Goal: Use online tool/utility: Utilize a website feature to perform a specific function

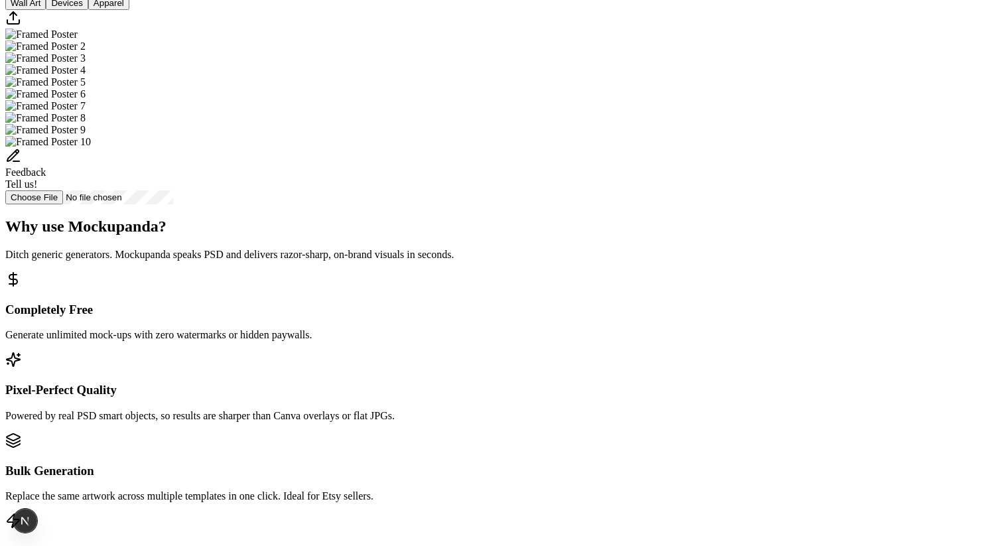
scroll to position [364, 0]
click at [86, 65] on img "Select template Framed Poster 3" at bounding box center [45, 59] width 80 height 12
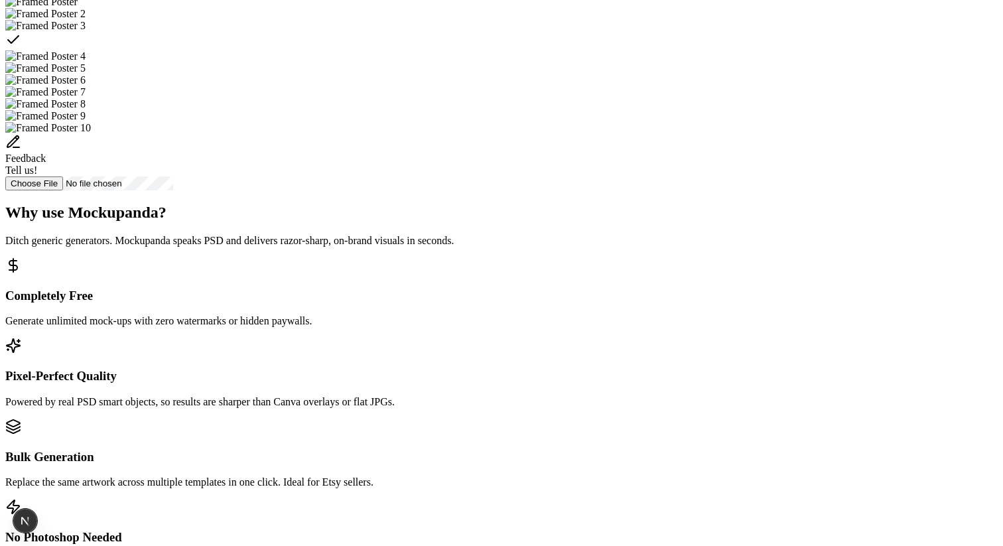
click at [704, 50] on div "Select template Framed Poster 3" at bounding box center [501, 41] width 993 height 19
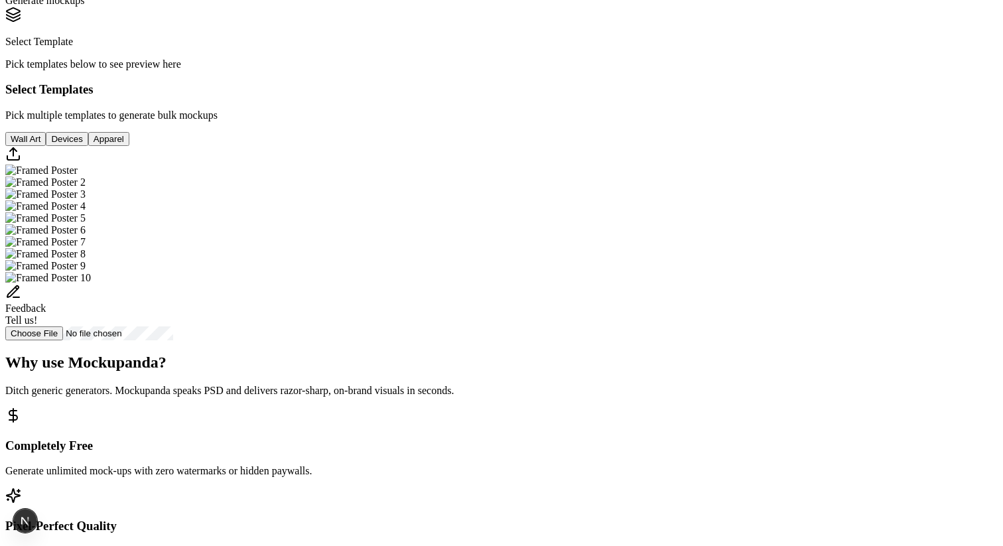
scroll to position [305, 0]
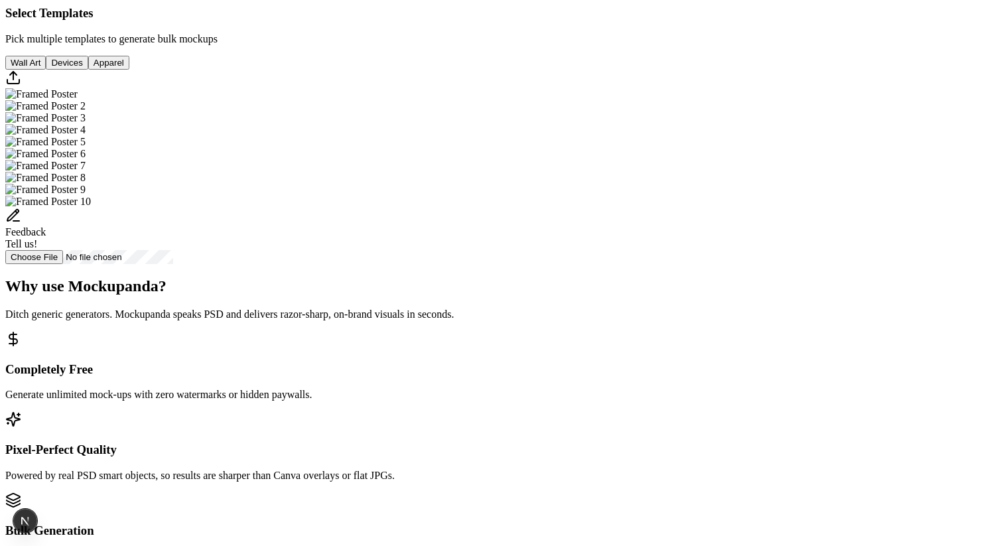
click at [86, 112] on img "Select template Framed Poster 2" at bounding box center [45, 106] width 80 height 12
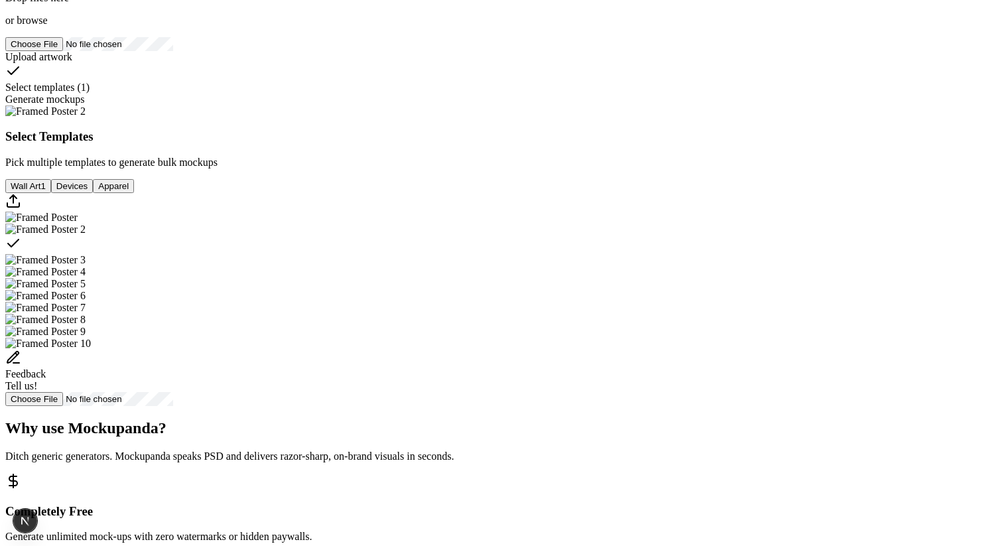
scroll to position [77, 0]
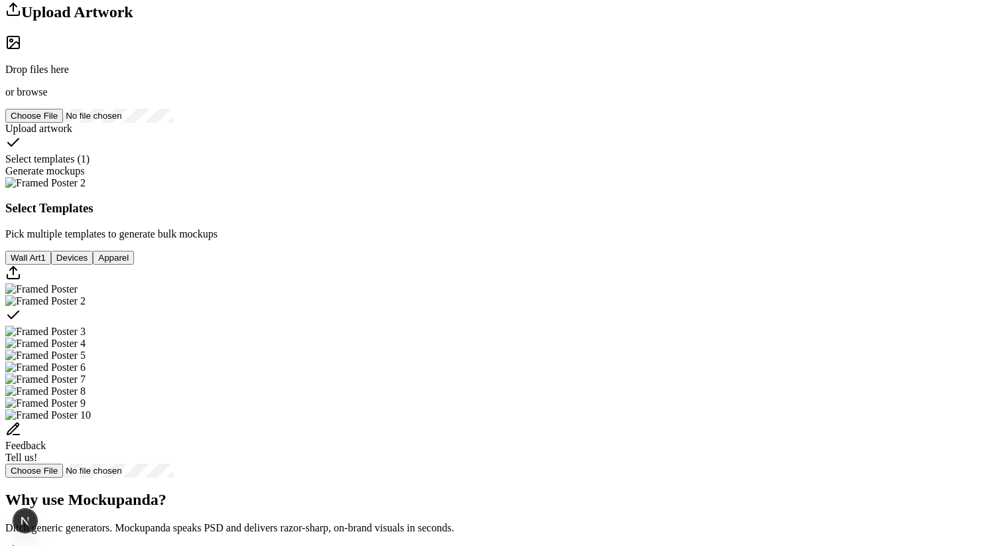
click at [211, 98] on div "Drop files here or browse" at bounding box center [501, 67] width 993 height 64
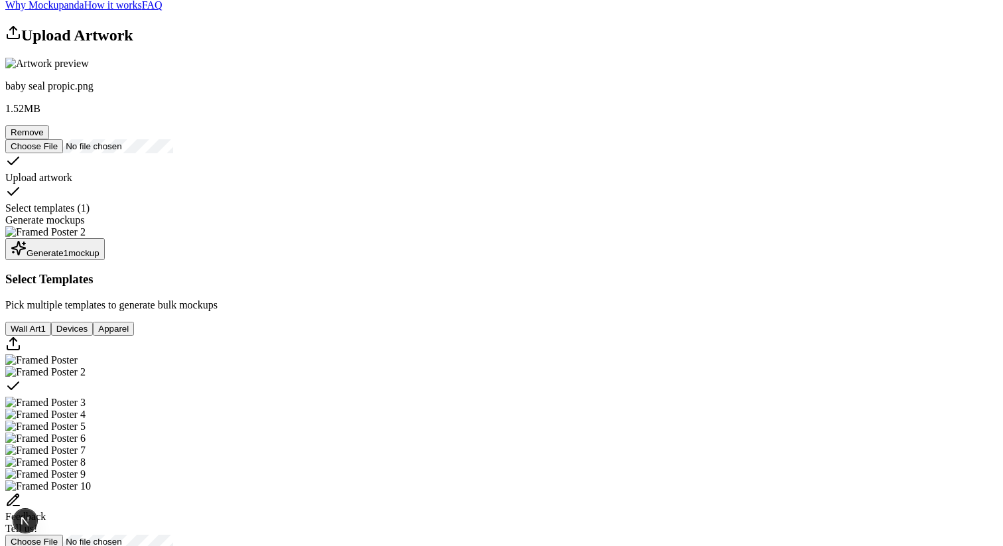
scroll to position [135, 0]
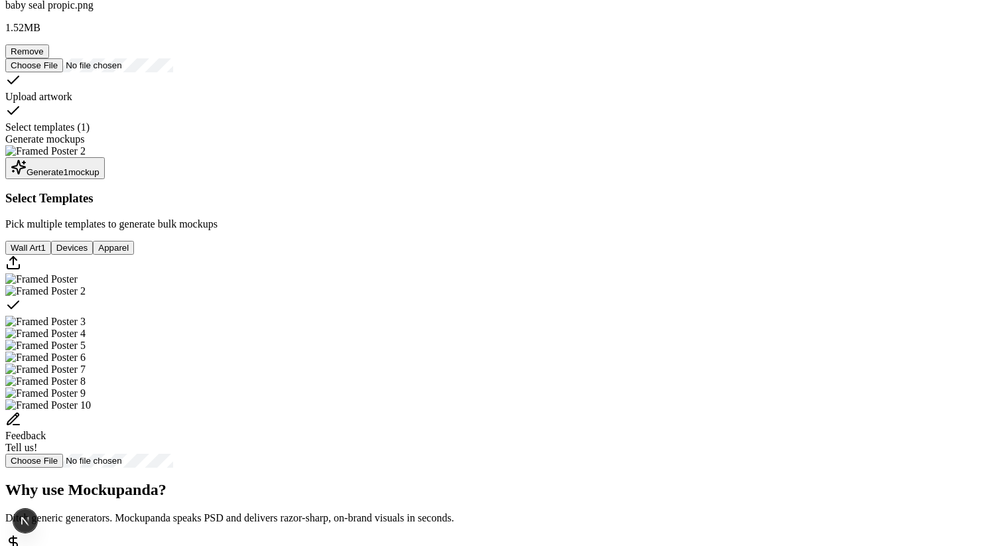
click at [105, 179] on button "Generate 1 mockup" at bounding box center [55, 168] width 100 height 22
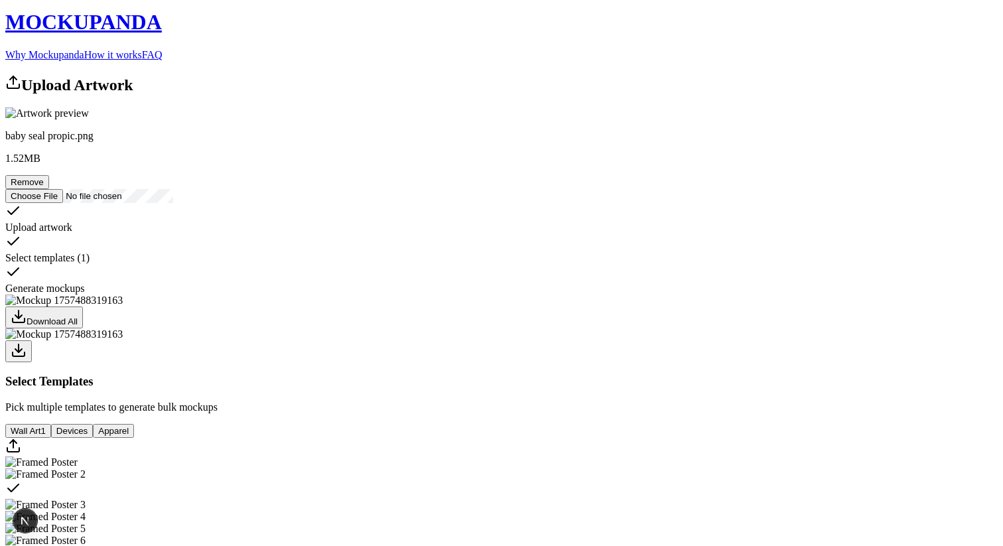
scroll to position [0, 0]
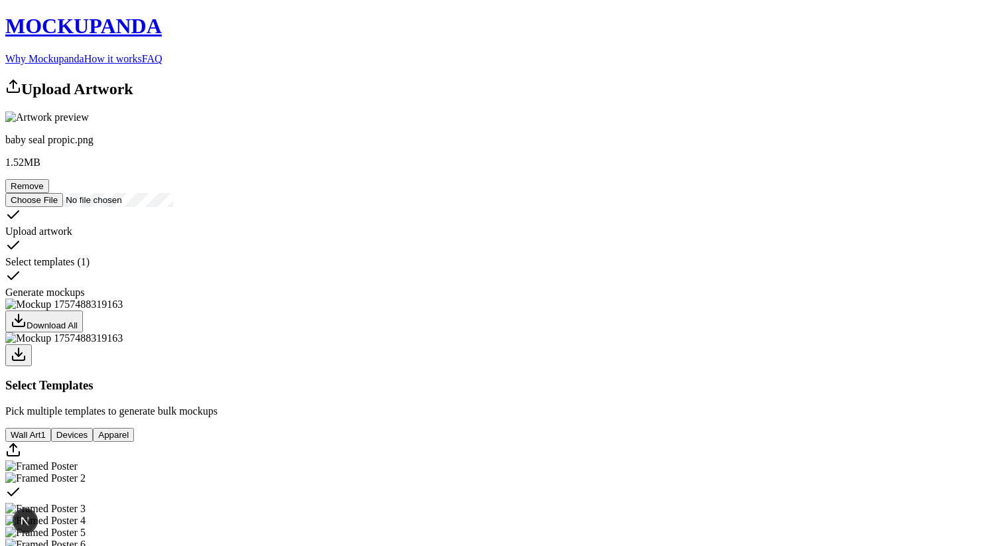
click at [348, 204] on div "Upload Artwork baby seal propic.png 1.52 MB Remove Upload artwork Select templa…" at bounding box center [501, 366] width 993 height 577
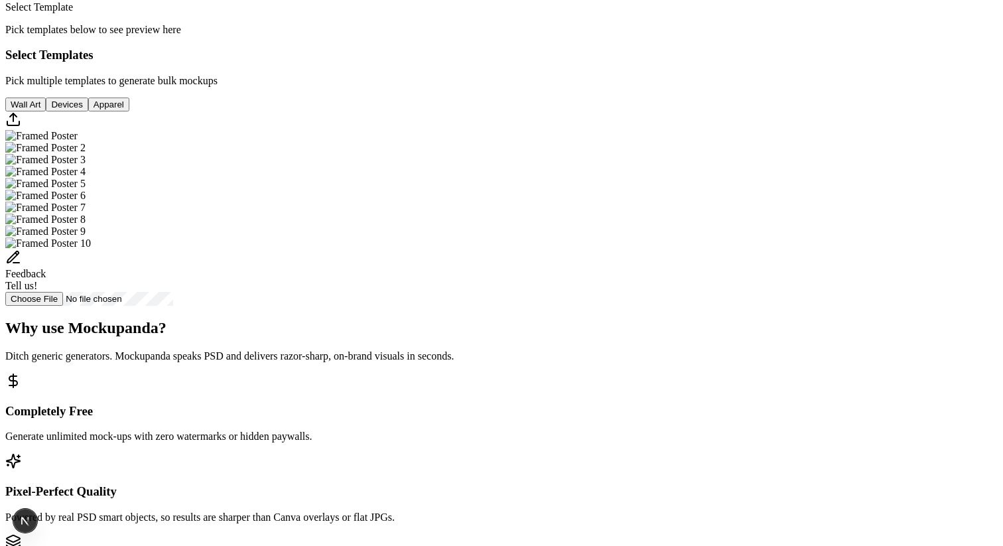
scroll to position [374, 0]
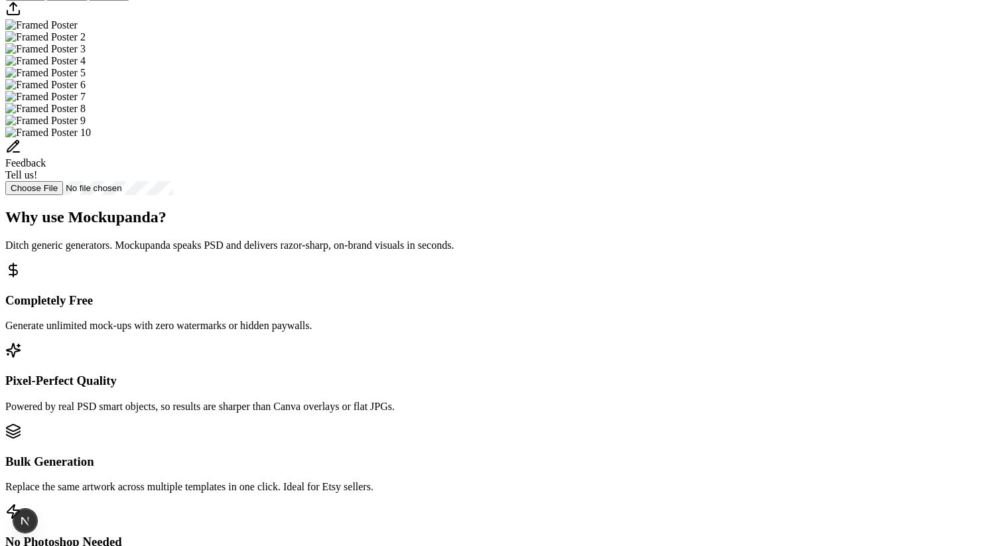
click at [78, 31] on img "Select template Framed Poster" at bounding box center [41, 25] width 72 height 12
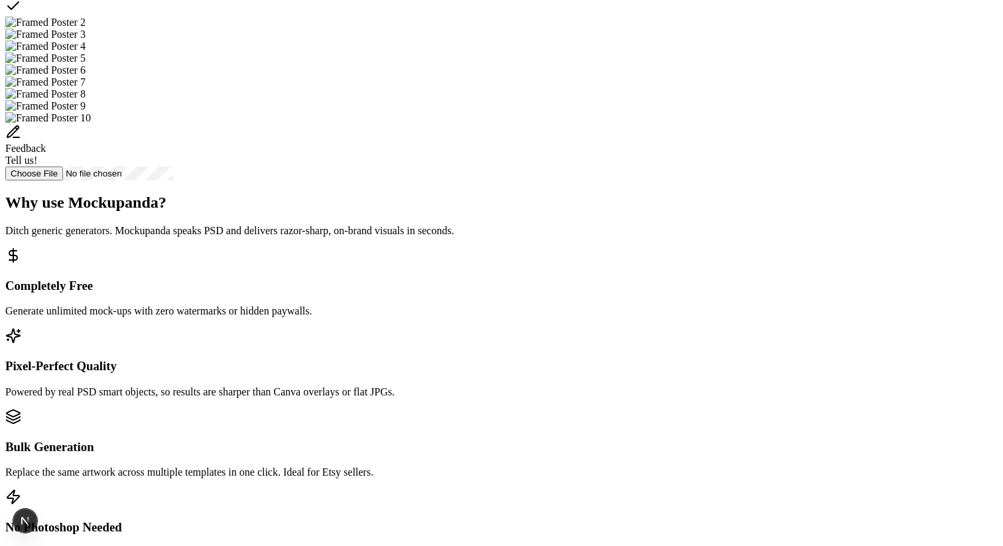
click at [86, 29] on img "Select template Framed Poster 2" at bounding box center [45, 23] width 80 height 12
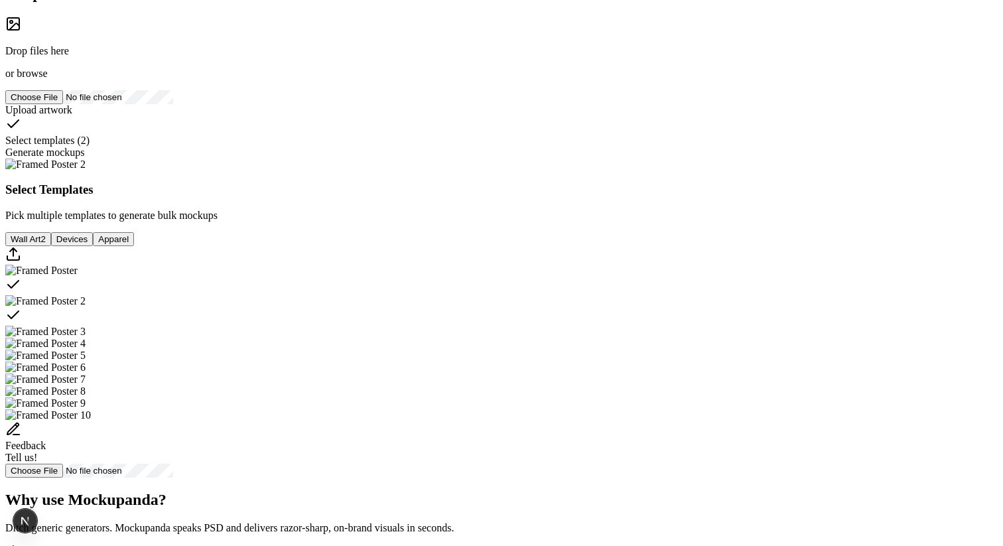
scroll to position [0, 0]
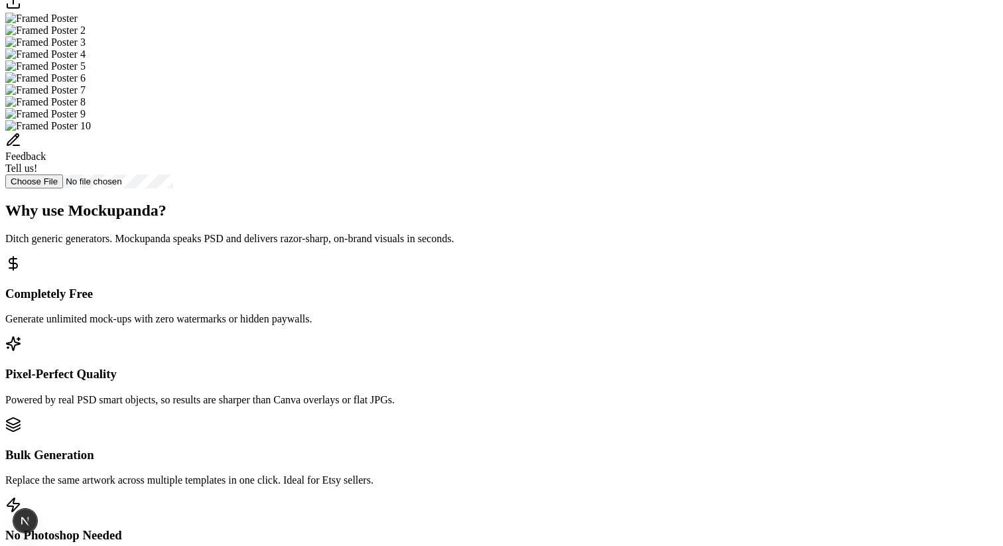
scroll to position [404, 0]
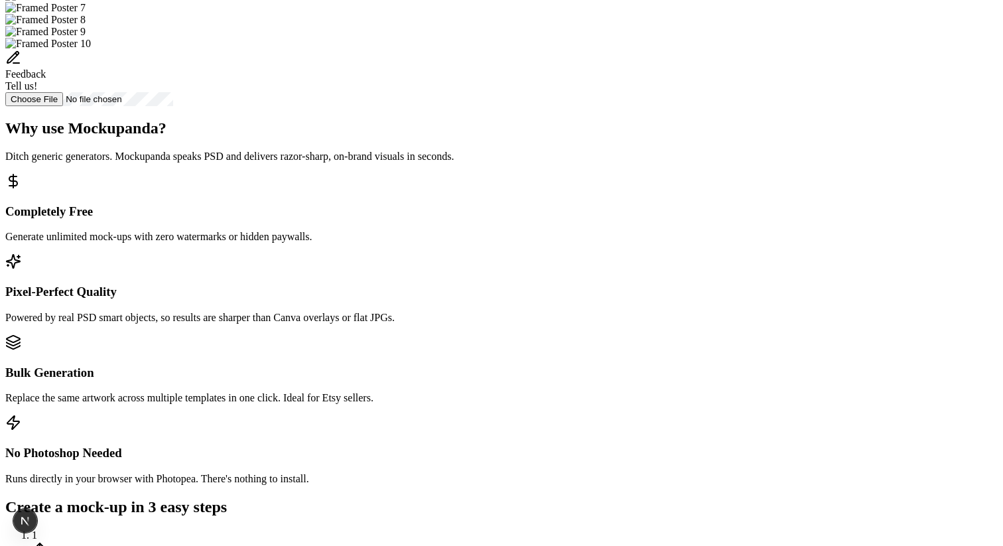
scroll to position [497, 0]
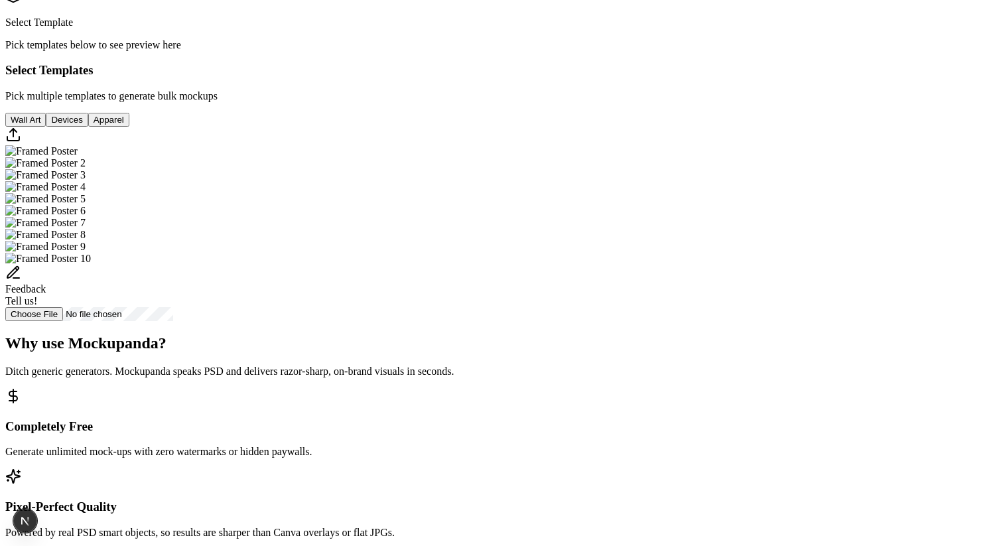
scroll to position [381, 0]
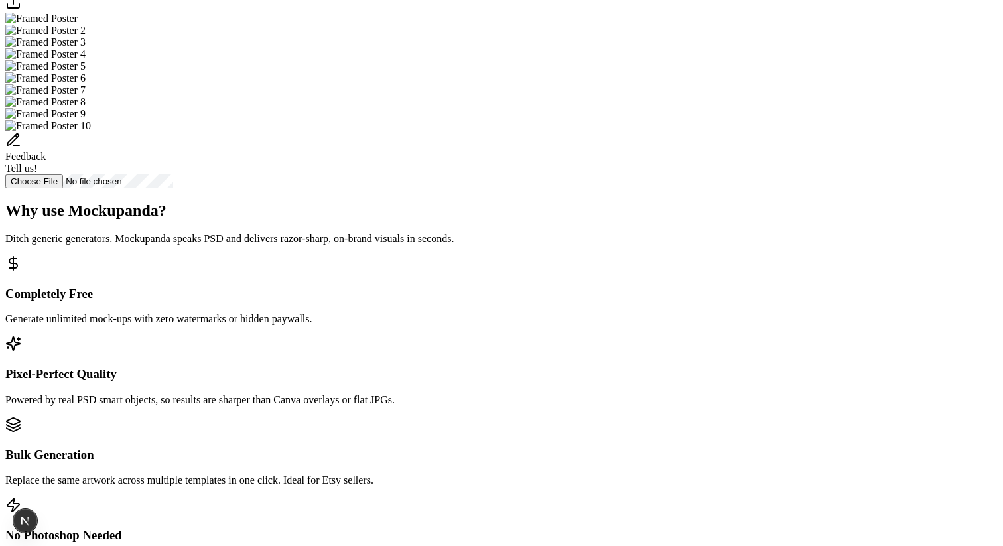
click at [78, 25] on img "Select template Framed Poster" at bounding box center [41, 19] width 72 height 12
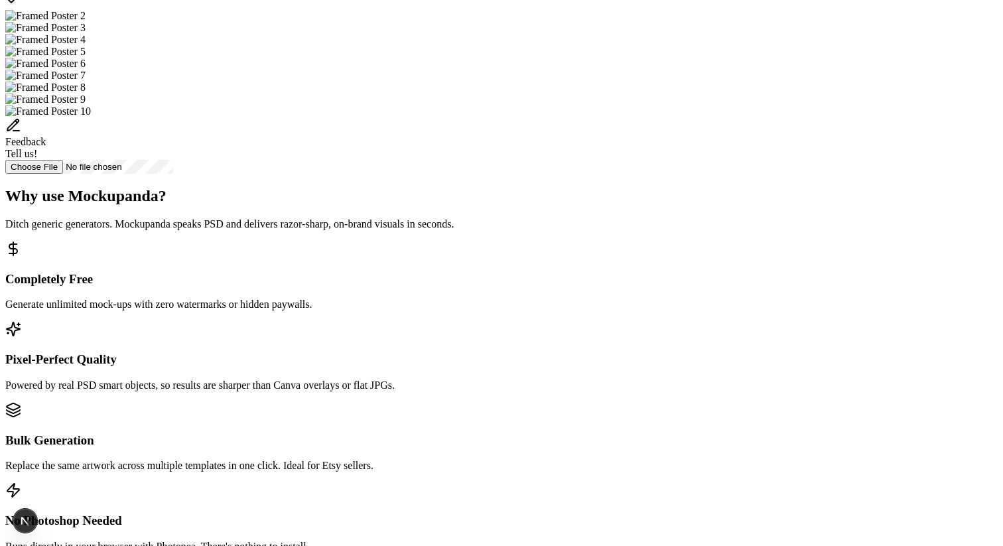
click at [86, 22] on img "Select template Framed Poster 2" at bounding box center [45, 16] width 80 height 12
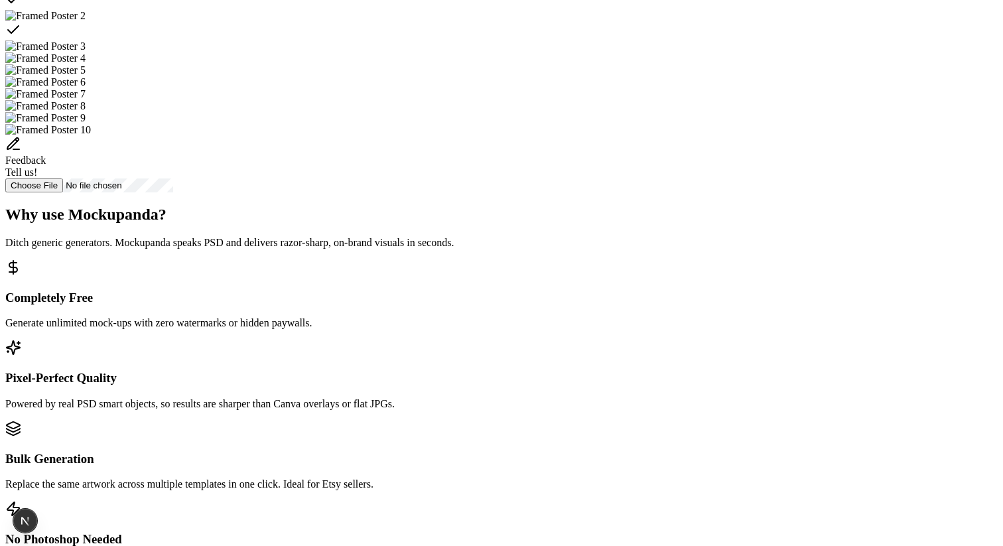
click at [543, 10] on div "Select template Framed Poster" at bounding box center [501, 0] width 993 height 19
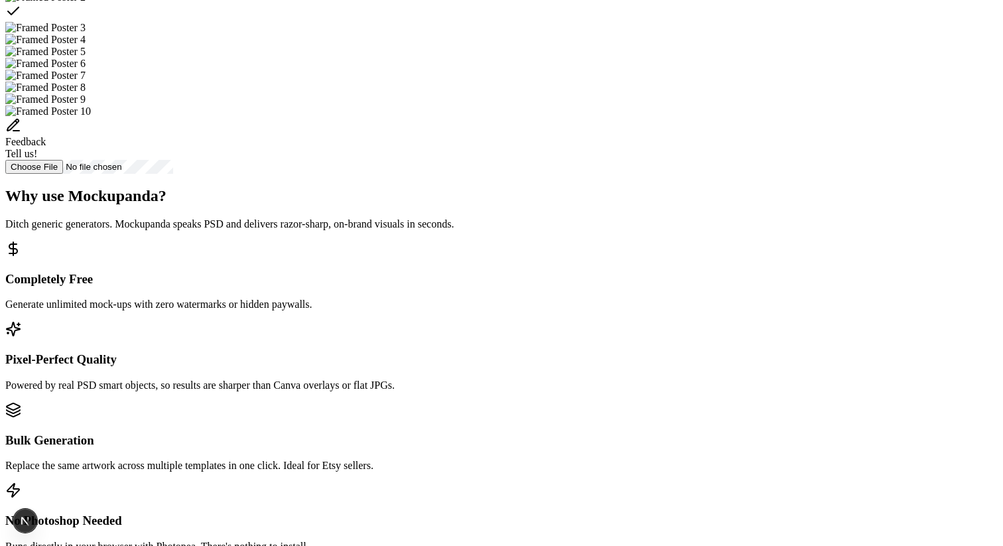
click at [587, 22] on div "Select template Framed Poster 2" at bounding box center [501, 12] width 993 height 19
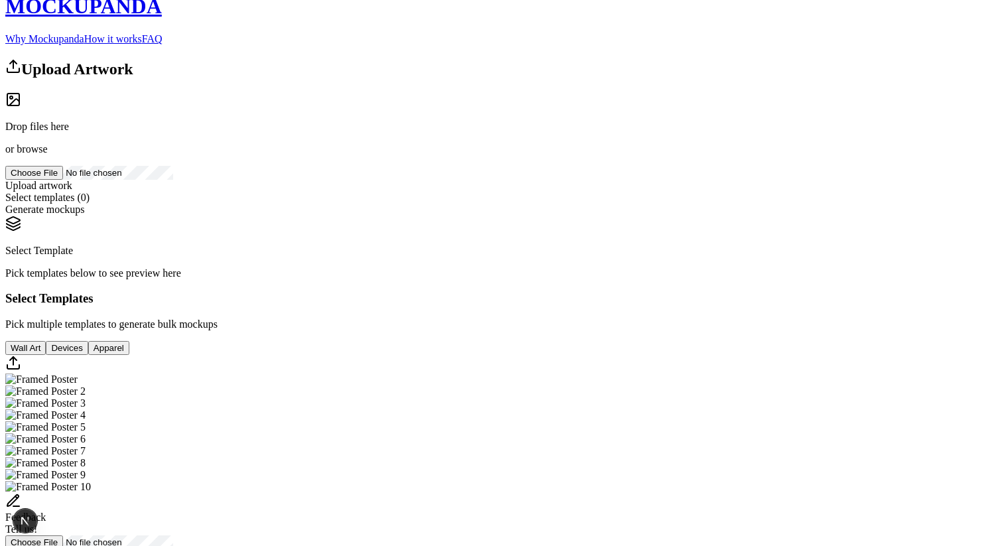
scroll to position [0, 0]
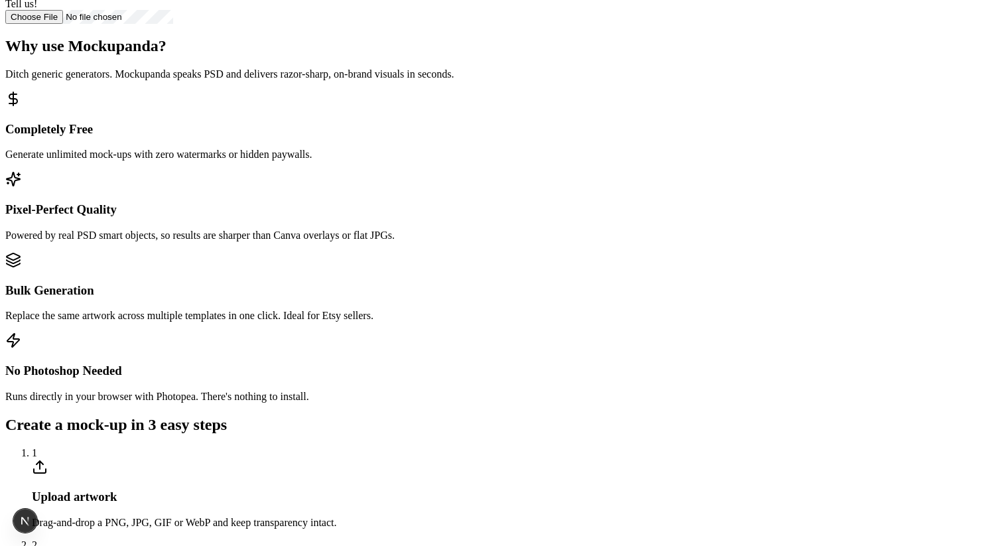
scroll to position [527, 0]
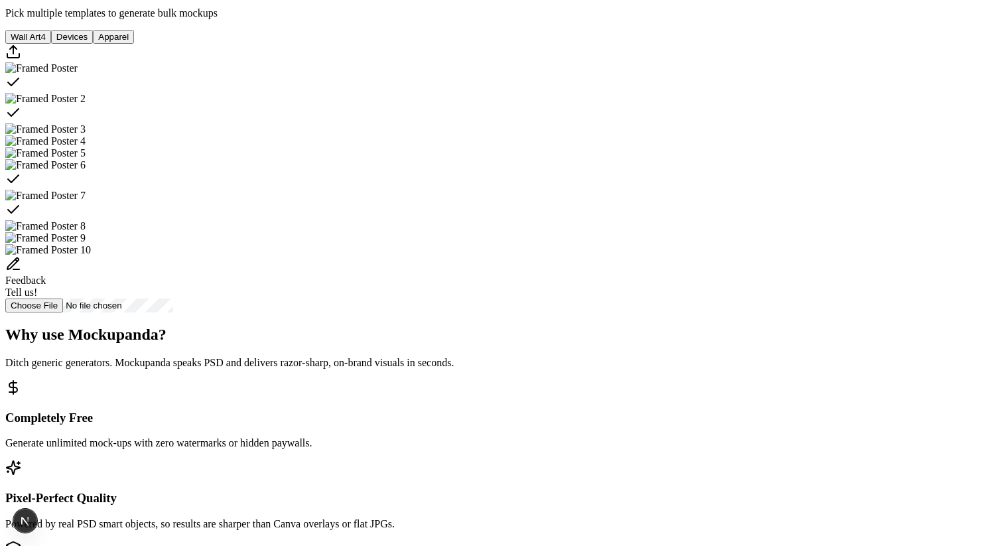
scroll to position [330, 0]
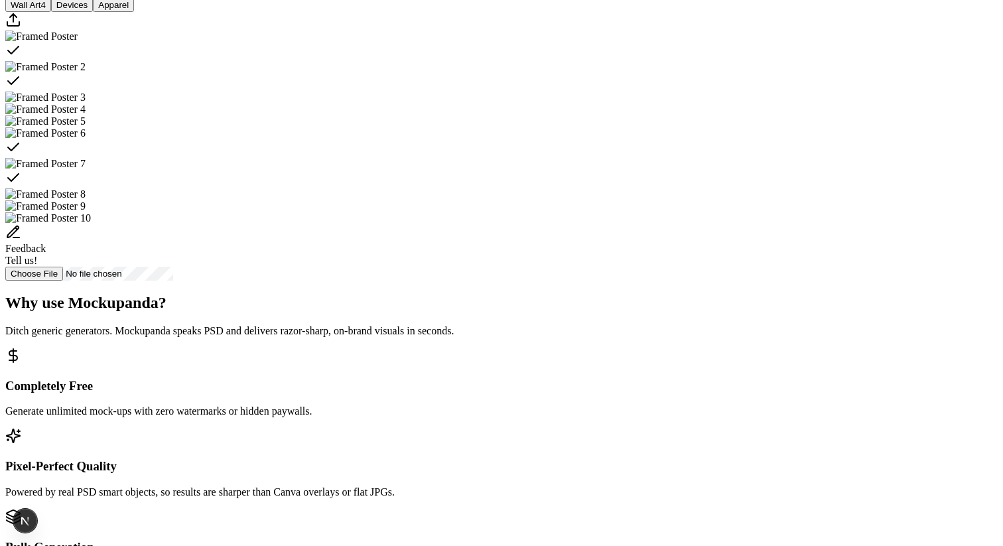
click at [525, 61] on div "Select template Framed Poster" at bounding box center [501, 51] width 993 height 19
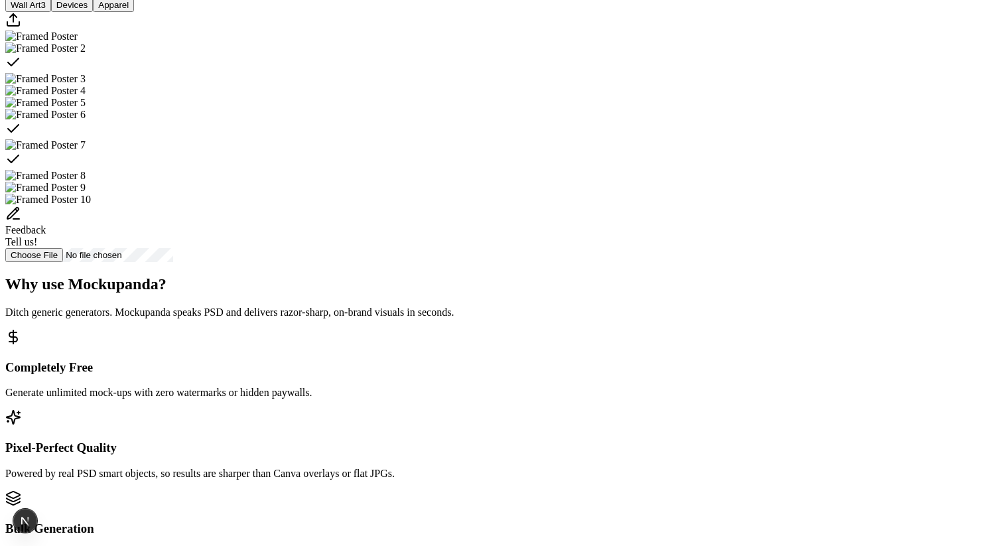
click at [78, 42] on img "Select template Framed Poster" at bounding box center [41, 37] width 72 height 12
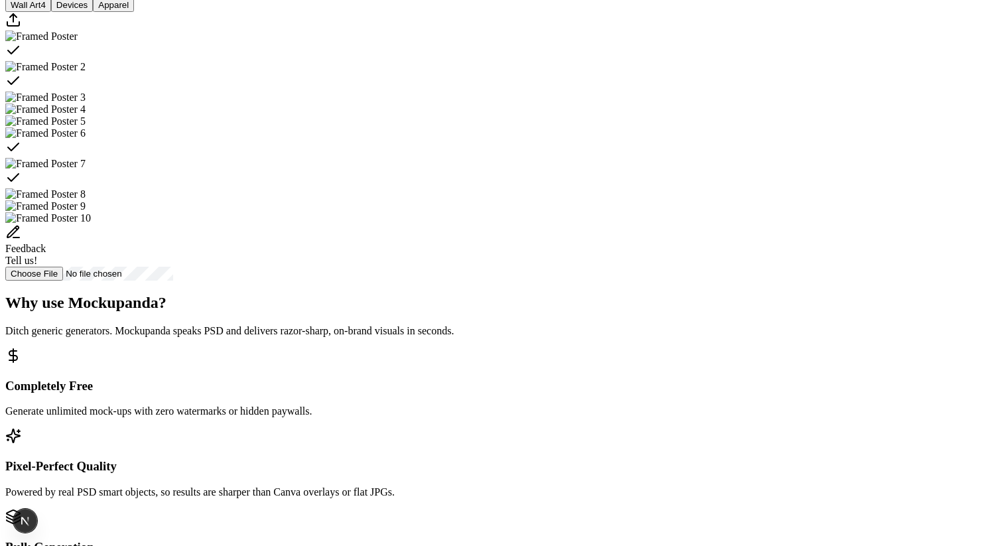
click at [527, 61] on div "Select template Framed Poster" at bounding box center [501, 51] width 993 height 19
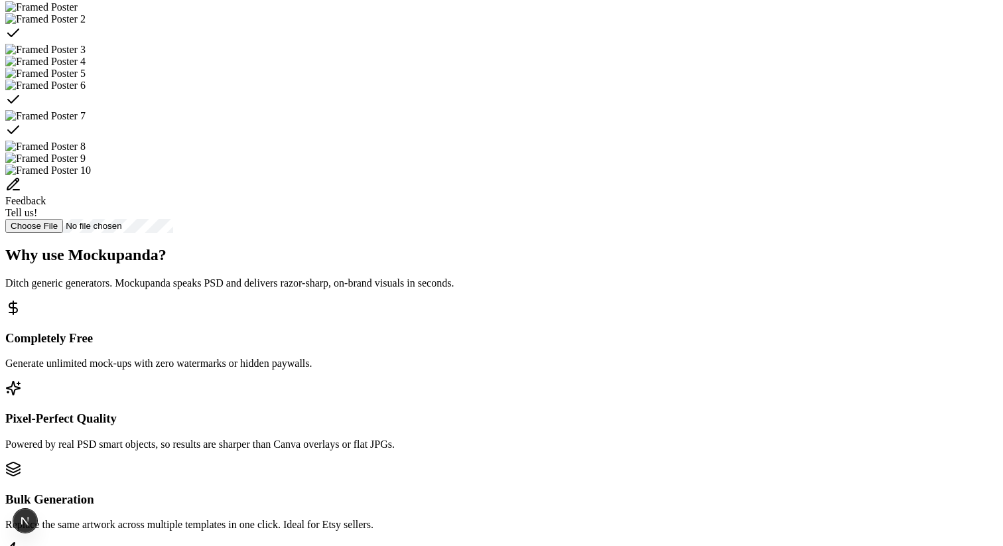
scroll to position [364, 0]
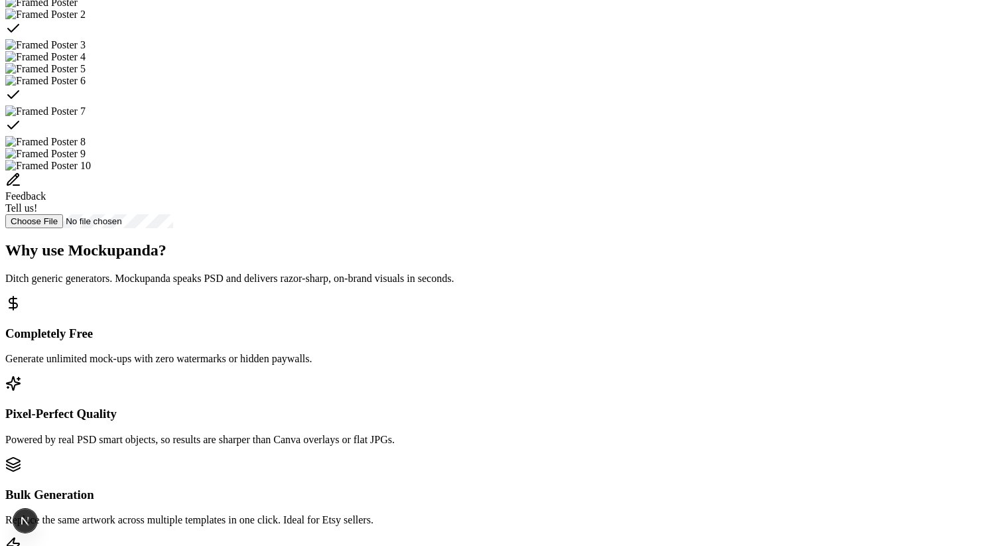
click at [86, 51] on img "Select template Framed Poster 3" at bounding box center [45, 45] width 80 height 12
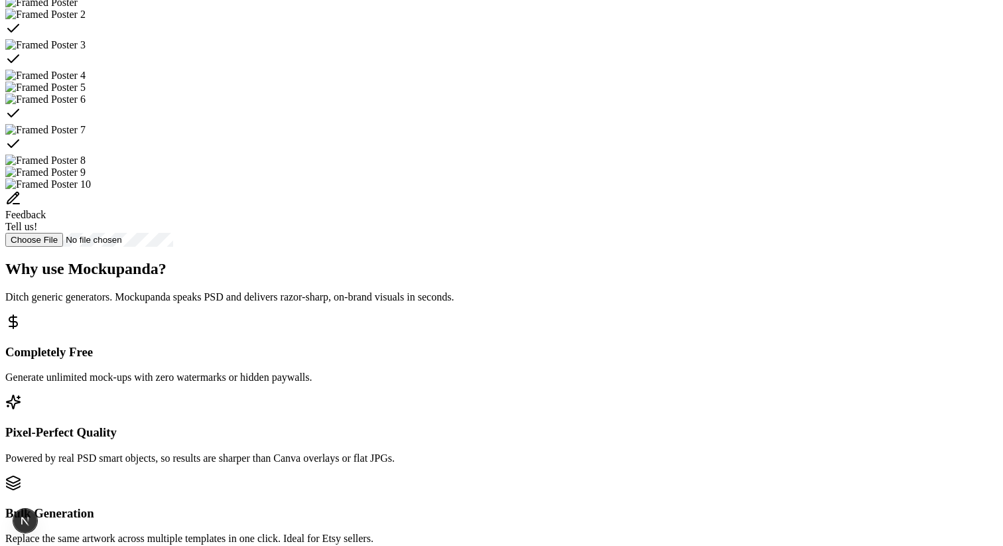
click at [78, 9] on img "Select template Framed Poster" at bounding box center [41, 3] width 72 height 12
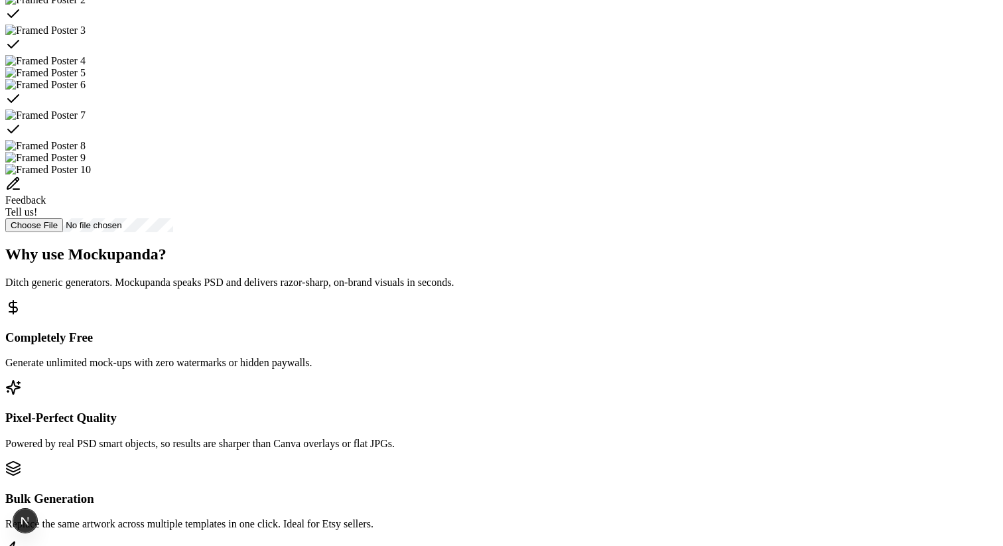
scroll to position [398, 0]
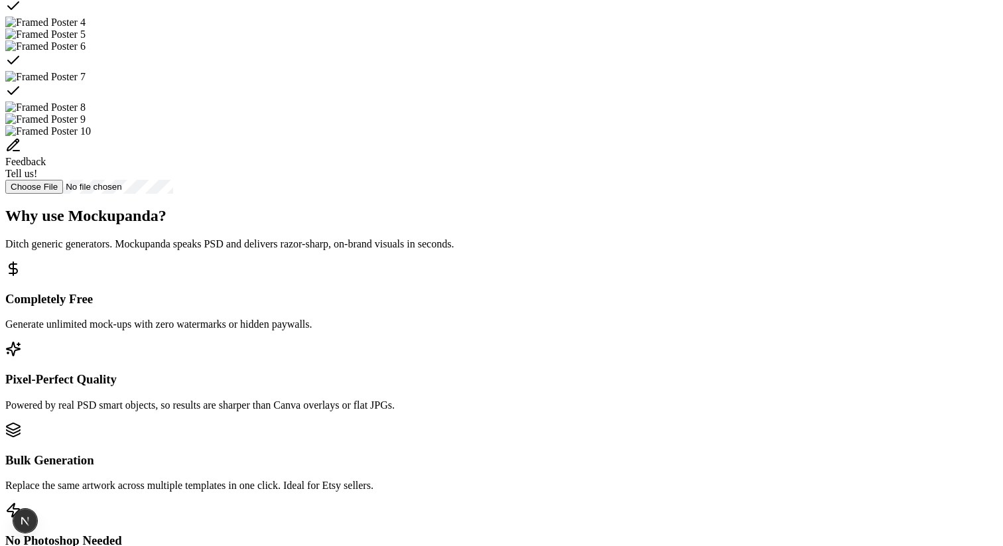
click at [538, 71] on div "Select template Framed Poster 6" at bounding box center [501, 61] width 993 height 19
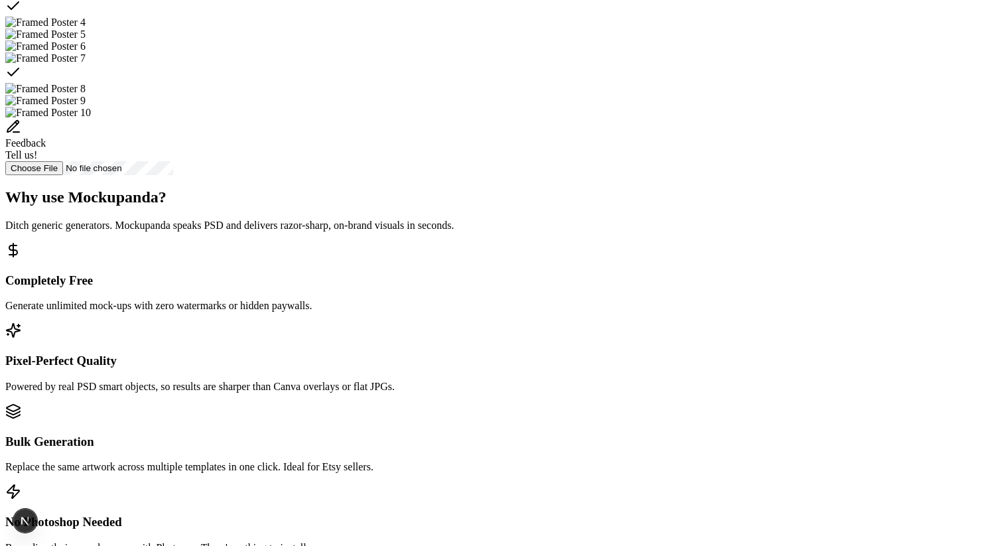
click at [601, 83] on div "Select template Framed Poster 7" at bounding box center [501, 73] width 993 height 19
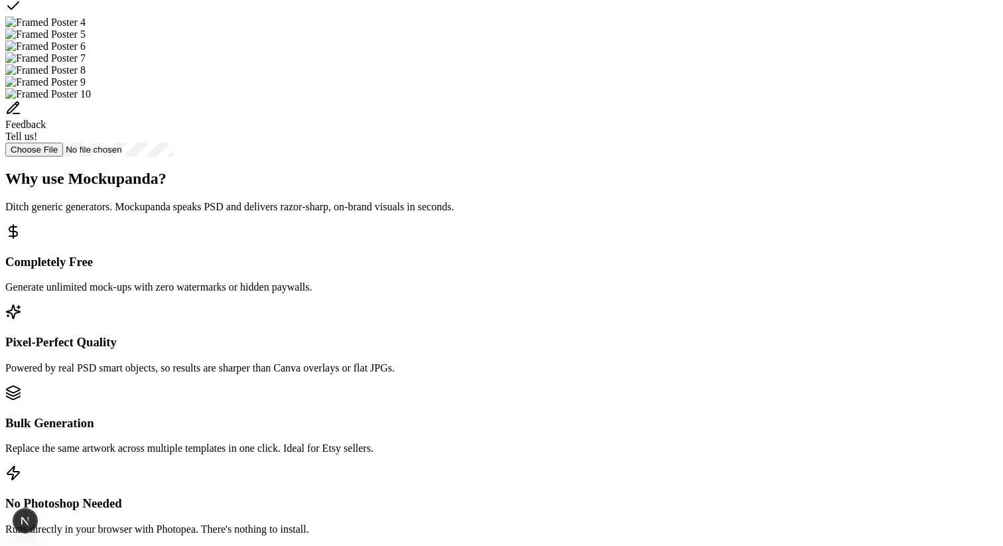
click at [725, 17] on div "Select template Framed Poster 3" at bounding box center [501, 7] width 993 height 19
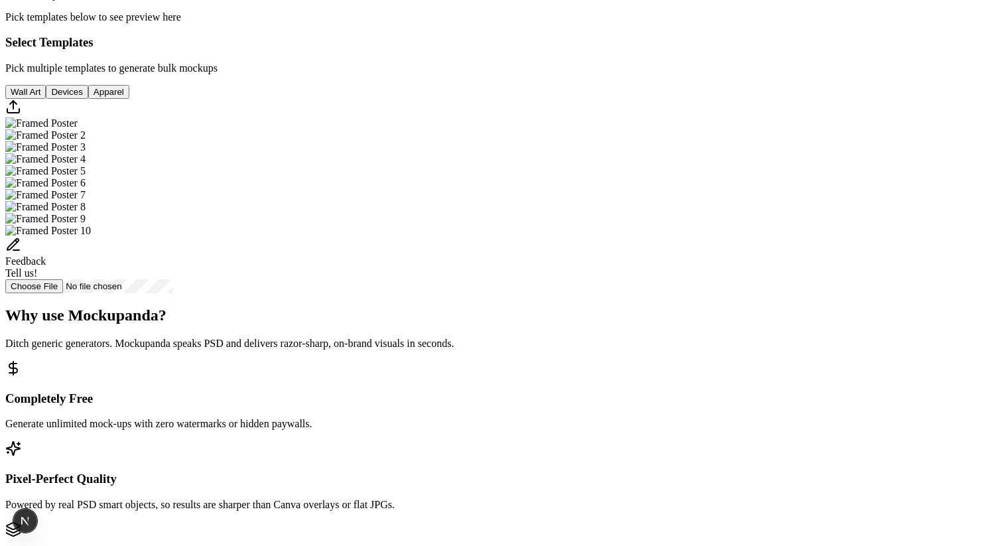
click at [78, 129] on img "Select template Framed Poster" at bounding box center [41, 123] width 72 height 12
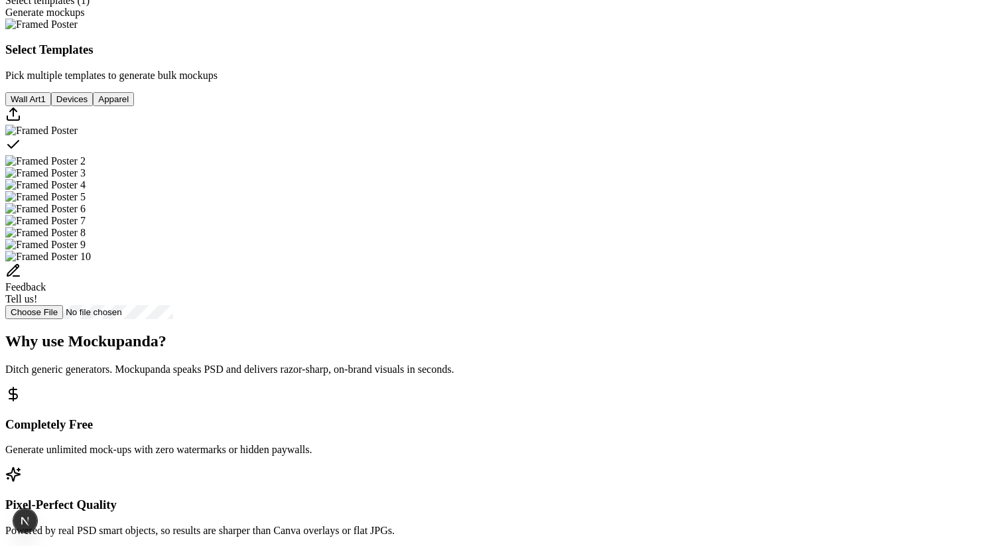
scroll to position [210, 0]
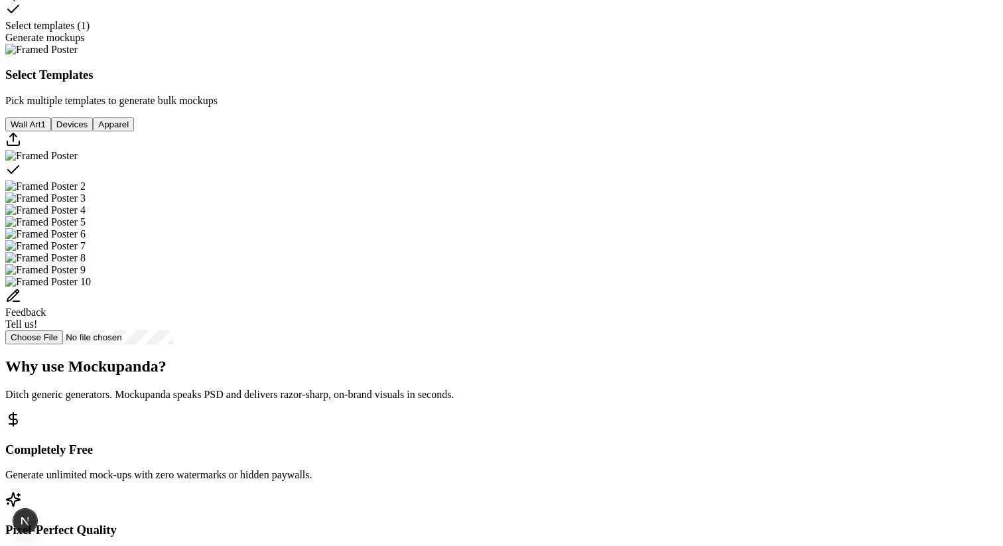
click at [86, 192] on img "Select template Framed Poster 2" at bounding box center [45, 186] width 80 height 12
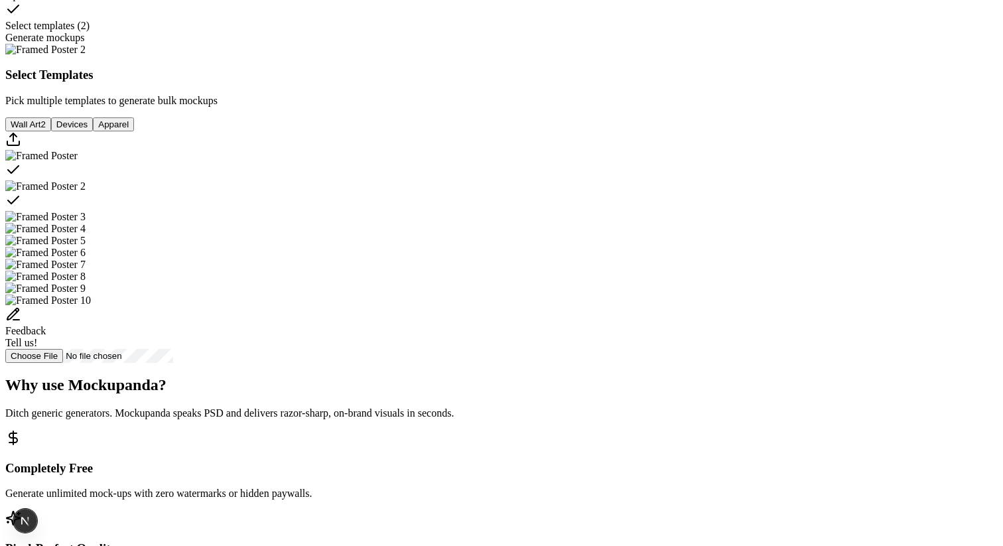
click at [86, 223] on img "Select template Framed Poster 3" at bounding box center [45, 217] width 80 height 12
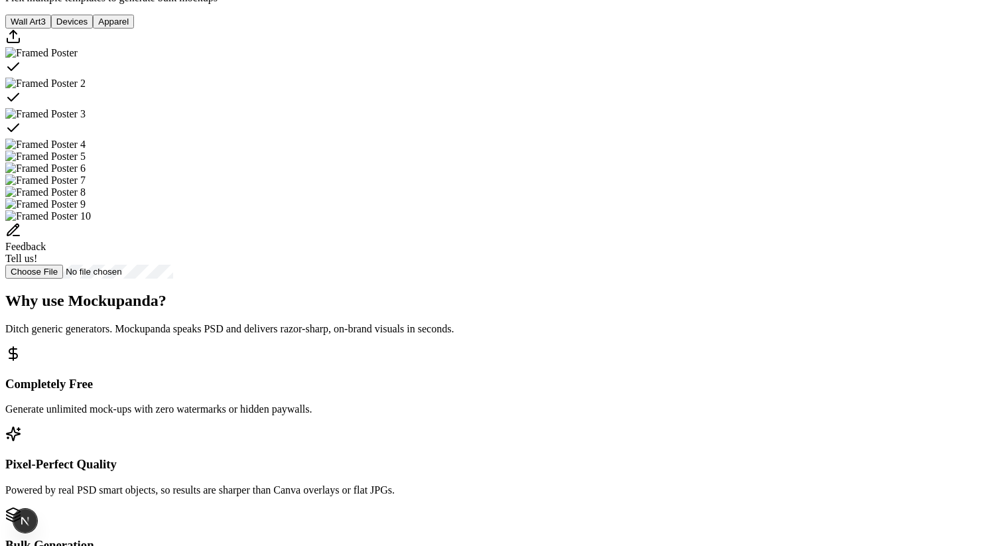
scroll to position [321, 0]
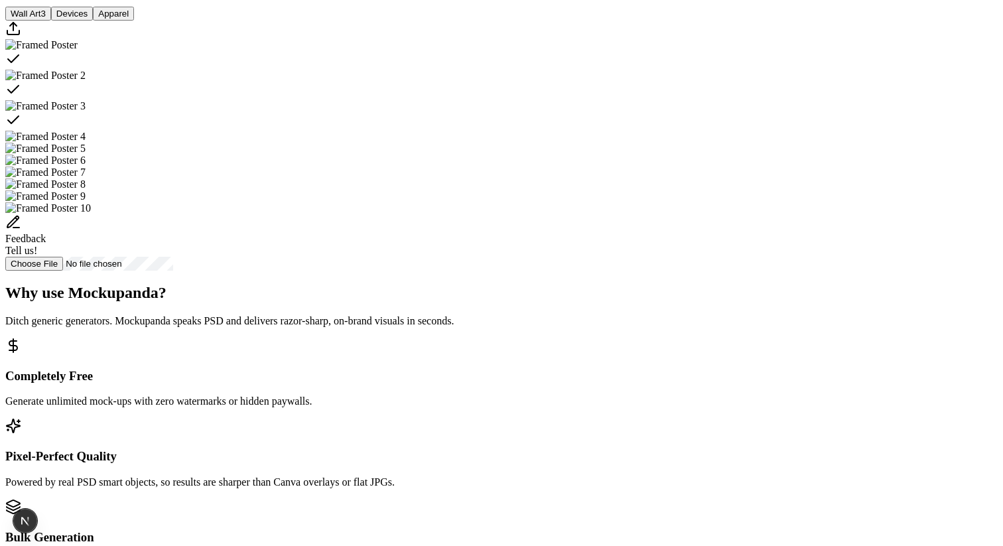
click at [712, 21] on div "Wall Art 3 Devices Apparel" at bounding box center [501, 14] width 993 height 14
click at [86, 143] on img "Select template Framed Poster 4" at bounding box center [45, 137] width 80 height 12
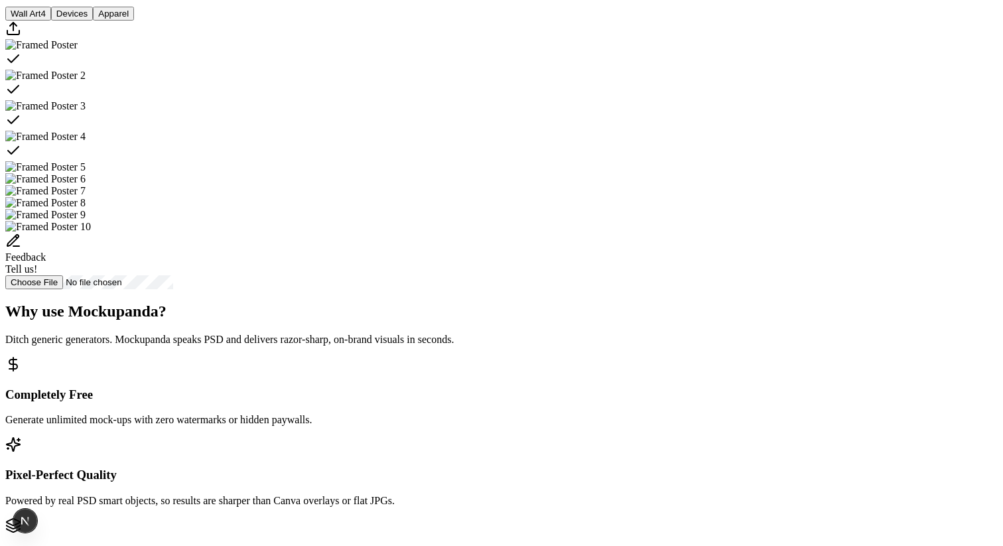
click at [770, 21] on div "Wall Art 4 Devices Apparel" at bounding box center [501, 14] width 993 height 14
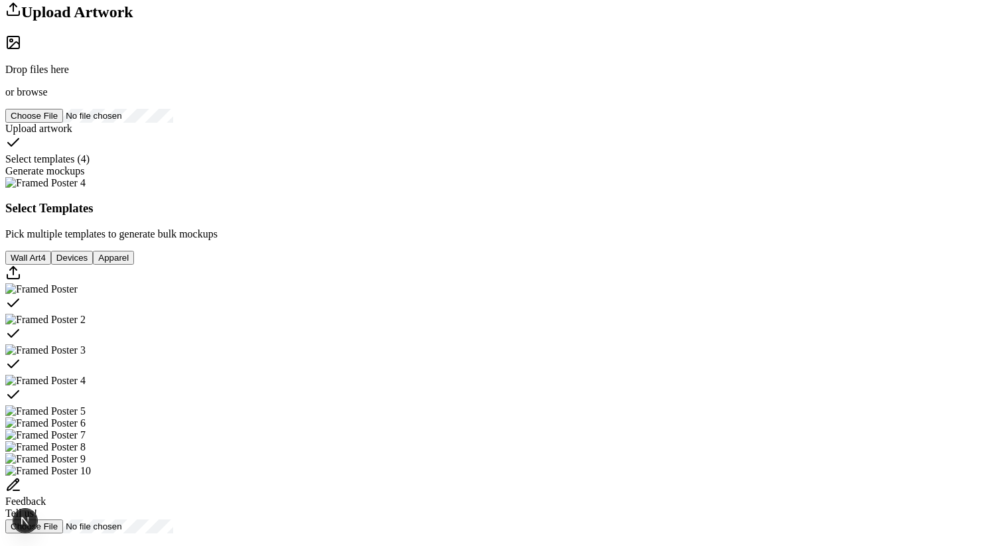
scroll to position [0, 0]
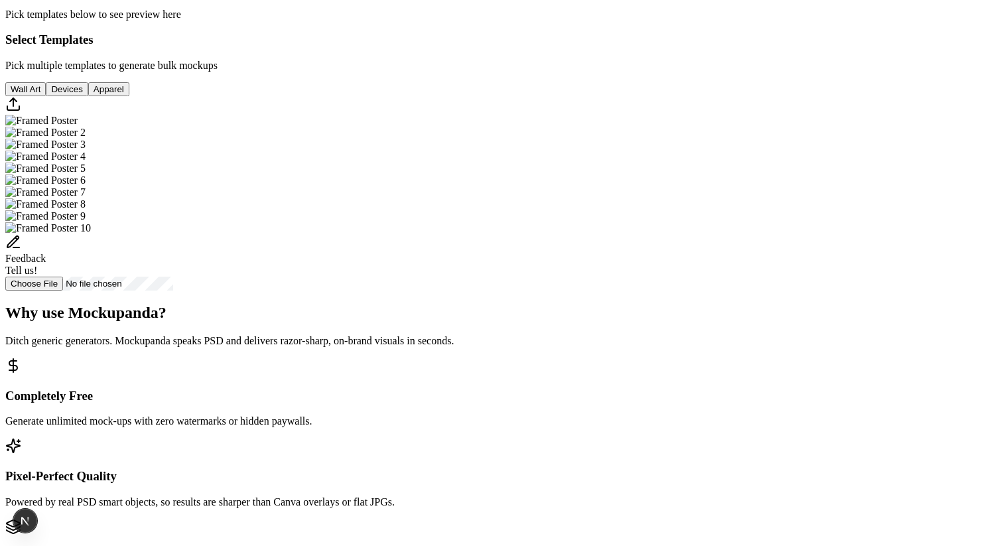
scroll to position [280, 0]
click at [78, 125] on img "Select template Framed Poster" at bounding box center [41, 119] width 72 height 12
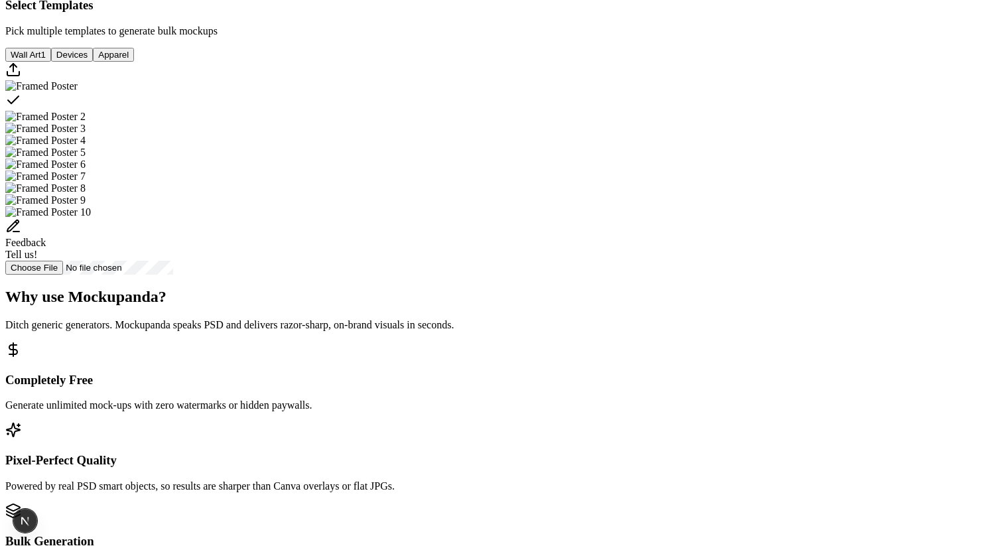
click at [86, 123] on img "Select template Framed Poster 2" at bounding box center [45, 117] width 80 height 12
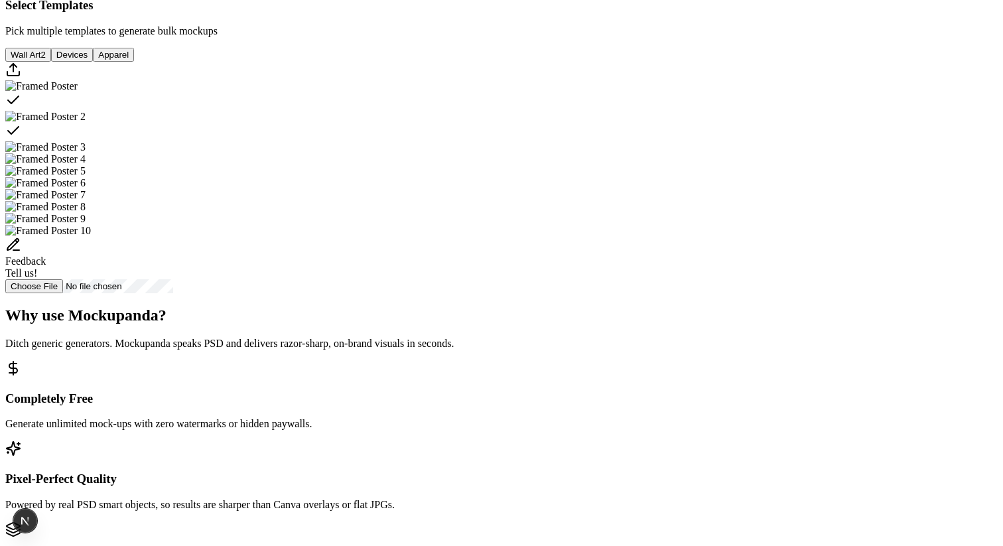
click at [86, 153] on img "Select template Framed Poster 3" at bounding box center [45, 147] width 80 height 12
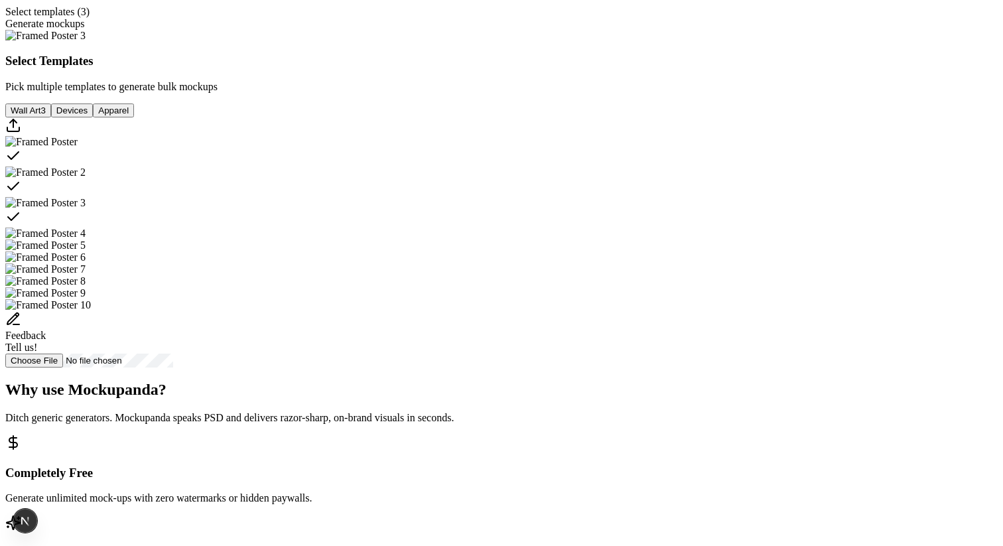
scroll to position [227, 0]
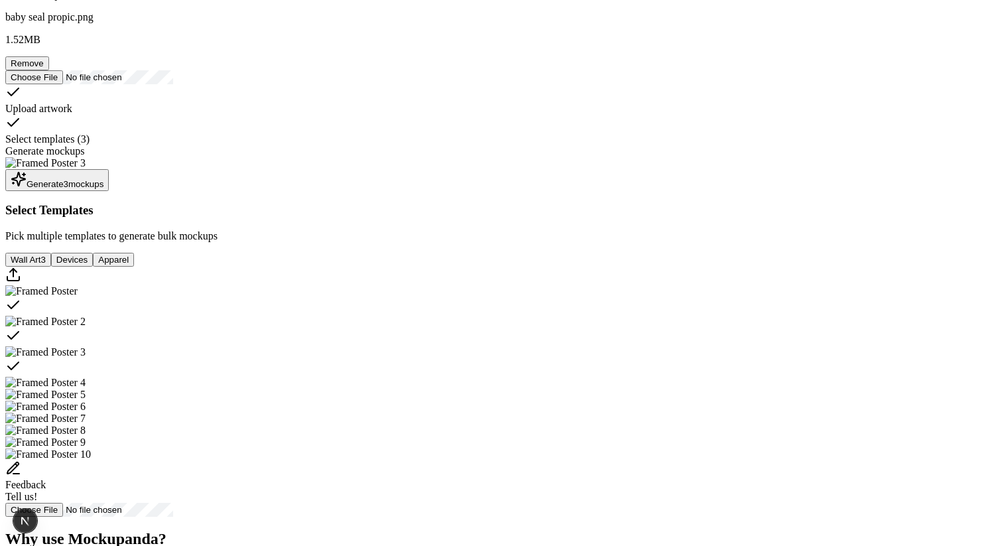
scroll to position [127, 0]
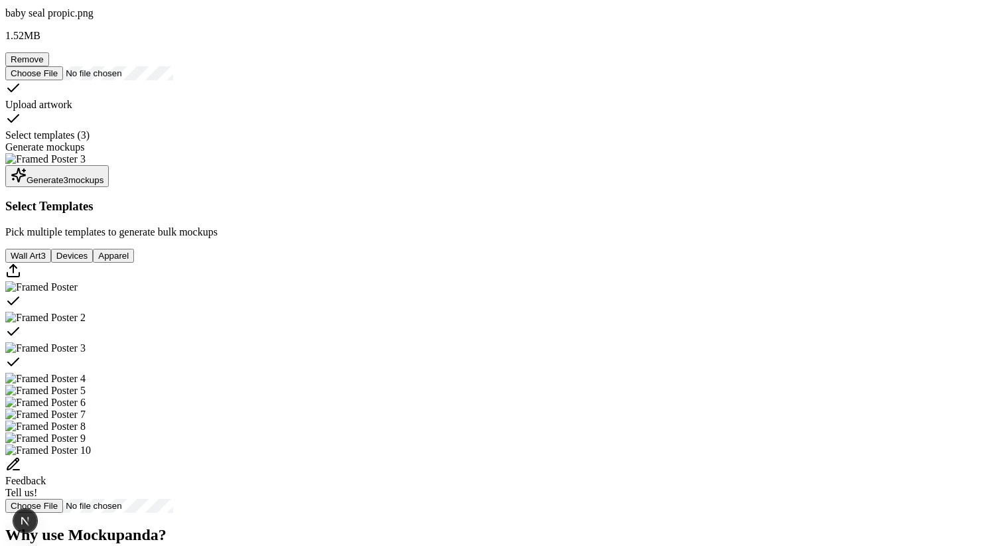
click at [109, 187] on button "Generate 3 mockup s" at bounding box center [57, 176] width 104 height 22
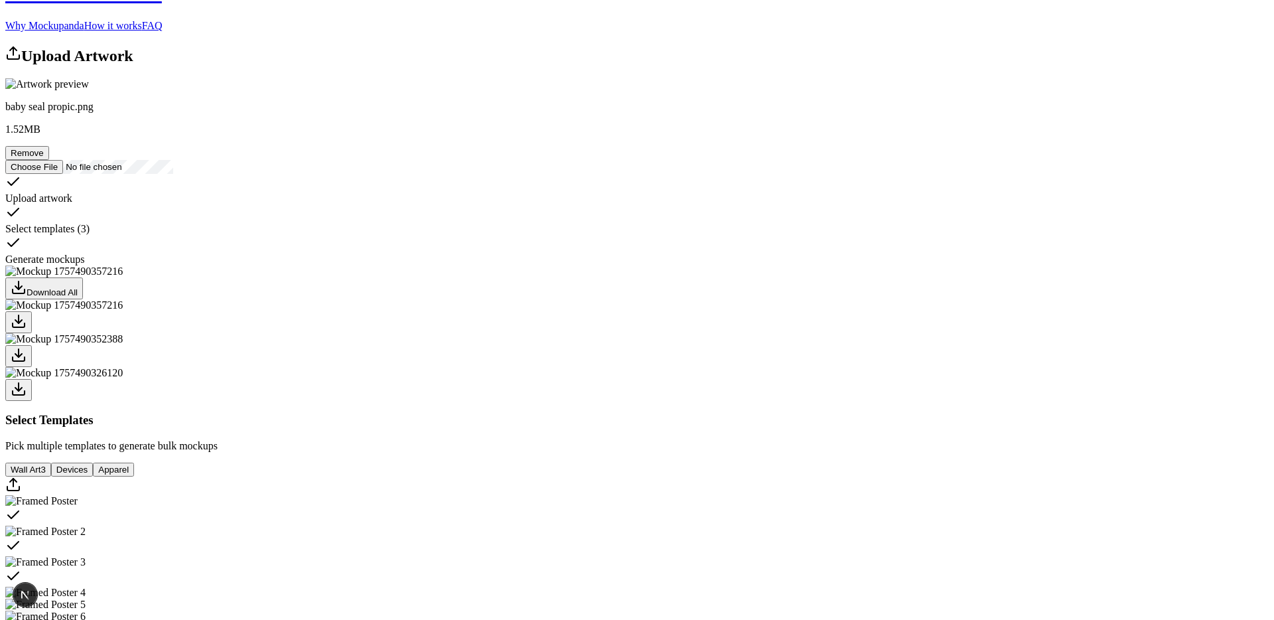
scroll to position [54, 0]
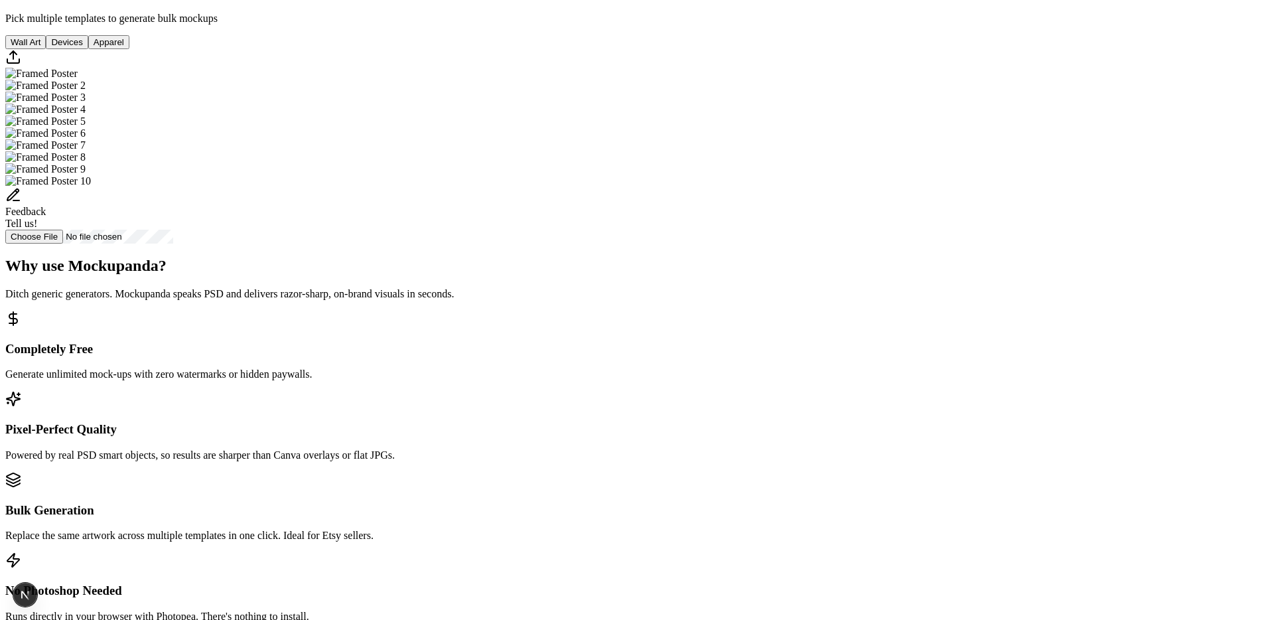
scroll to position [362, 0]
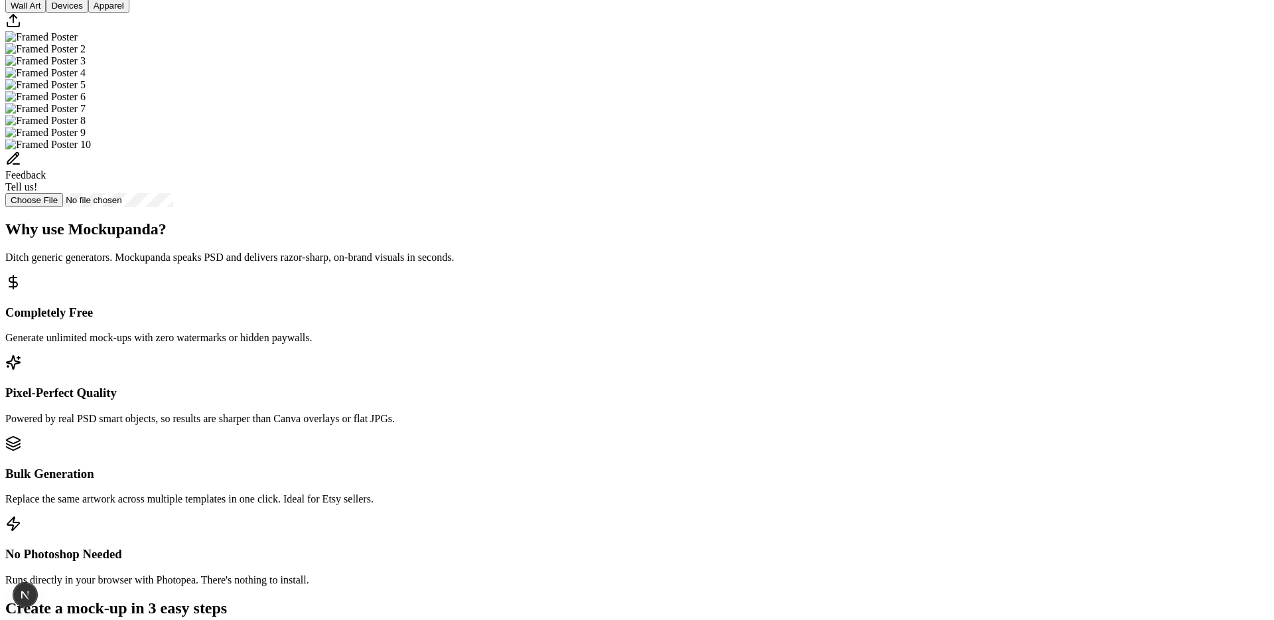
click at [46, 13] on button "Wall Art" at bounding box center [25, 6] width 40 height 14
click at [88, 13] on button "Devices" at bounding box center [67, 6] width 42 height 14
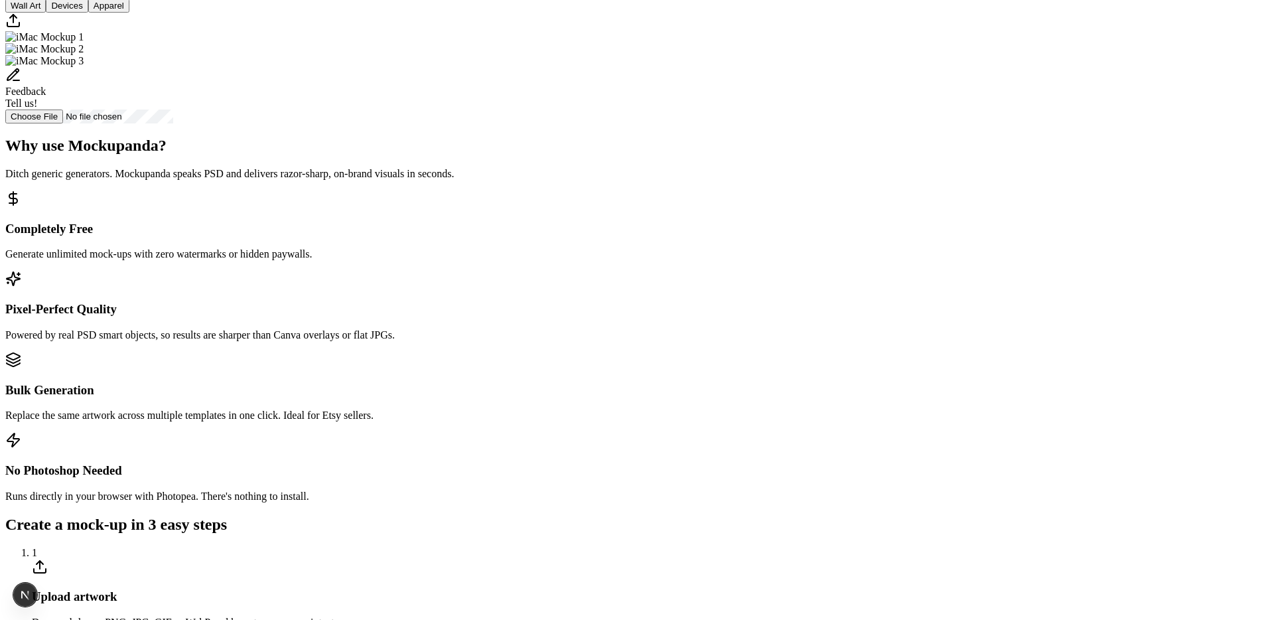
click at [129, 13] on button "Apparel" at bounding box center [108, 6] width 41 height 14
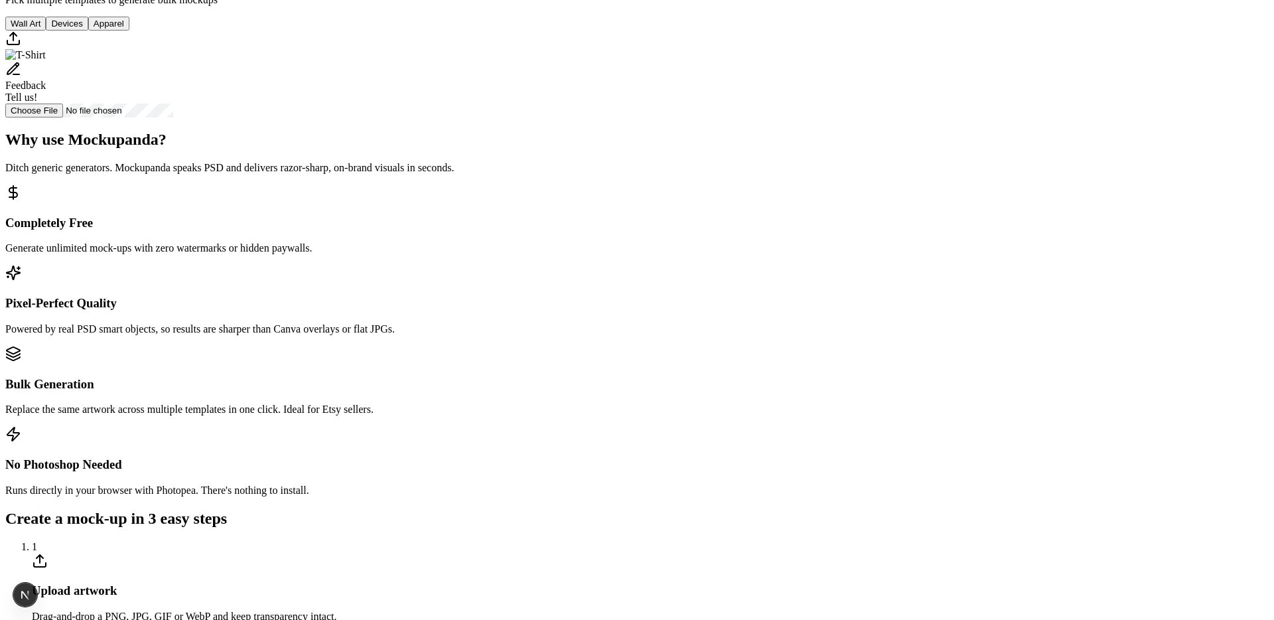
click at [88, 31] on button "Devices" at bounding box center [67, 24] width 42 height 14
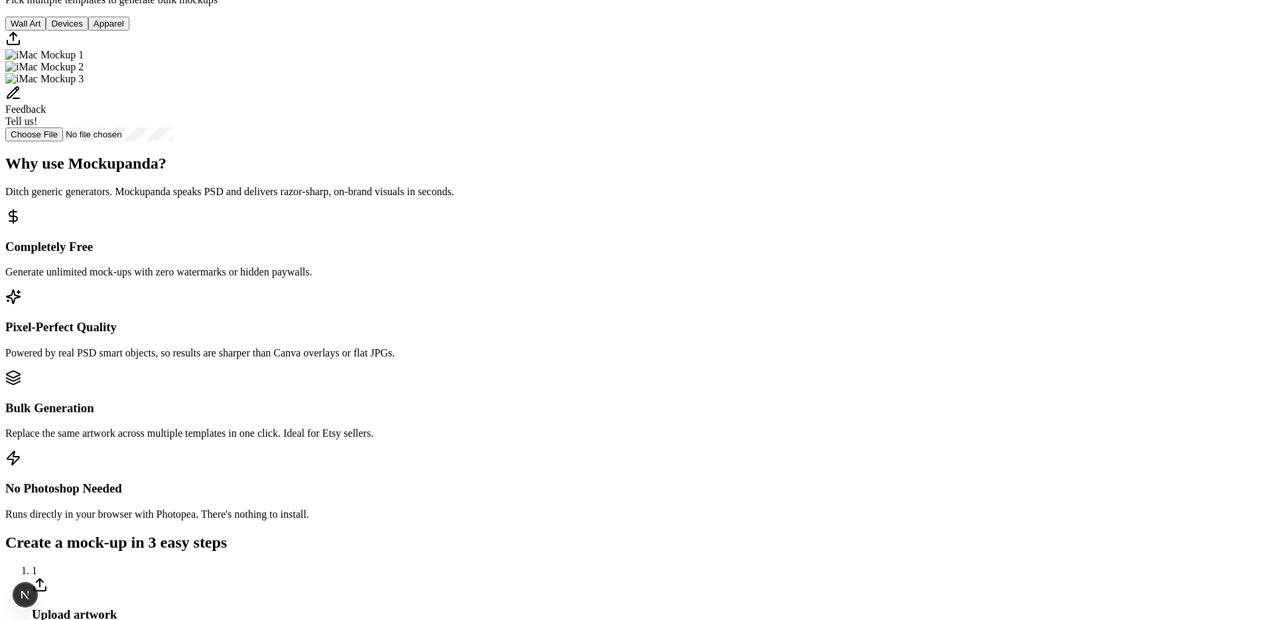
click at [46, 31] on button "Wall Art" at bounding box center [25, 24] width 40 height 14
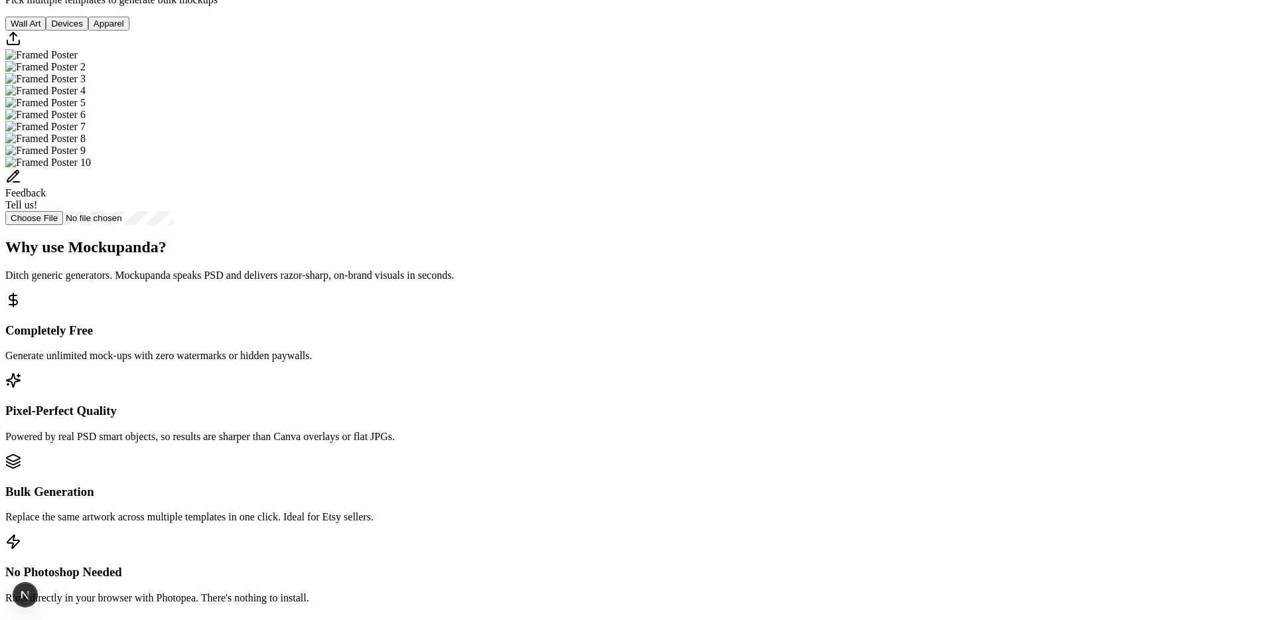
click at [88, 31] on button "Devices" at bounding box center [67, 24] width 42 height 14
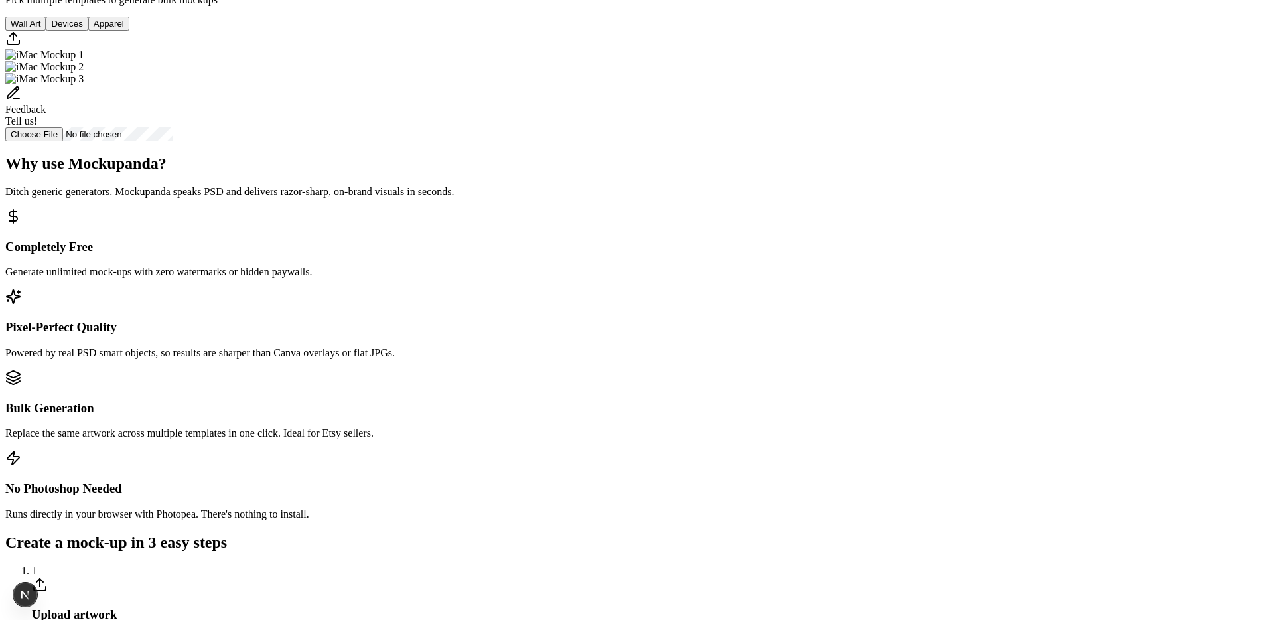
click at [46, 31] on button "Wall Art" at bounding box center [25, 24] width 40 height 14
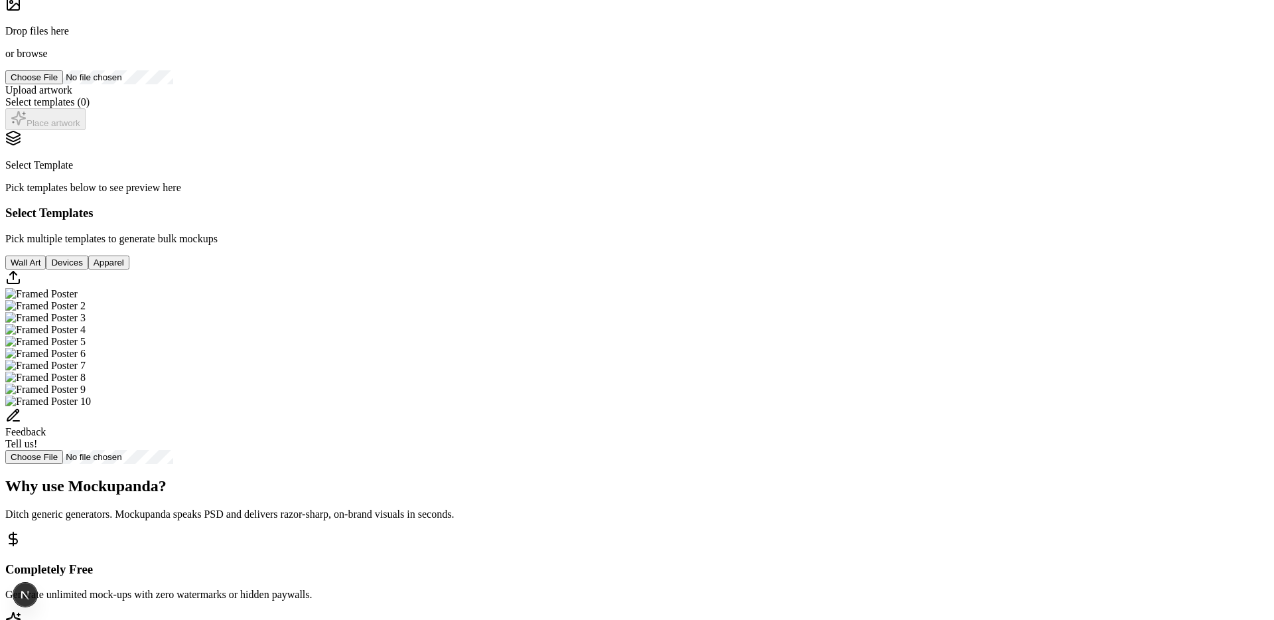
scroll to position [139, 0]
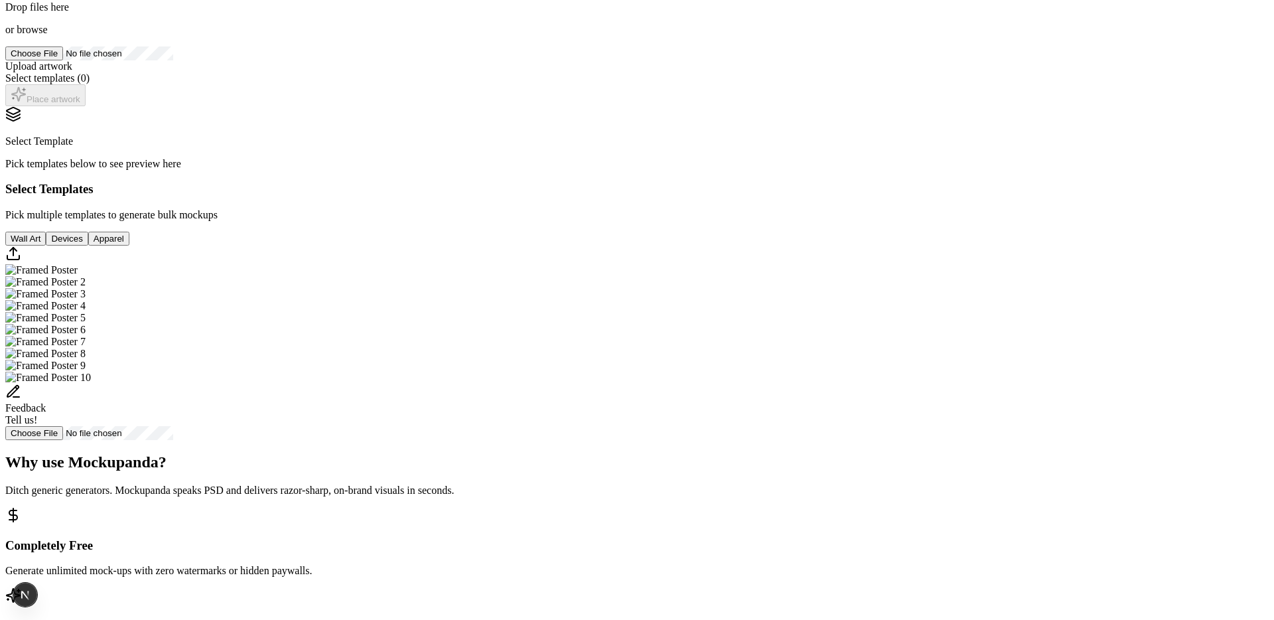
click at [78, 276] on img "Select template Framed Poster" at bounding box center [41, 270] width 72 height 12
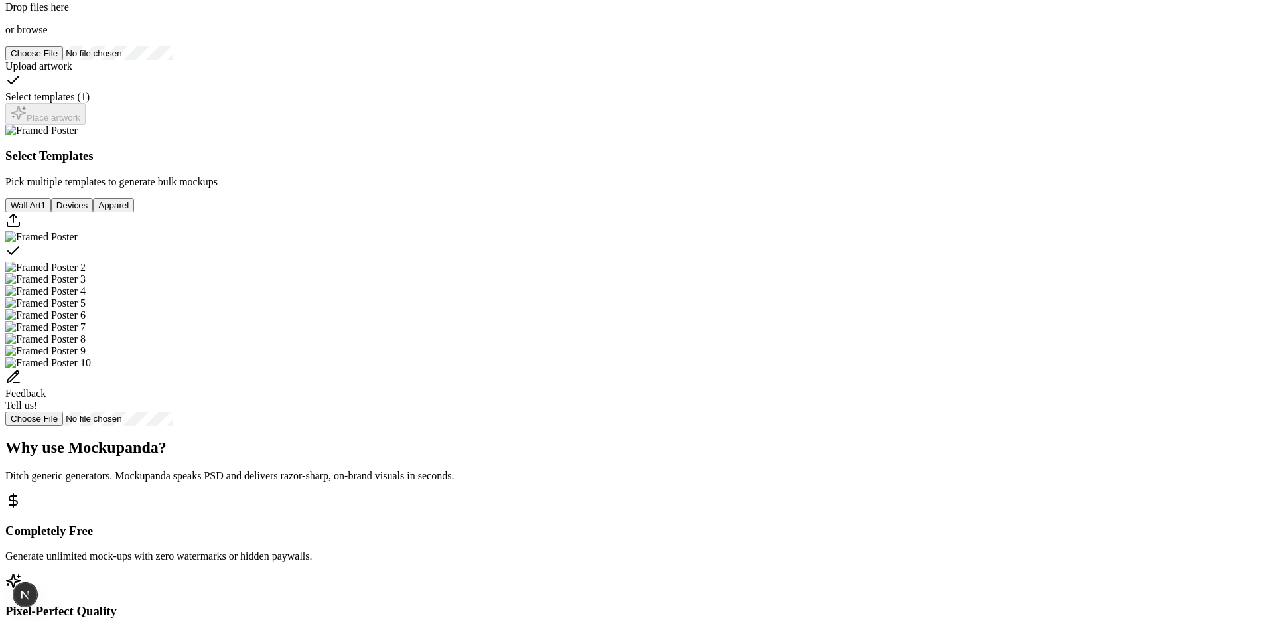
click at [86, 273] on img "Select template Framed Poster 2" at bounding box center [45, 267] width 80 height 12
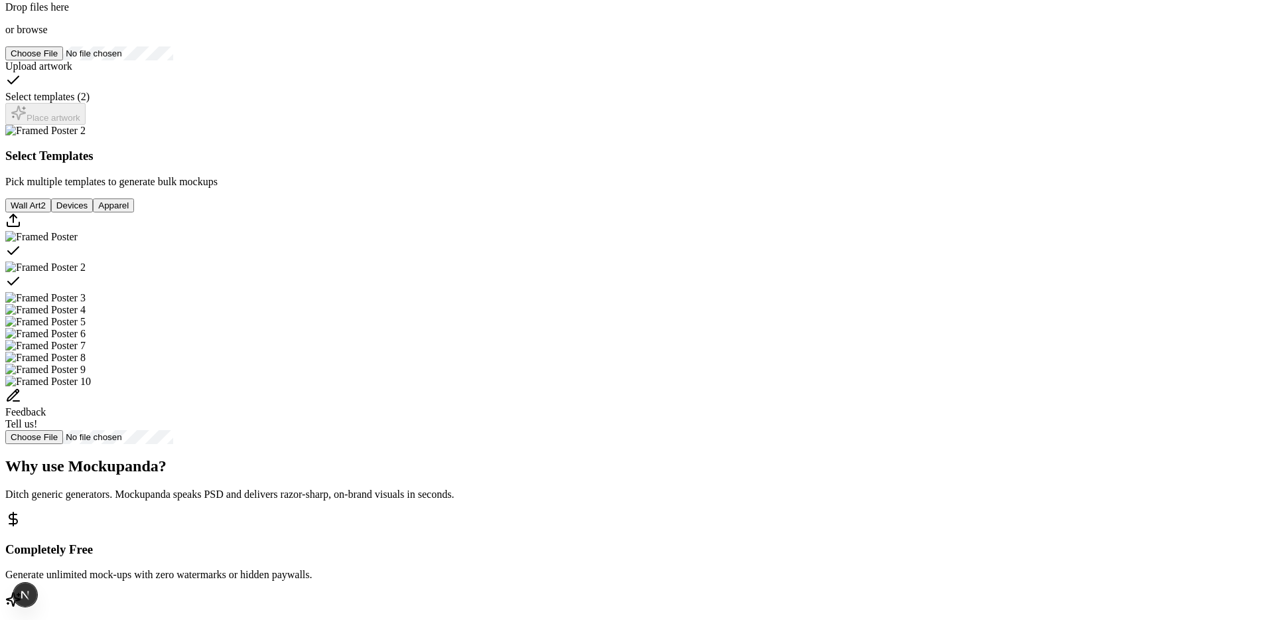
click at [441, 36] on div "Drop files here or browse" at bounding box center [636, 4] width 1263 height 64
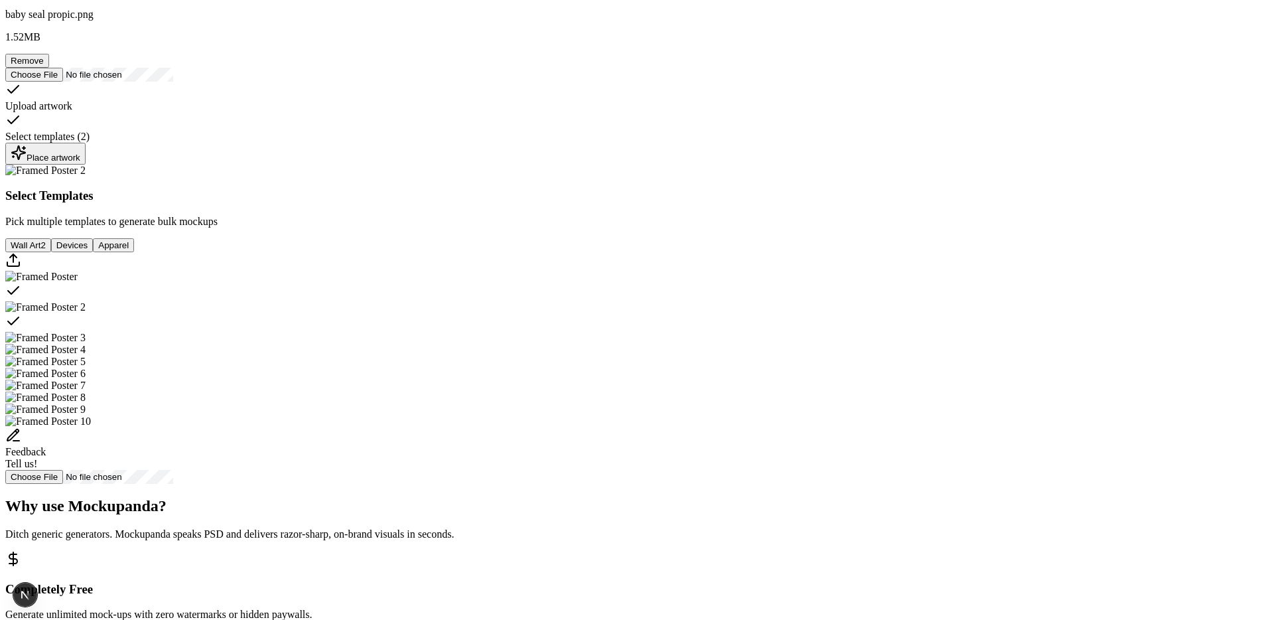
scroll to position [122, 0]
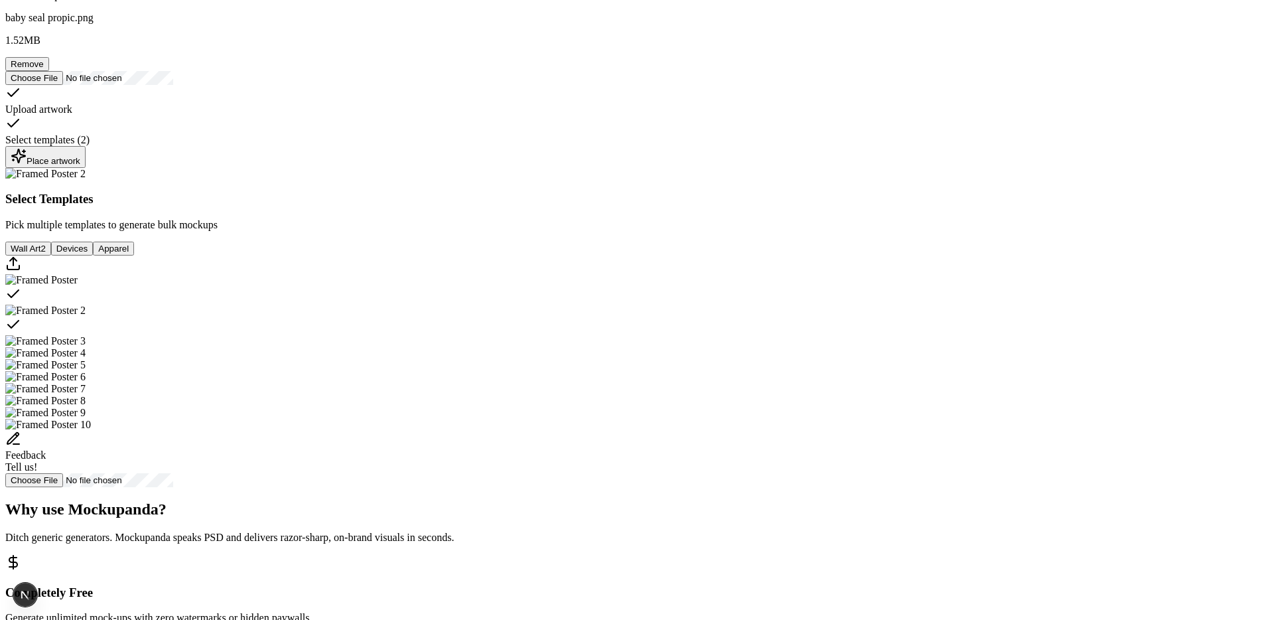
click at [80, 166] on div "Place artwork" at bounding box center [46, 157] width 70 height 18
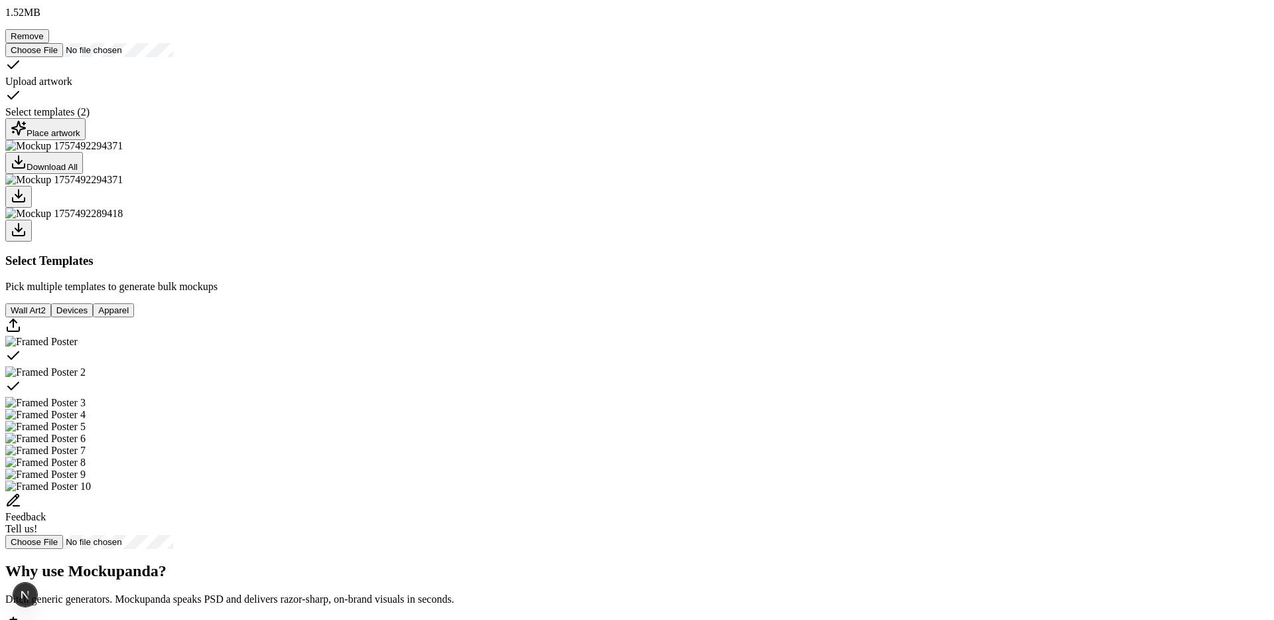
scroll to position [151, 0]
click at [80, 137] on div "Place artwork" at bounding box center [46, 128] width 70 height 18
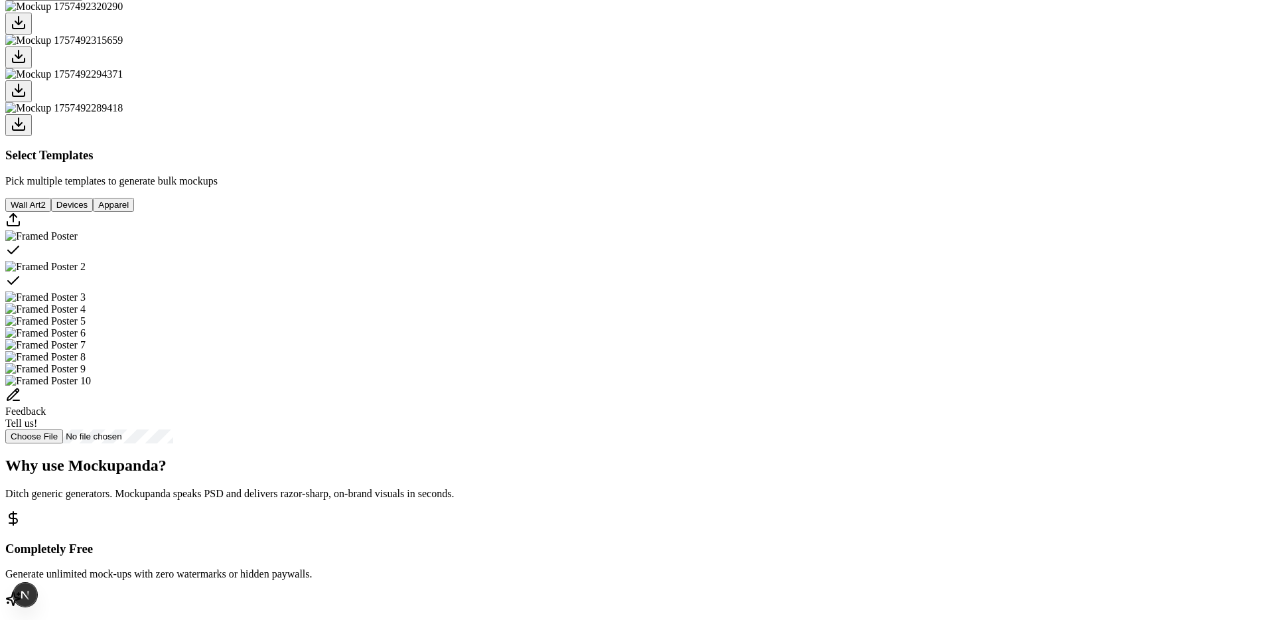
scroll to position [345, 0]
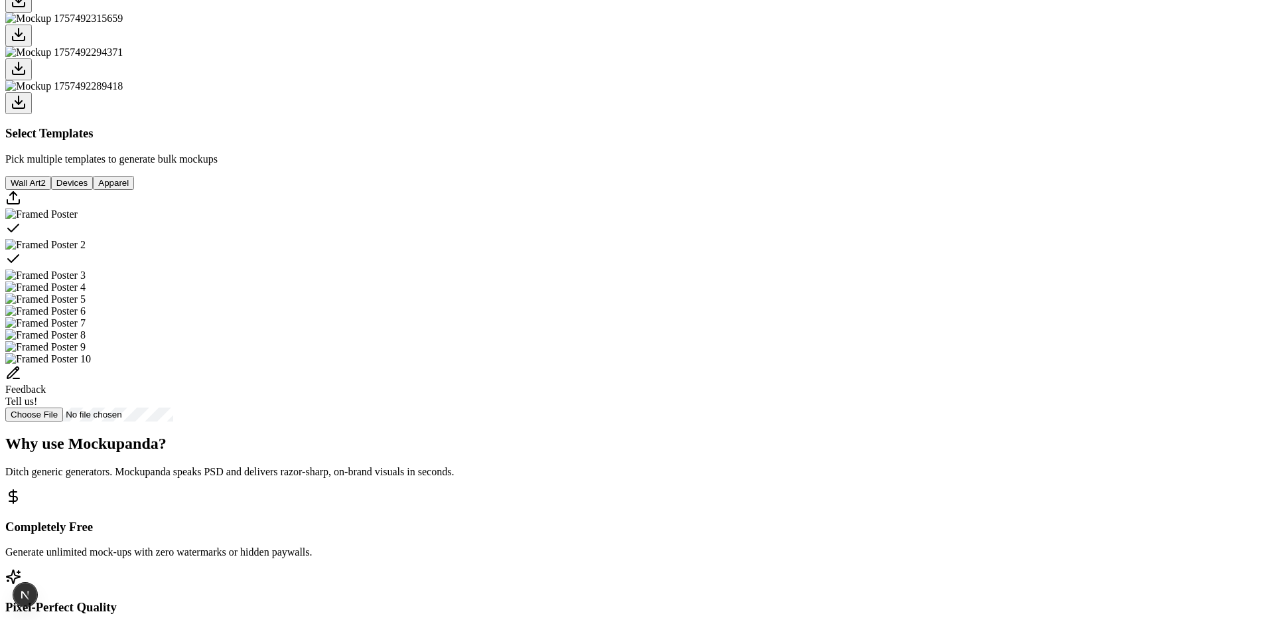
click at [86, 281] on img "Select template Framed Poster 3" at bounding box center [45, 275] width 80 height 12
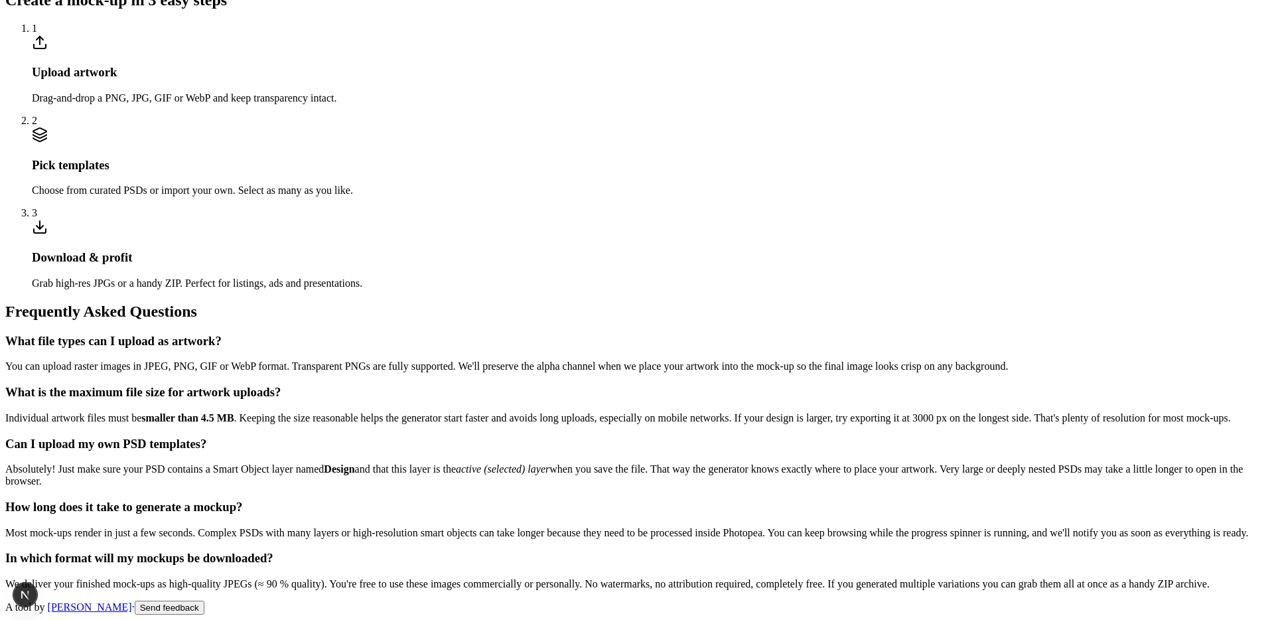
scroll to position [1513, 0]
click at [596, 173] on h3 "Pick templates" at bounding box center [650, 165] width 1237 height 15
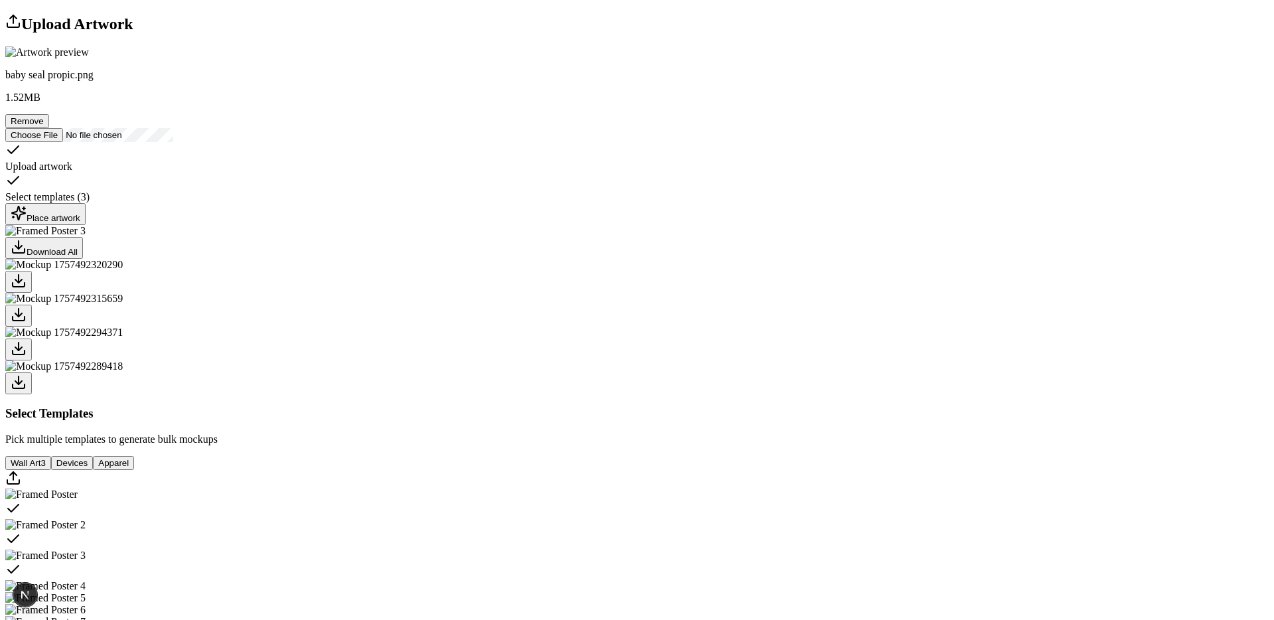
scroll to position [0, 0]
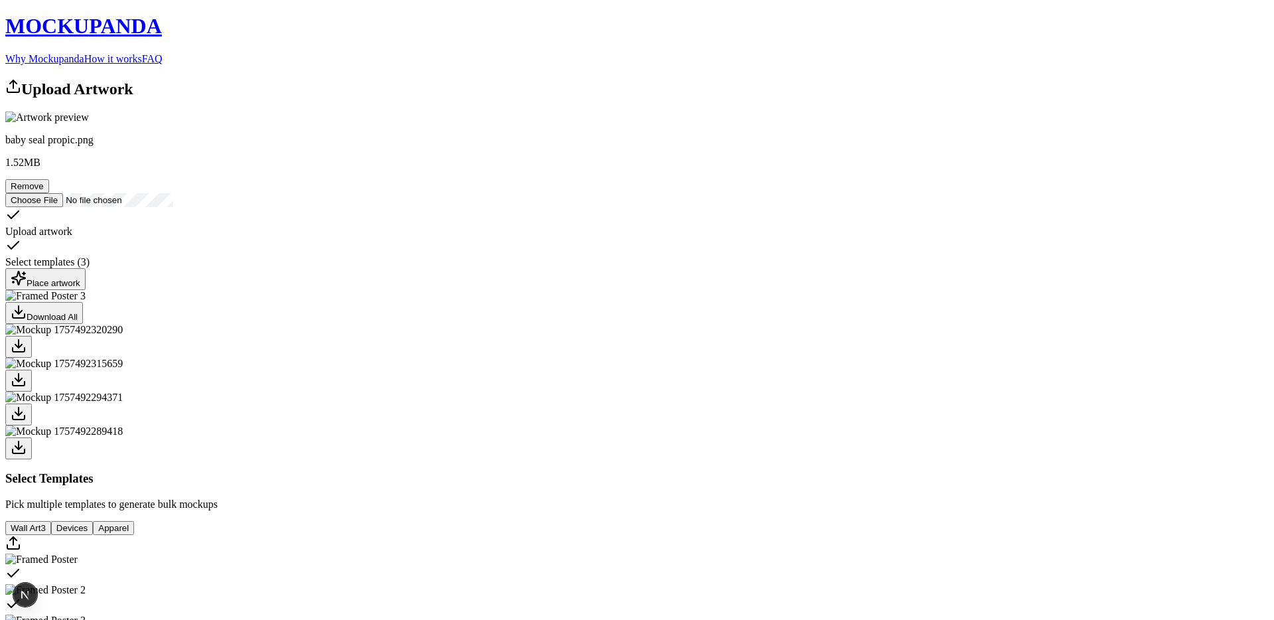
click at [84, 53] on link "Why Mockupanda" at bounding box center [44, 58] width 79 height 11
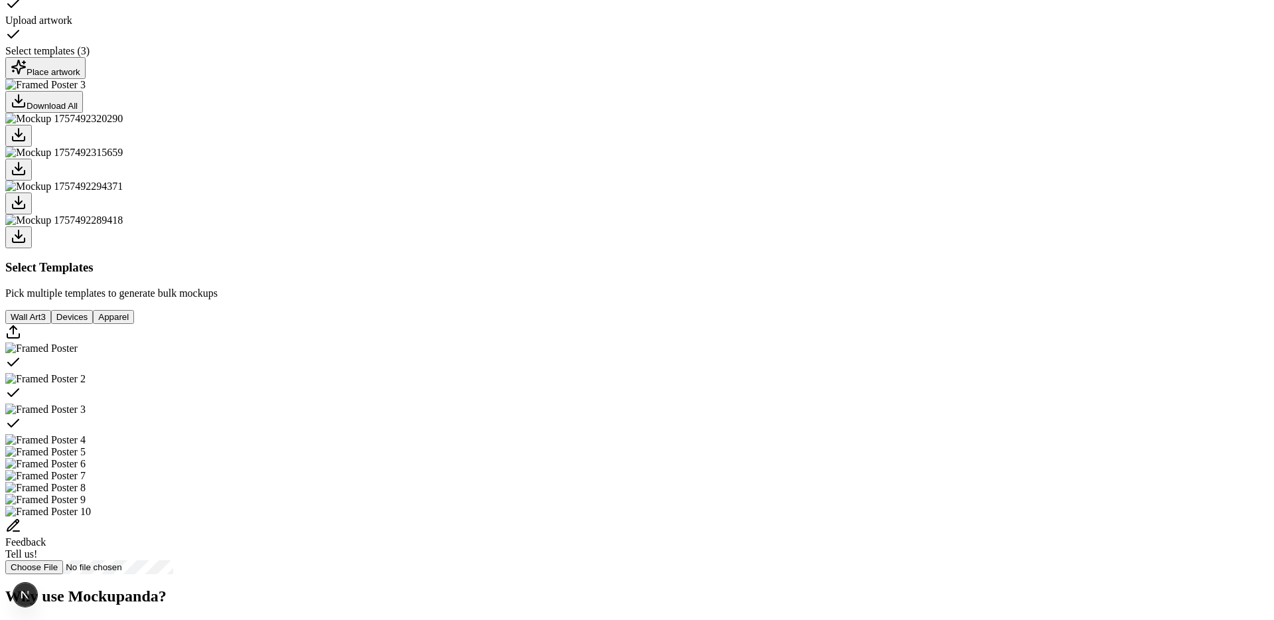
scroll to position [218, 0]
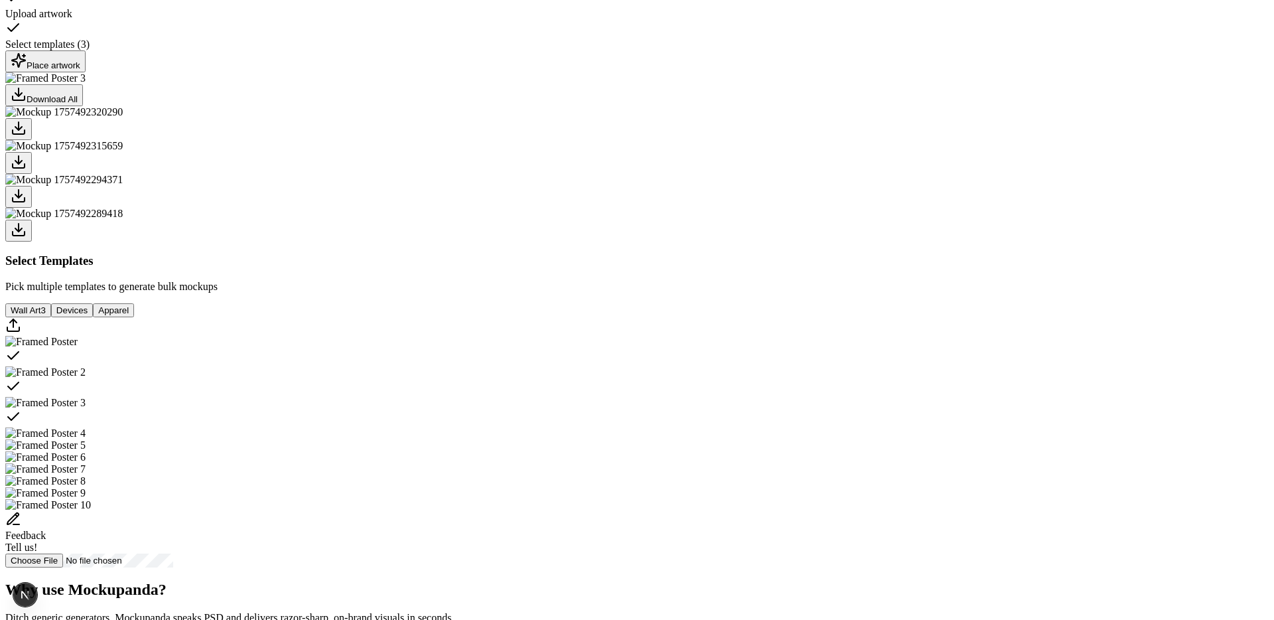
click at [655, 366] on div "Select template Framed Poster" at bounding box center [636, 357] width 1263 height 19
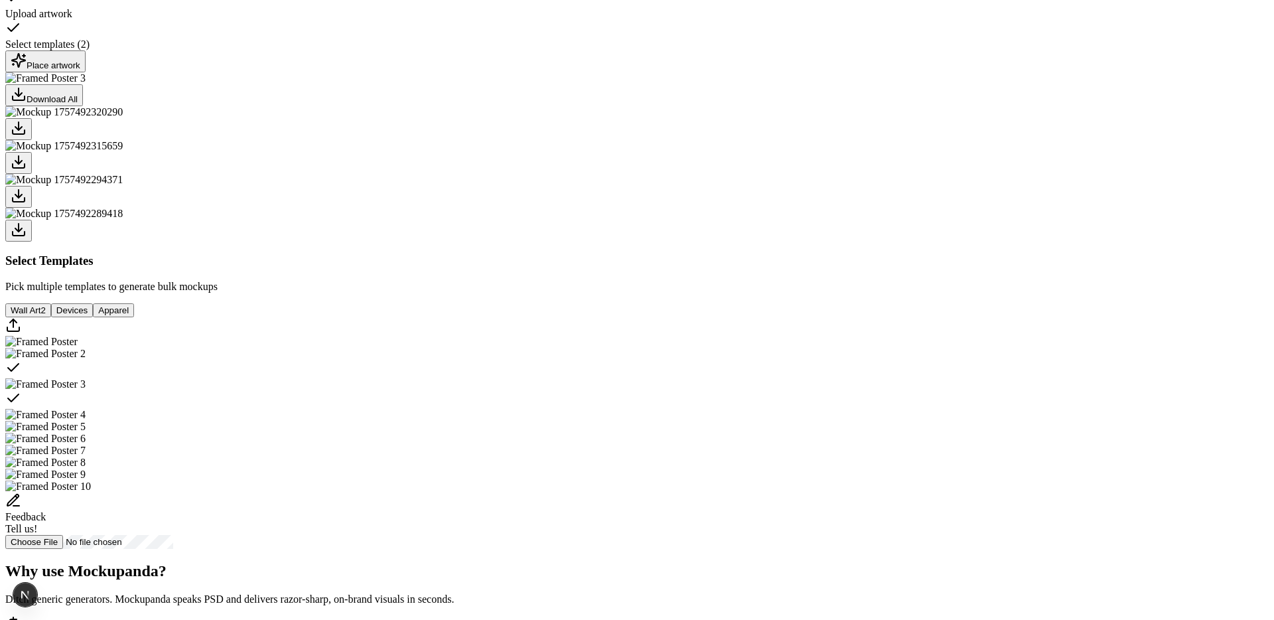
click at [729, 378] on div "Select template Framed Poster 2" at bounding box center [636, 369] width 1263 height 19
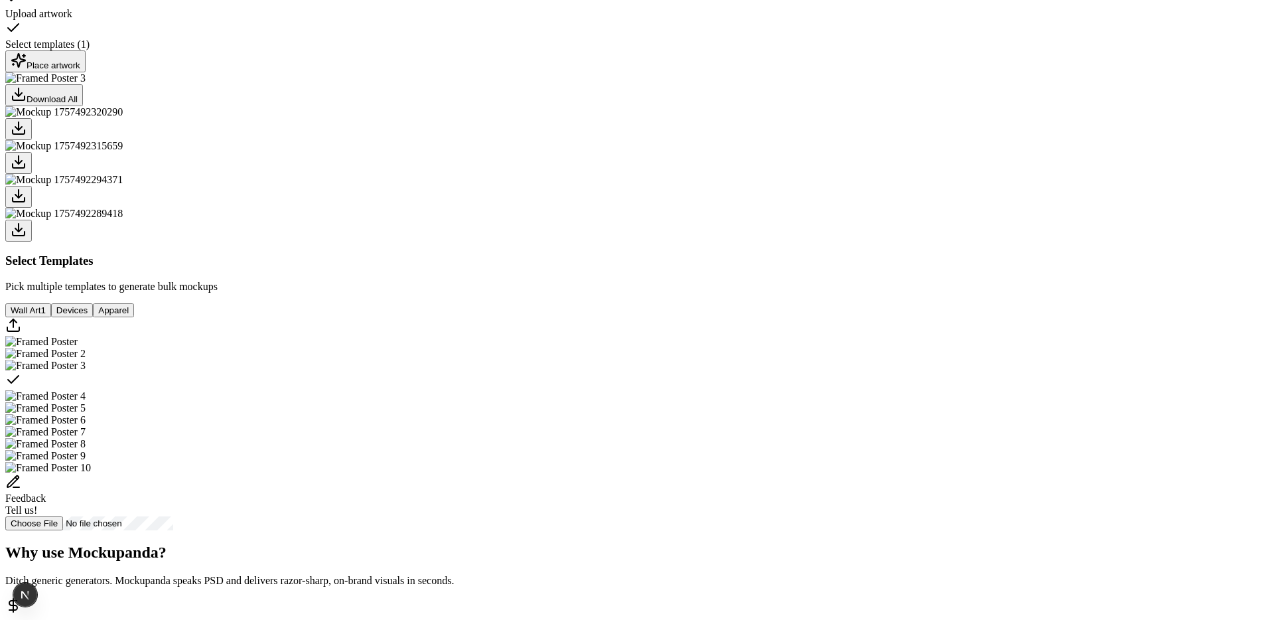
click at [813, 390] on div "Select template Framed Poster 3" at bounding box center [636, 381] width 1263 height 19
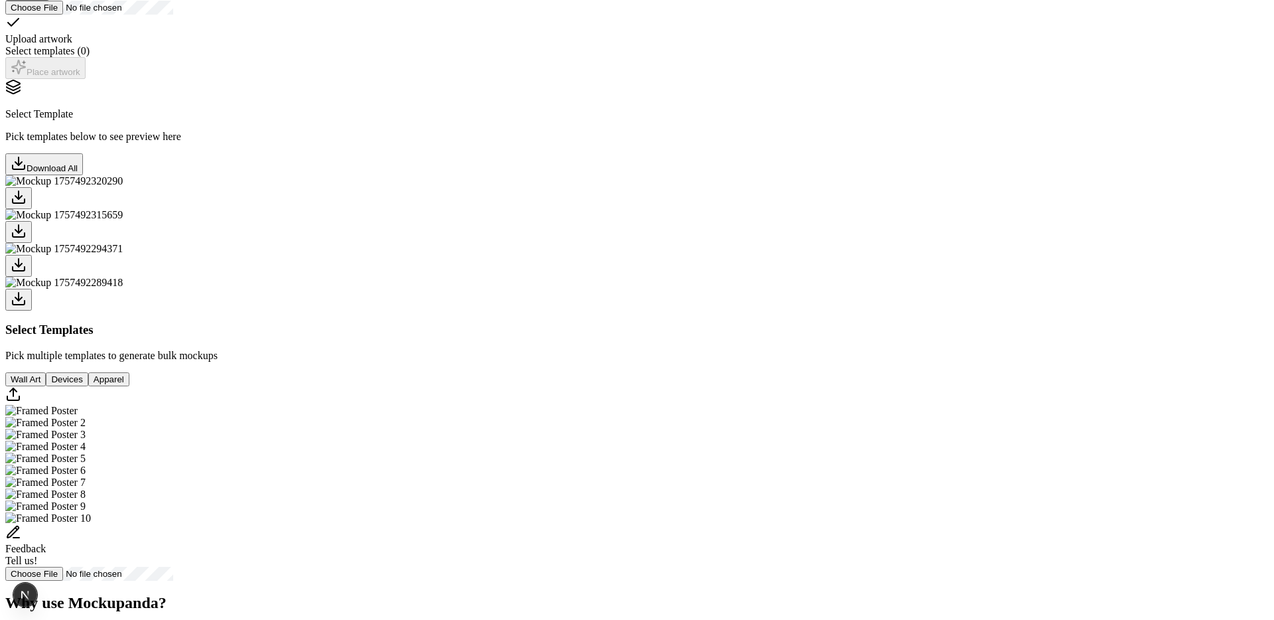
scroll to position [359, 0]
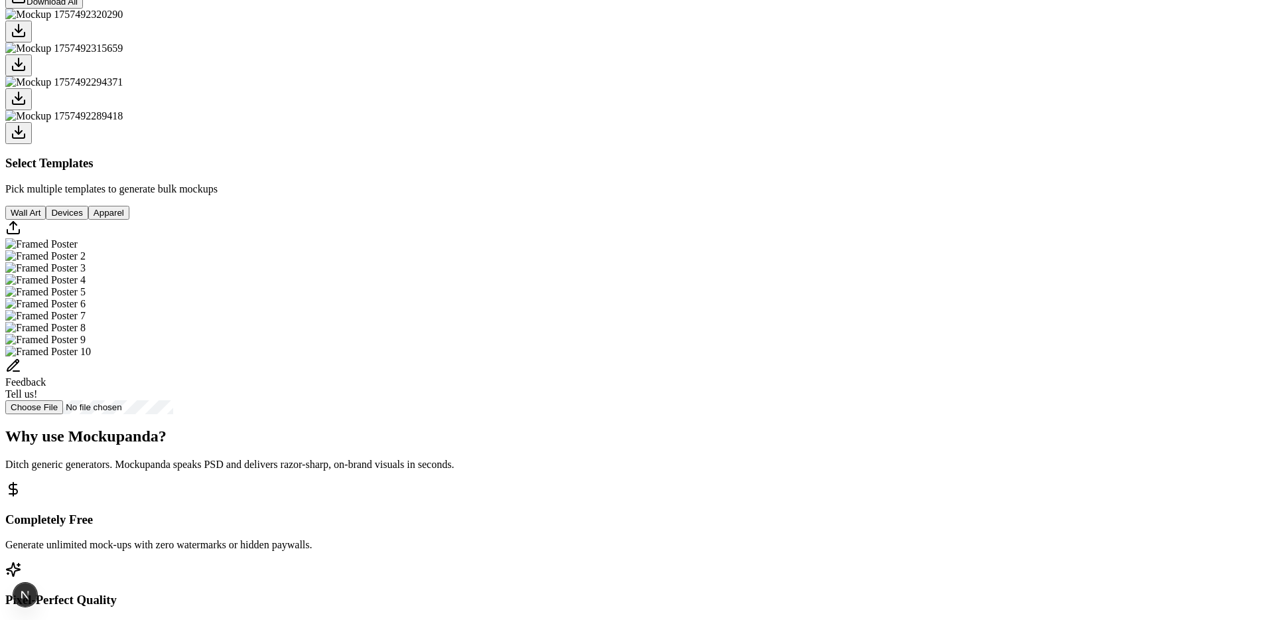
click at [78, 250] on img "Select template Framed Poster" at bounding box center [41, 244] width 72 height 12
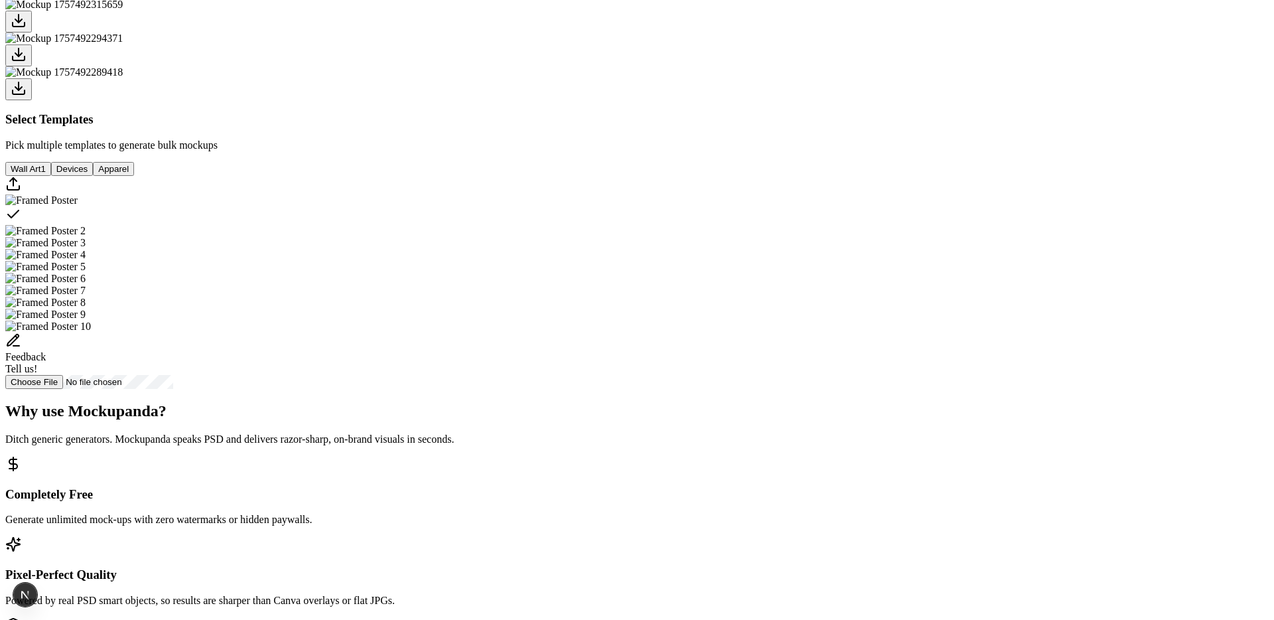
click at [86, 237] on img "Select template Framed Poster 2" at bounding box center [45, 231] width 80 height 12
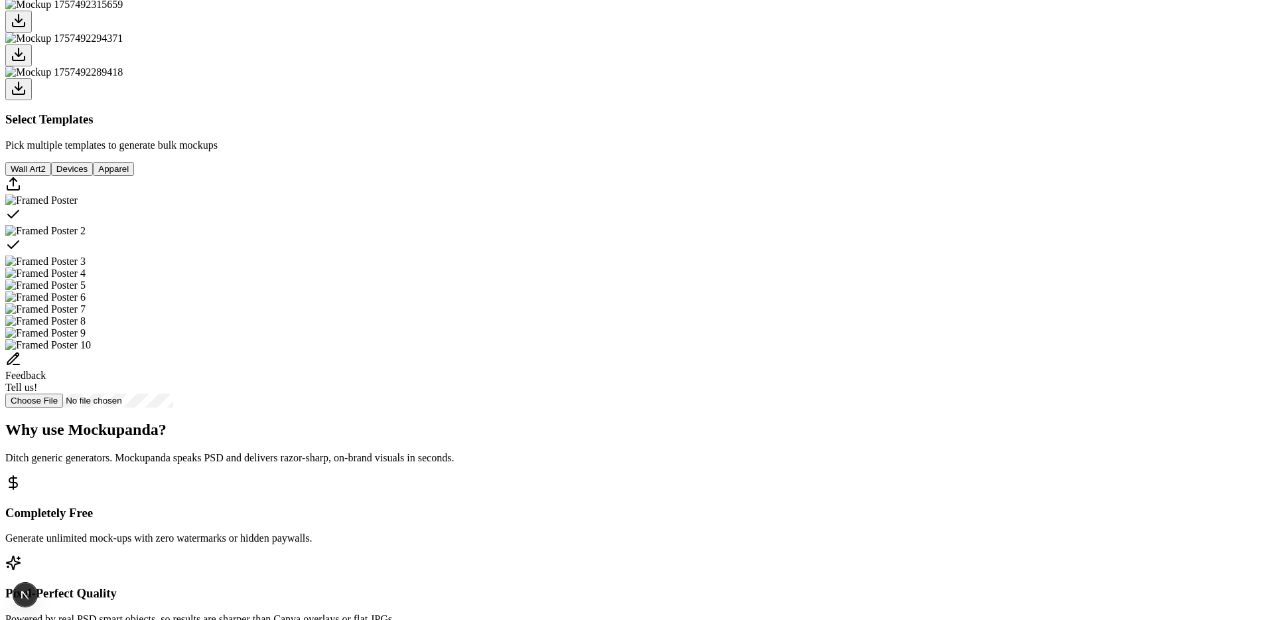
click at [86, 267] on img "Select template Framed Poster 3" at bounding box center [45, 261] width 80 height 12
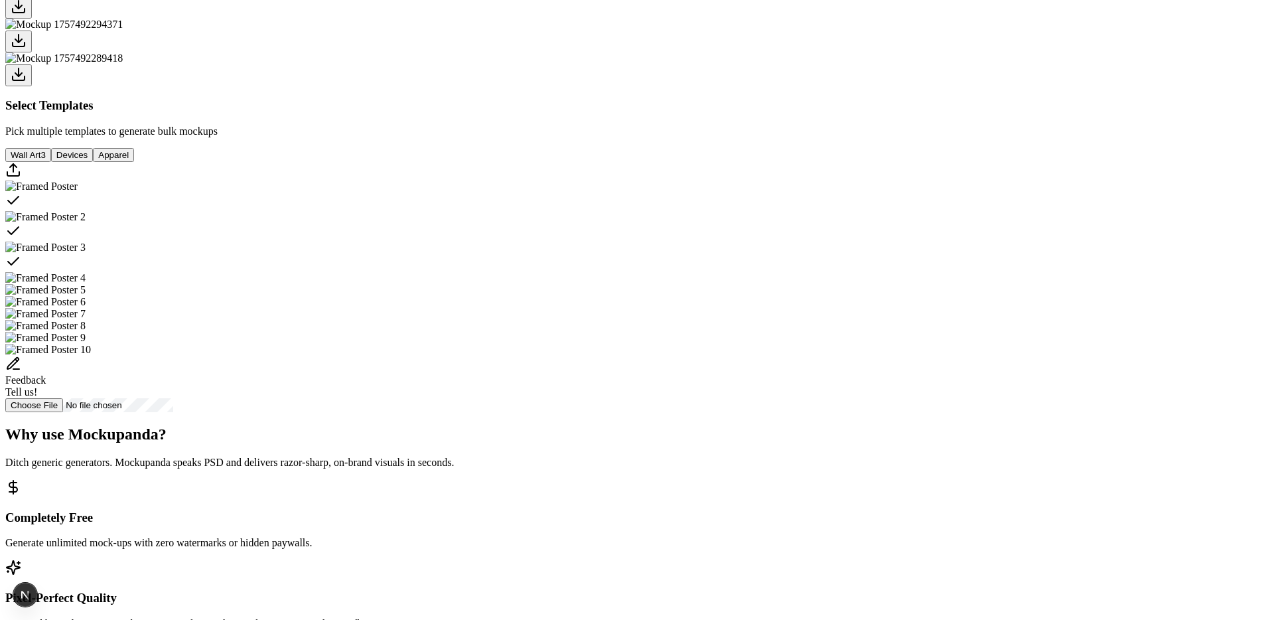
scroll to position [551, 0]
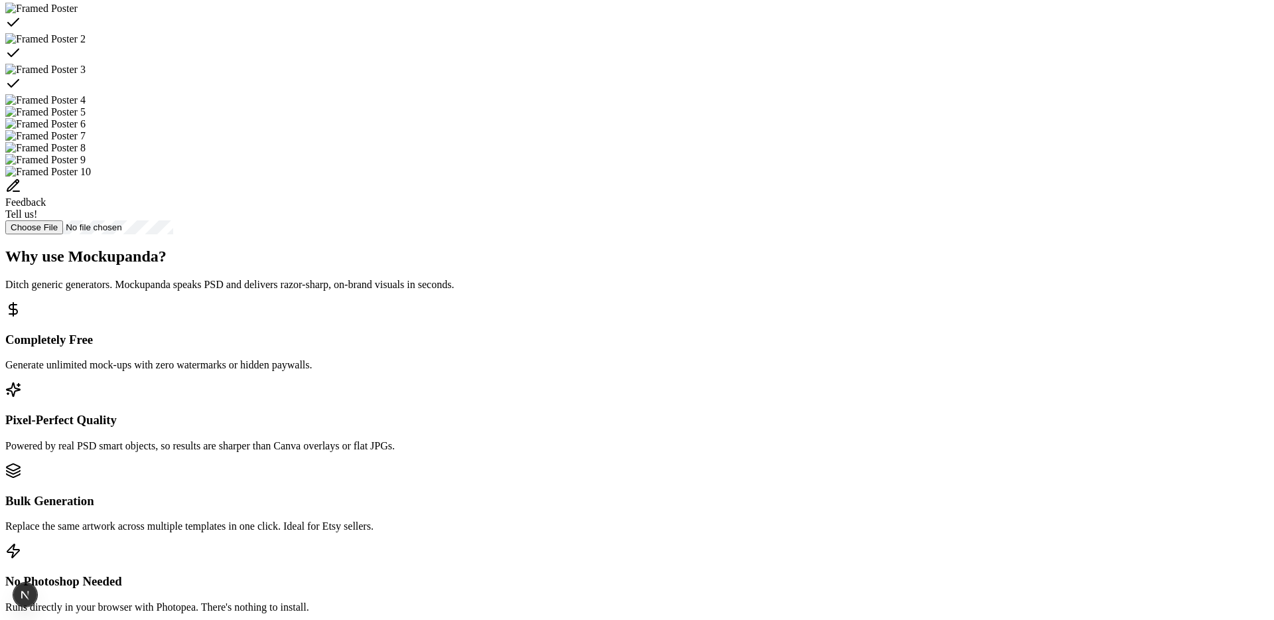
click at [86, 130] on img "Select template Framed Poster 6" at bounding box center [45, 124] width 80 height 12
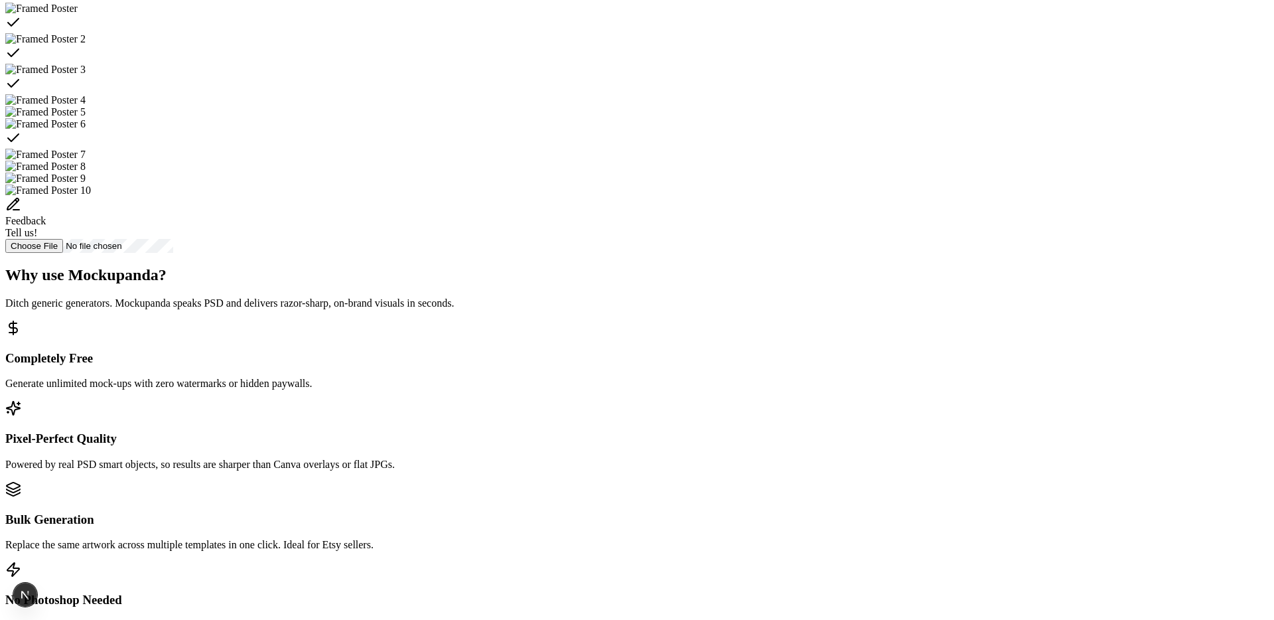
click at [651, 149] on div "Select template Framed Poster 6" at bounding box center [636, 139] width 1263 height 19
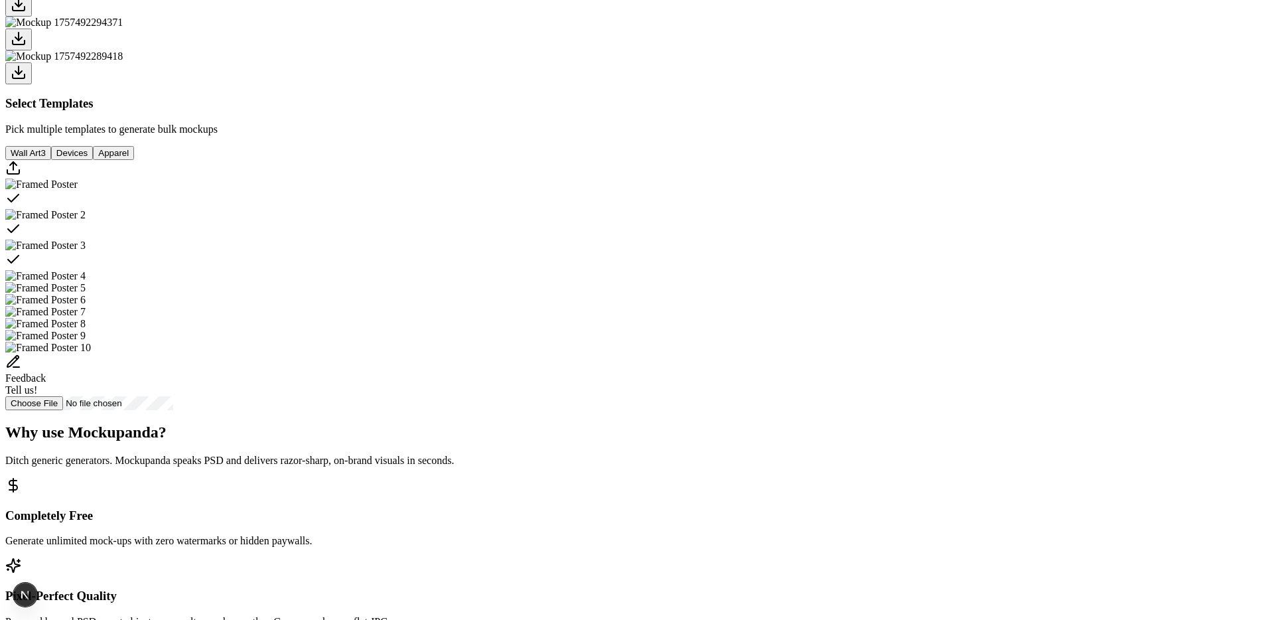
scroll to position [455, 0]
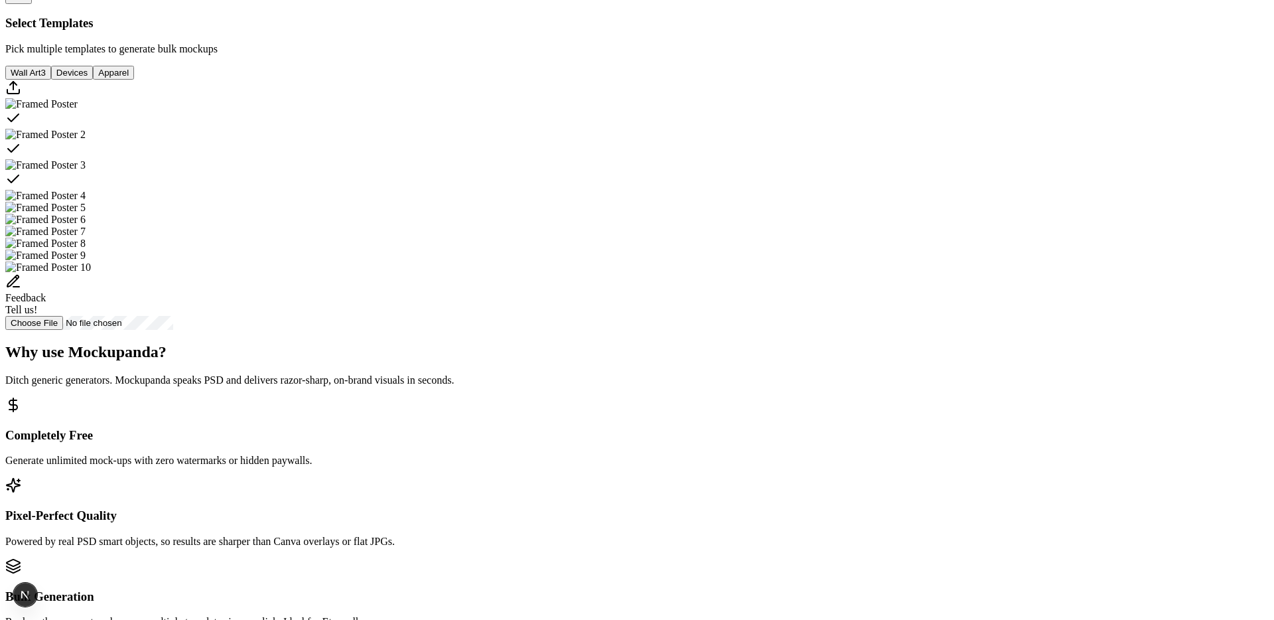
click at [21, 126] on icon "Select template Framed Poster" at bounding box center [13, 118] width 16 height 16
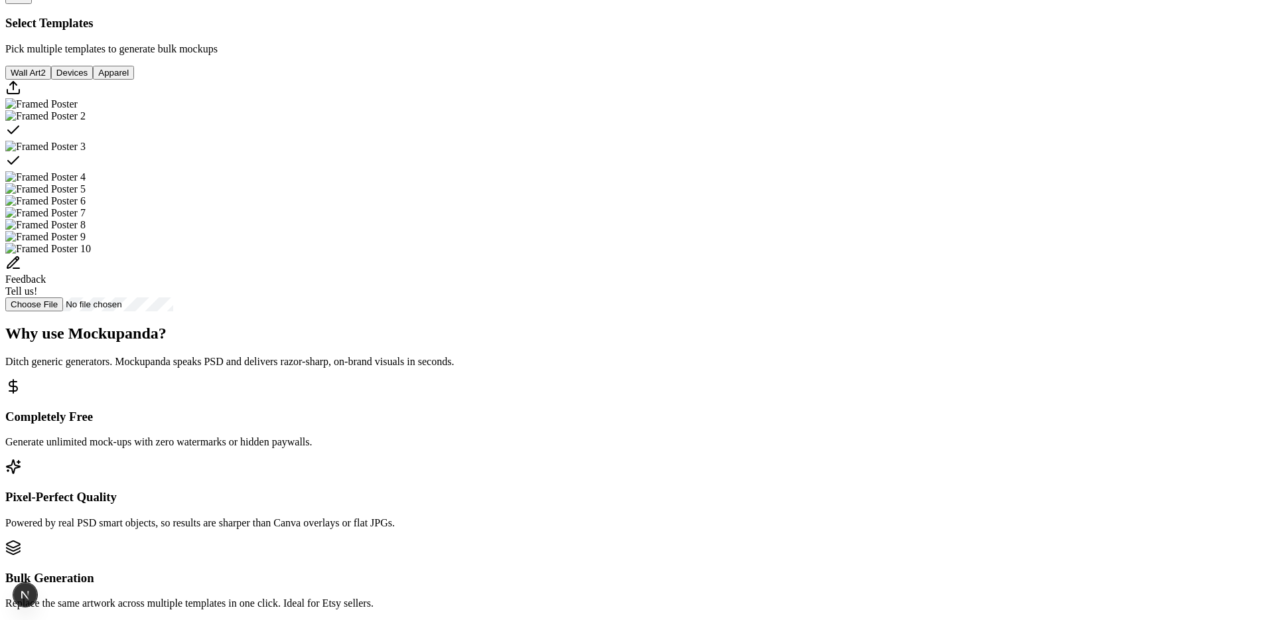
click at [712, 141] on div "Select template Framed Poster 2" at bounding box center [636, 131] width 1263 height 19
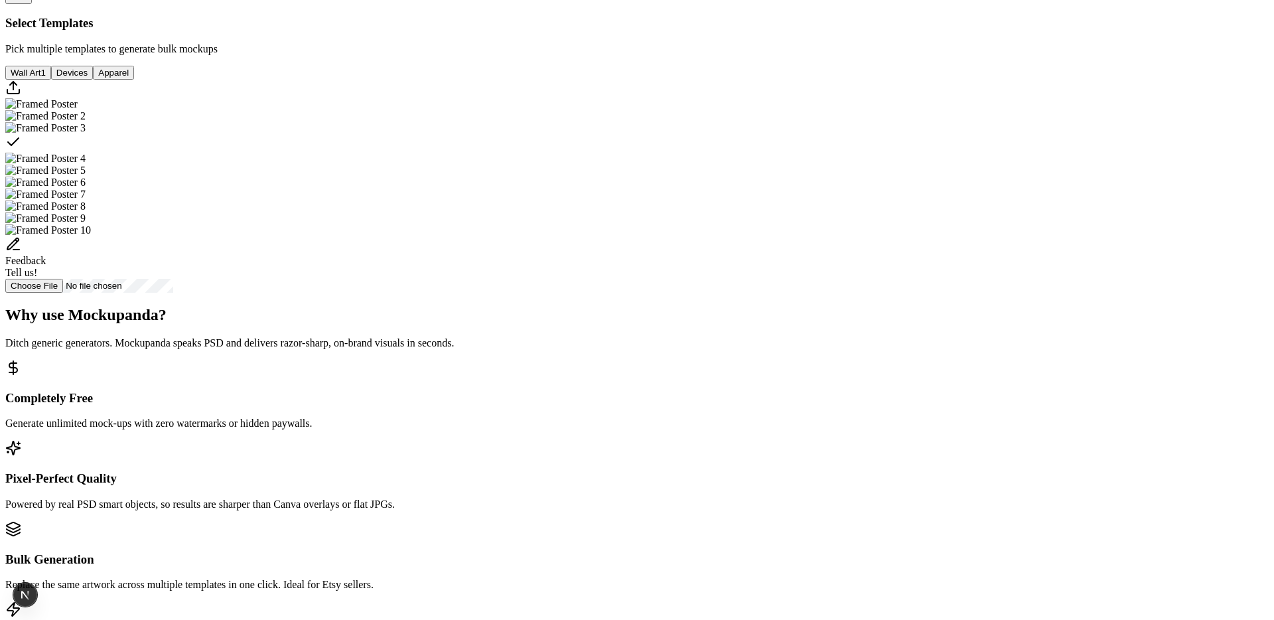
click at [861, 153] on div "Select template Framed Poster 3" at bounding box center [636, 143] width 1263 height 19
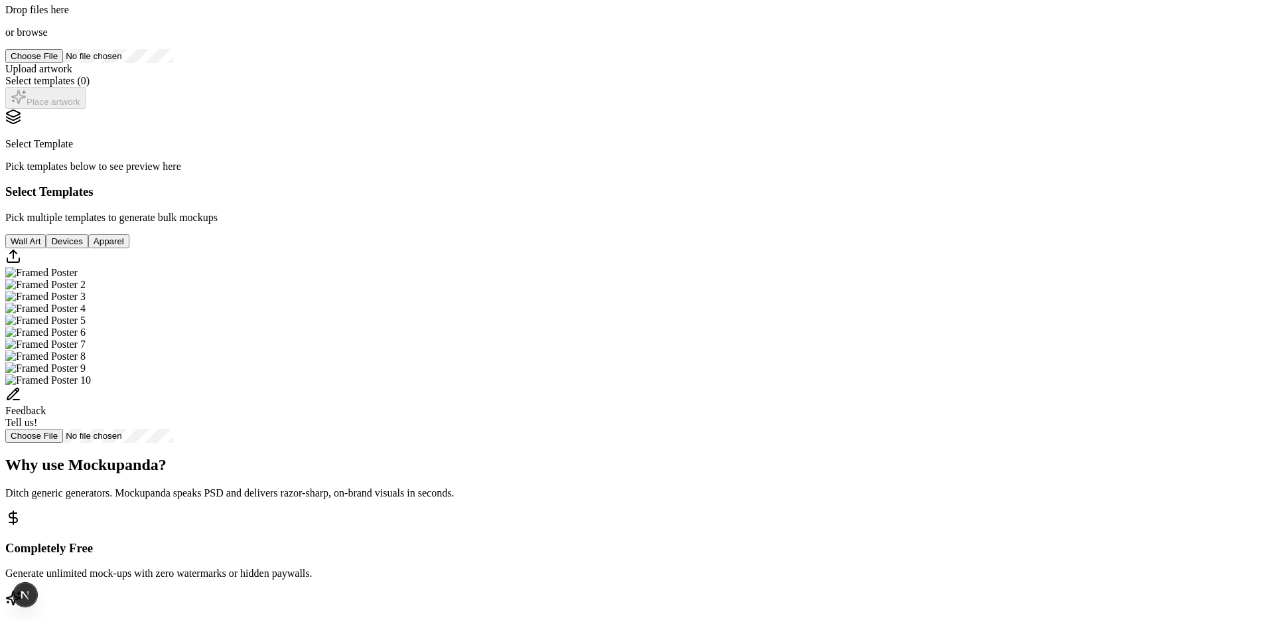
scroll to position [150, 0]
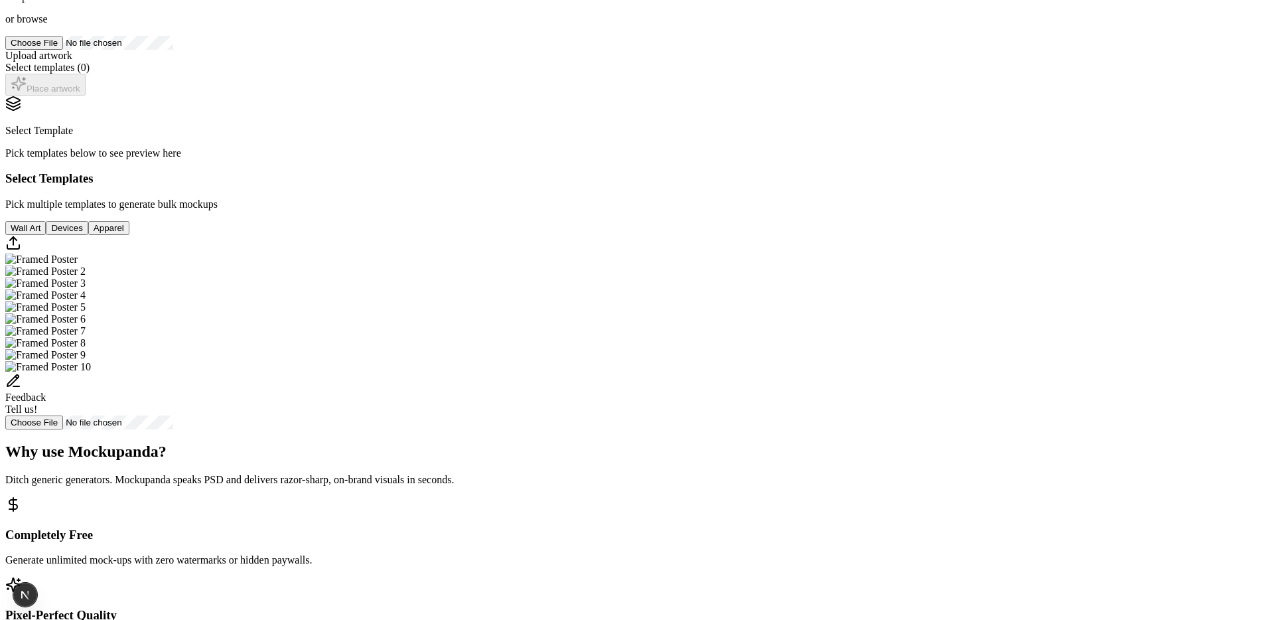
click at [78, 265] on img "Select template Framed Poster" at bounding box center [41, 259] width 72 height 12
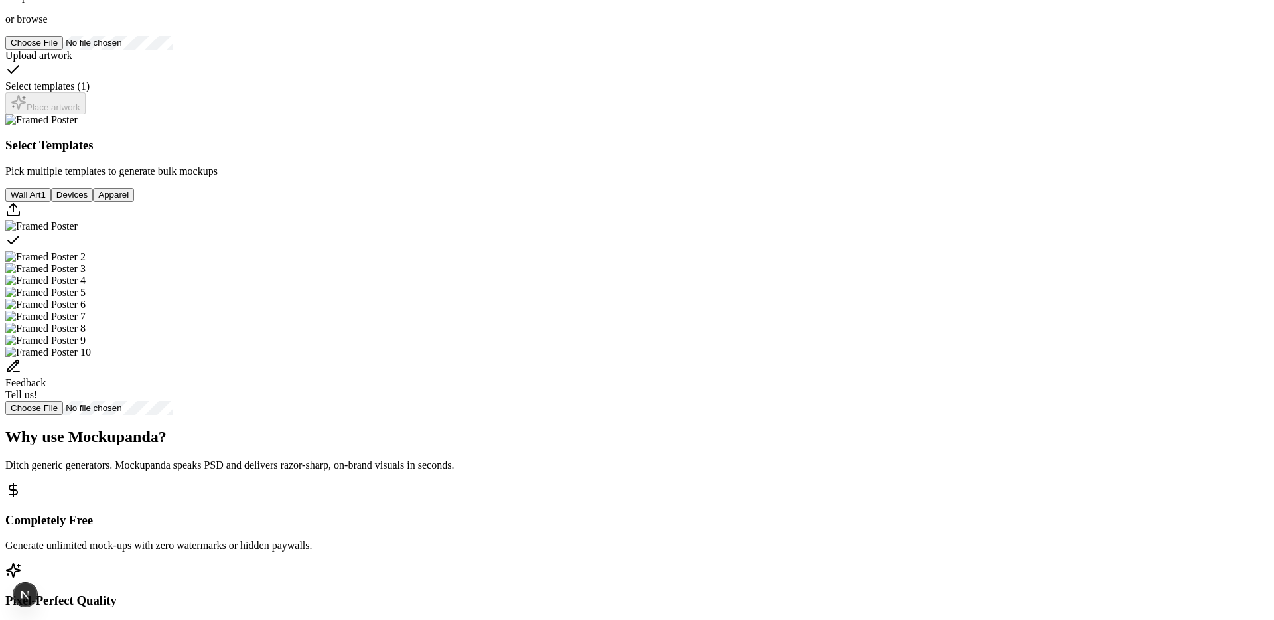
click at [86, 263] on img "Select template Framed Poster 2" at bounding box center [45, 257] width 80 height 12
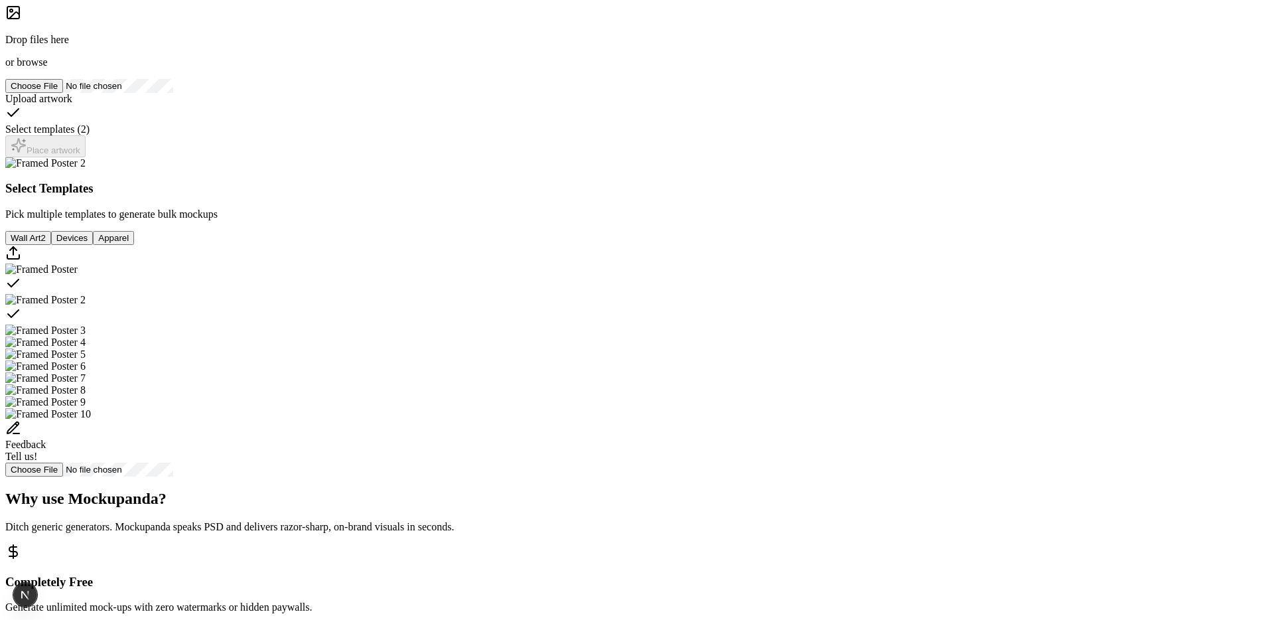
scroll to position [113, 0]
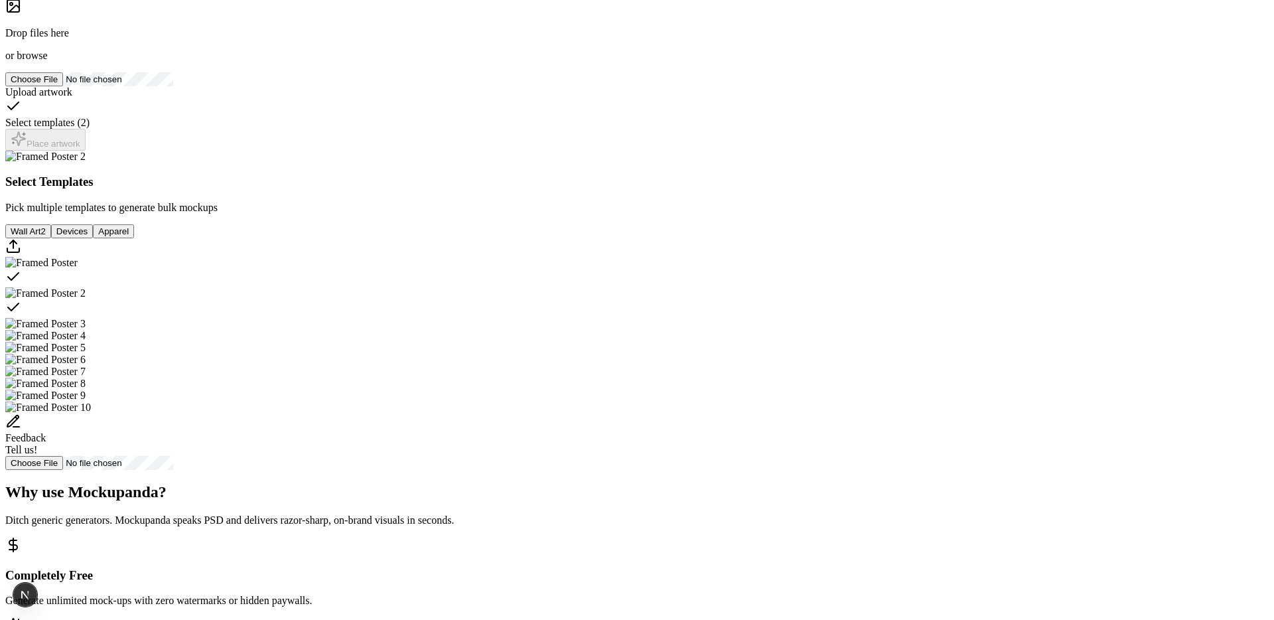
click at [86, 330] on img "Select template Framed Poster 3" at bounding box center [45, 324] width 80 height 12
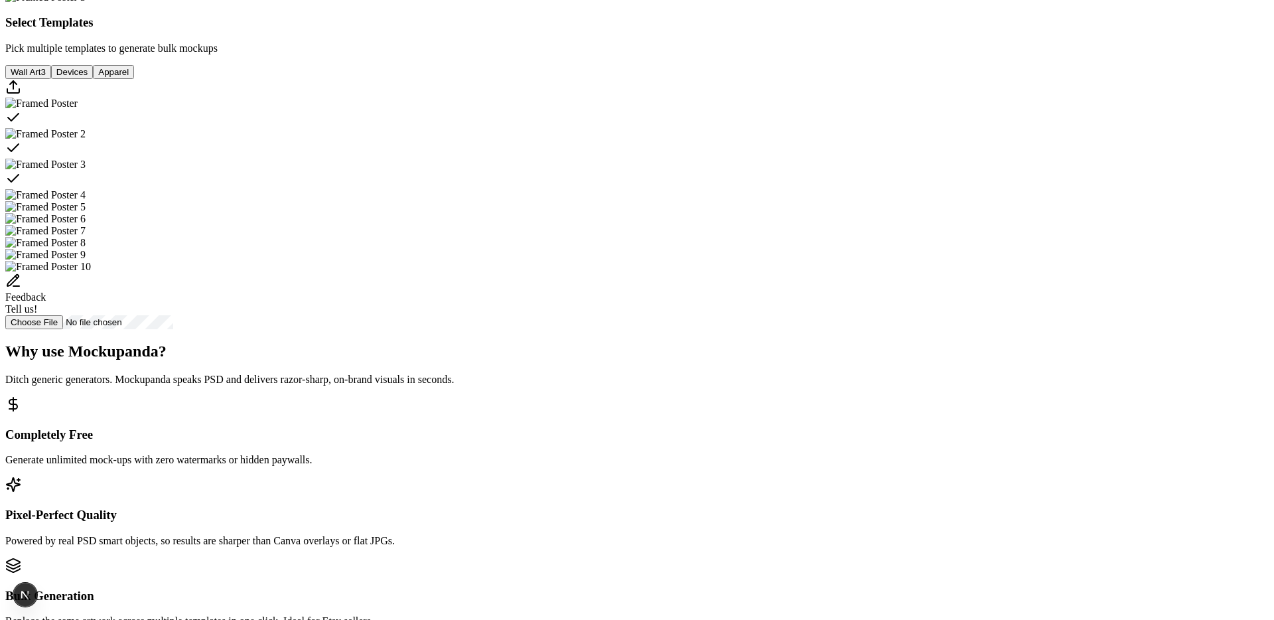
scroll to position [287, 0]
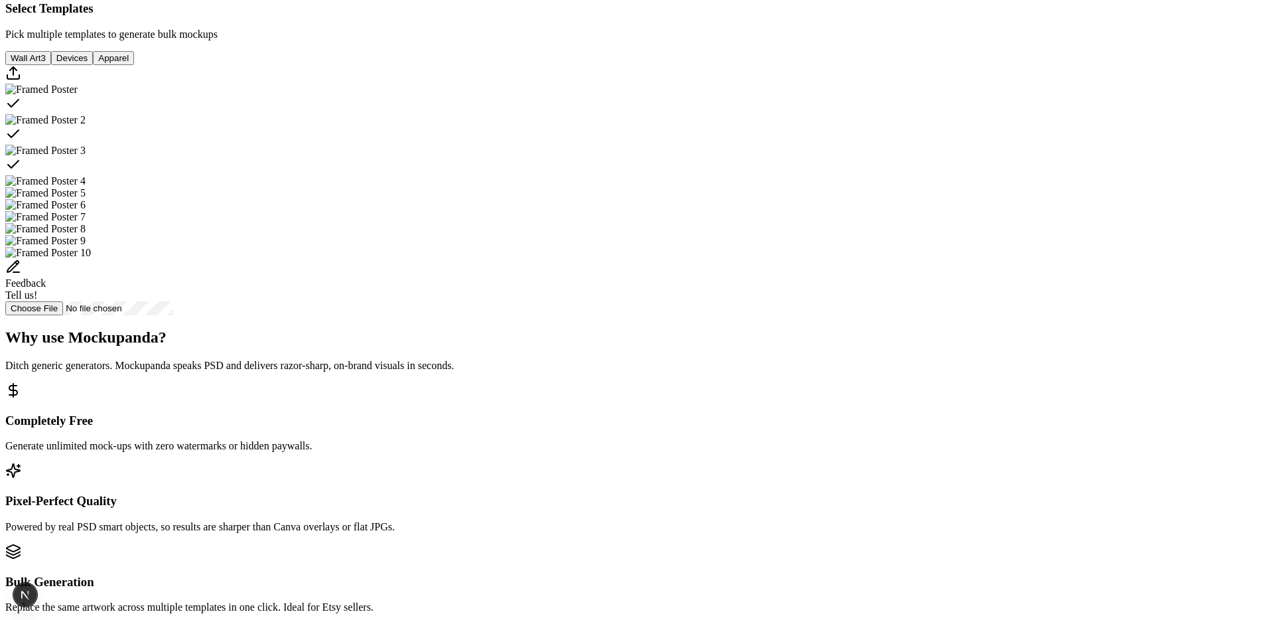
click at [86, 187] on img "Select template Framed Poster 4" at bounding box center [45, 181] width 80 height 12
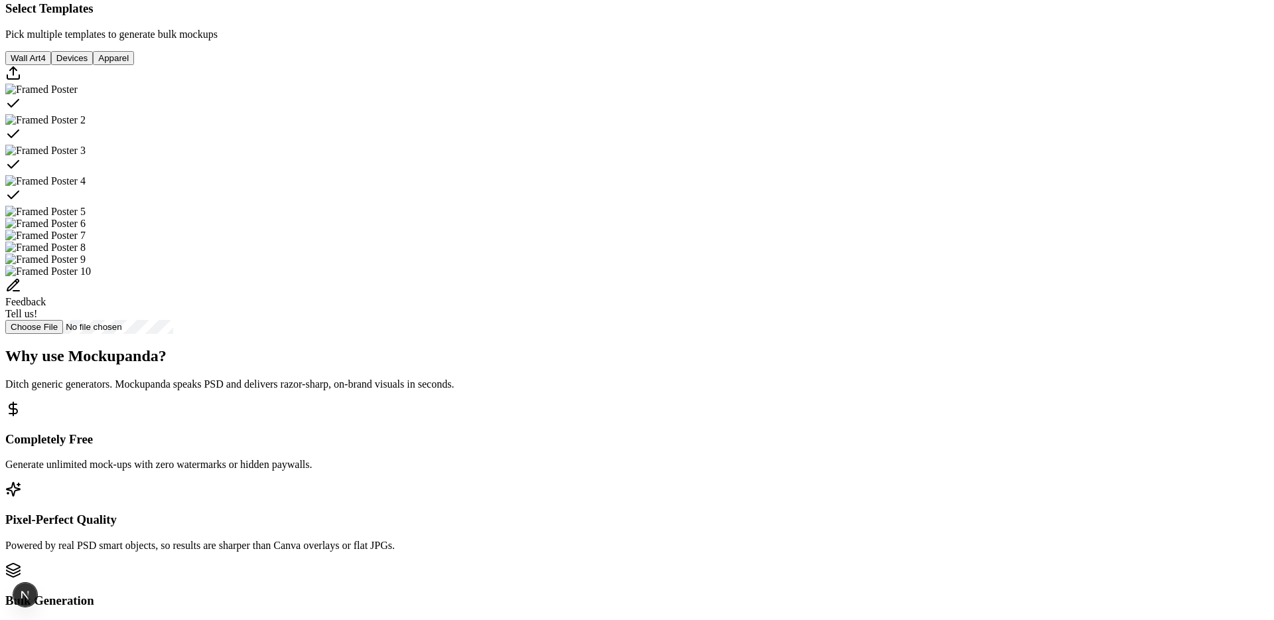
click at [86, 218] on img "Select template Framed Poster 5" at bounding box center [45, 212] width 80 height 12
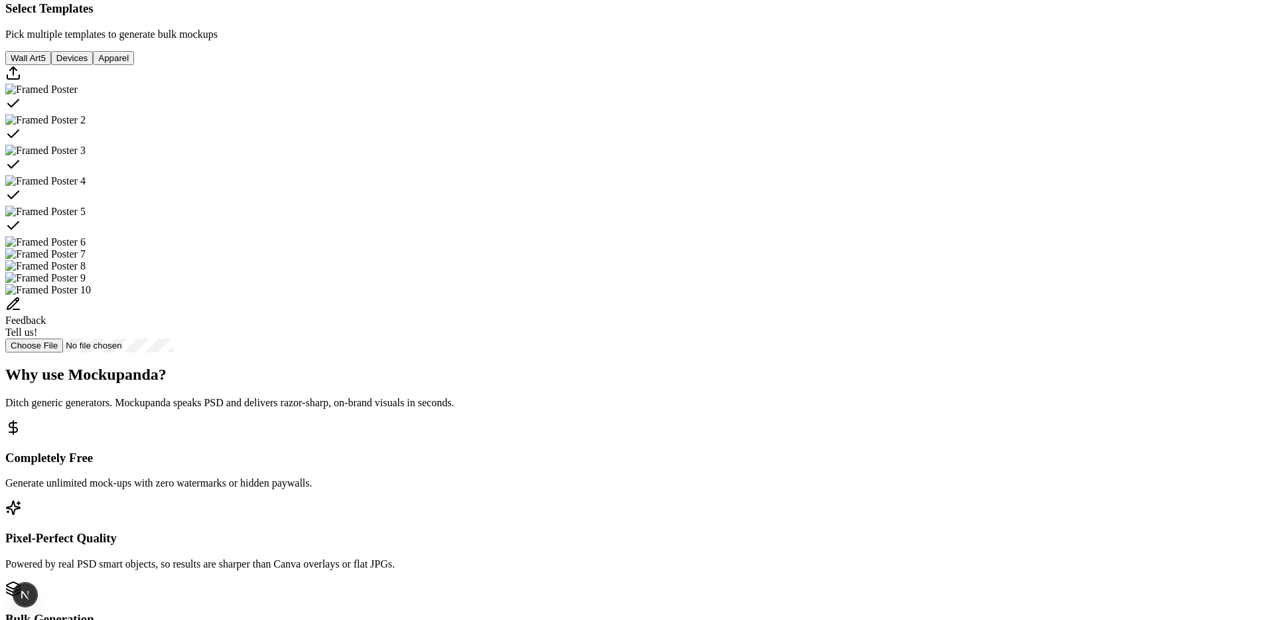
click at [86, 248] on img "Select template Framed Poster 6" at bounding box center [45, 242] width 80 height 12
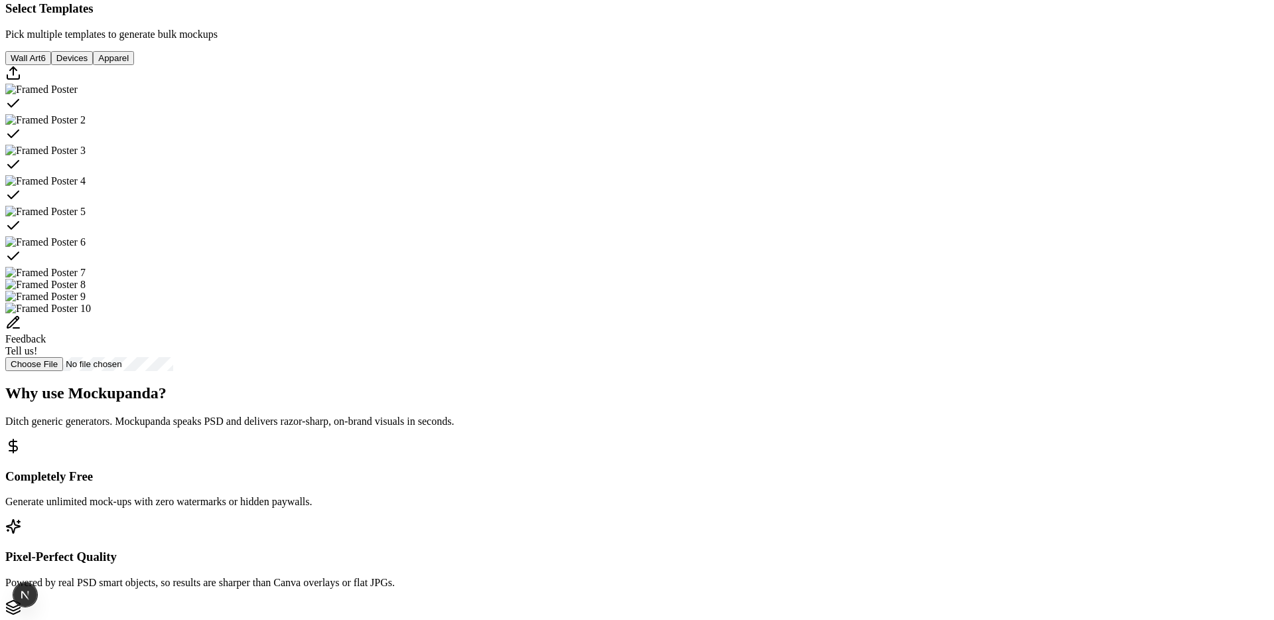
click at [694, 371] on div "Feedback Tell us!" at bounding box center [636, 218] width 1263 height 306
click at [86, 280] on img "Select template Framed Poster 7" at bounding box center [45, 274] width 80 height 12
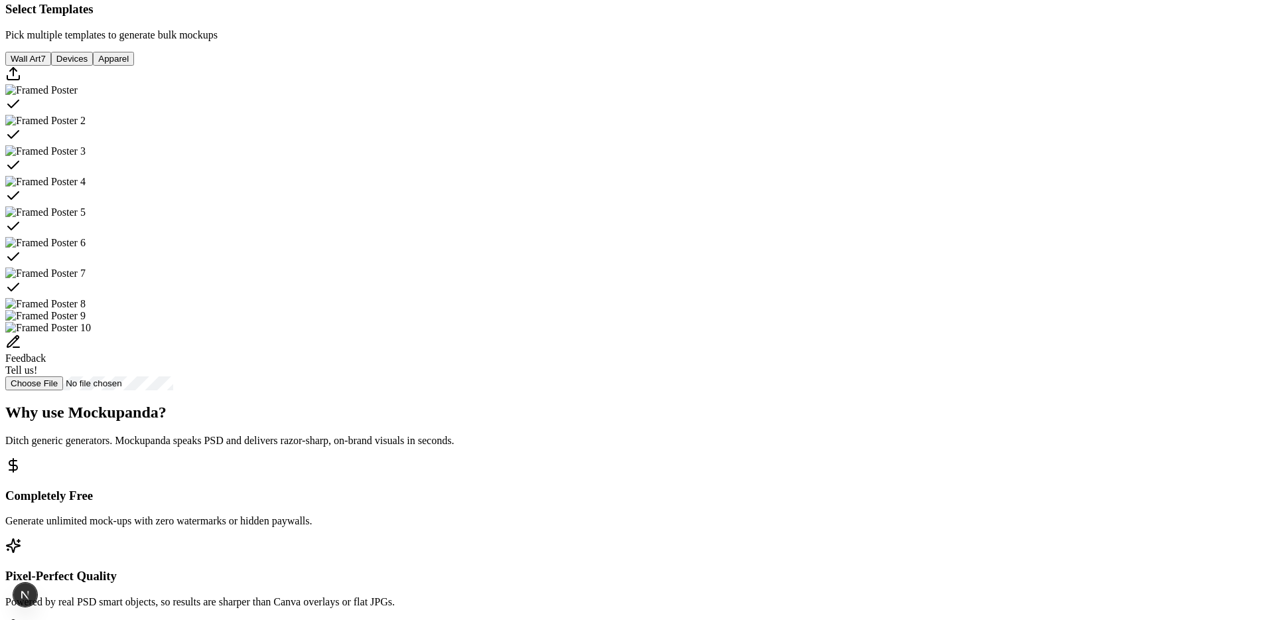
click at [86, 310] on img "Select template Framed Poster 8" at bounding box center [45, 304] width 80 height 12
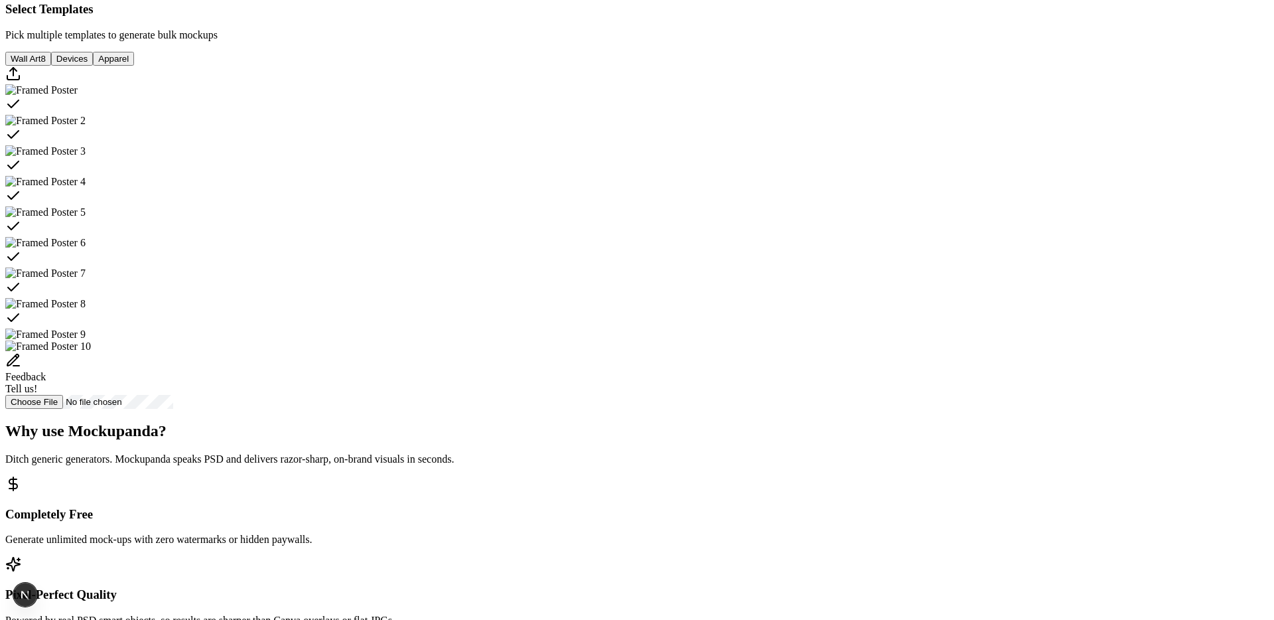
click at [86, 340] on img "Select template Framed Poster 9" at bounding box center [45, 334] width 80 height 12
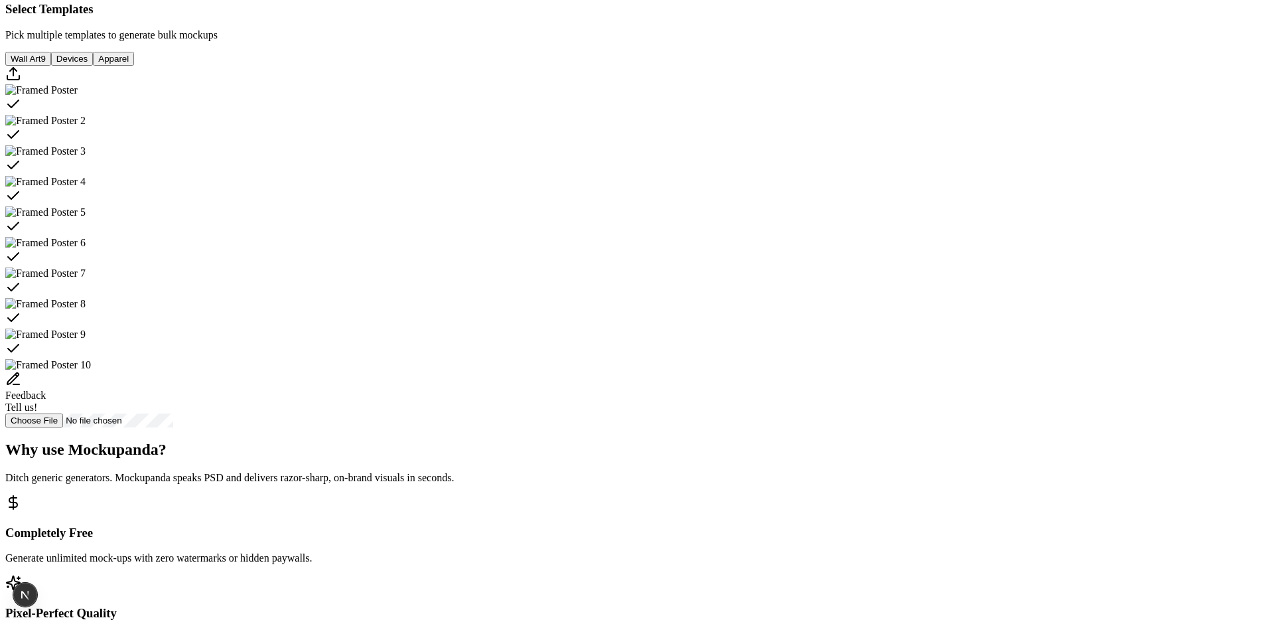
click at [91, 371] on img "Select template Framed Poster 10" at bounding box center [48, 365] width 86 height 12
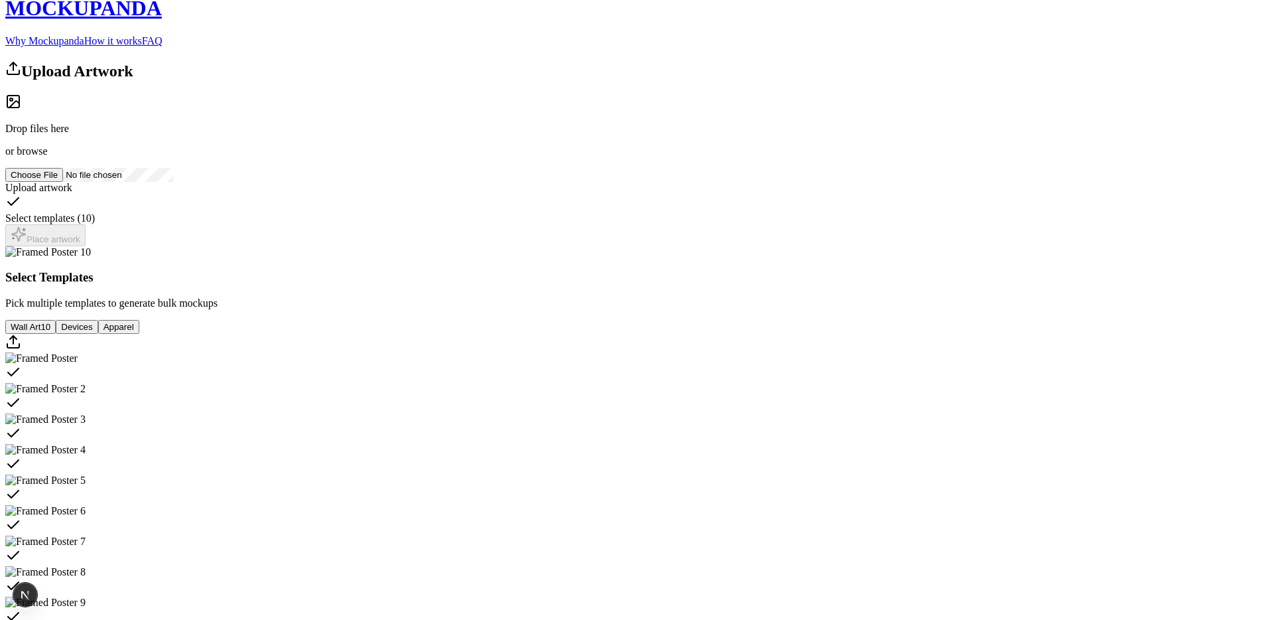
scroll to position [0, 0]
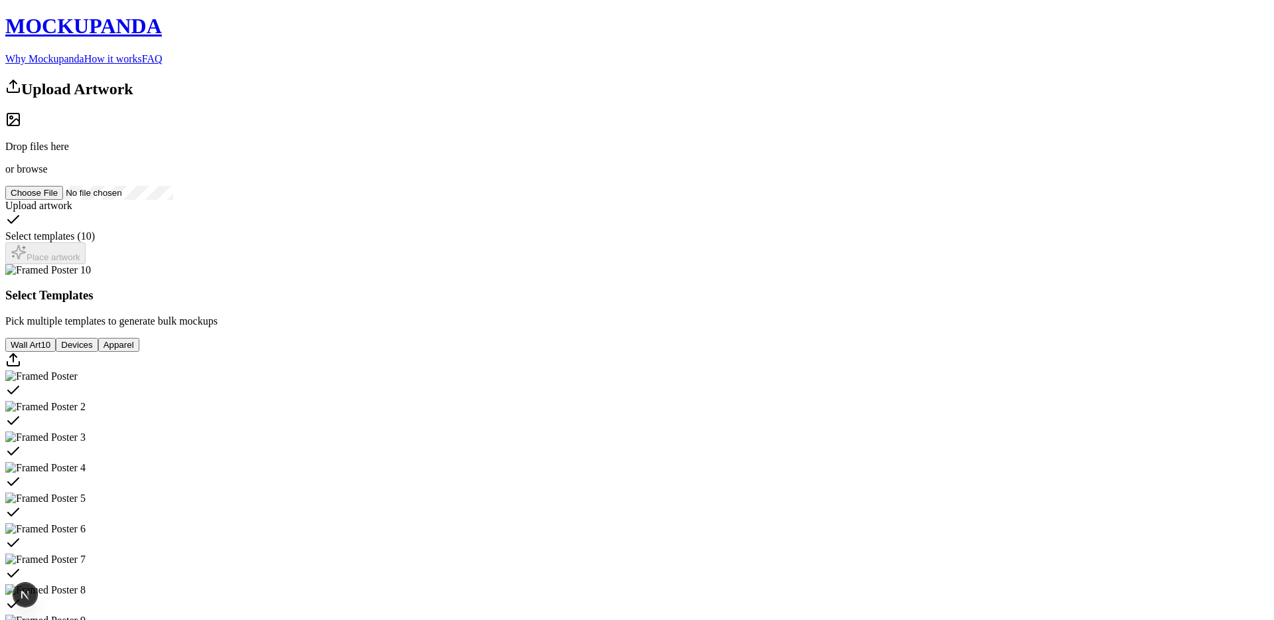
click at [423, 175] on div "Drop files here or browse" at bounding box center [636, 143] width 1263 height 64
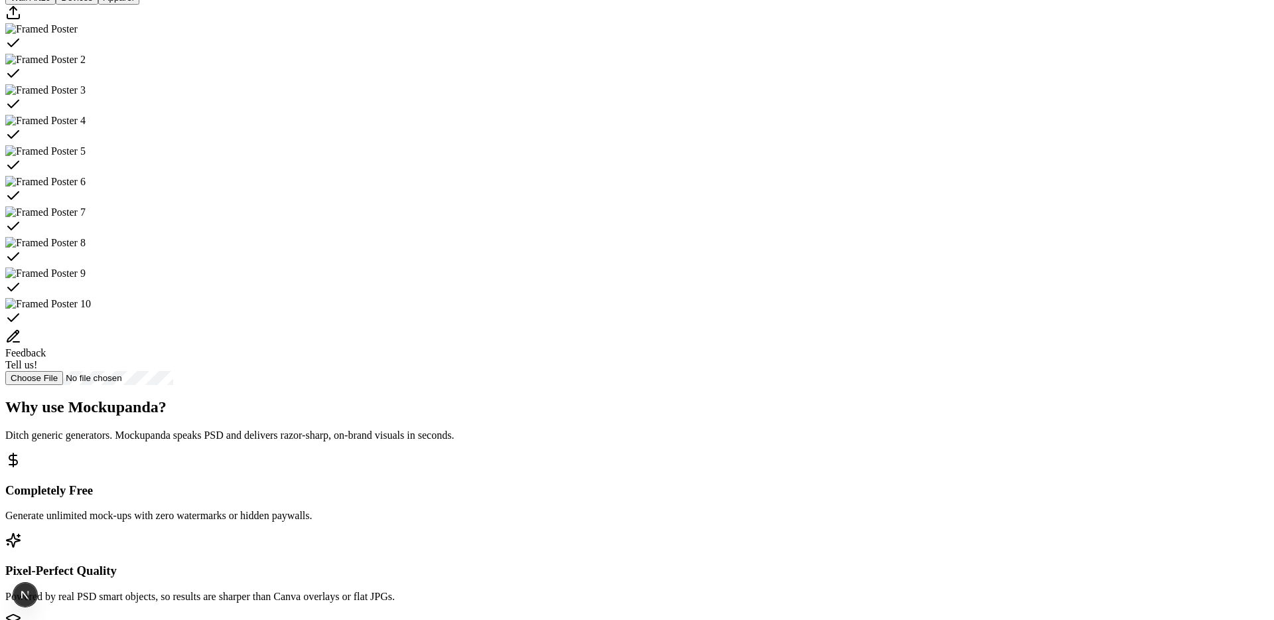
scroll to position [328, 0]
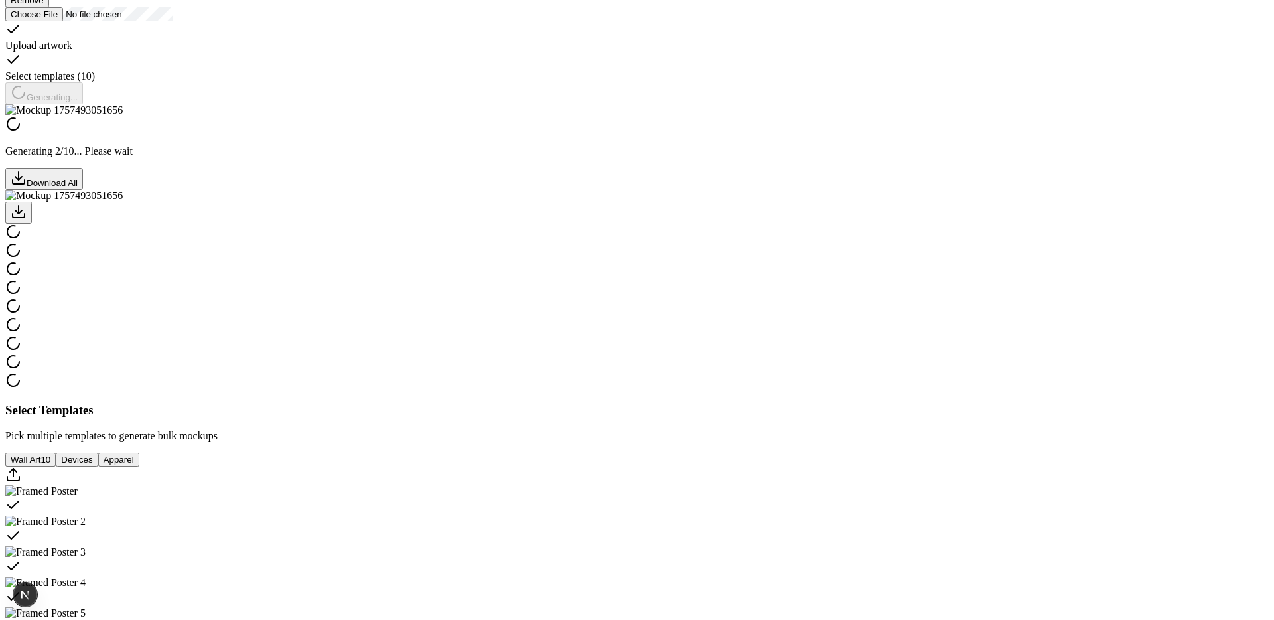
scroll to position [207, 0]
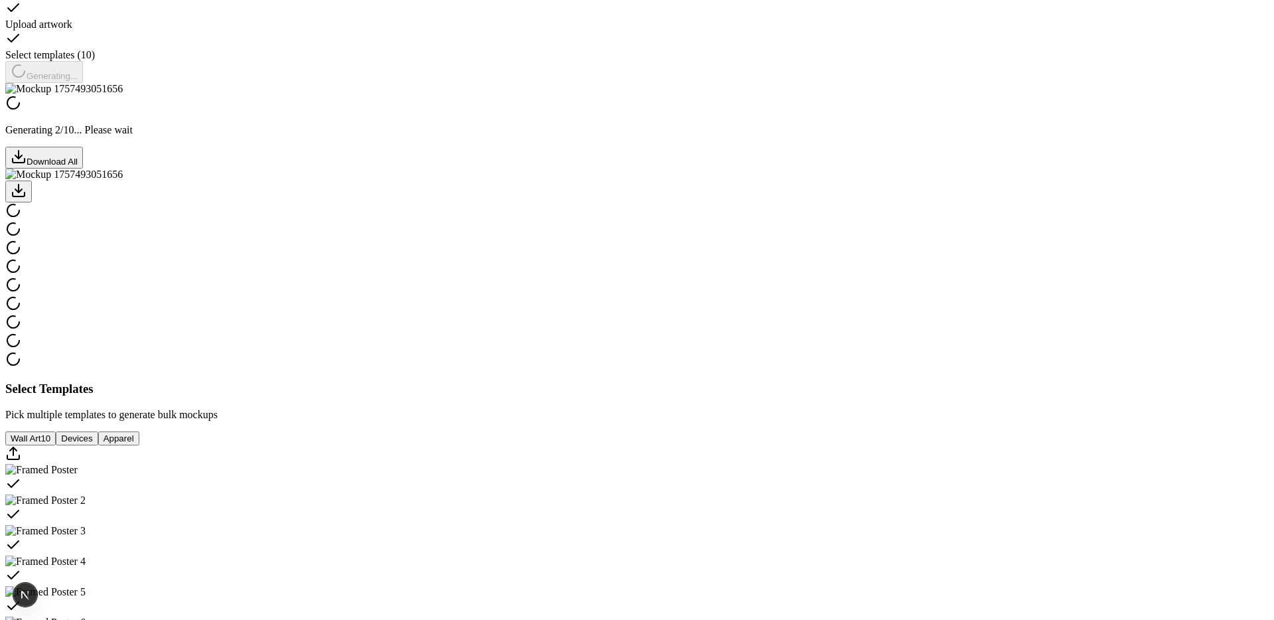
click at [543, 202] on div at bounding box center [636, 191] width 1263 height 22
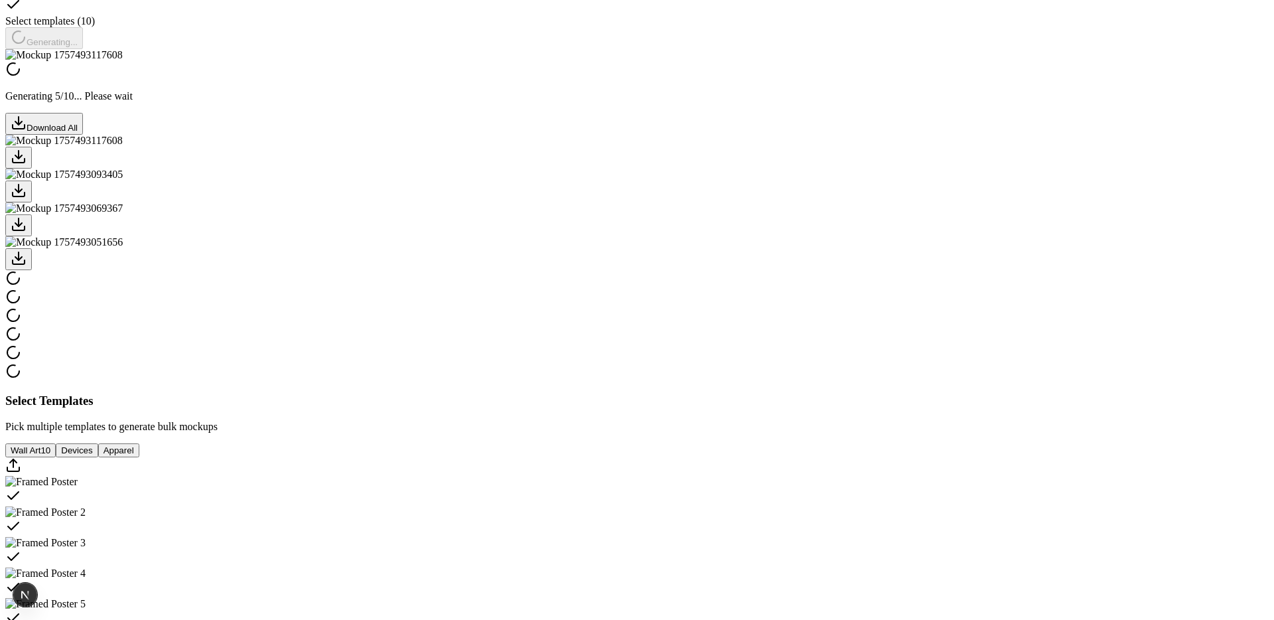
scroll to position [243, 0]
click at [675, 268] on div at bounding box center [636, 257] width 1263 height 22
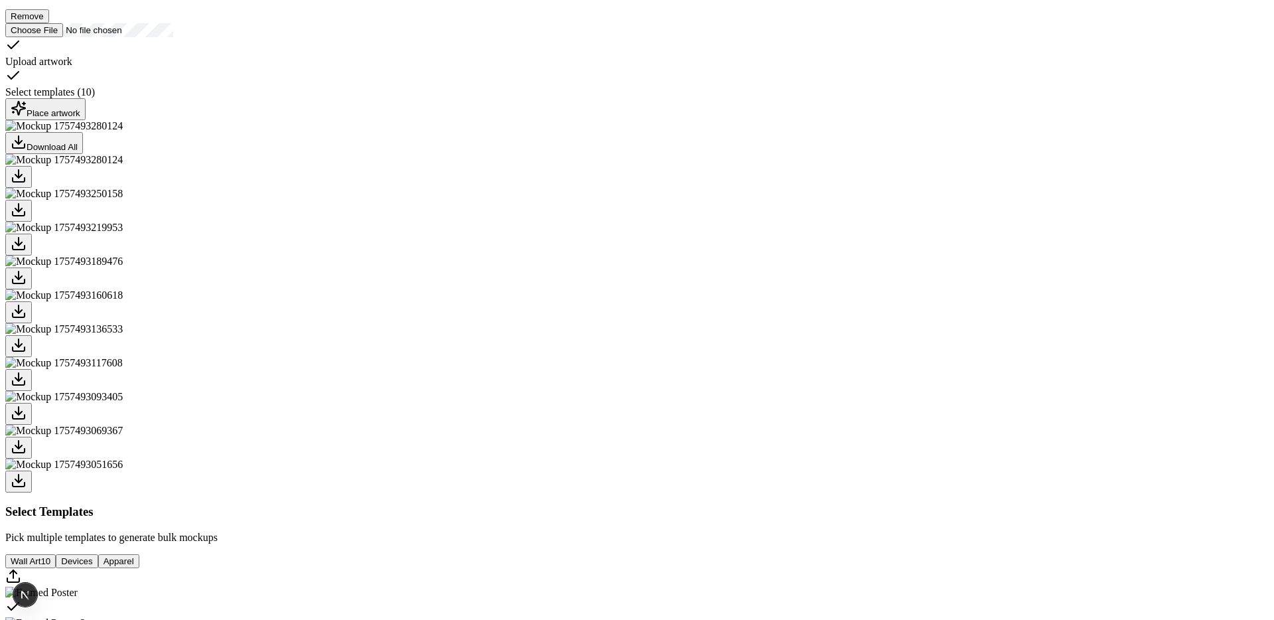
scroll to position [166, 0]
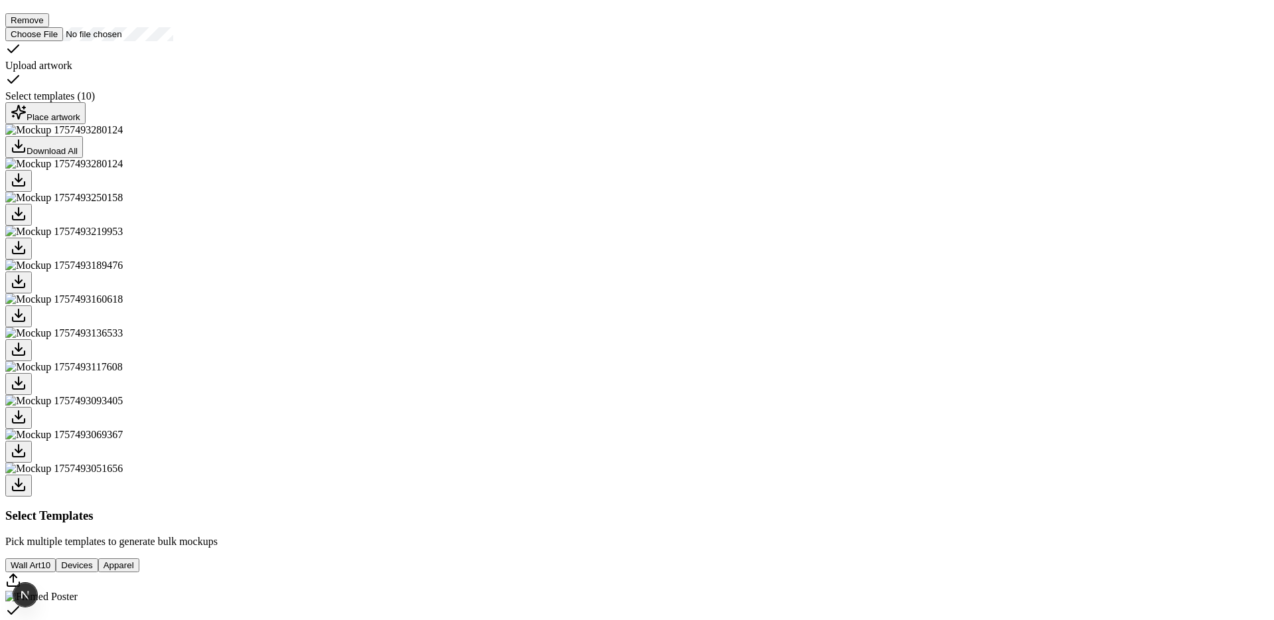
click at [671, 293] on div at bounding box center [636, 282] width 1263 height 22
click at [612, 259] on div at bounding box center [636, 249] width 1263 height 22
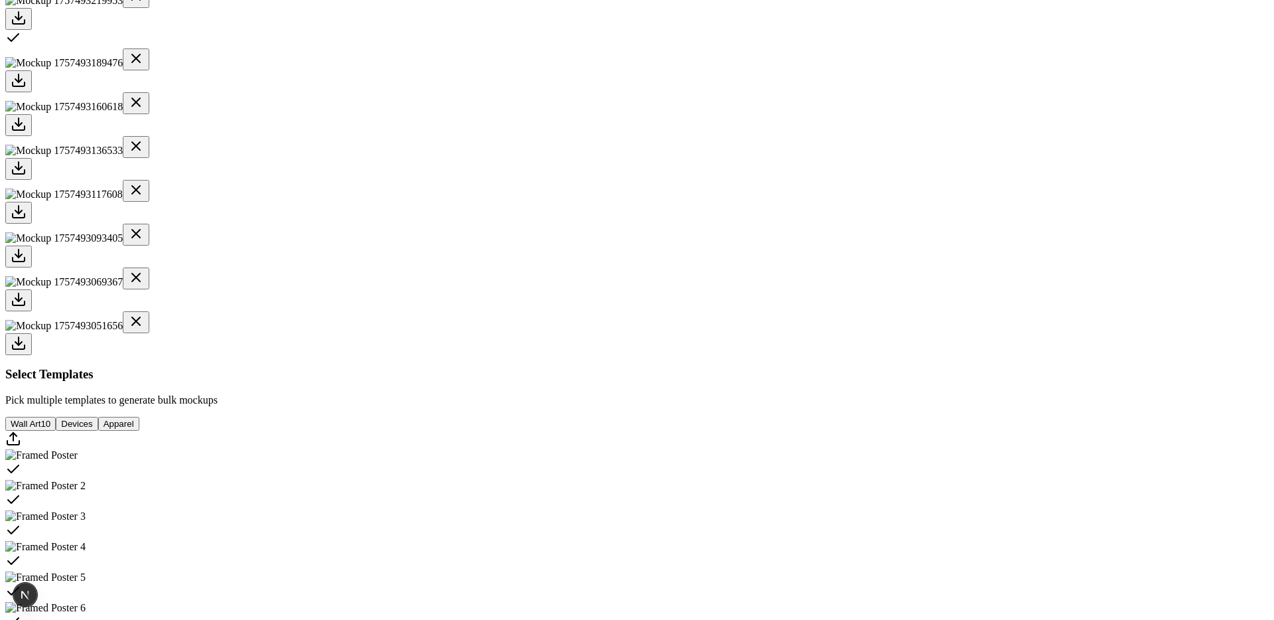
scroll to position [428, 0]
click at [709, 90] on div at bounding box center [636, 79] width 1263 height 22
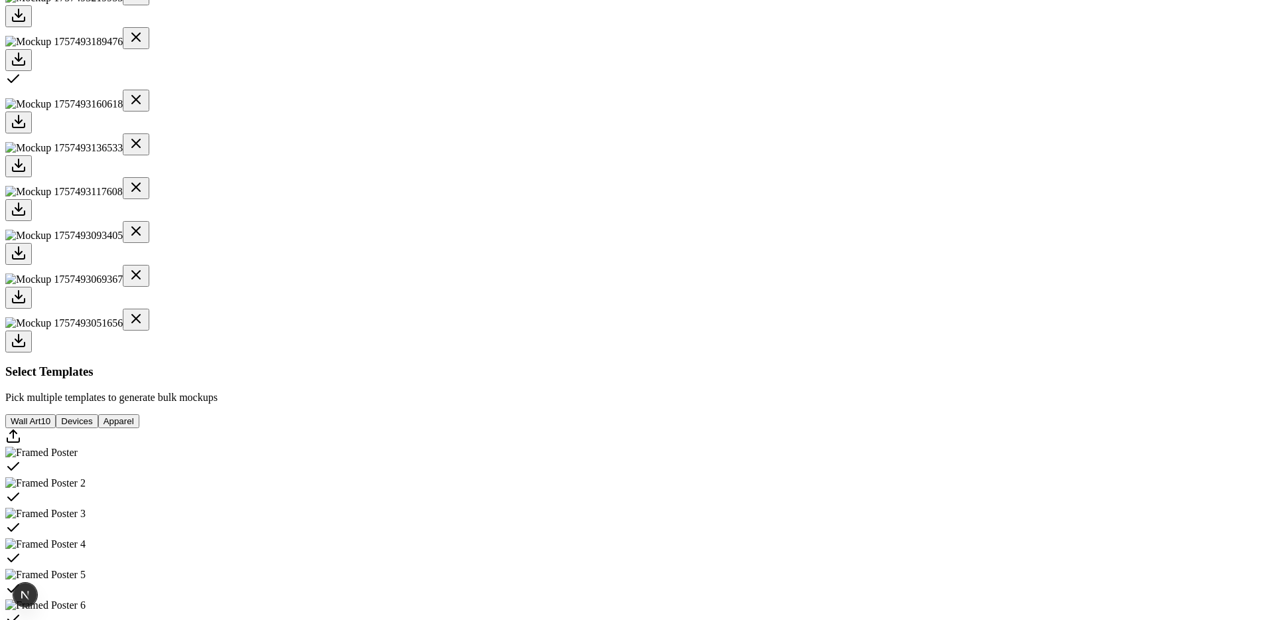
click at [763, 133] on div at bounding box center [636, 122] width 1263 height 22
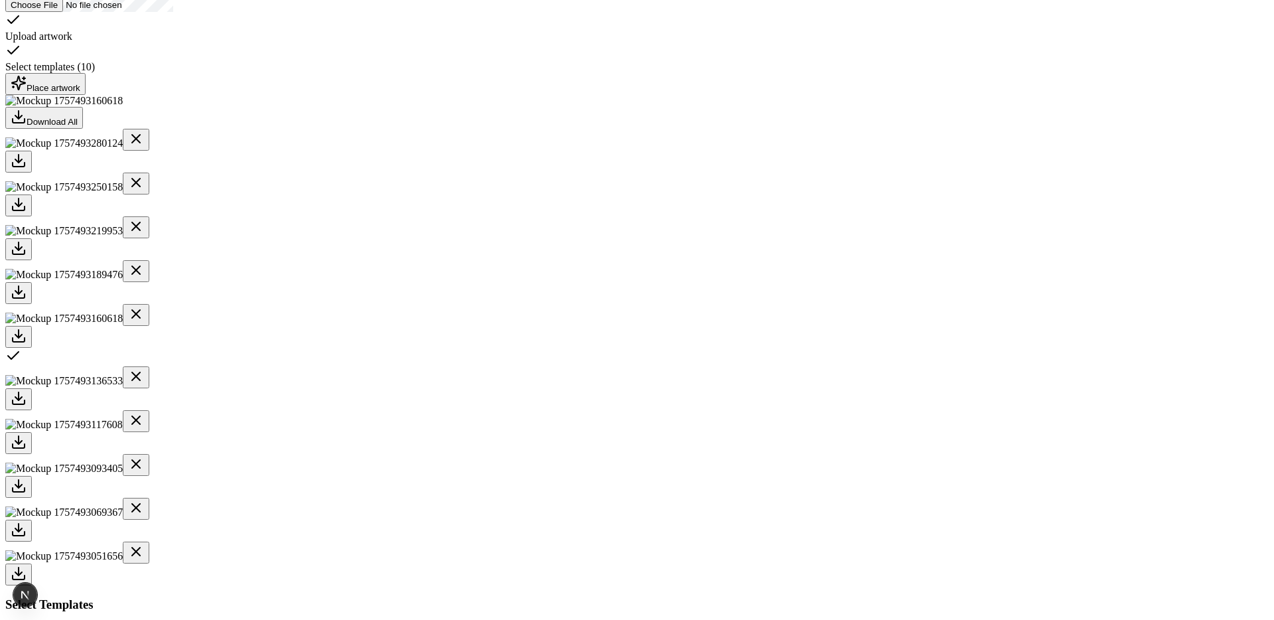
scroll to position [208, 0]
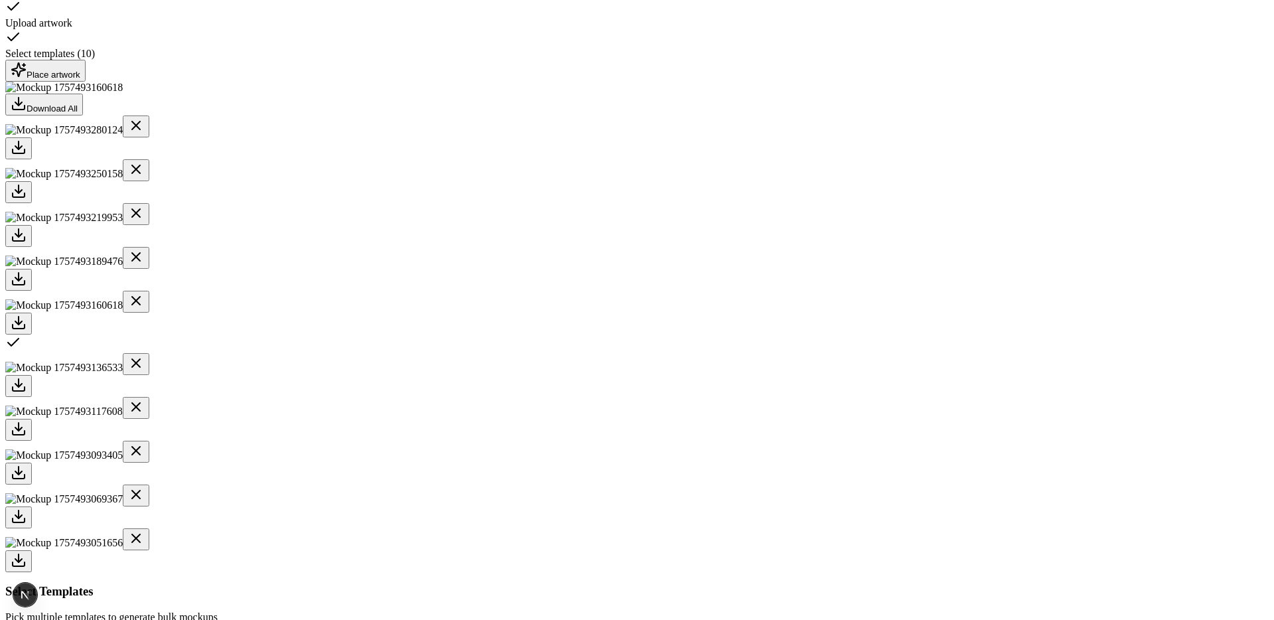
click at [140, 305] on icon at bounding box center [136, 301] width 8 height 8
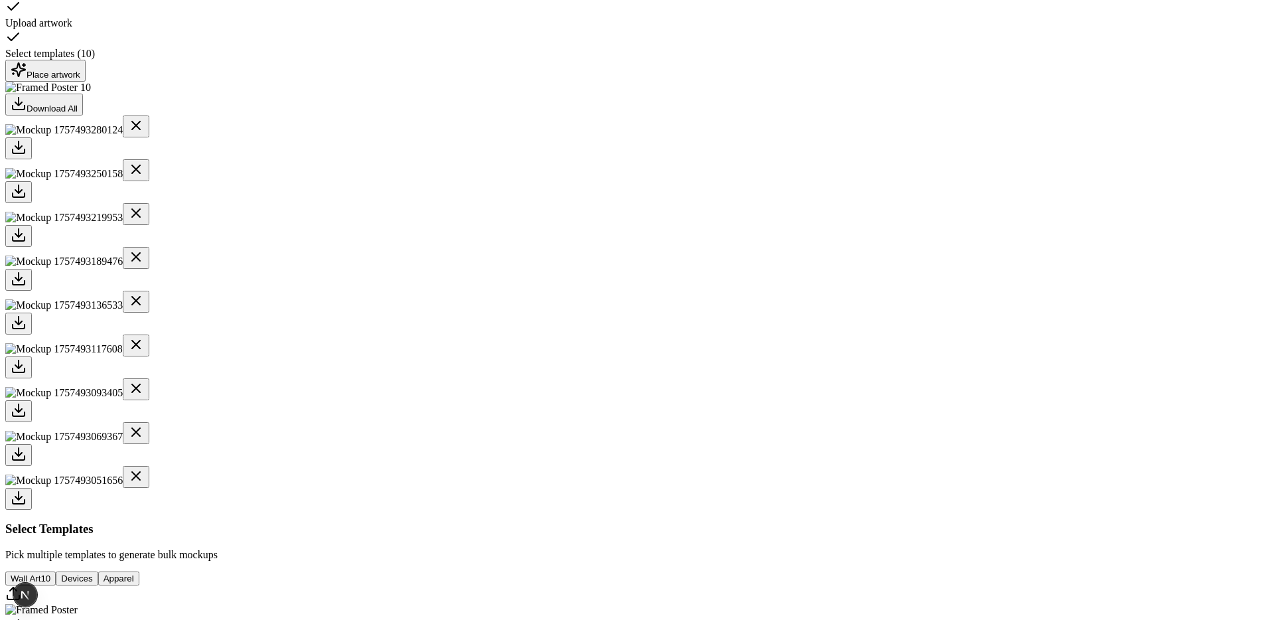
click at [144, 309] on icon at bounding box center [136, 301] width 16 height 16
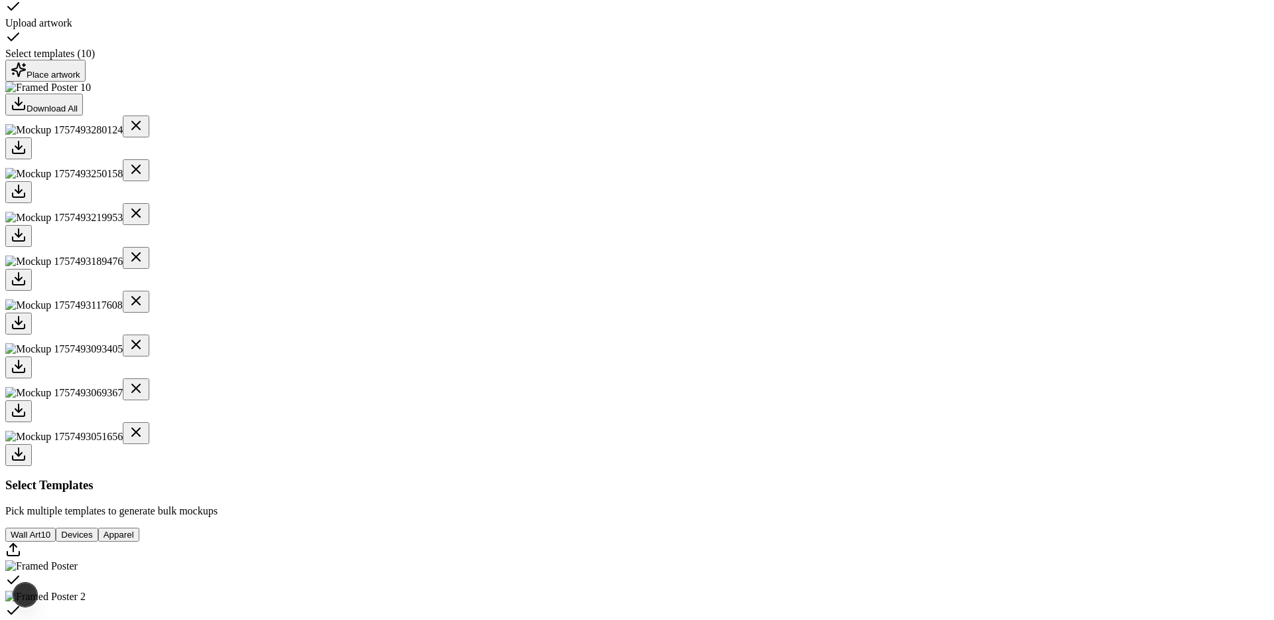
click at [755, 326] on div at bounding box center [636, 324] width 1263 height 22
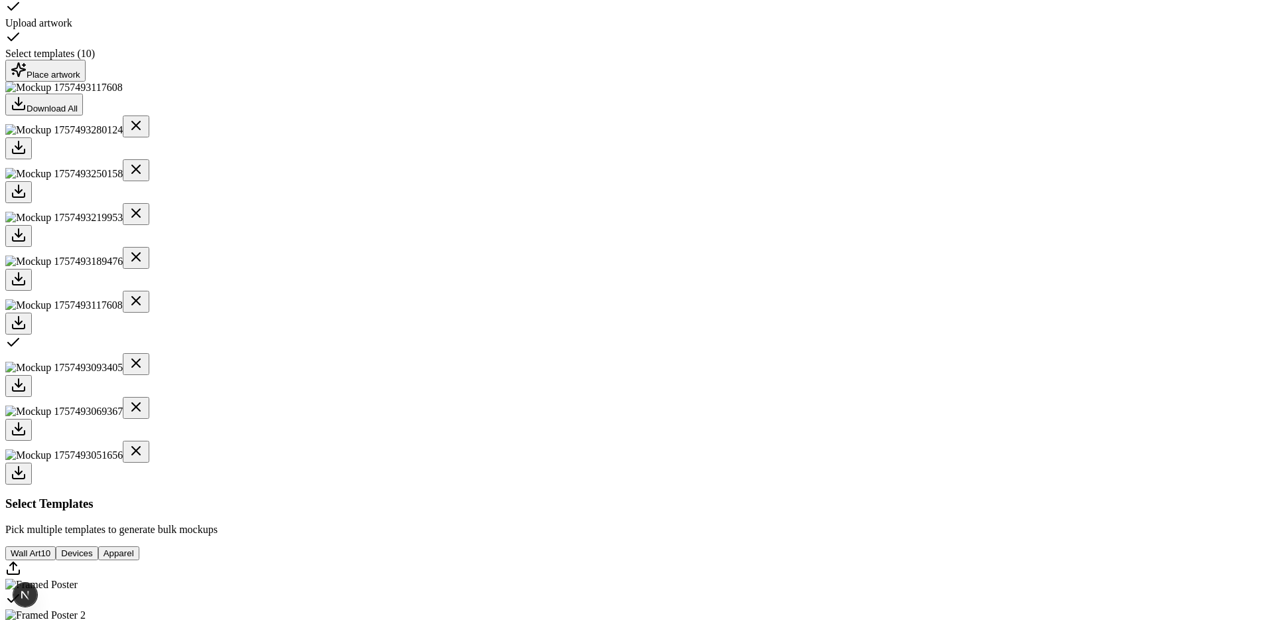
click at [755, 326] on div at bounding box center [636, 324] width 1263 height 22
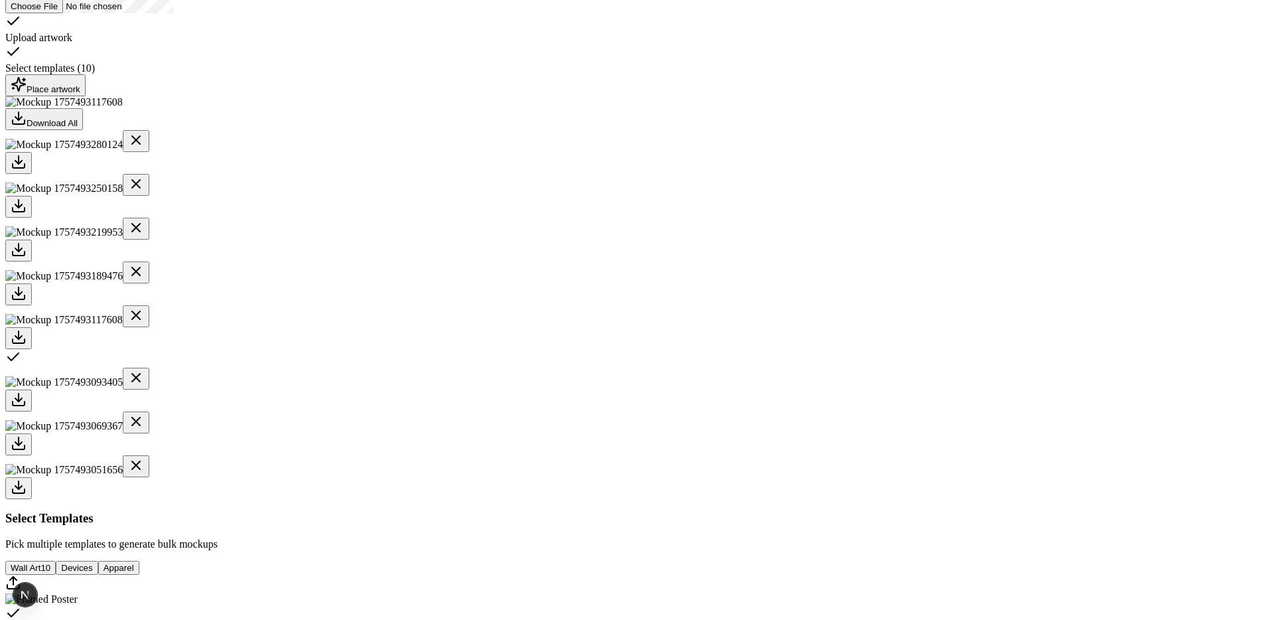
scroll to position [190, 0]
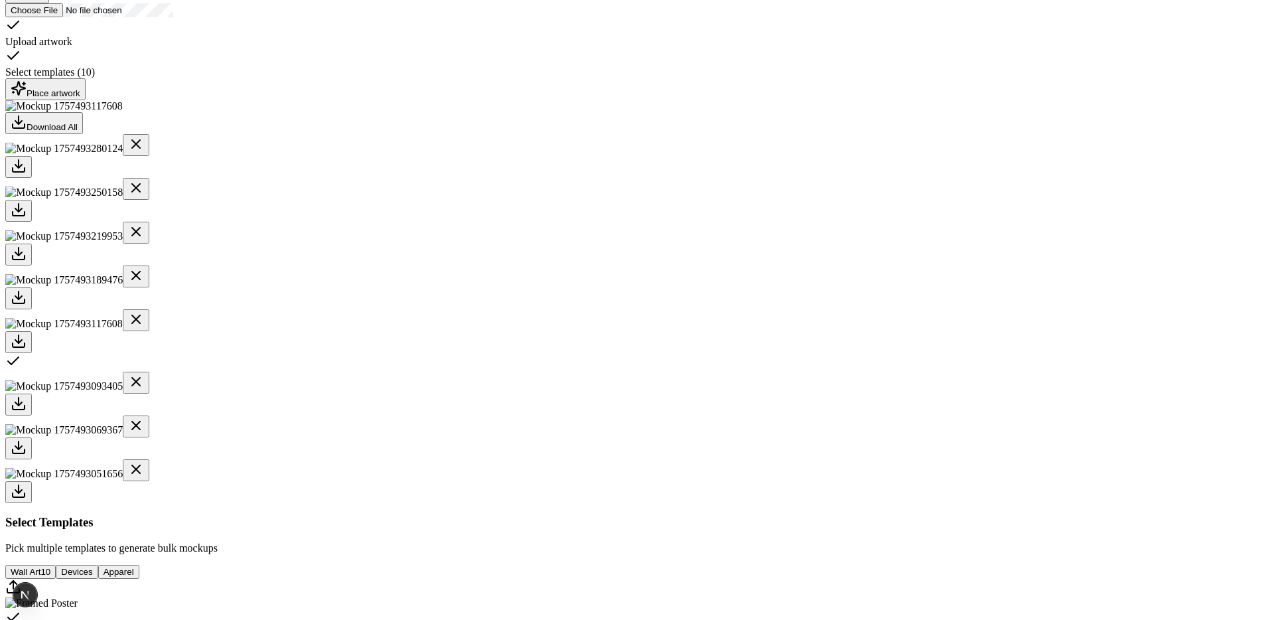
click at [562, 222] on div at bounding box center [636, 211] width 1263 height 22
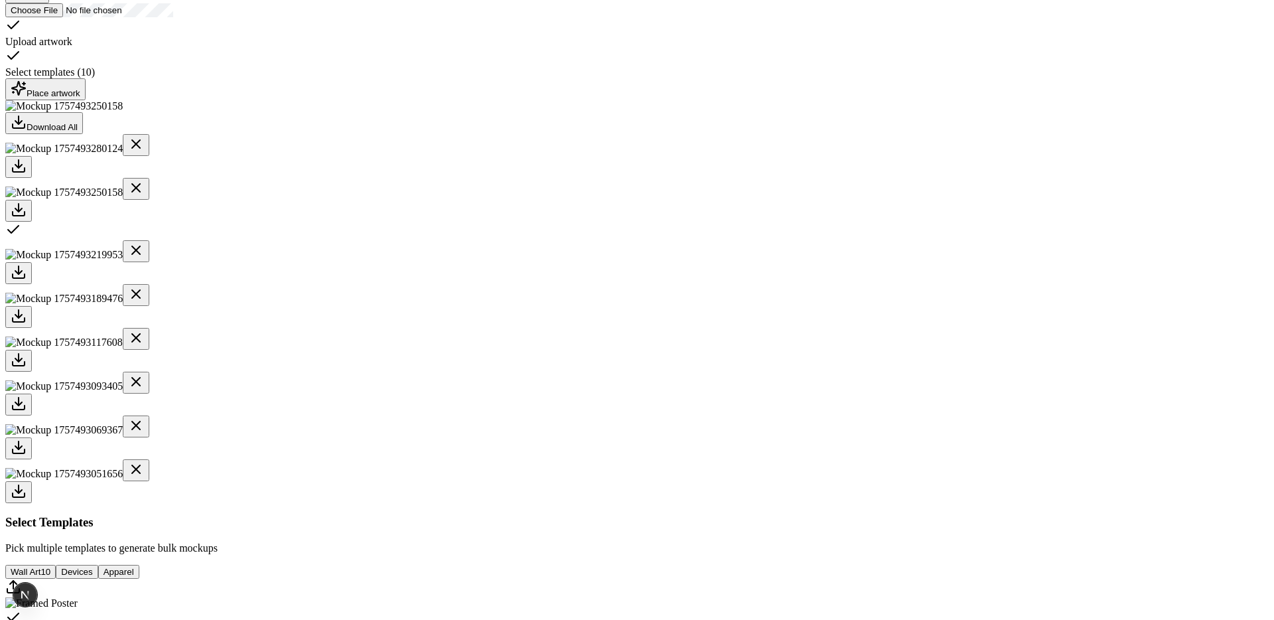
click at [624, 284] on div at bounding box center [636, 273] width 1263 height 22
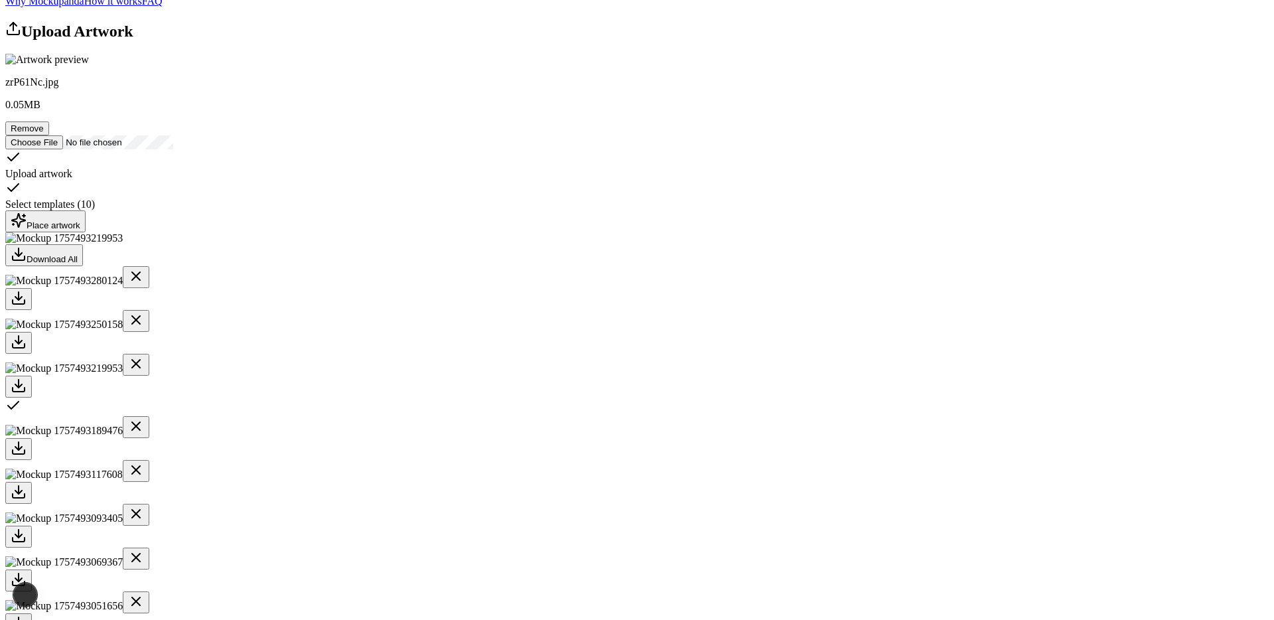
scroll to position [0, 0]
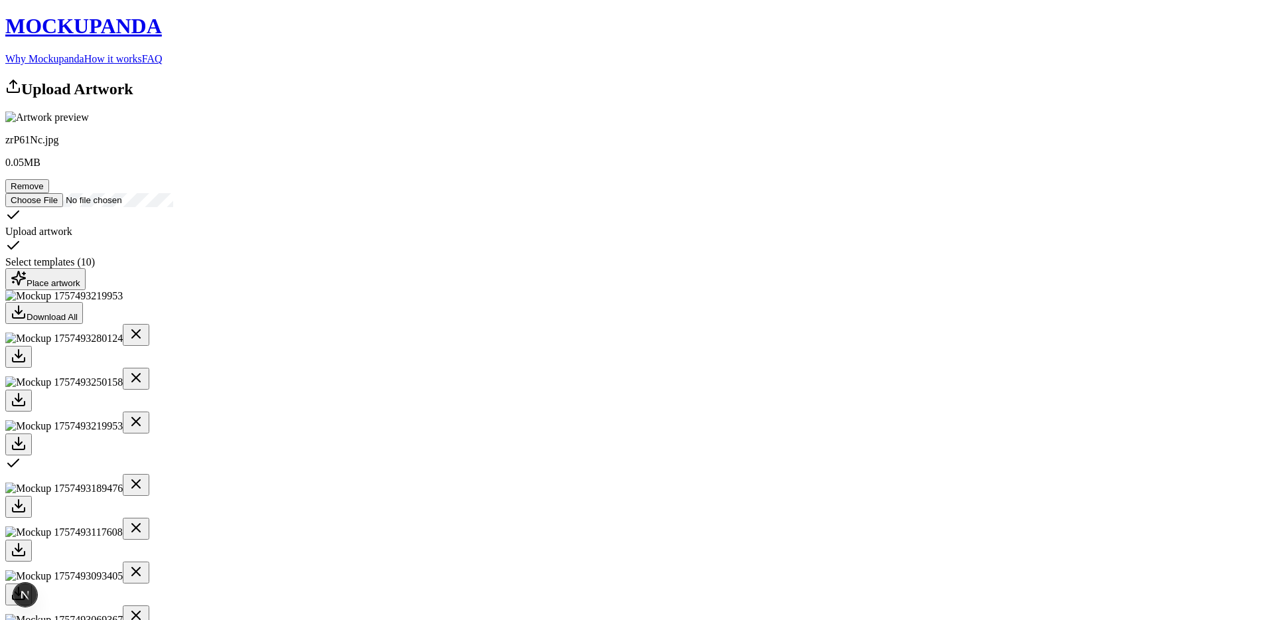
click at [691, 518] on div at bounding box center [636, 507] width 1263 height 22
click at [755, 539] on div at bounding box center [636, 550] width 1263 height 22
click at [825, 583] on div at bounding box center [636, 594] width 1263 height 22
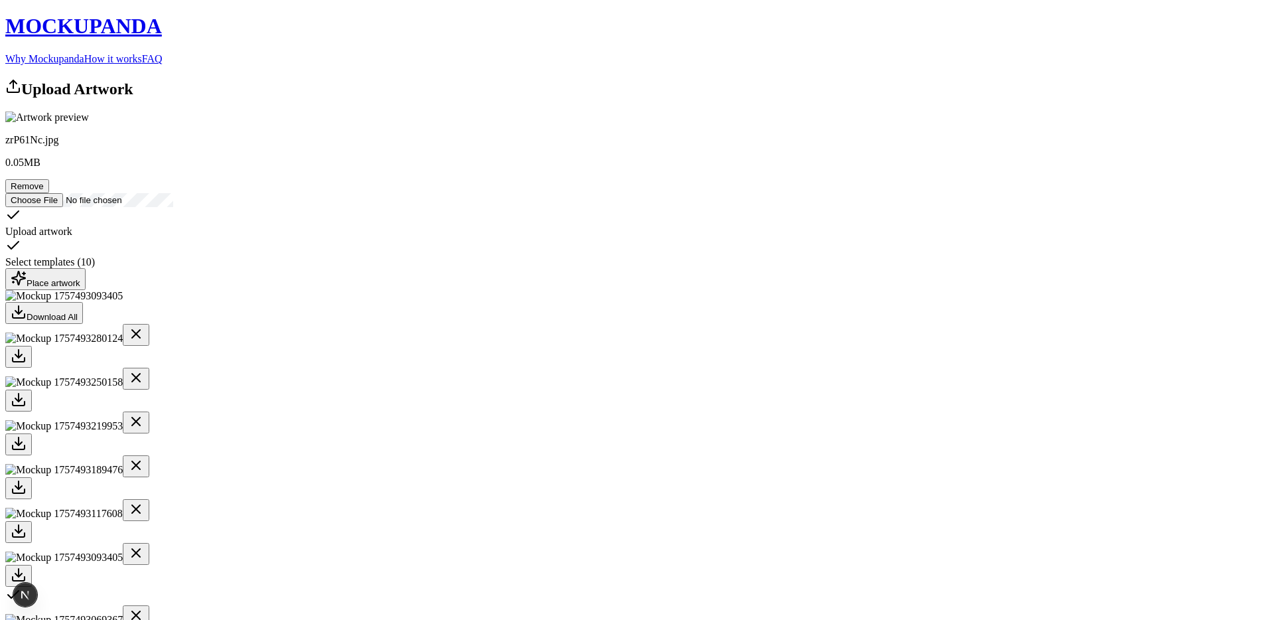
click at [144, 473] on icon at bounding box center [136, 465] width 16 height 16
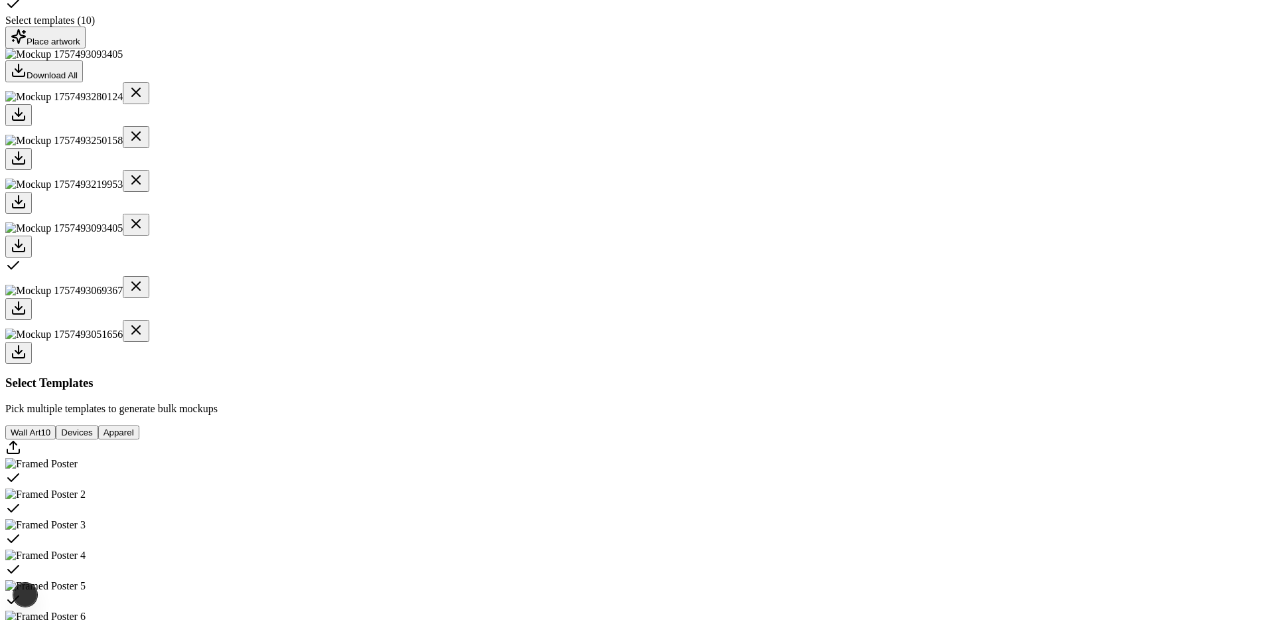
scroll to position [239, 0]
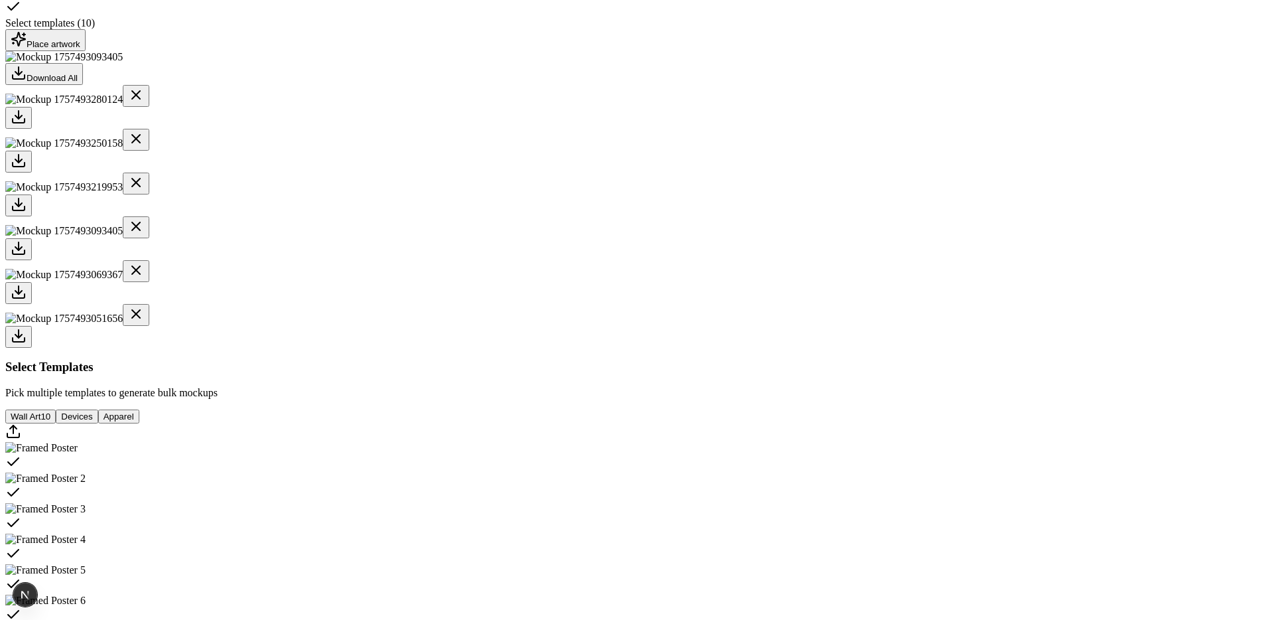
click at [752, 294] on div at bounding box center [636, 293] width 1263 height 22
click at [818, 326] on div at bounding box center [636, 337] width 1263 height 22
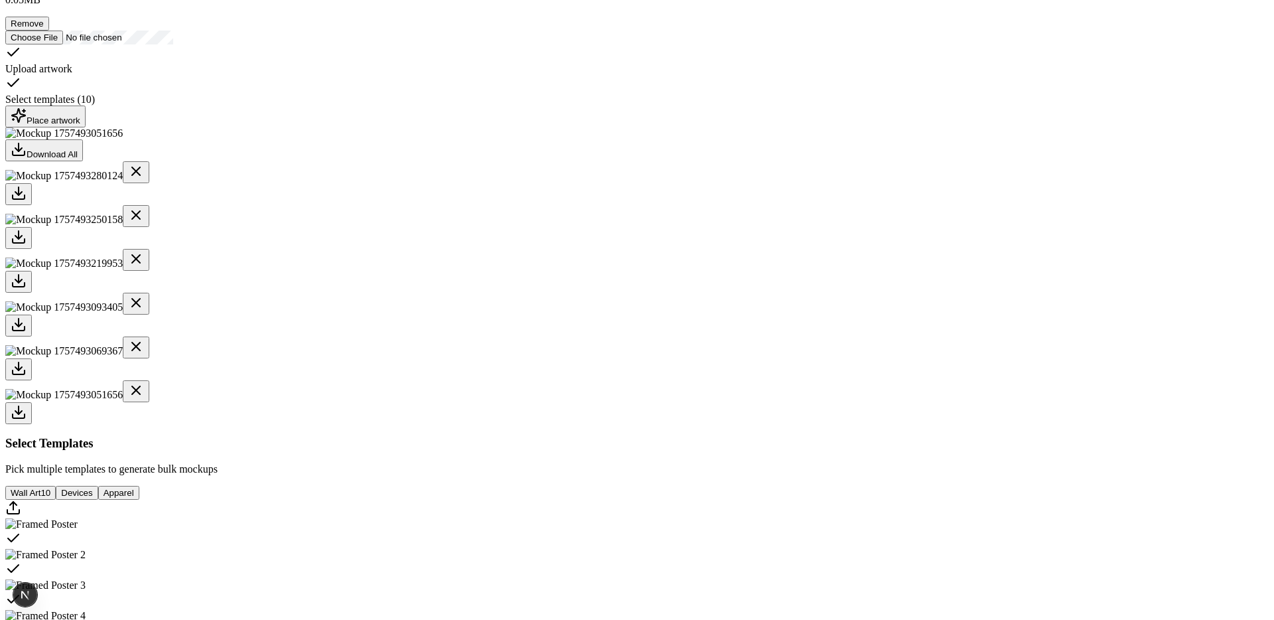
scroll to position [0, 0]
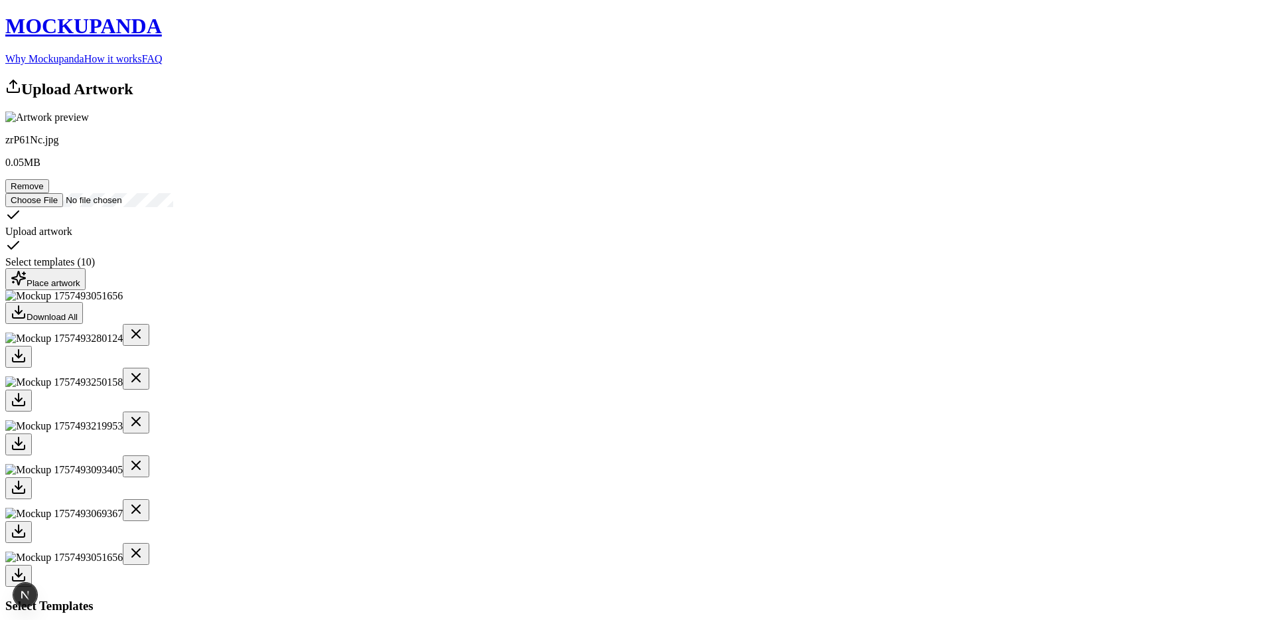
click at [49, 193] on button "Remove" at bounding box center [27, 186] width 44 height 14
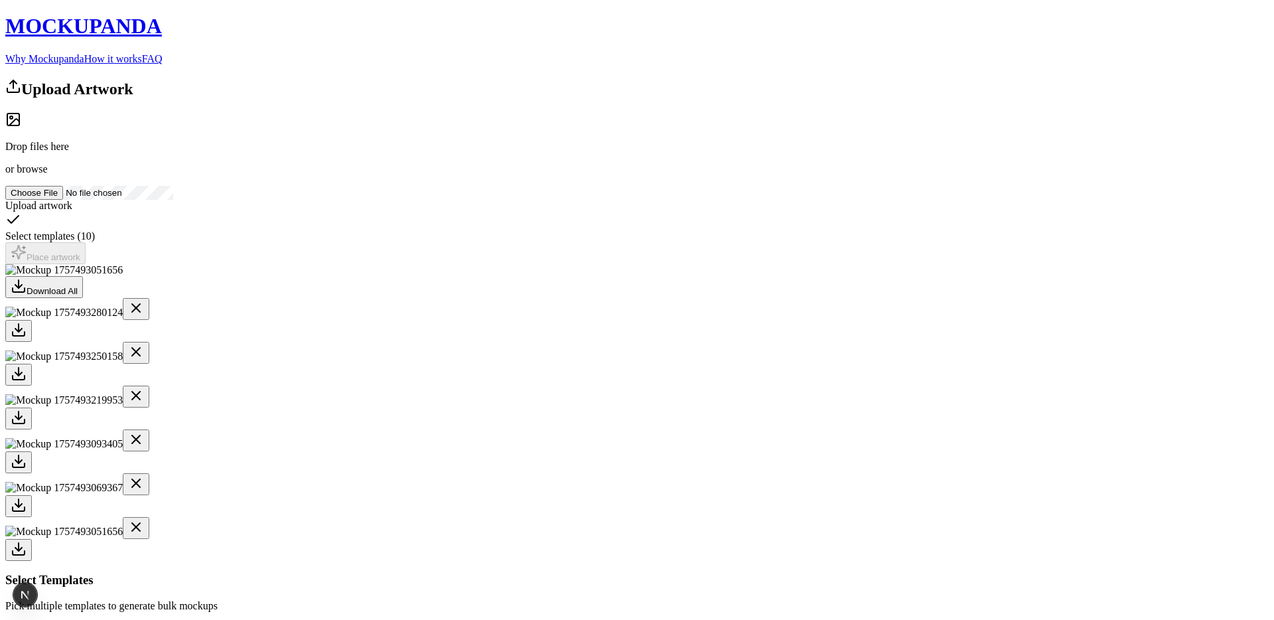
click at [144, 316] on icon at bounding box center [136, 308] width 16 height 16
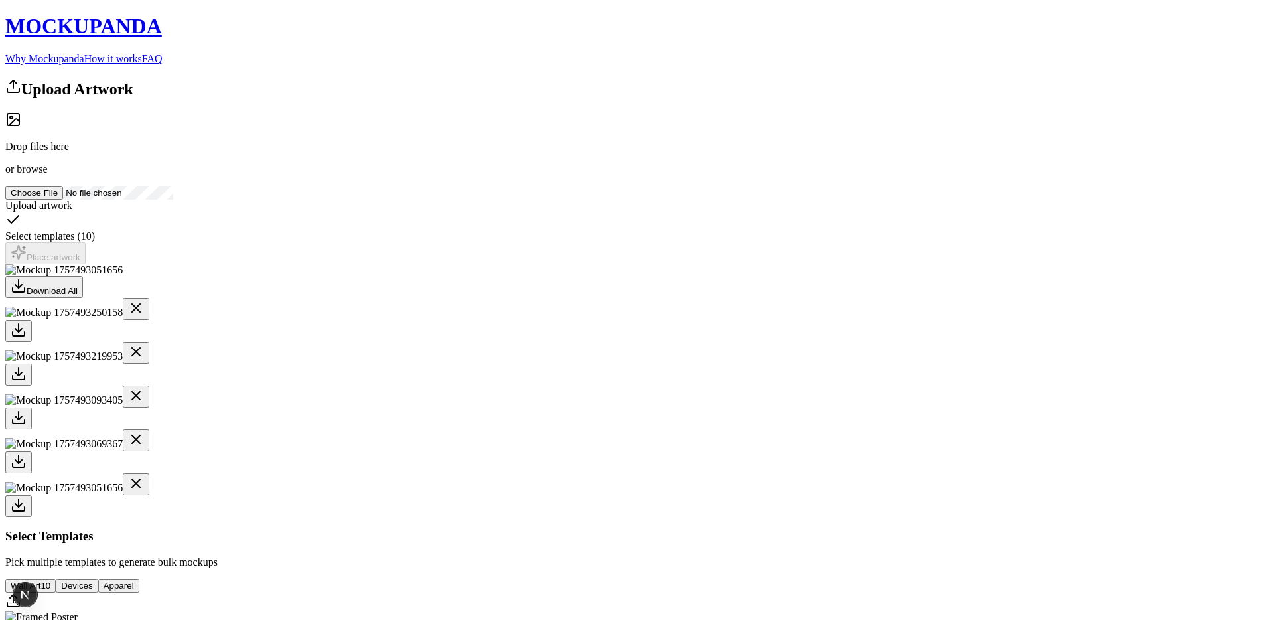
click at [144, 316] on icon at bounding box center [136, 308] width 16 height 16
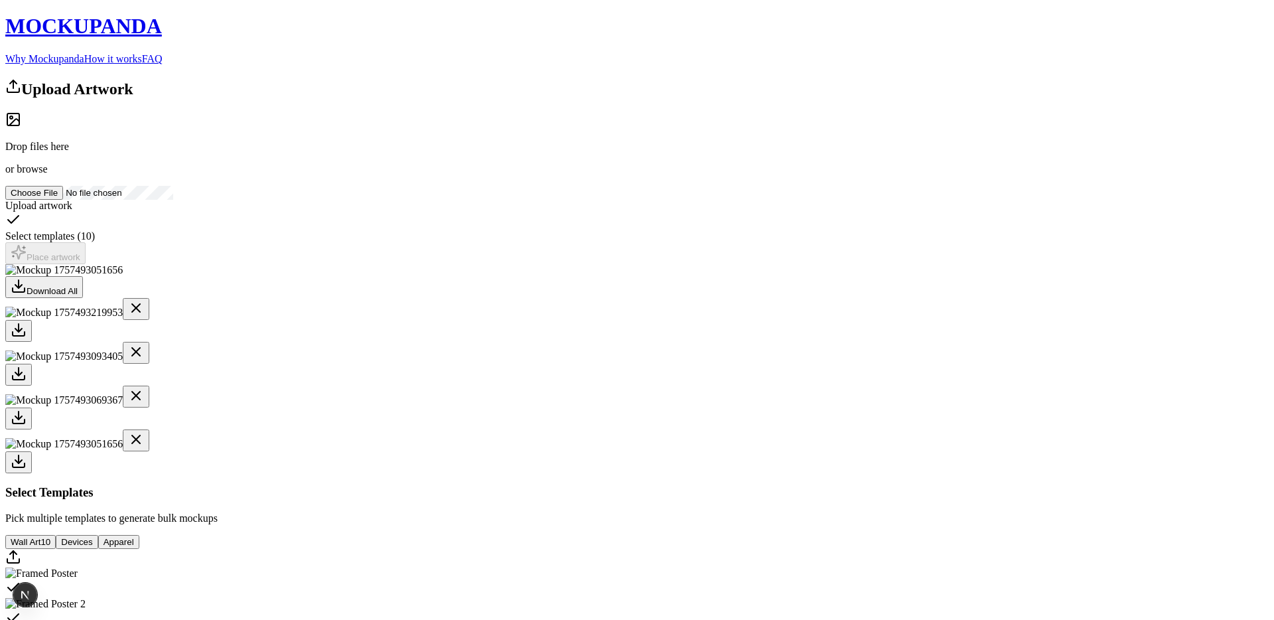
click at [144, 316] on icon at bounding box center [136, 308] width 16 height 16
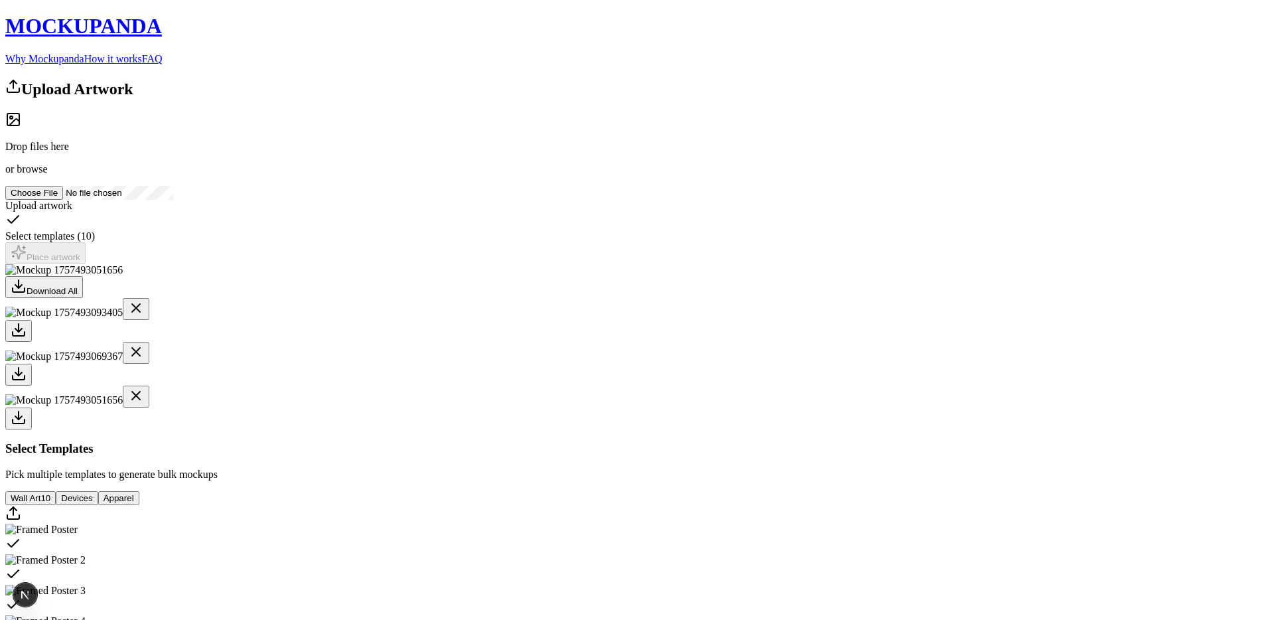
click at [144, 316] on icon at bounding box center [136, 308] width 16 height 16
click at [144, 360] on icon at bounding box center [136, 352] width 16 height 16
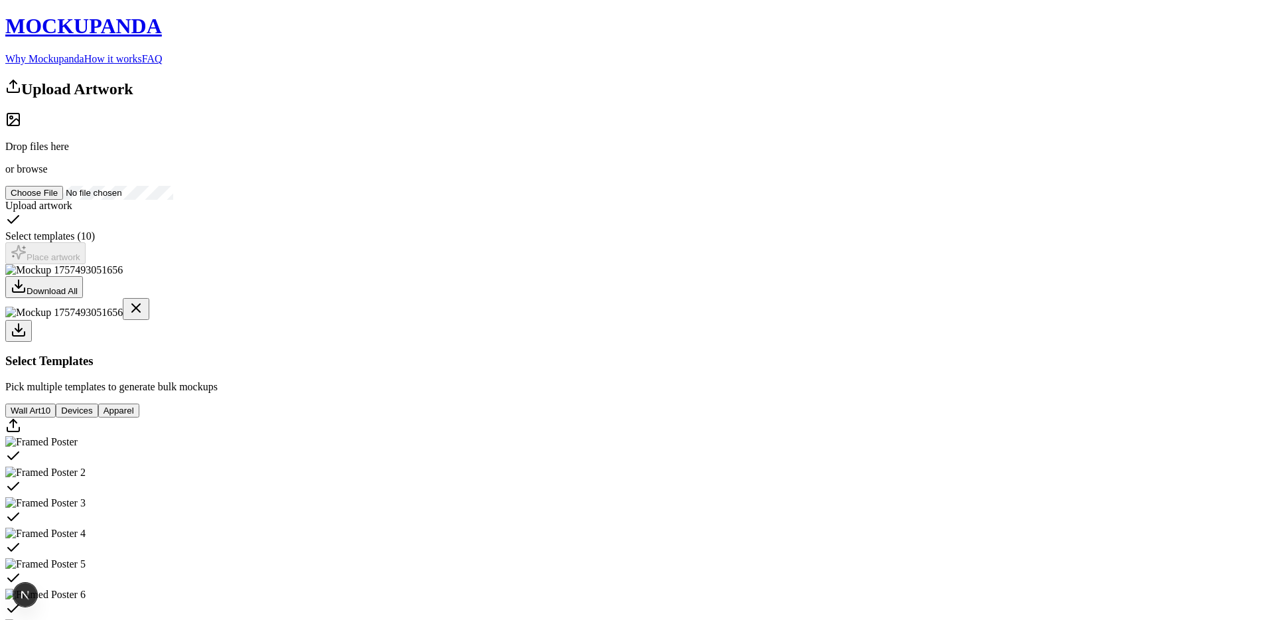
click at [149, 320] on button at bounding box center [136, 309] width 27 height 22
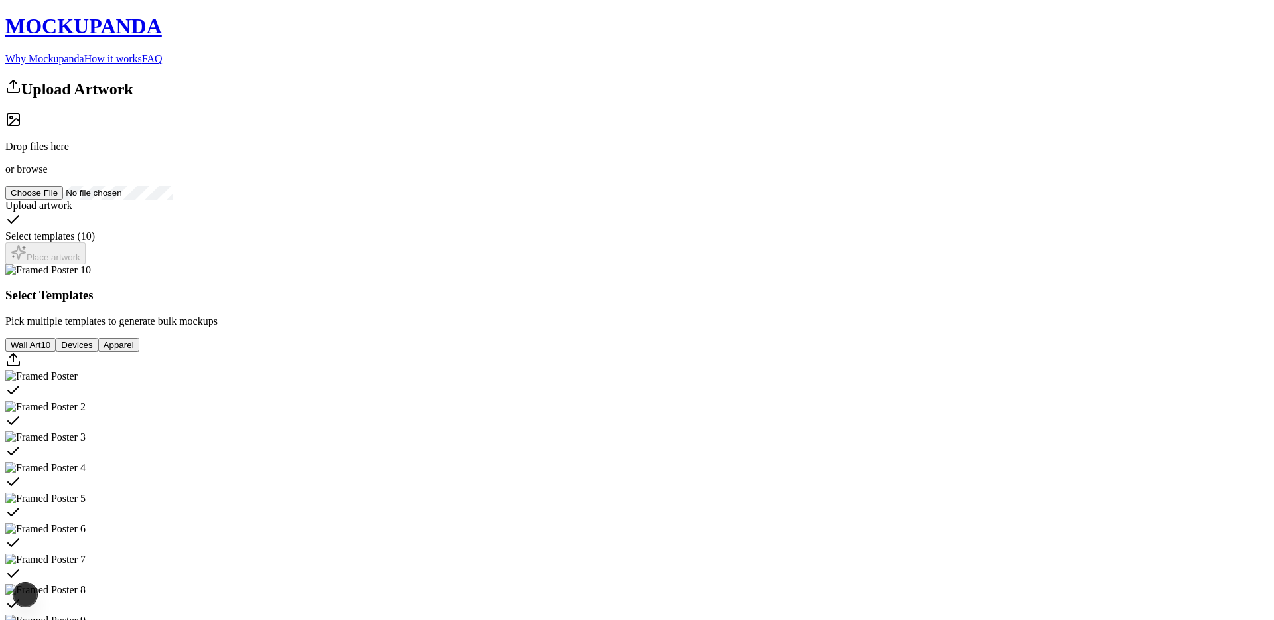
click at [47, 174] on span "browse" at bounding box center [32, 168] width 31 height 11
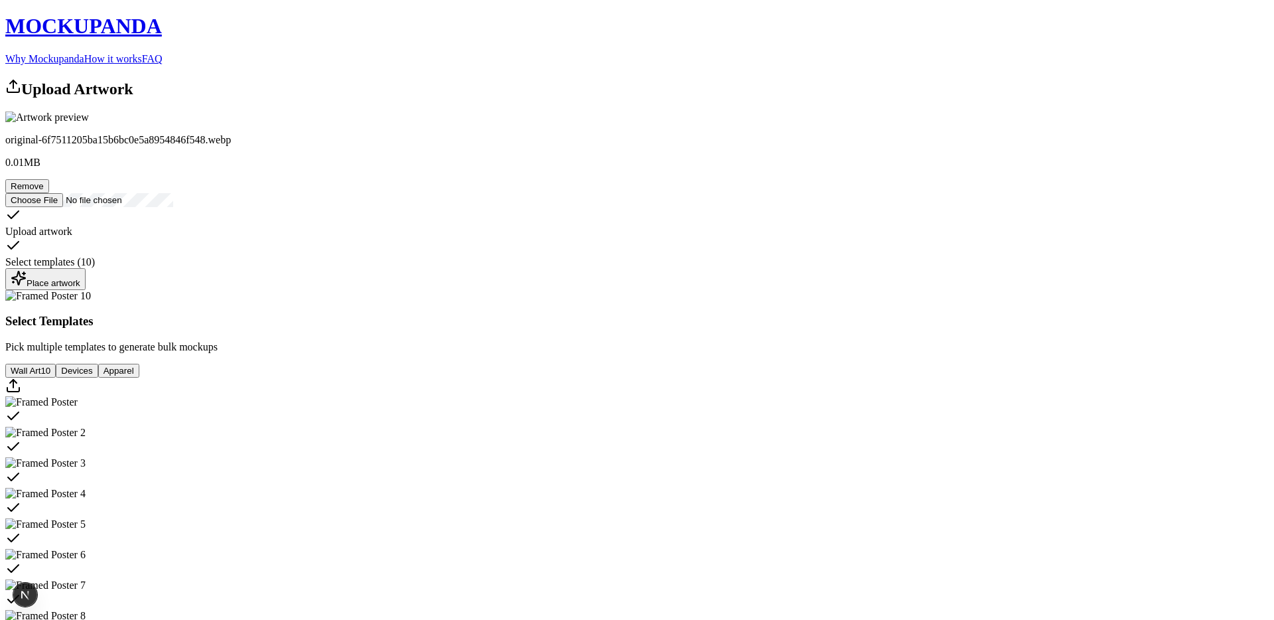
click at [80, 288] on div "Place artwork" at bounding box center [46, 279] width 70 height 18
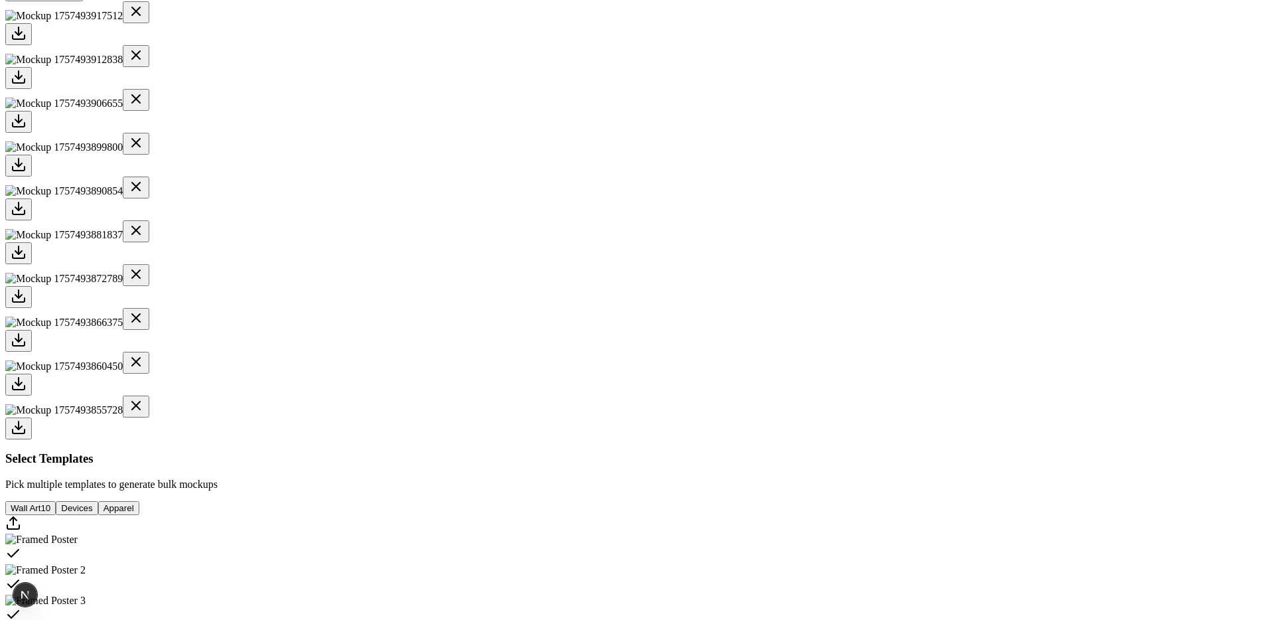
scroll to position [317, 0]
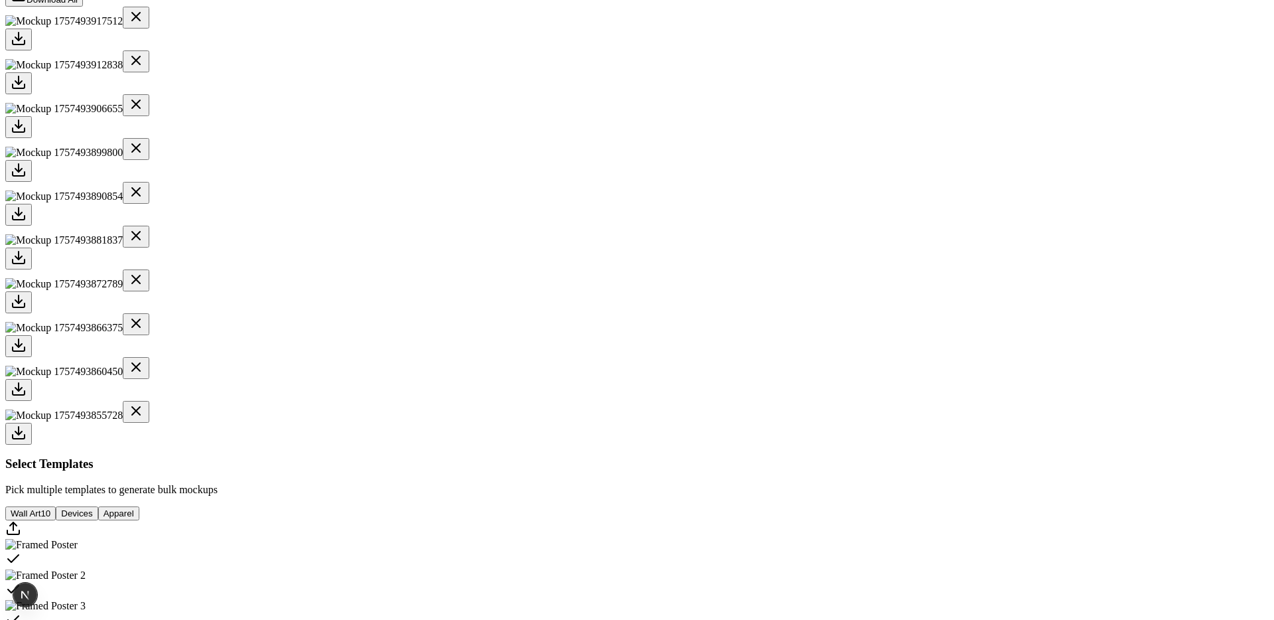
click at [575, 94] on div at bounding box center [636, 83] width 1263 height 22
click at [628, 138] on div at bounding box center [636, 127] width 1263 height 22
click at [701, 182] on div at bounding box center [636, 171] width 1263 height 22
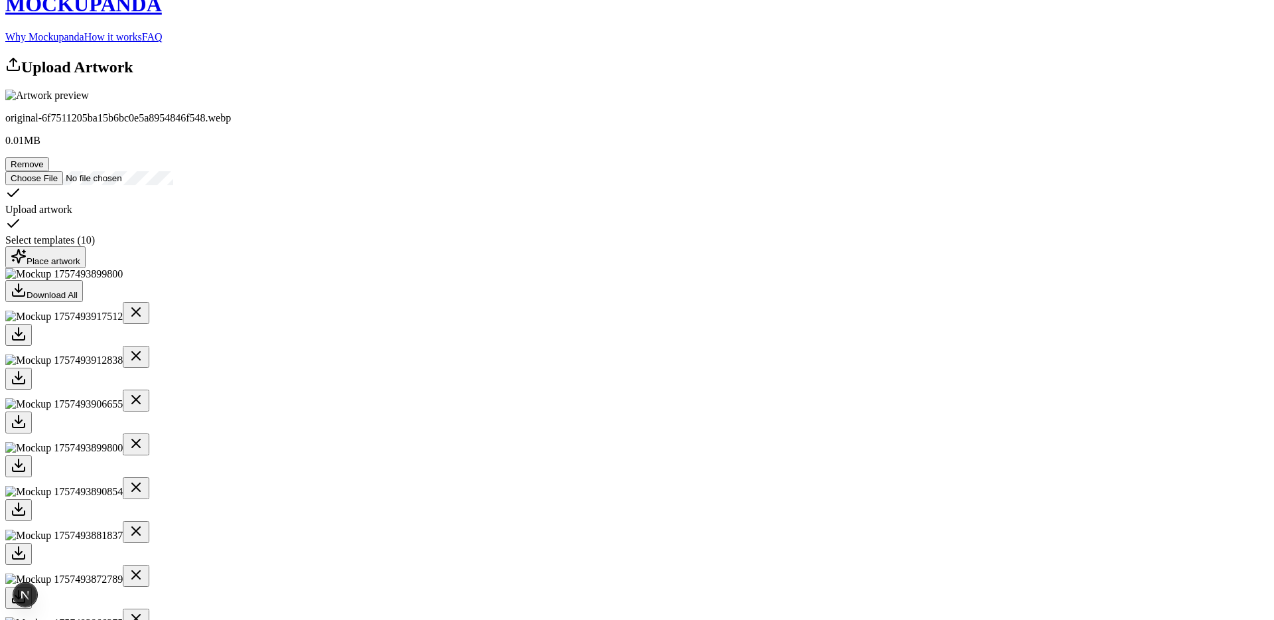
scroll to position [0, 0]
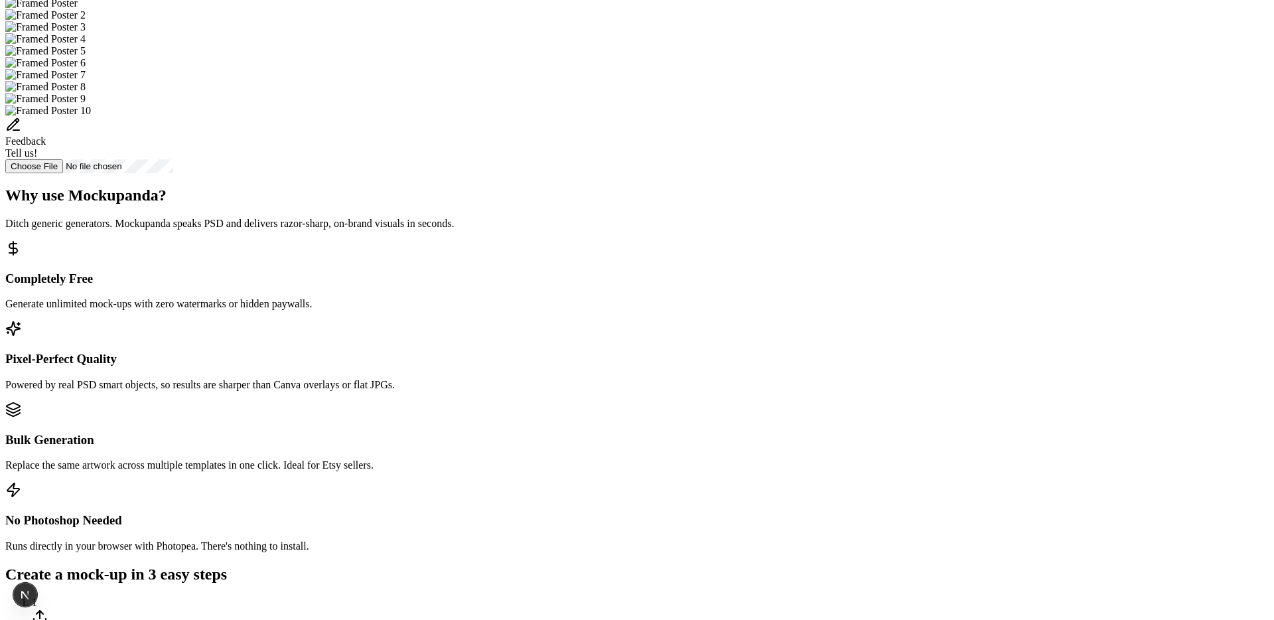
scroll to position [410, 0]
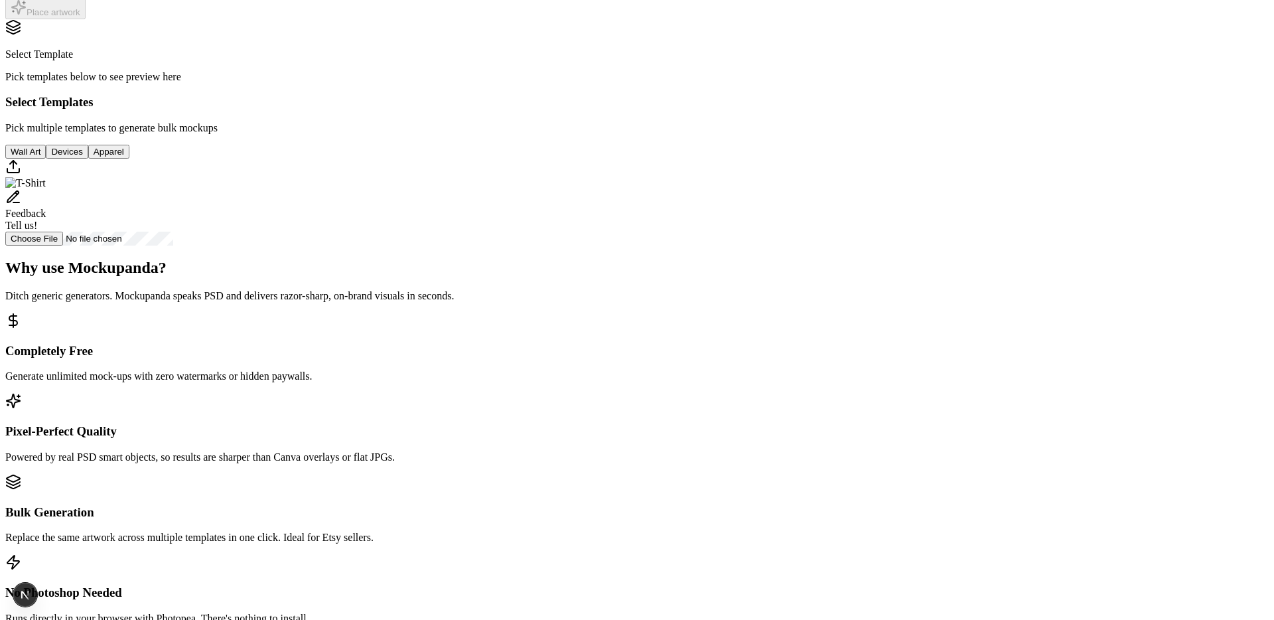
scroll to position [222, 0]
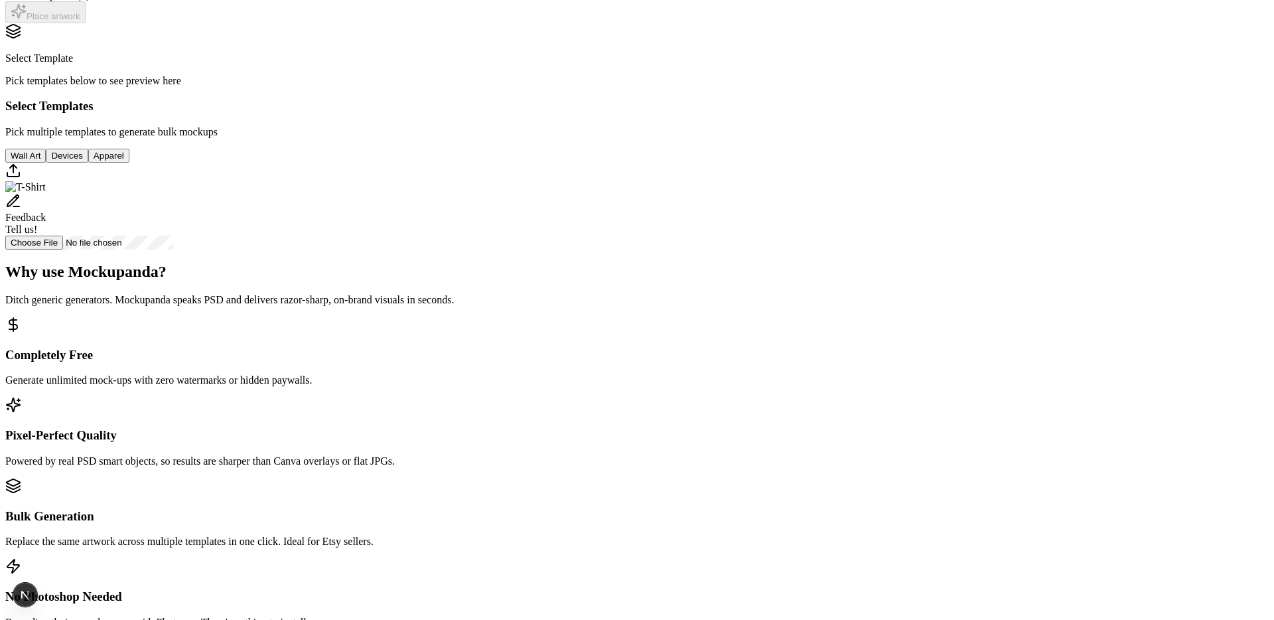
click at [46, 163] on button "Wall Art" at bounding box center [25, 156] width 40 height 14
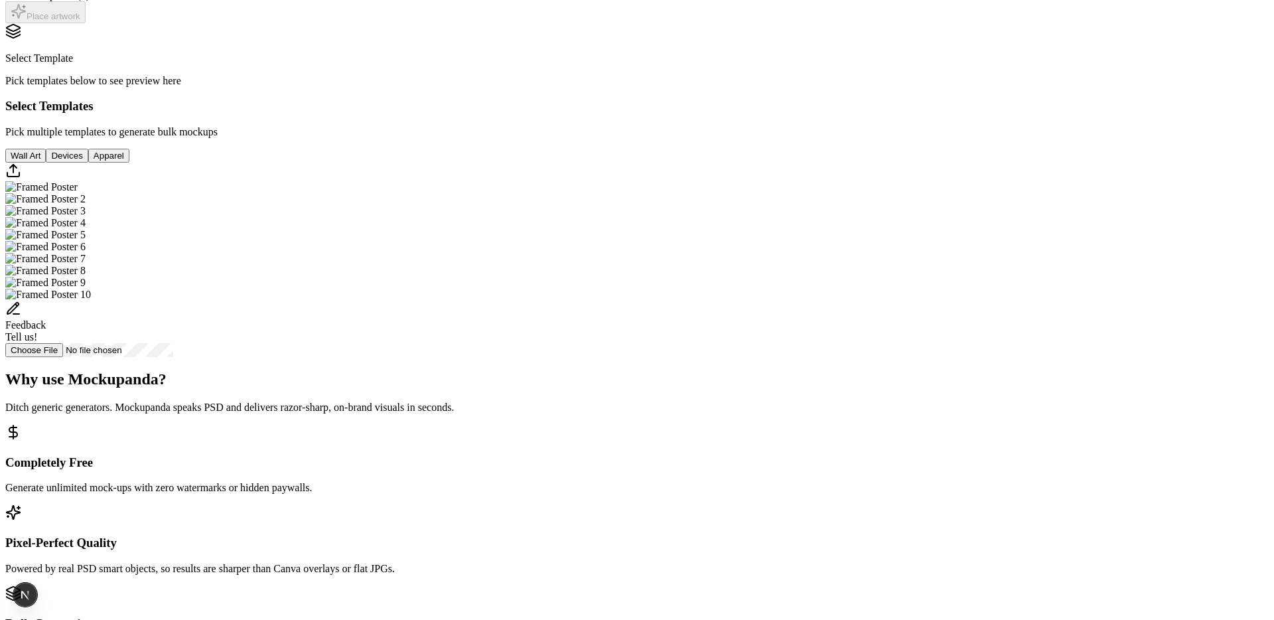
click at [78, 193] on img "Select template Framed Poster" at bounding box center [41, 187] width 72 height 12
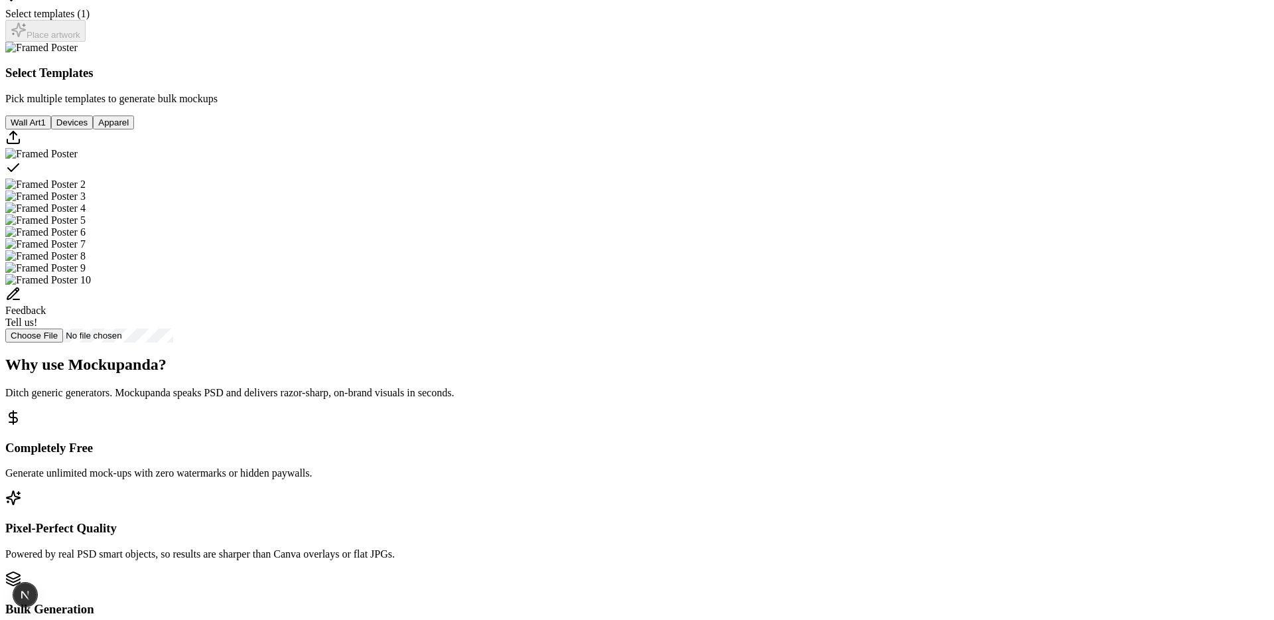
click at [86, 190] on img "Select template Framed Poster 2" at bounding box center [45, 184] width 80 height 12
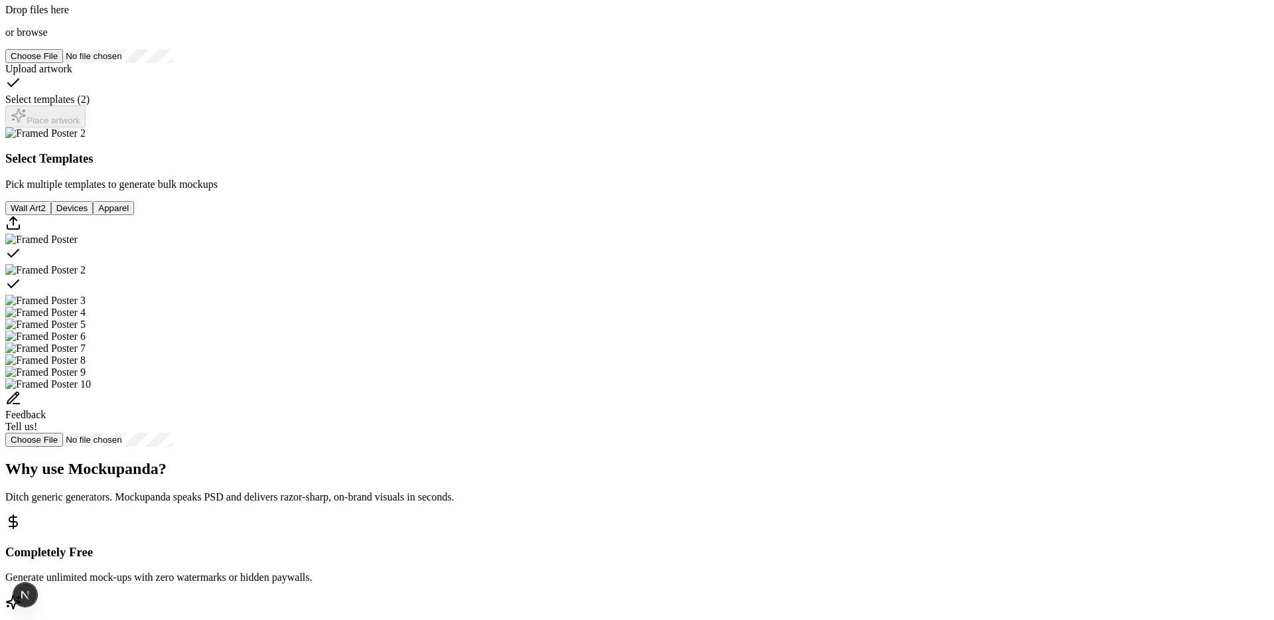
scroll to position [134, 0]
click at [86, 309] on img "Select template Framed Poster 3" at bounding box center [45, 303] width 80 height 12
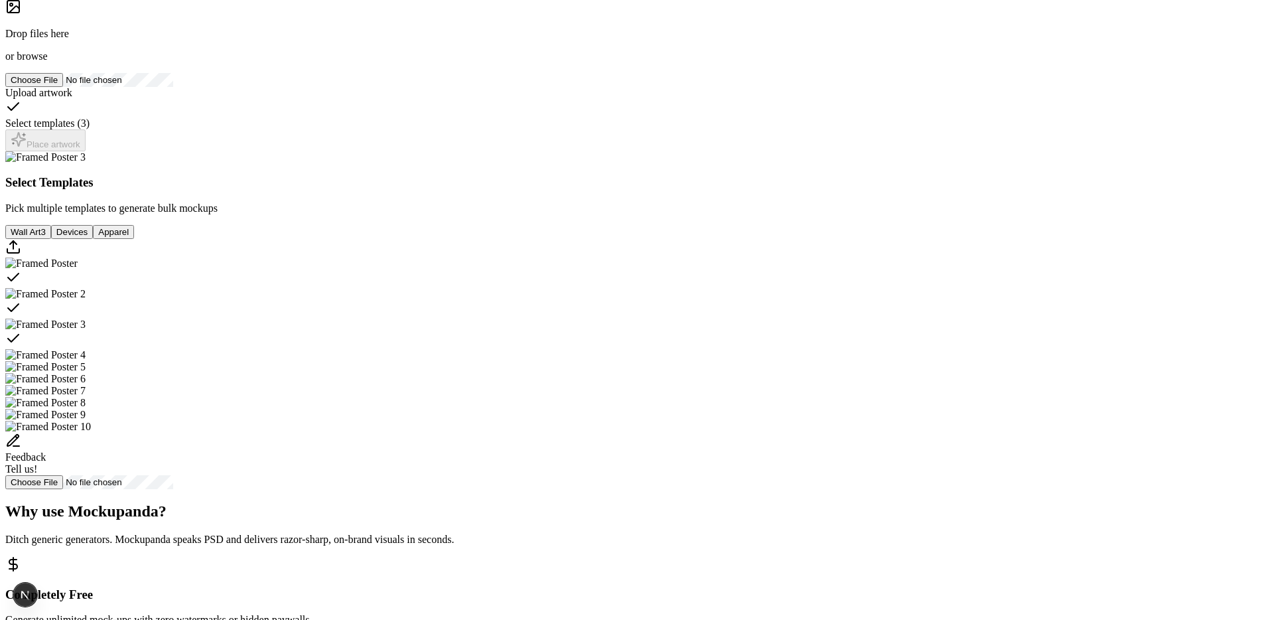
scroll to position [114, 0]
click at [328, 61] on div "Drop files here or browse" at bounding box center [636, 29] width 1263 height 64
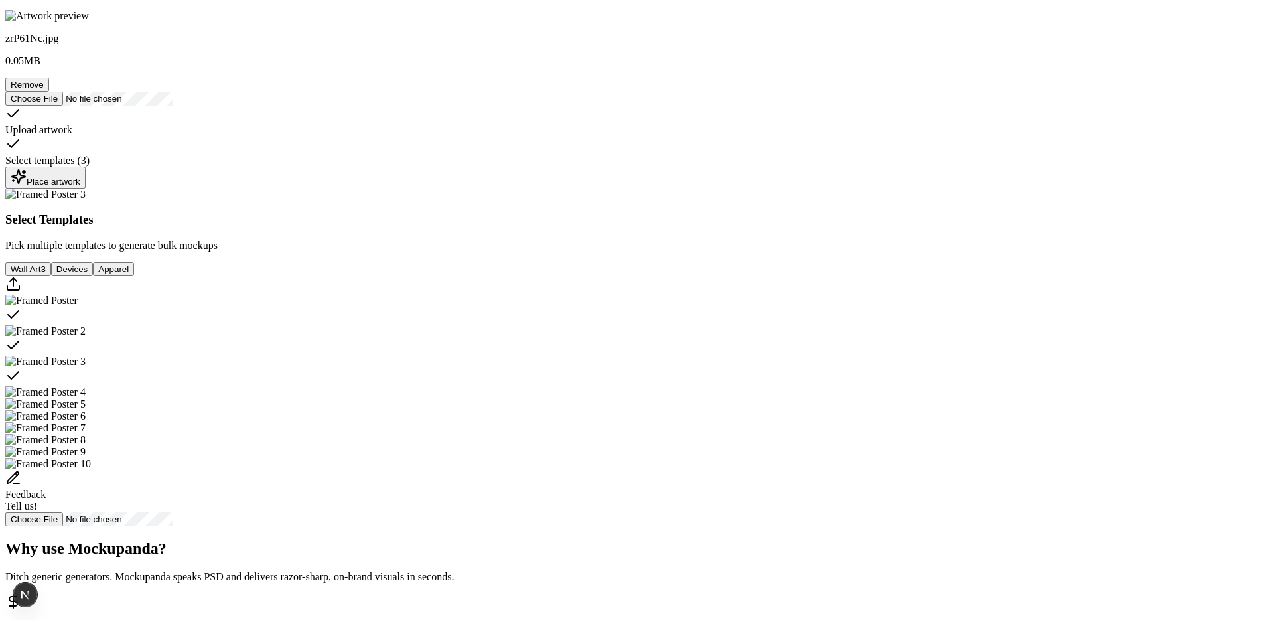
scroll to position [0, 0]
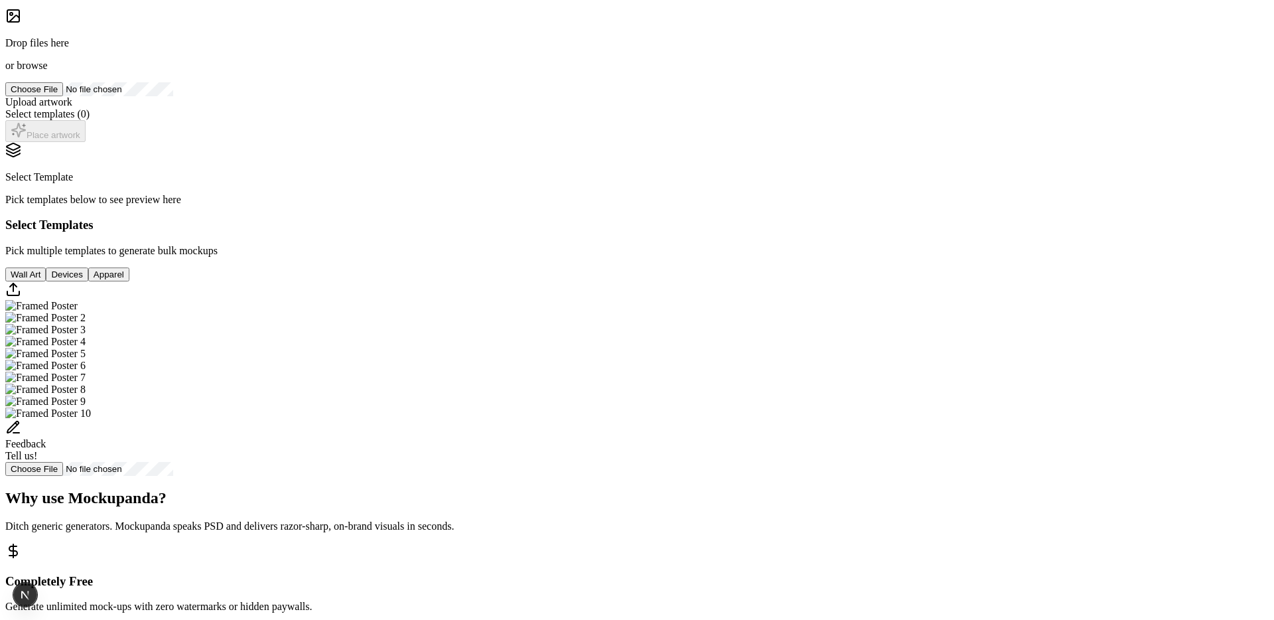
scroll to position [339, 0]
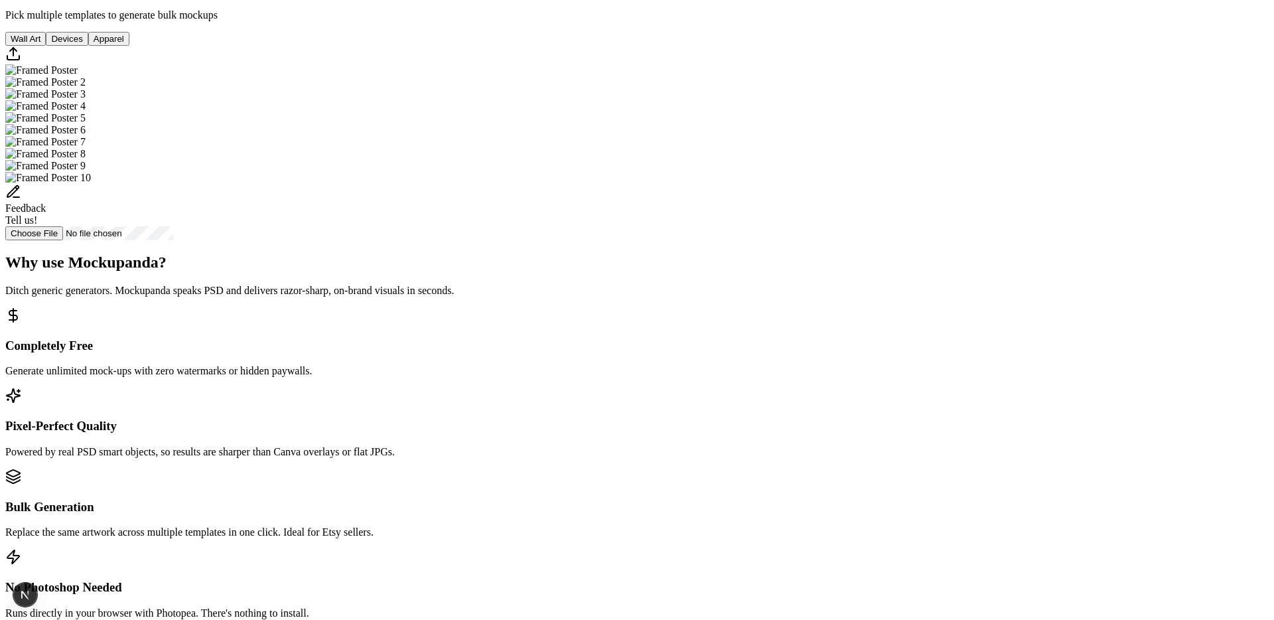
click at [78, 76] on img "Select template Framed Poster" at bounding box center [41, 70] width 72 height 12
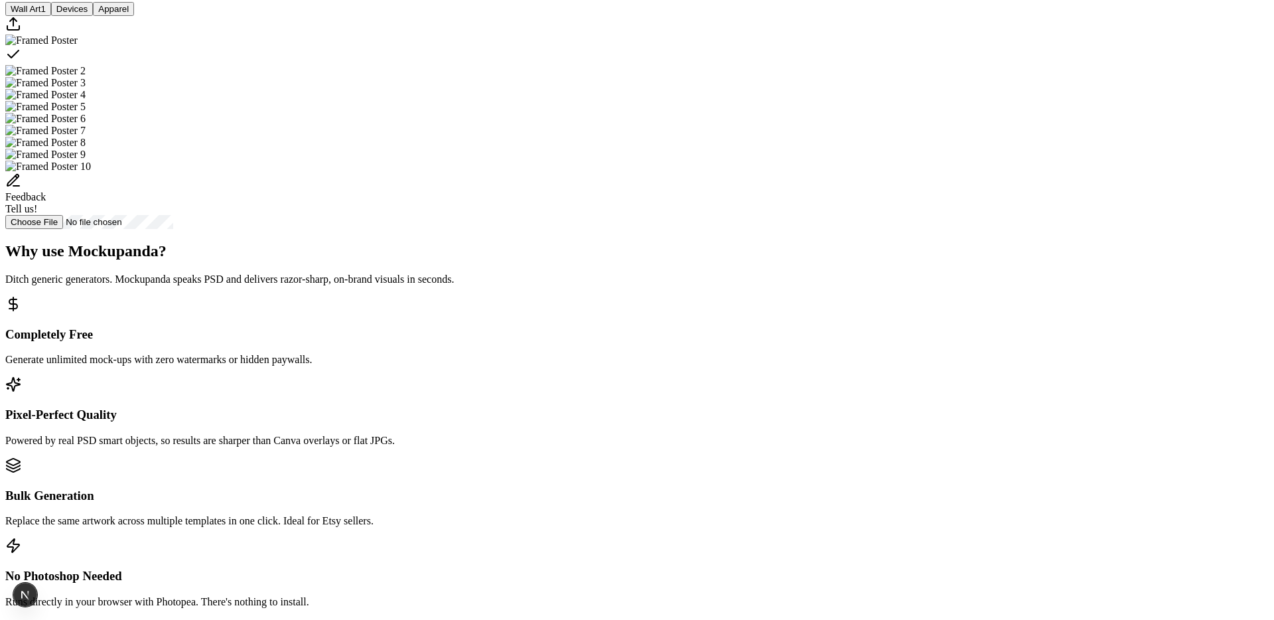
scroll to position [337, 0]
click at [86, 76] on img "Select template Framed Poster 2" at bounding box center [45, 70] width 80 height 12
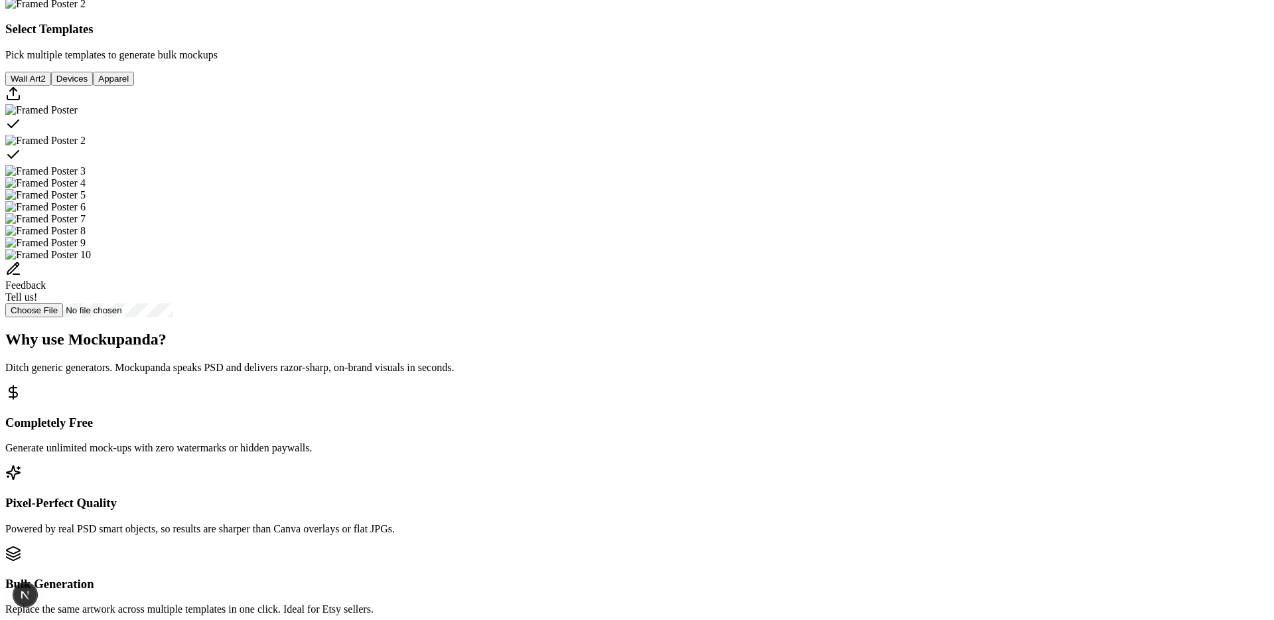
scroll to position [261, 0]
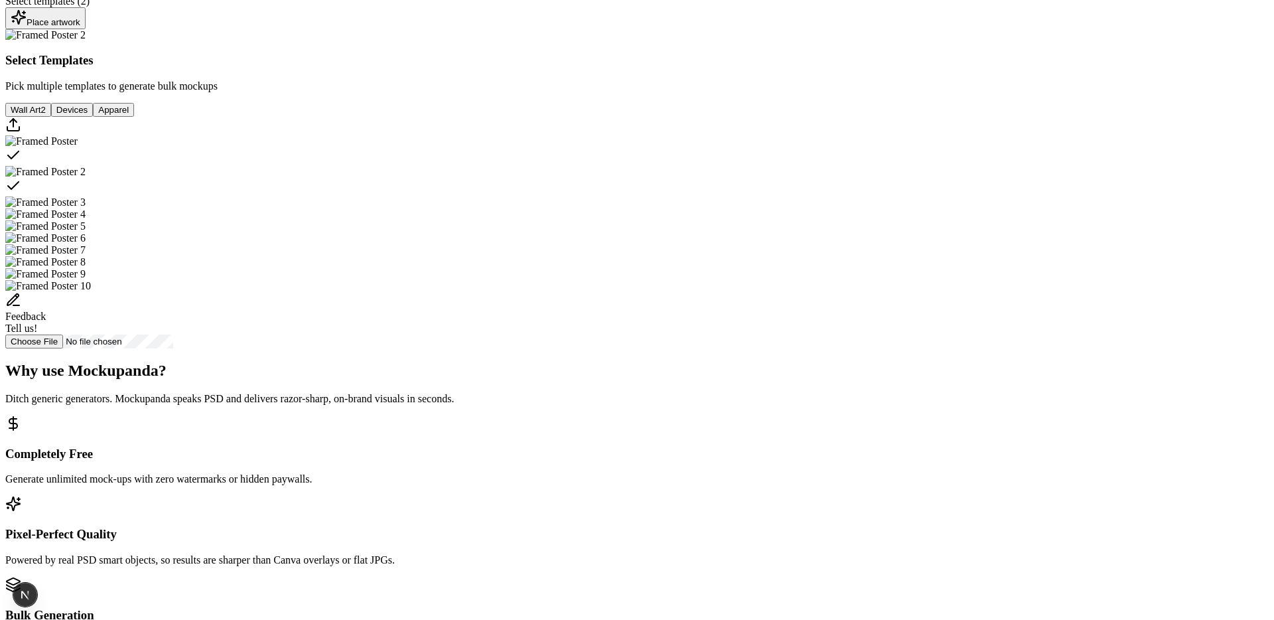
click at [93, 117] on button "Devices" at bounding box center [72, 110] width 42 height 14
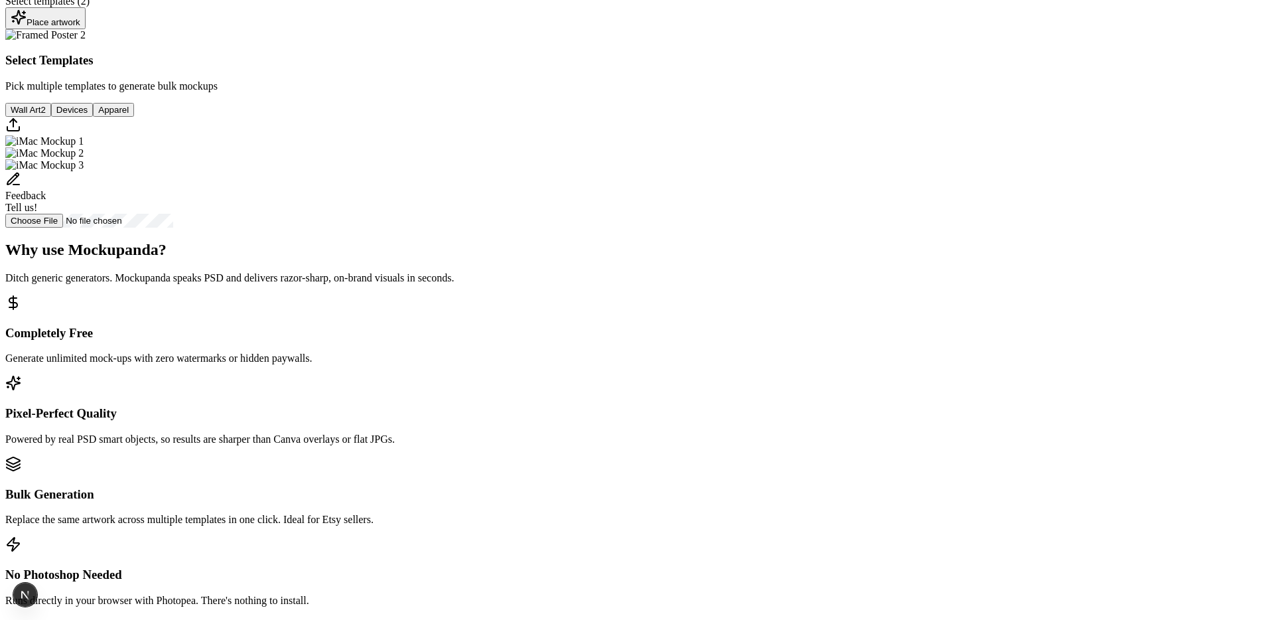
click at [84, 147] on img "Select template iMac Mockup 1" at bounding box center [44, 141] width 78 height 12
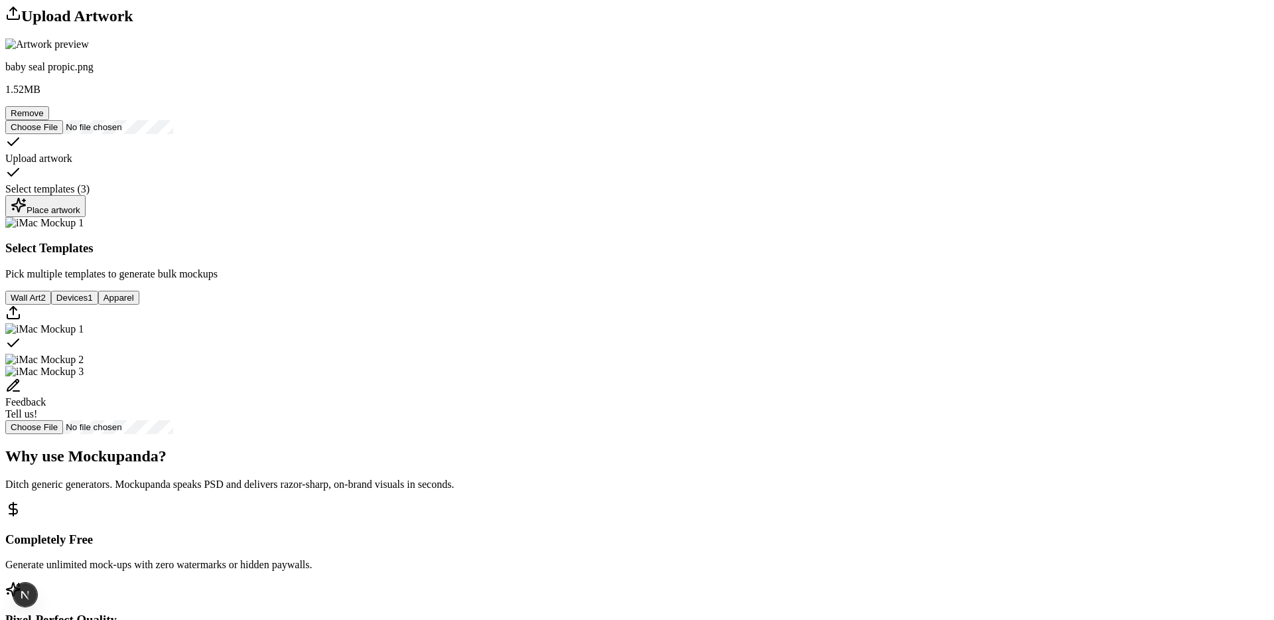
scroll to position [72, 0]
click at [80, 216] on div "Place artwork" at bounding box center [46, 207] width 70 height 18
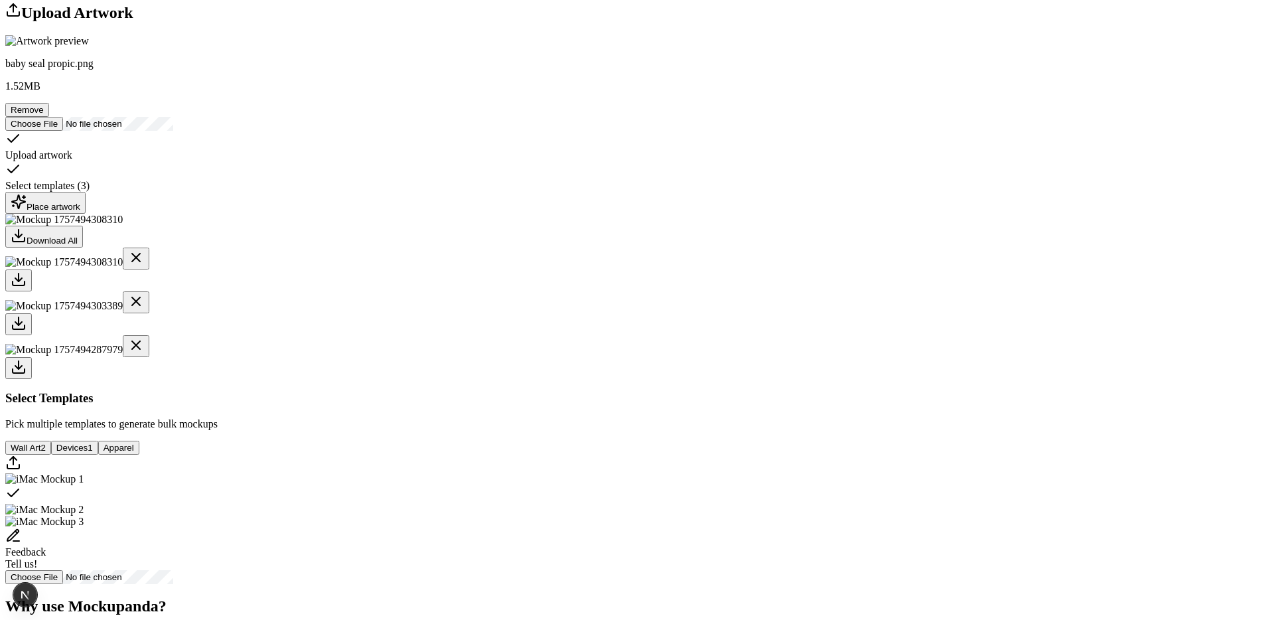
scroll to position [0, 0]
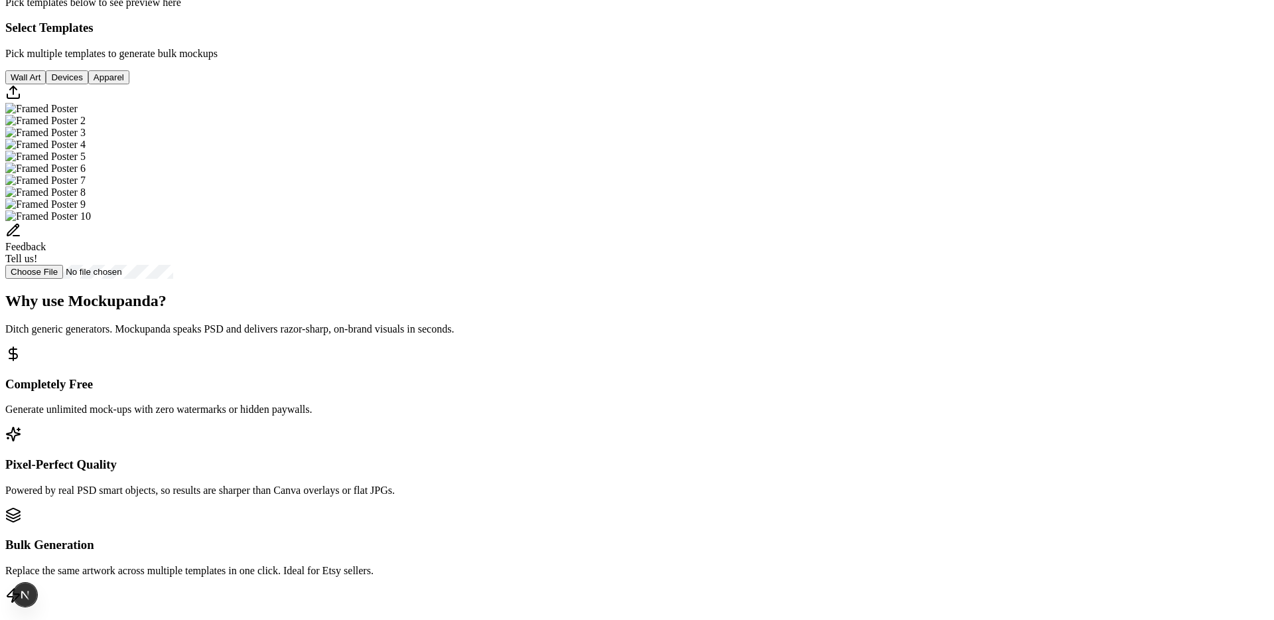
click at [78, 115] on img "Select template Framed Poster" at bounding box center [41, 109] width 72 height 12
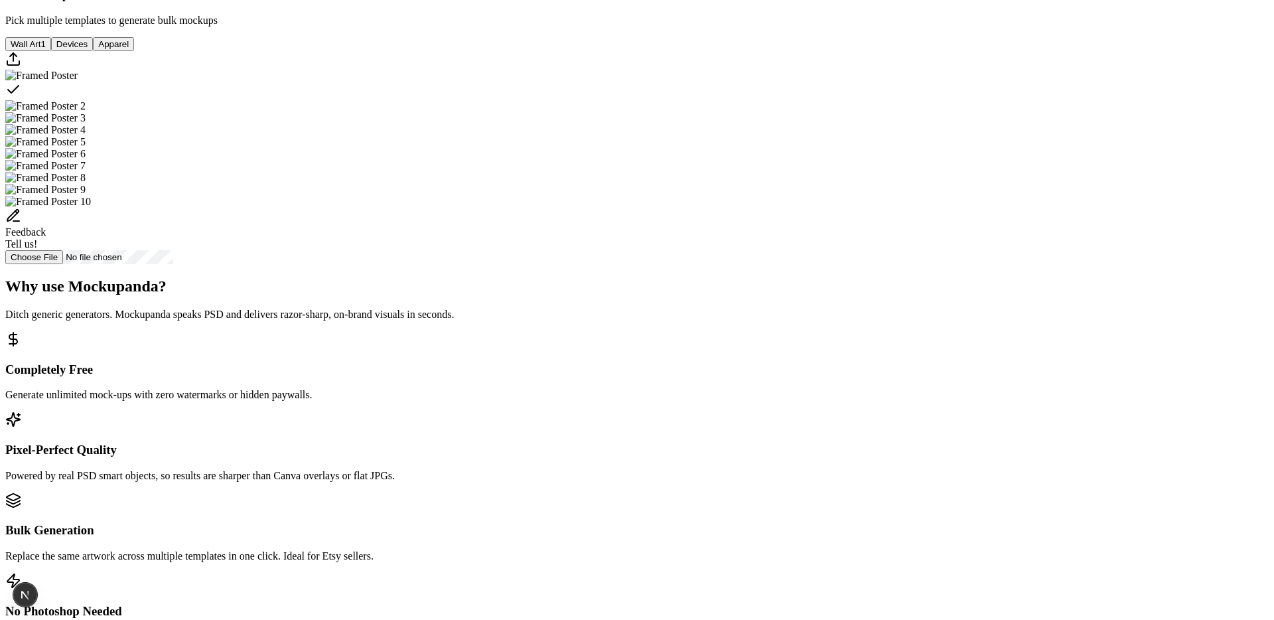
scroll to position [411, 0]
click at [86, 113] on img "Select template Framed Poster 2" at bounding box center [45, 107] width 80 height 12
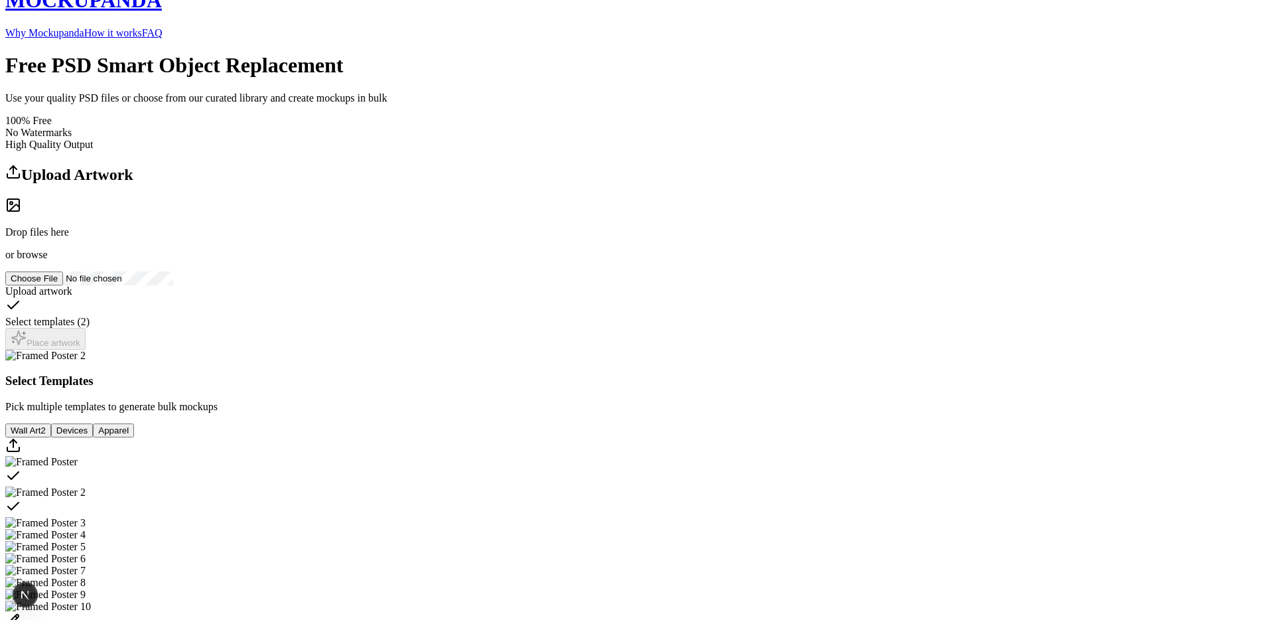
scroll to position [0, 0]
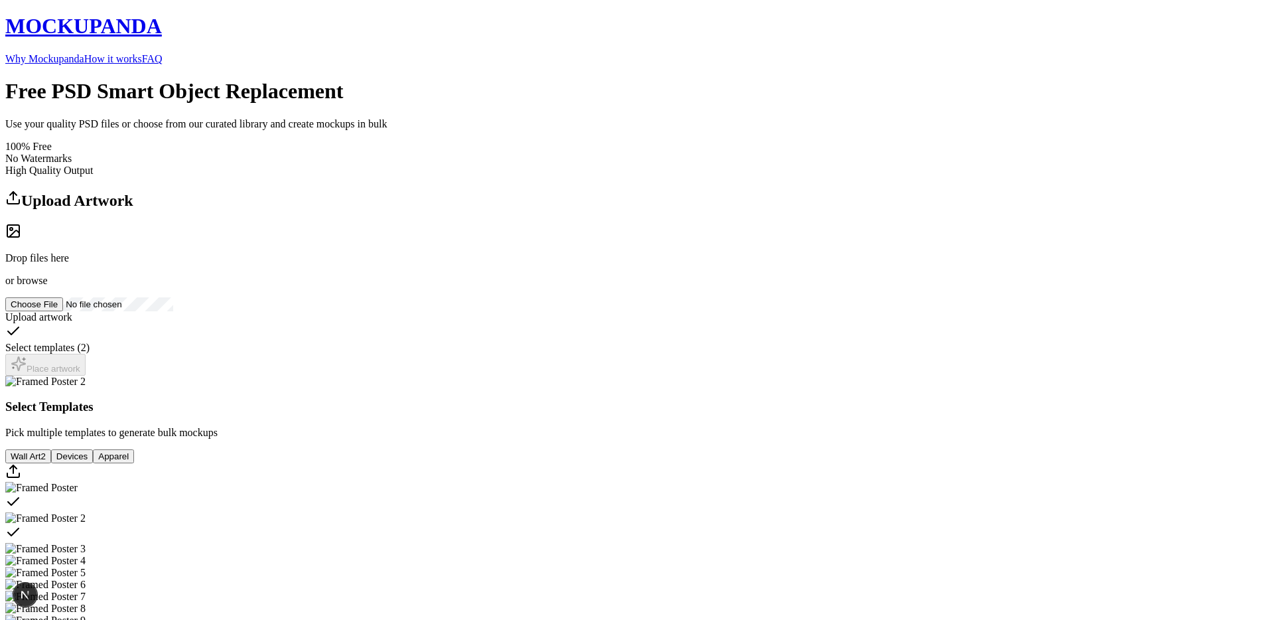
click at [84, 53] on link "Why Mockupanda" at bounding box center [44, 58] width 79 height 11
click at [142, 53] on link "How it works" at bounding box center [113, 58] width 58 height 11
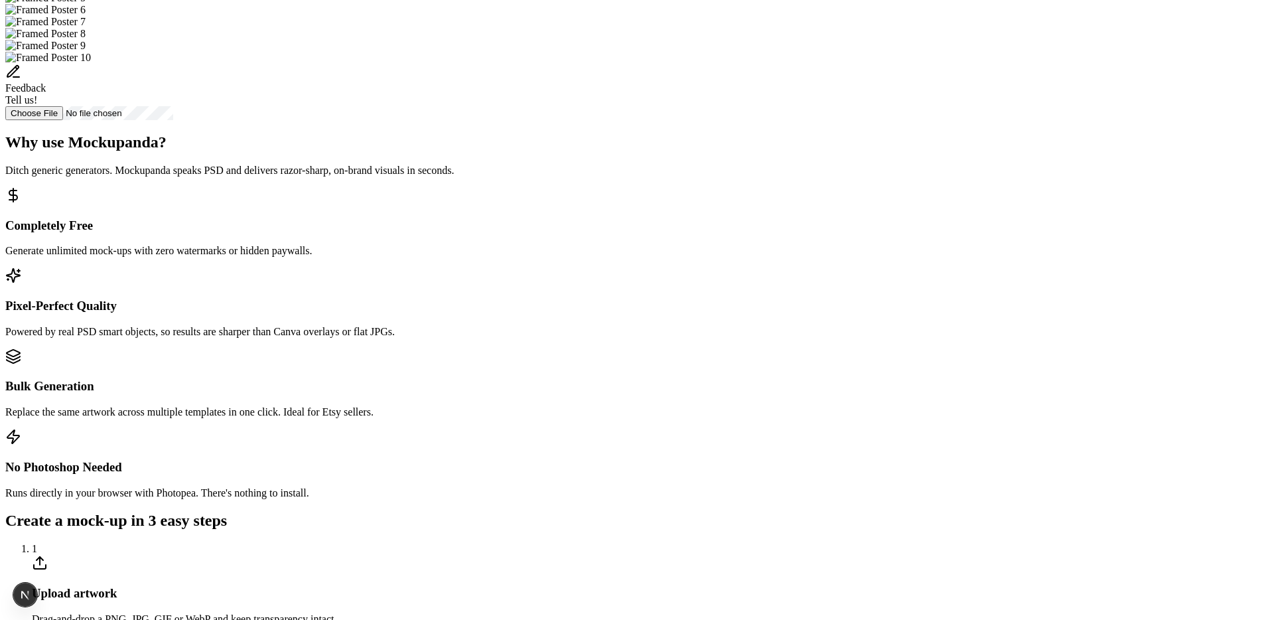
scroll to position [709, 0]
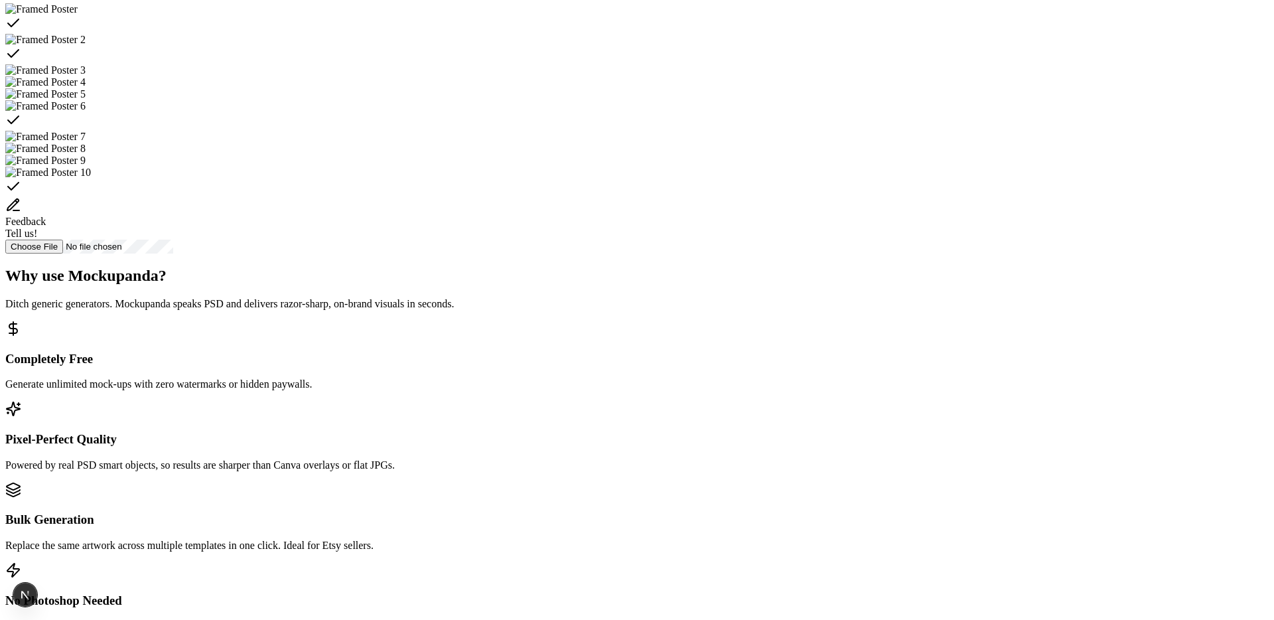
scroll to position [480, 0]
click at [86, 75] on img "Select template Framed Poster 3" at bounding box center [45, 69] width 80 height 12
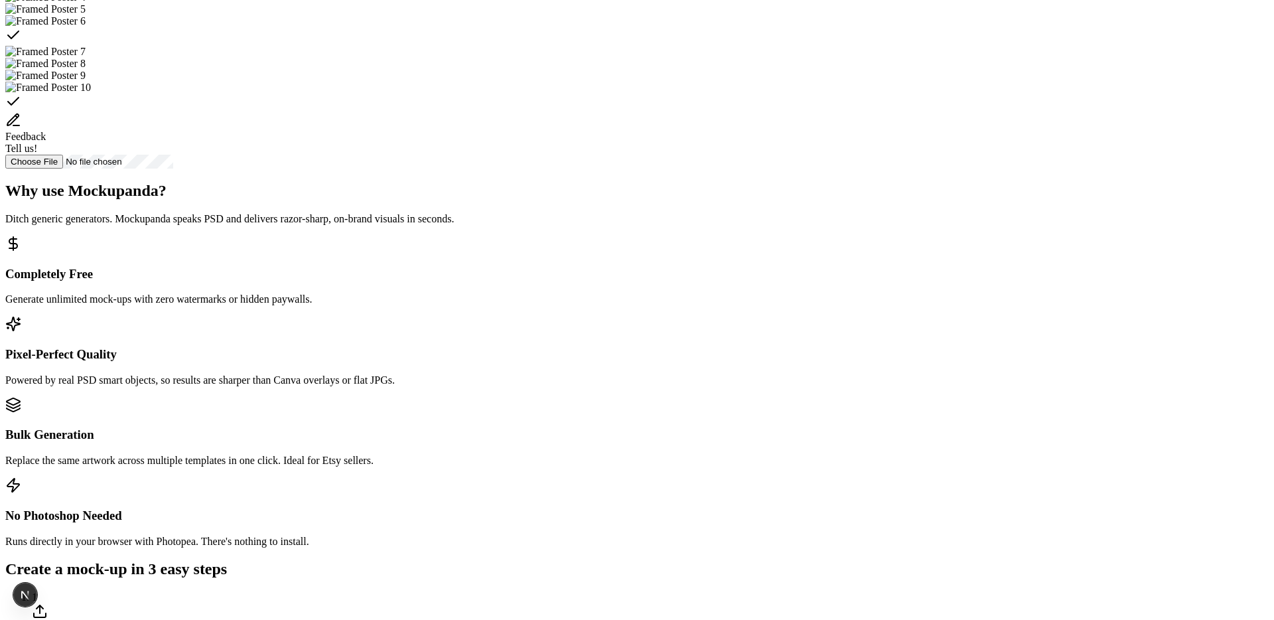
scroll to position [580, 0]
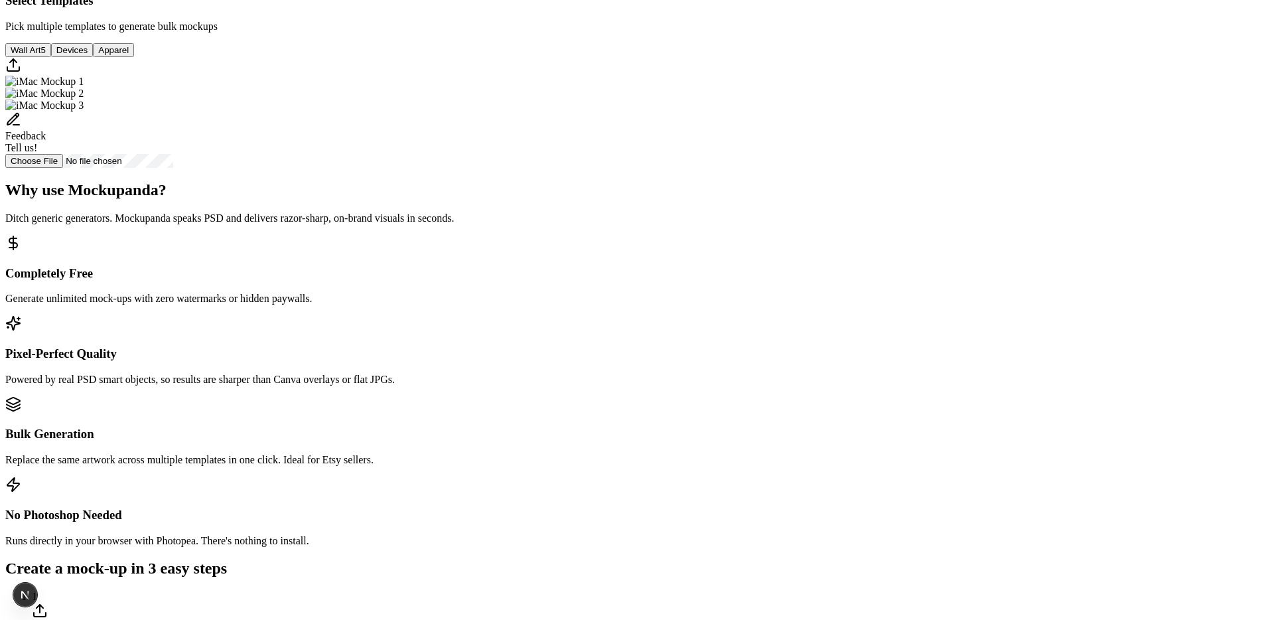
scroll to position [410, 0]
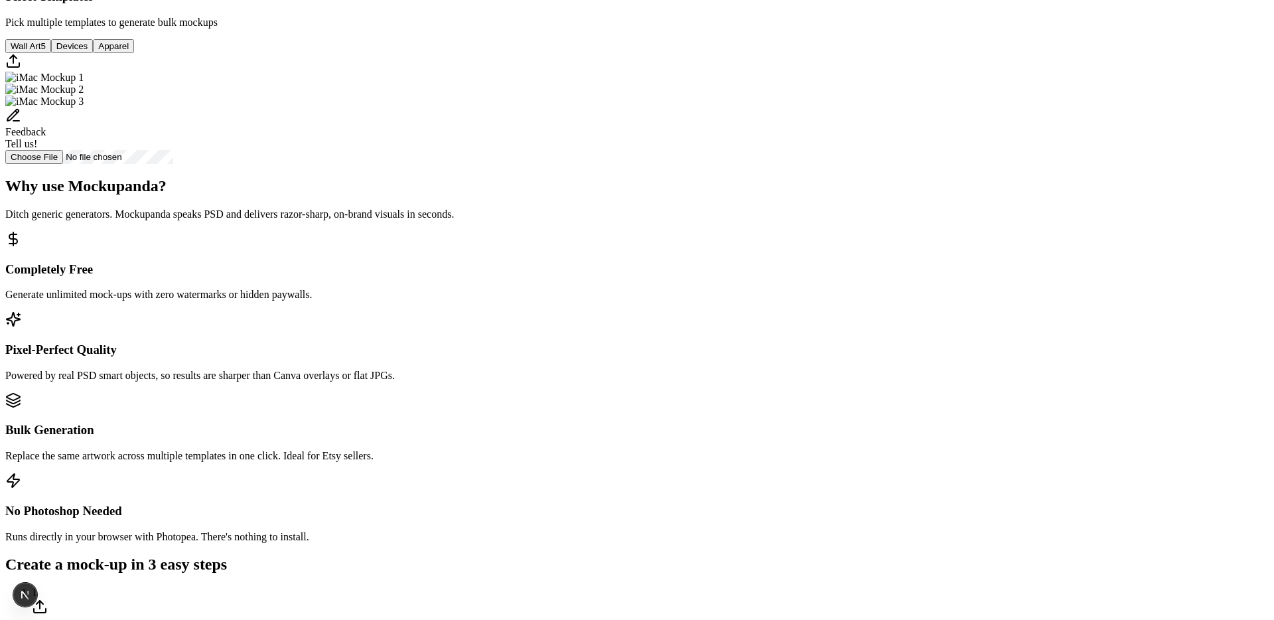
click at [84, 84] on img "Select template iMac Mockup 1" at bounding box center [44, 78] width 78 height 12
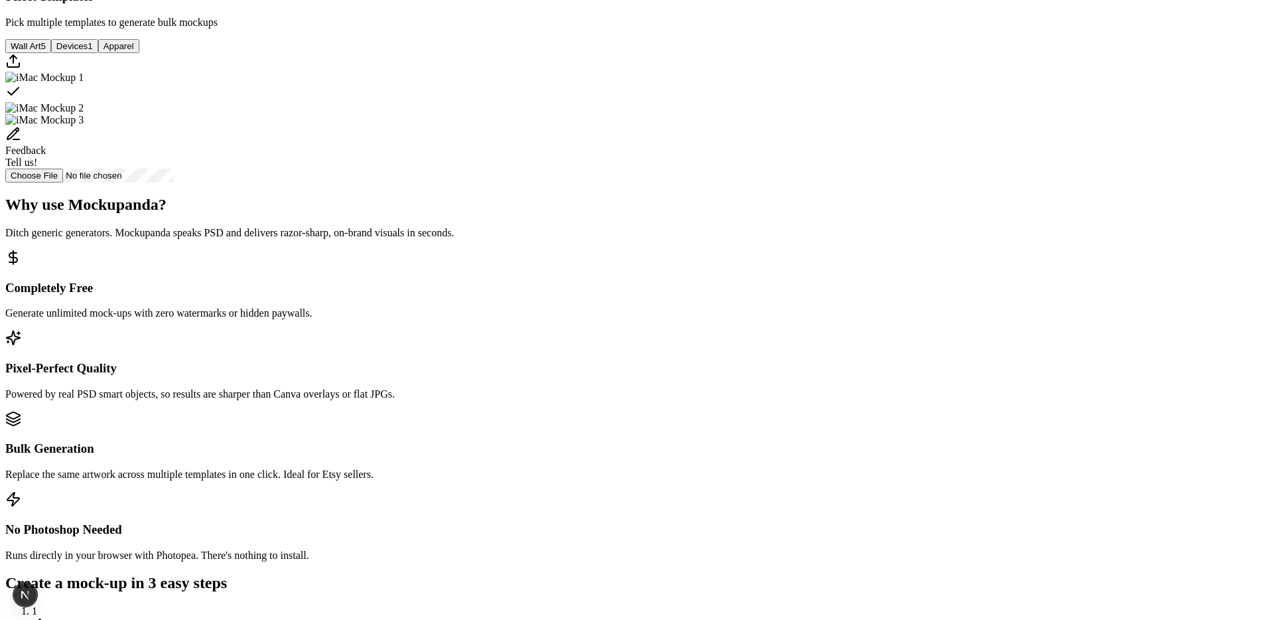
click at [84, 114] on img "Select template iMac Mockup 2" at bounding box center [44, 108] width 78 height 12
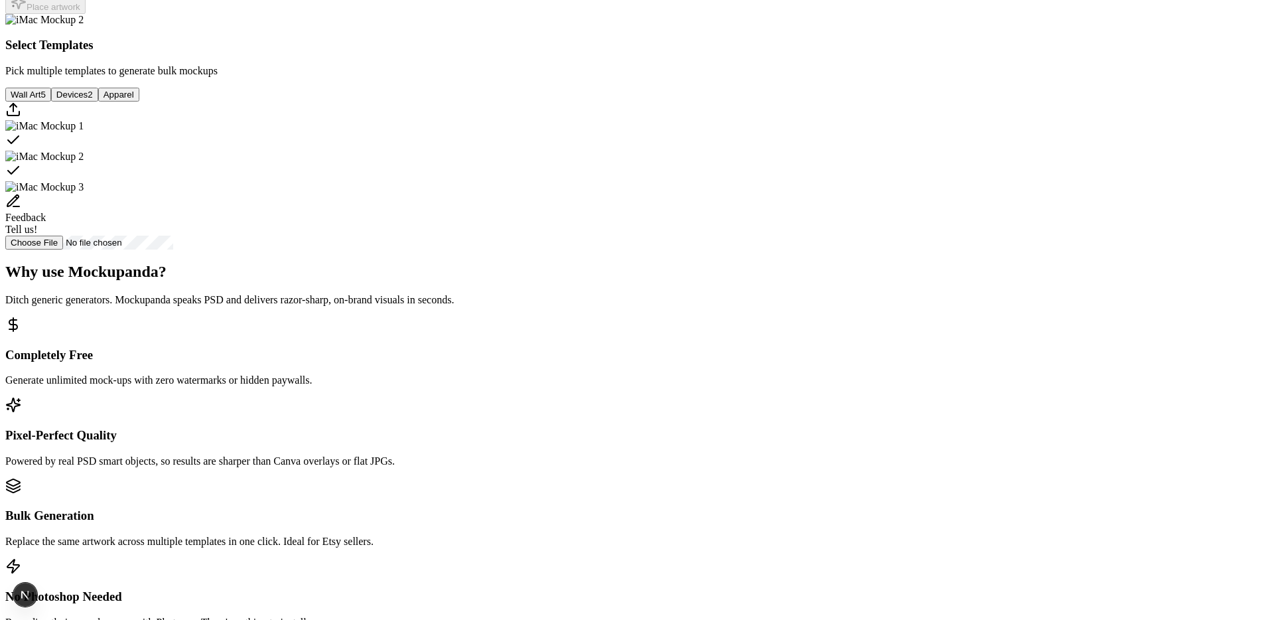
scroll to position [370, 0]
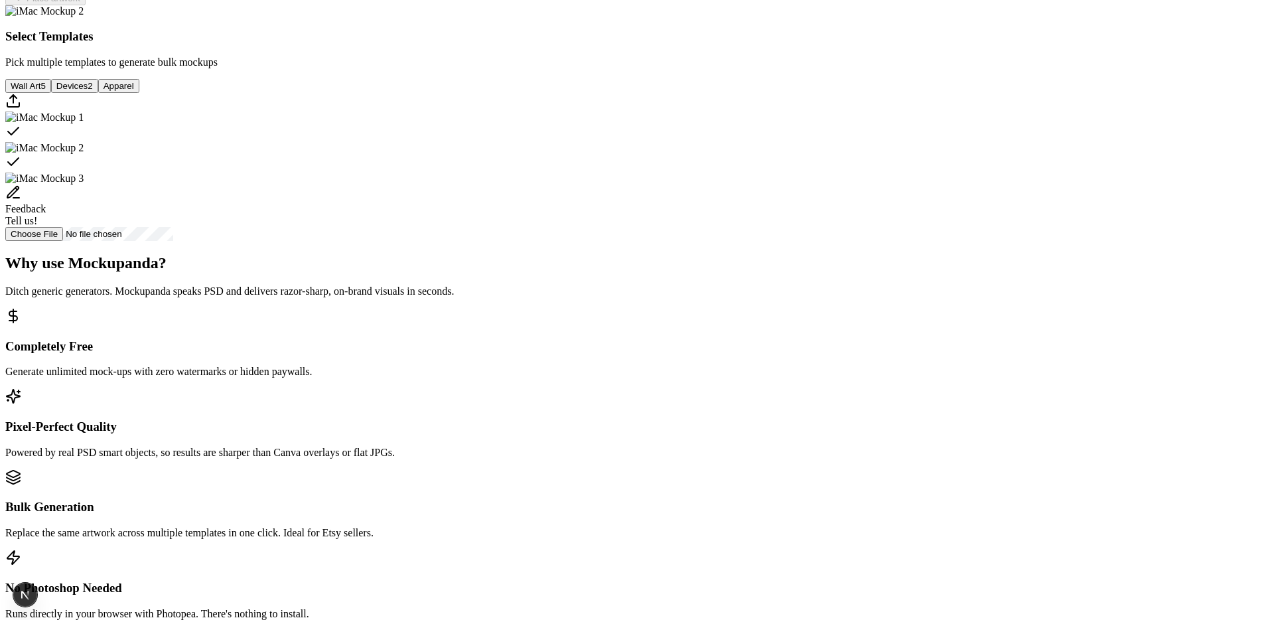
click at [51, 93] on button "Wall Art 5" at bounding box center [28, 86] width 46 height 14
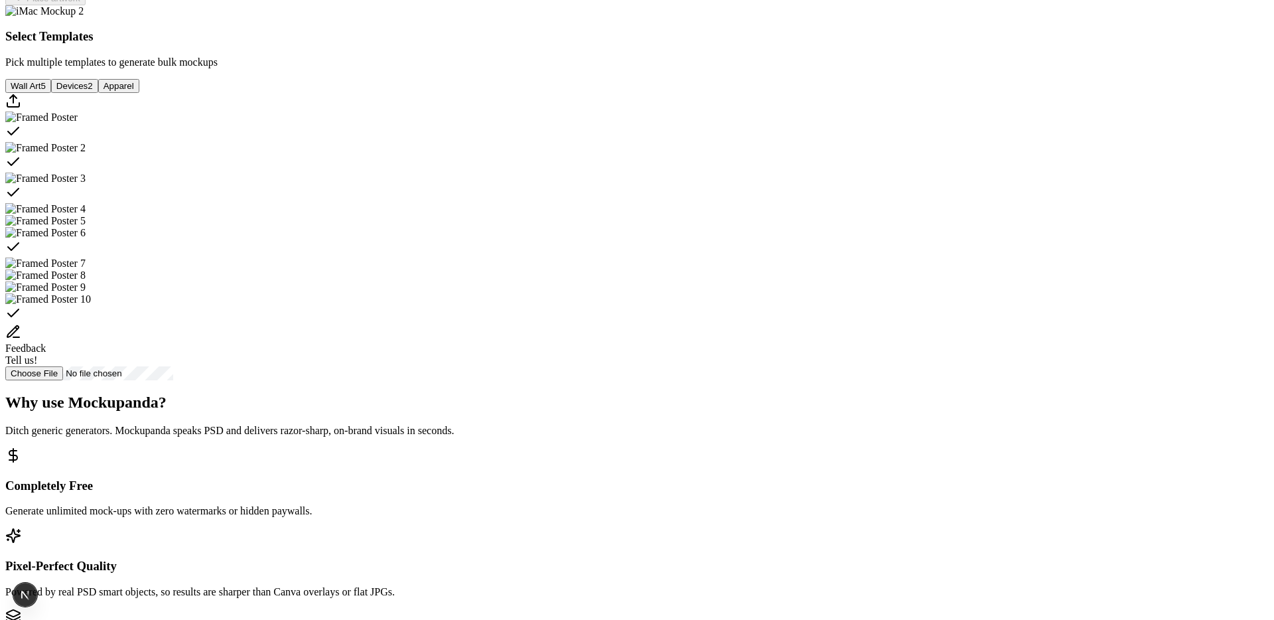
click at [98, 93] on button "Devices 2" at bounding box center [74, 86] width 47 height 14
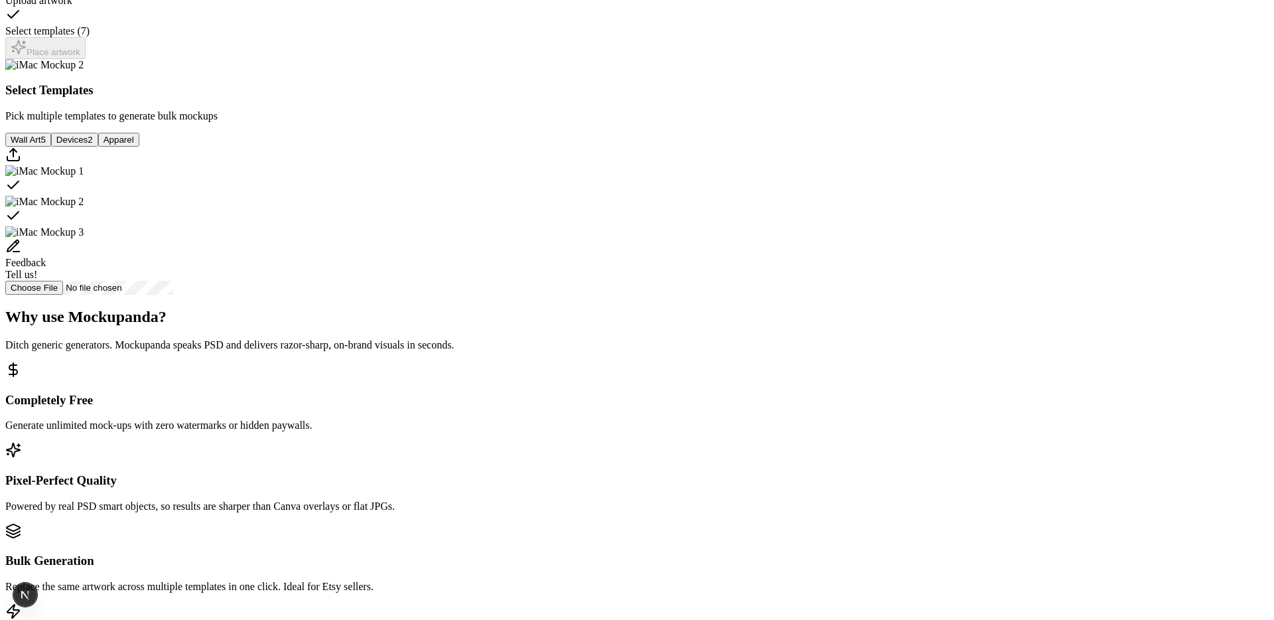
scroll to position [289, 0]
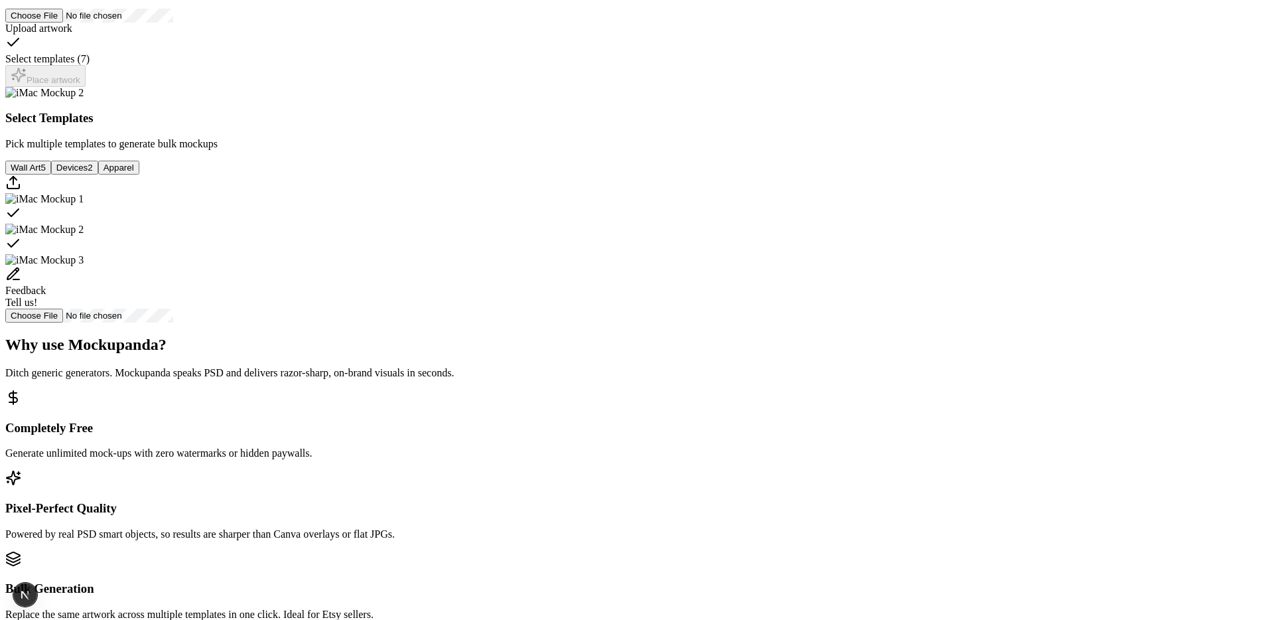
click at [139, 174] on button "Apparel" at bounding box center [118, 168] width 41 height 14
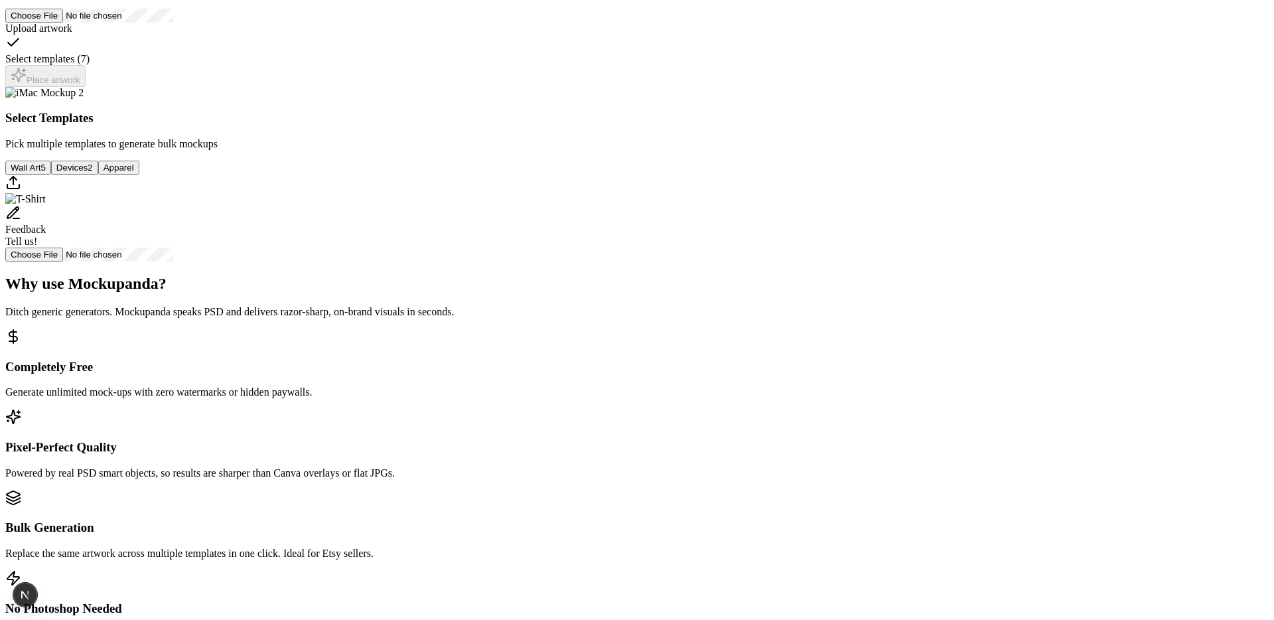
click at [46, 205] on img "Select template T-Shirt" at bounding box center [25, 199] width 40 height 12
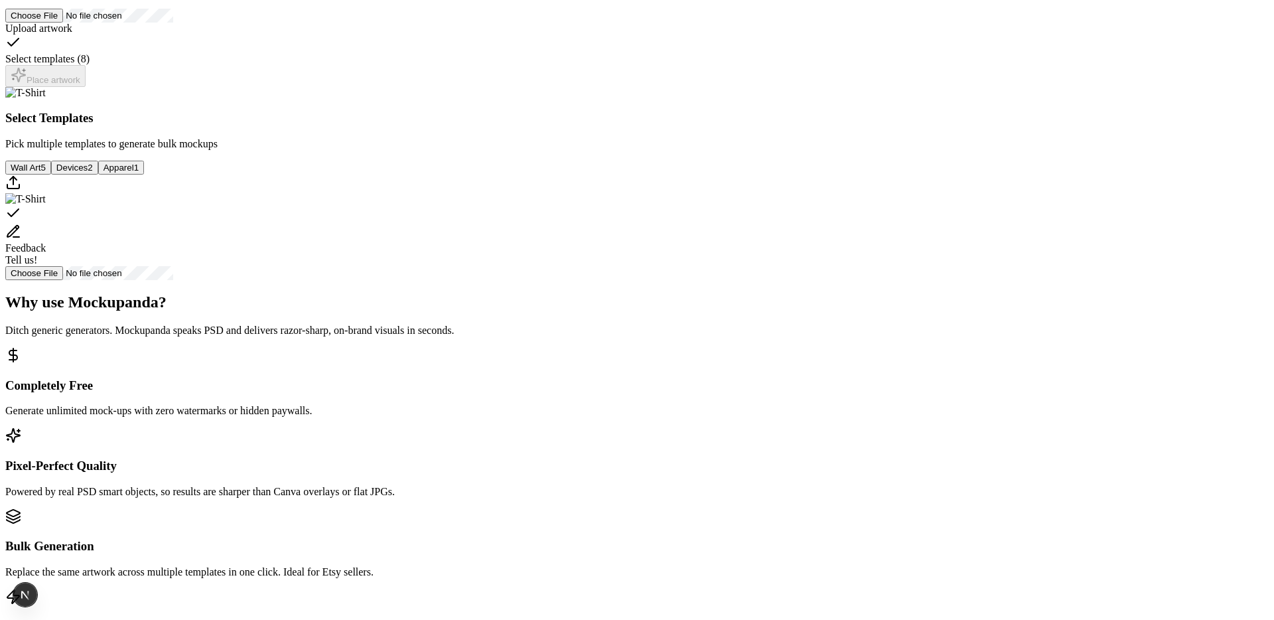
click at [98, 174] on button "Devices 2" at bounding box center [74, 168] width 47 height 14
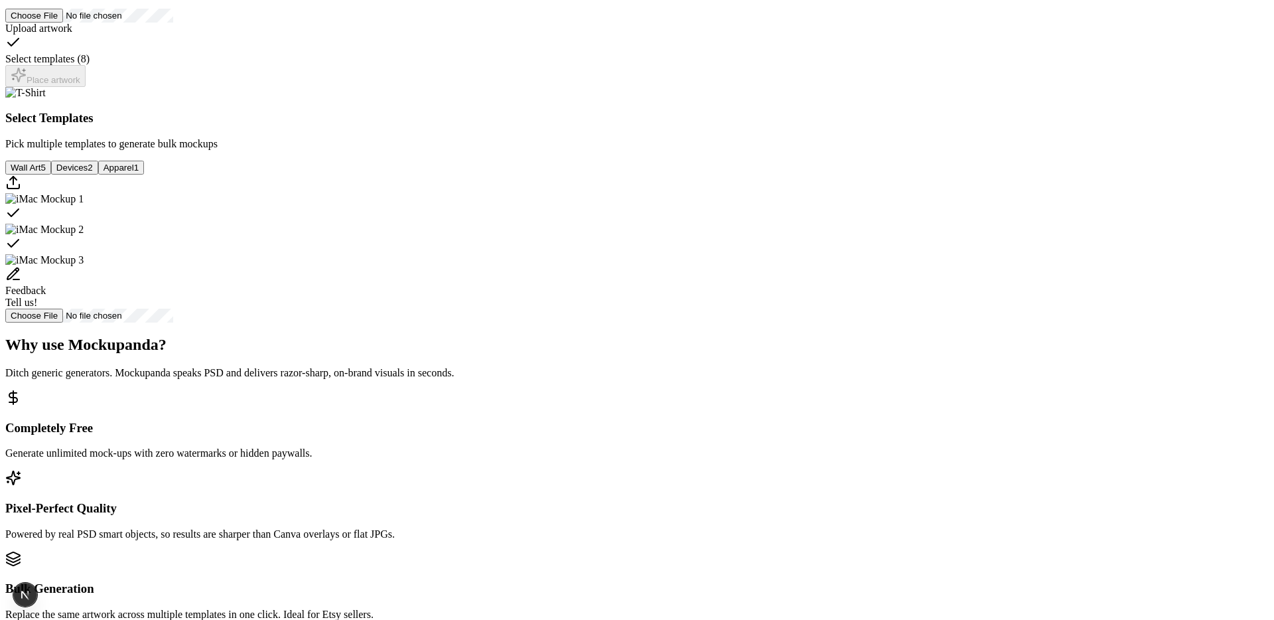
click at [21, 221] on icon "Select template iMac Mockup 1" at bounding box center [13, 213] width 16 height 16
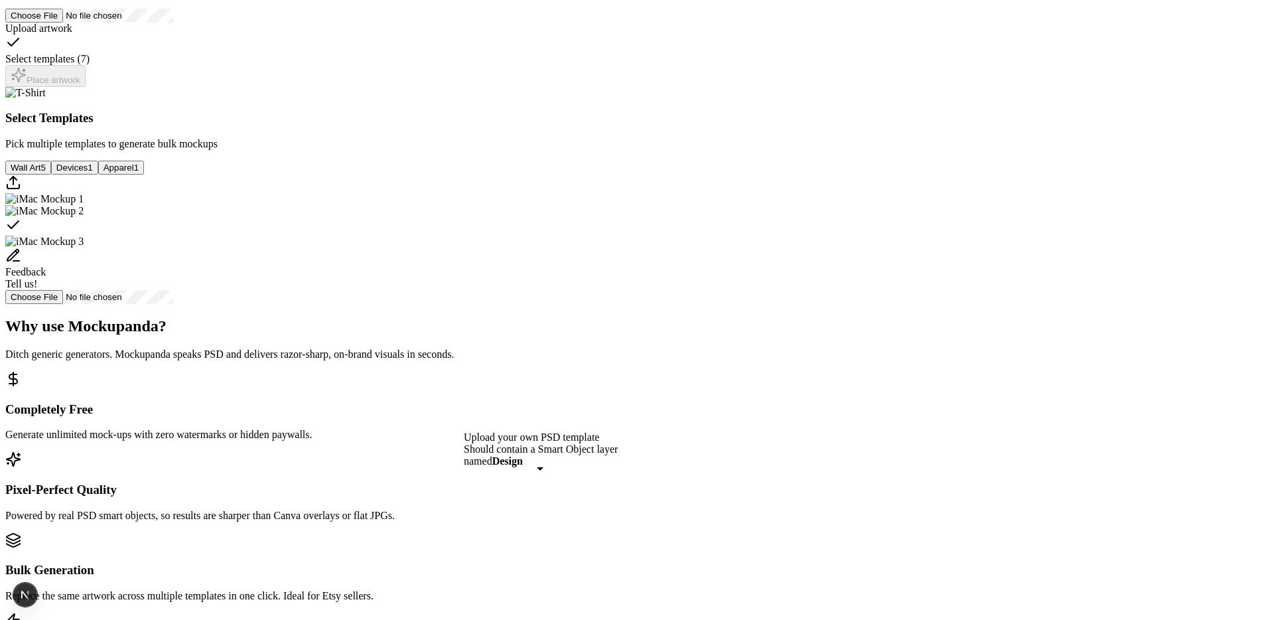
click at [520, 463] on div "Should contain a Smart Object layer named Design" at bounding box center [541, 455] width 154 height 24
click at [51, 174] on button "Wall Art 5" at bounding box center [28, 168] width 46 height 14
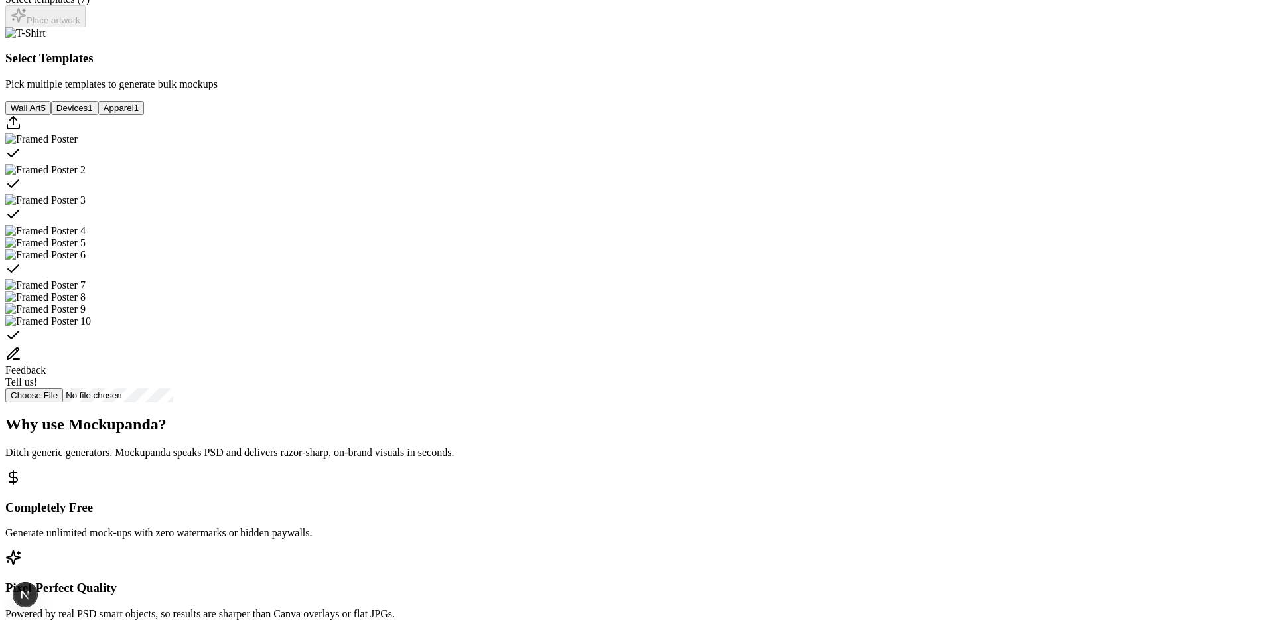
scroll to position [350, 0]
click at [626, 162] on div "Select template Framed Poster" at bounding box center [636, 152] width 1263 height 19
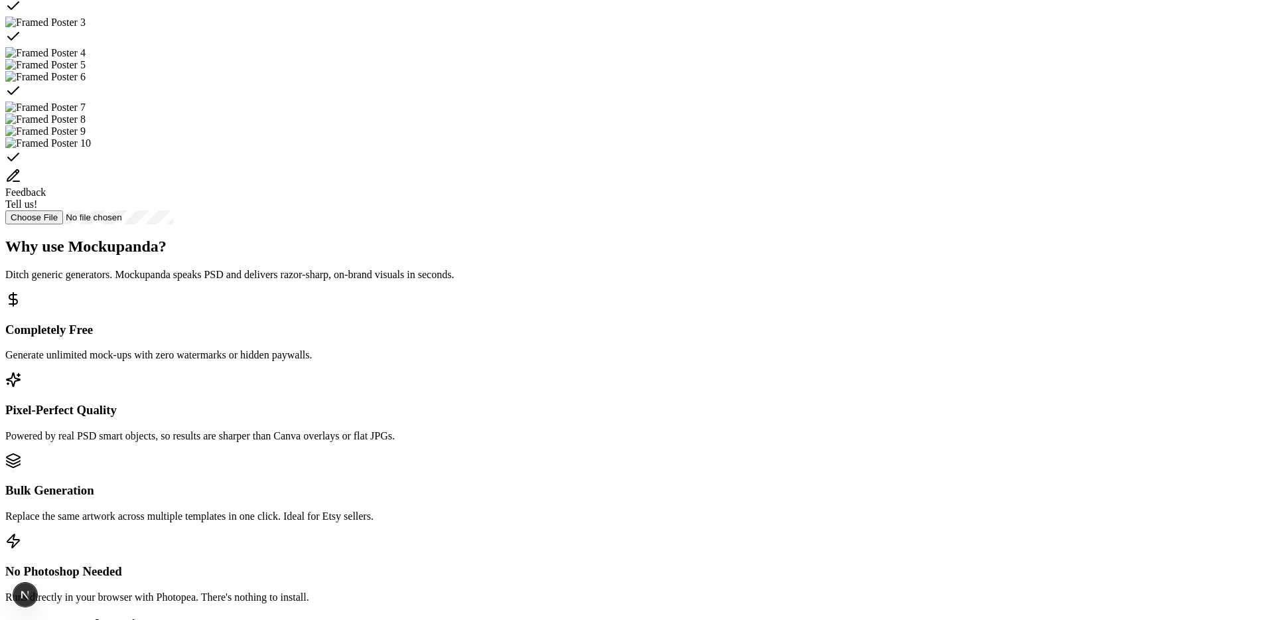
scroll to position [0, 0]
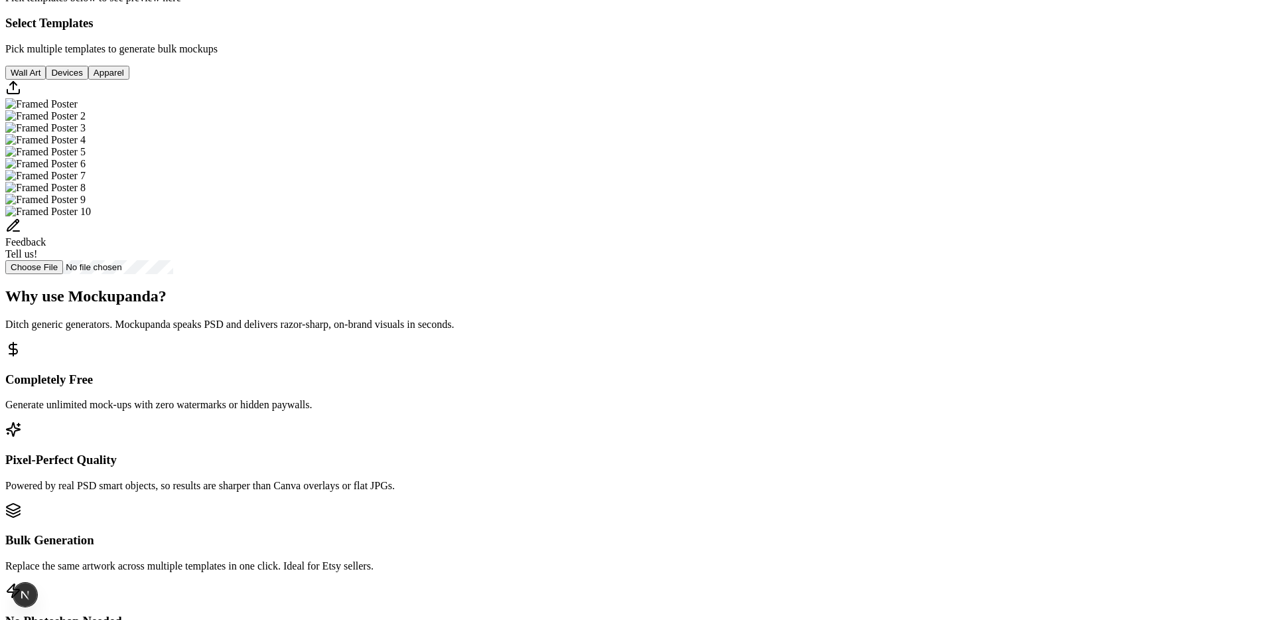
scroll to position [454, 0]
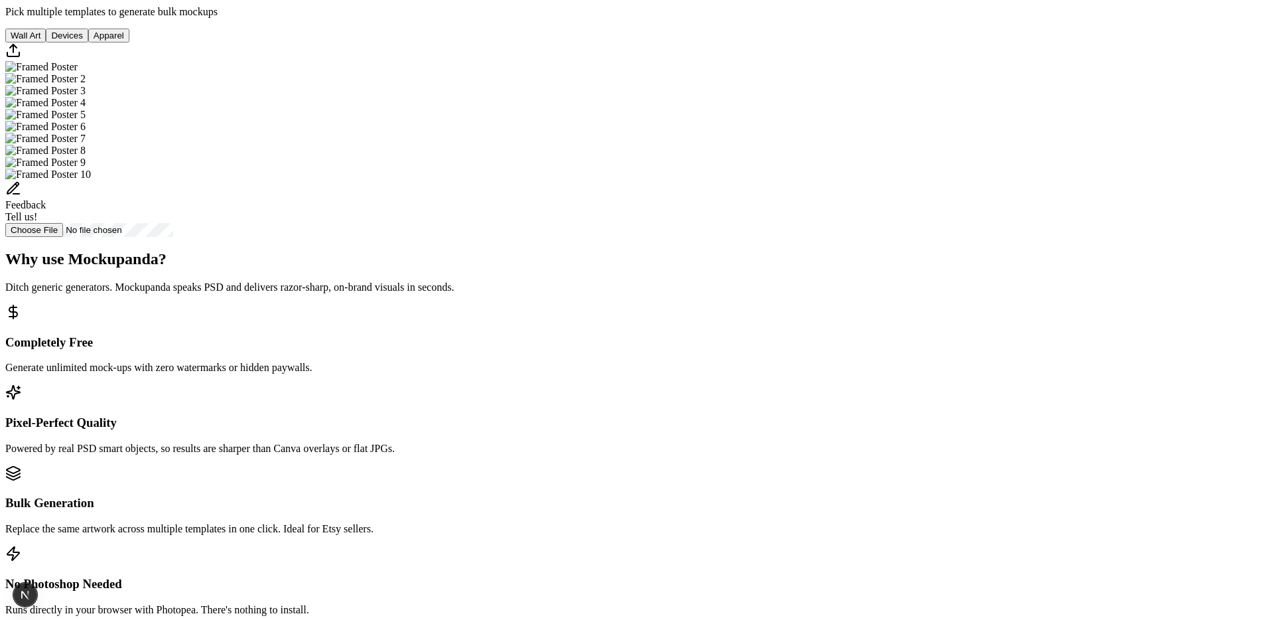
click at [86, 85] on img "Select template Framed Poster 2" at bounding box center [45, 79] width 80 height 12
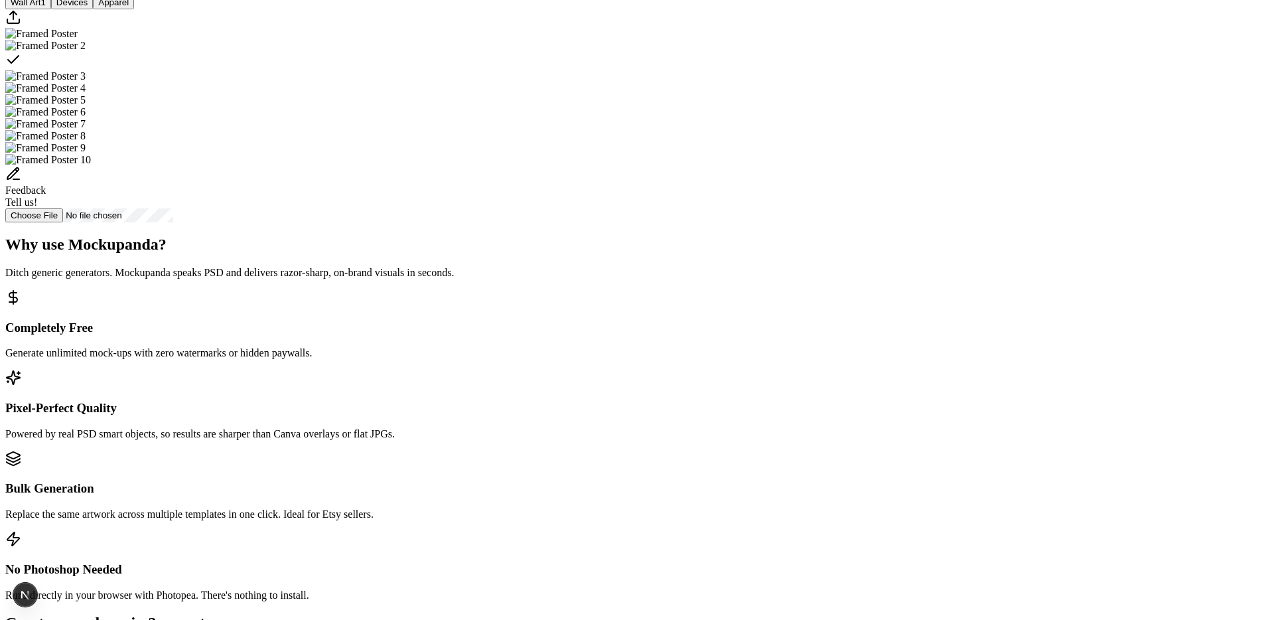
click at [93, 9] on button "Devices" at bounding box center [72, 2] width 42 height 14
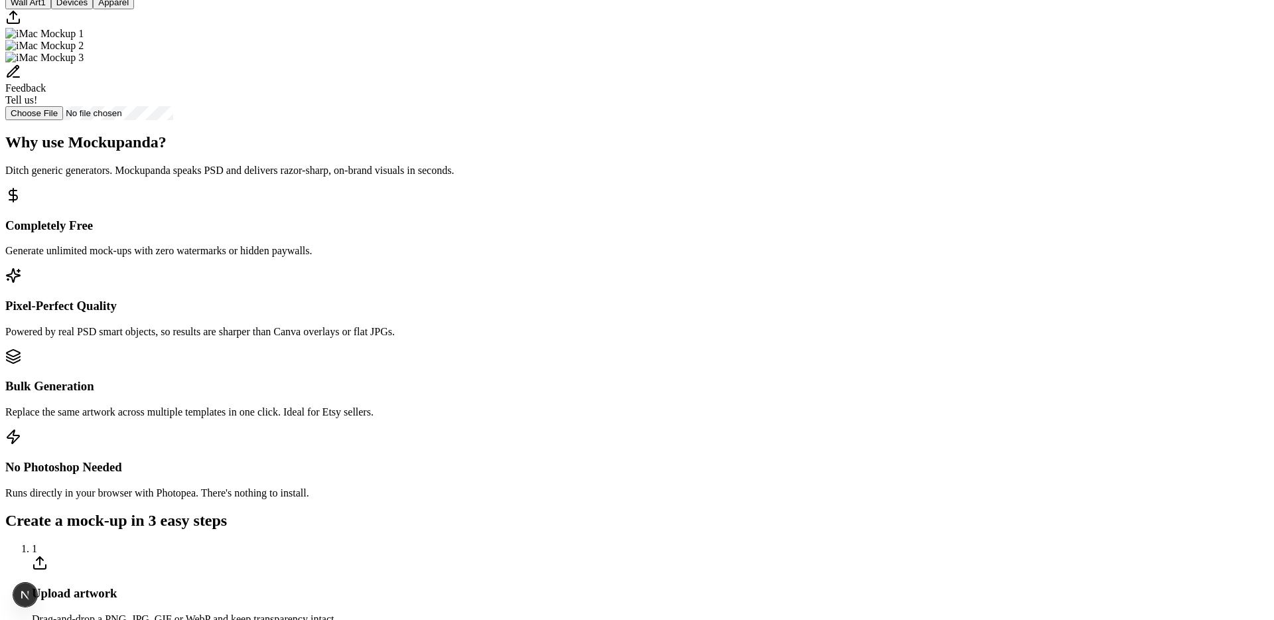
click at [84, 52] on img "Select template iMac Mockup 2" at bounding box center [44, 46] width 78 height 12
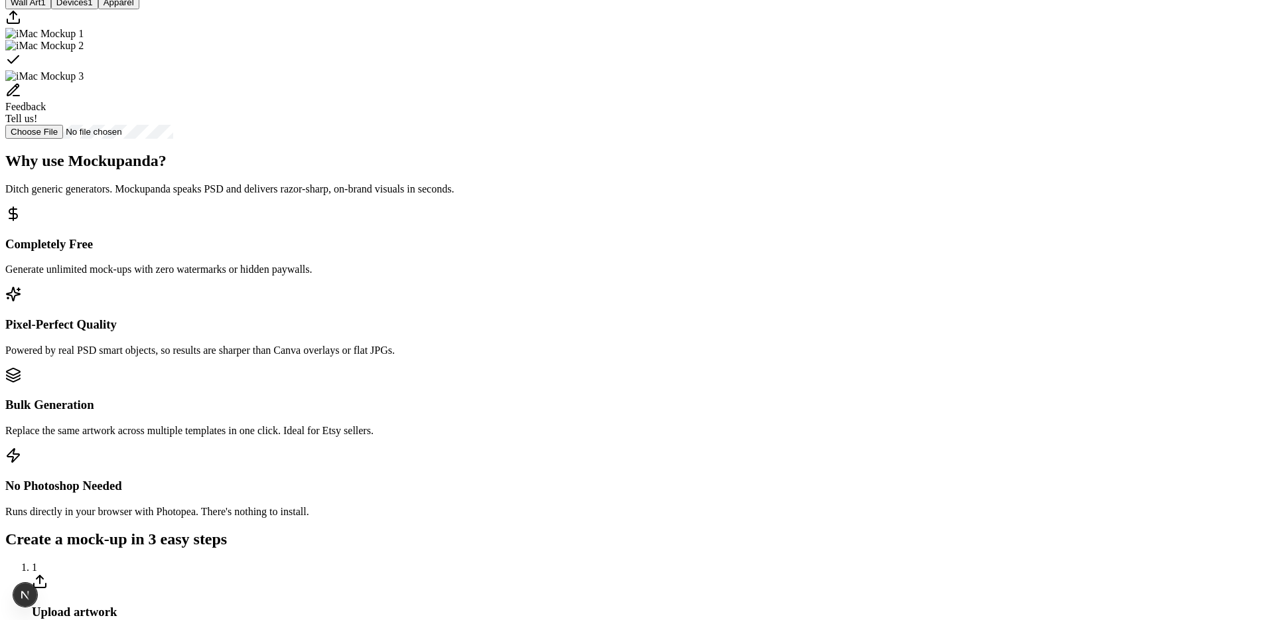
click at [139, 9] on button "Apparel" at bounding box center [118, 2] width 41 height 14
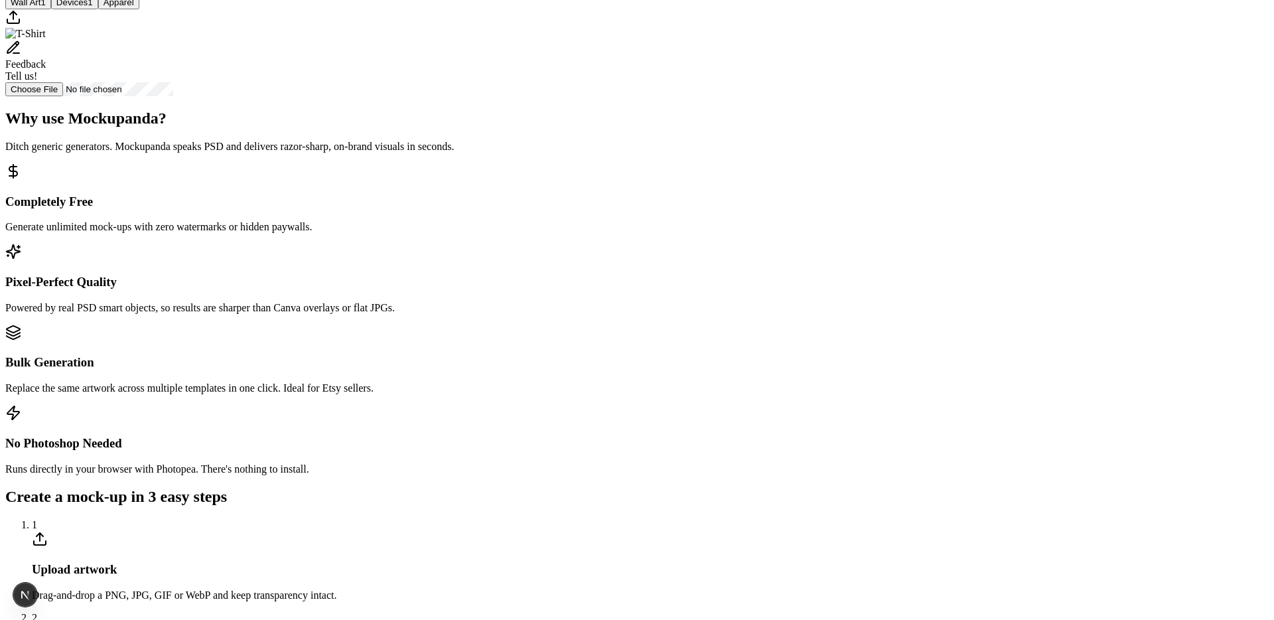
click at [46, 40] on img "Select template T-Shirt" at bounding box center [25, 34] width 40 height 12
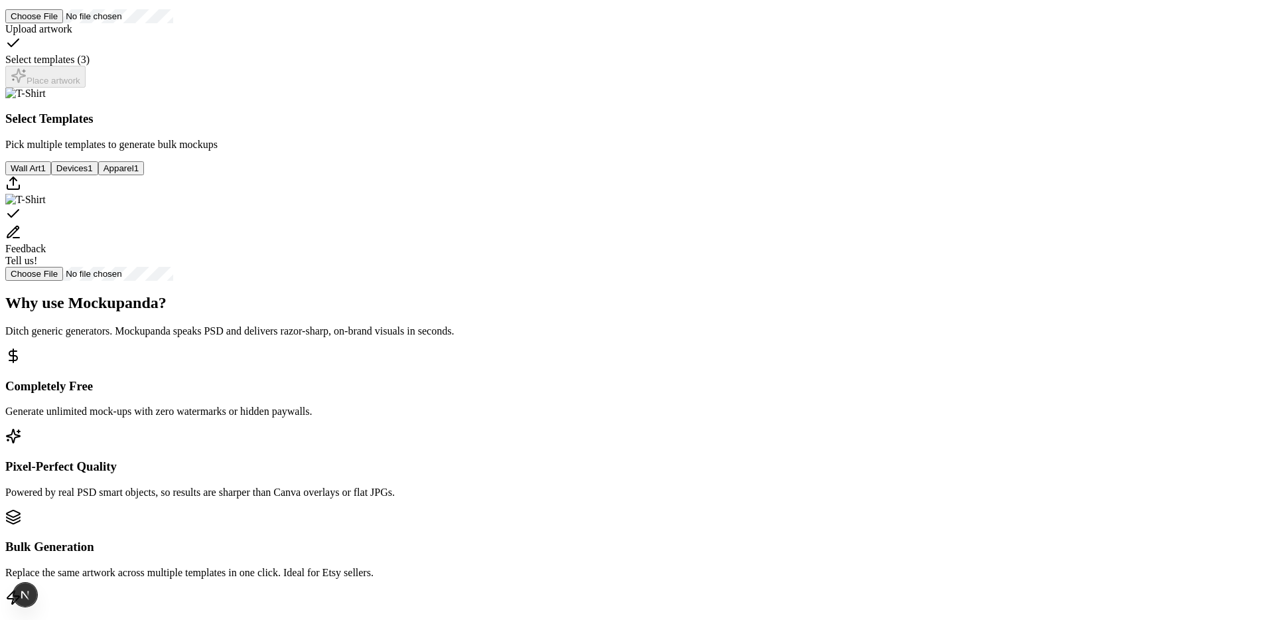
scroll to position [287, 0]
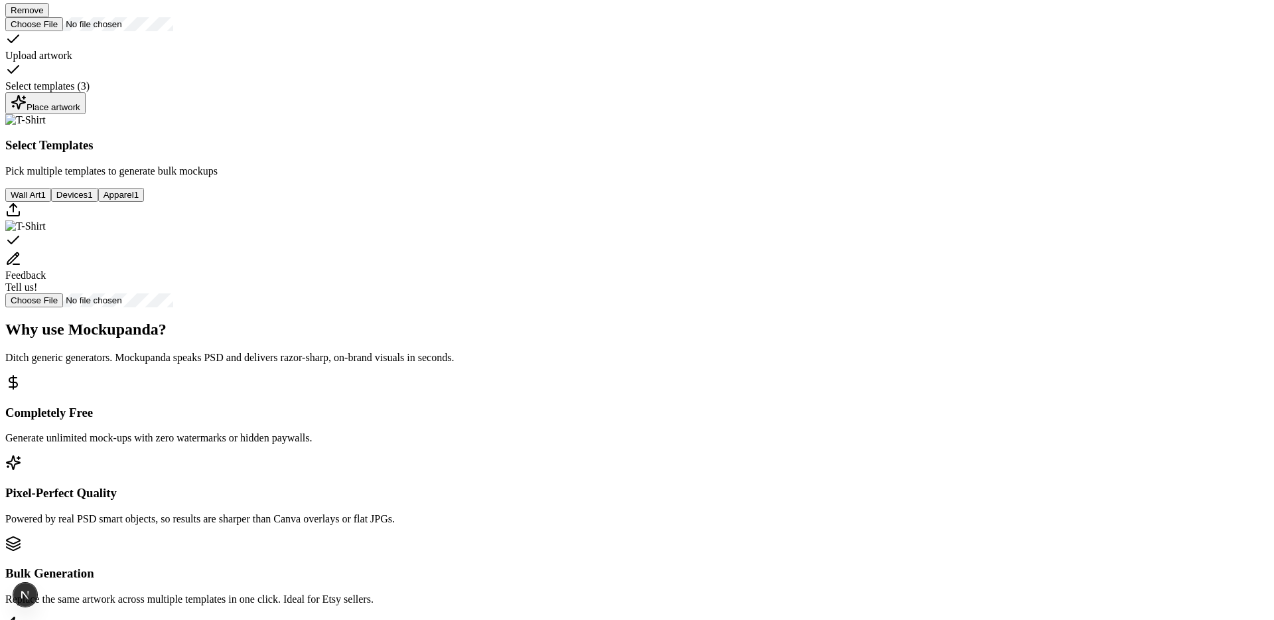
click at [80, 112] on div "Place artwork" at bounding box center [46, 103] width 70 height 18
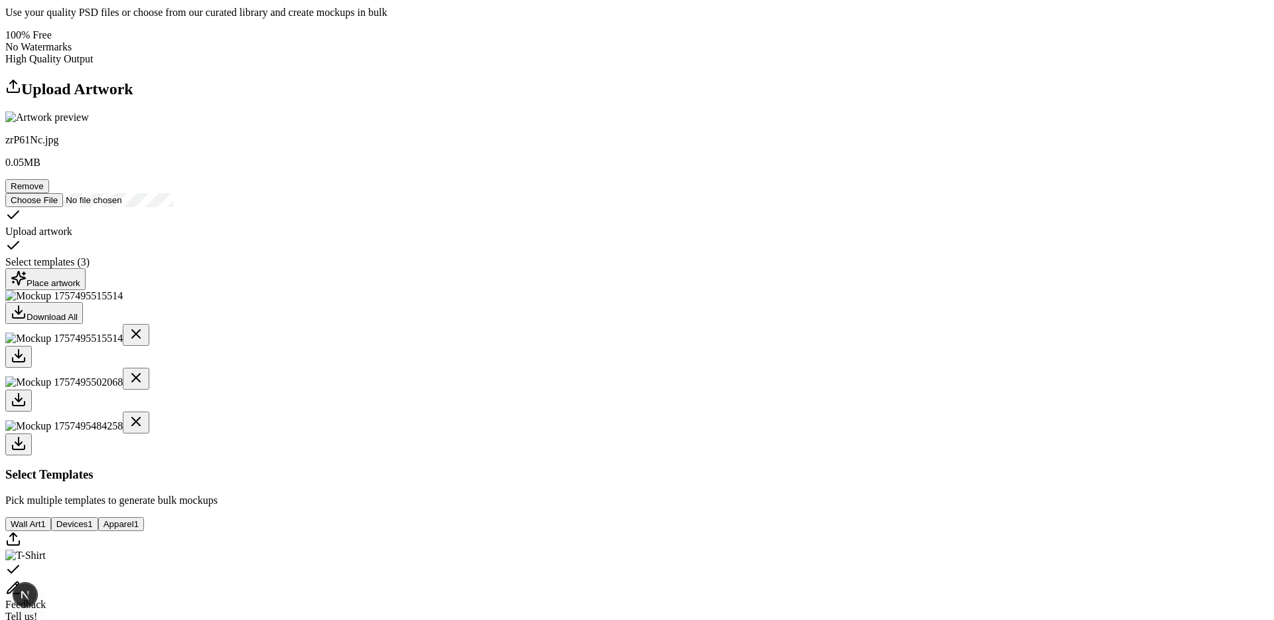
scroll to position [0, 0]
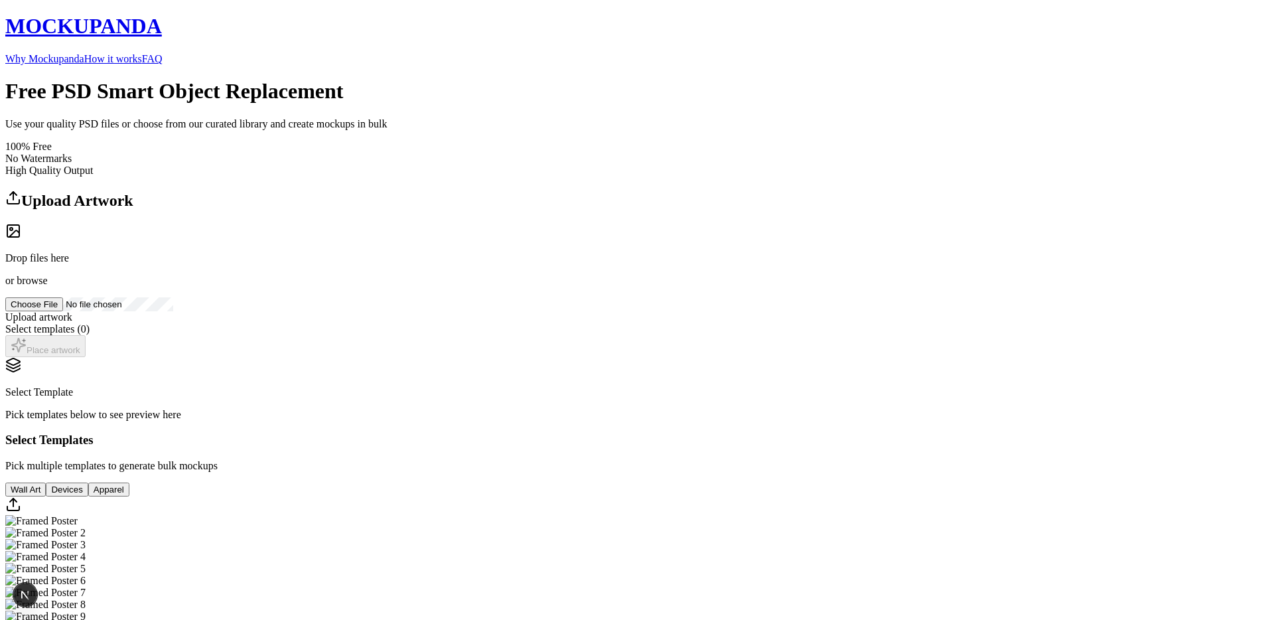
click at [575, 48] on header "MOCKUPANDA Why Mockupanda How it works FAQ" at bounding box center [636, 39] width 1263 height 50
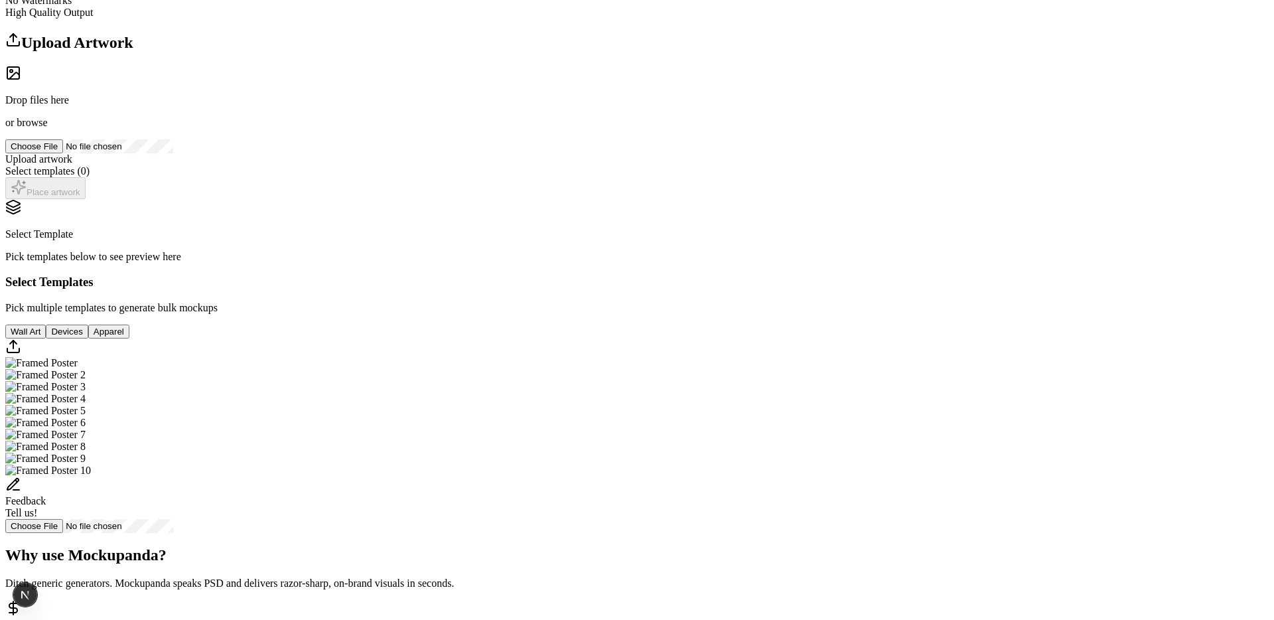
scroll to position [125, 0]
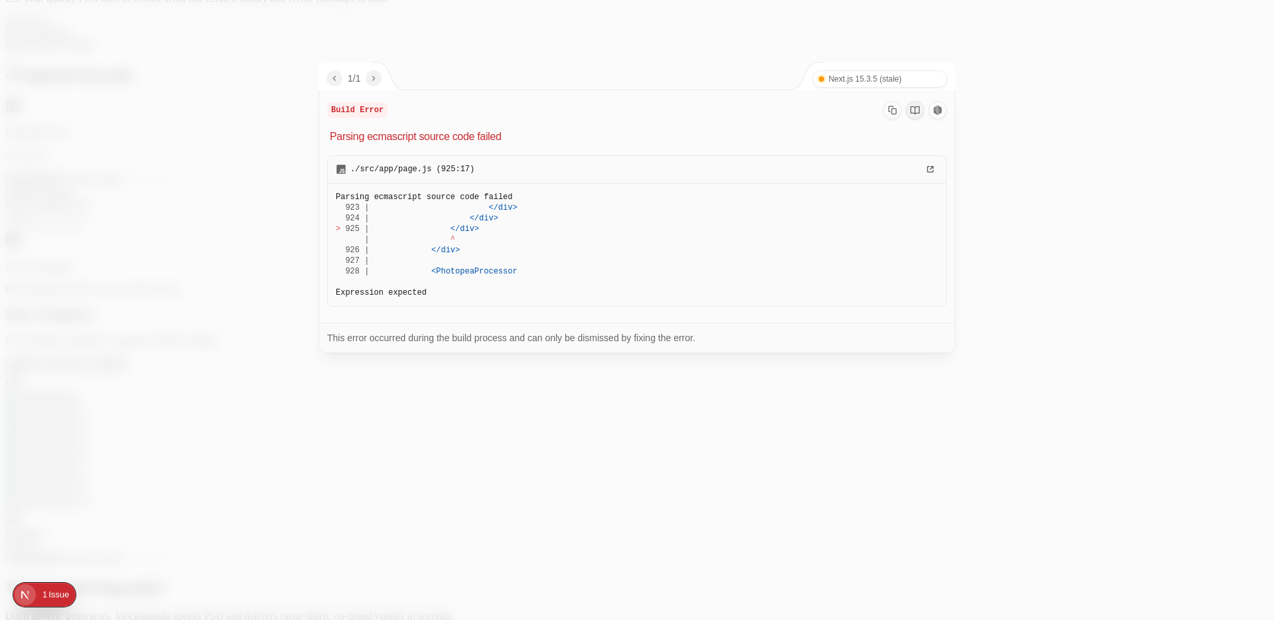
click at [1030, 130] on div at bounding box center [637, 310] width 1274 height 620
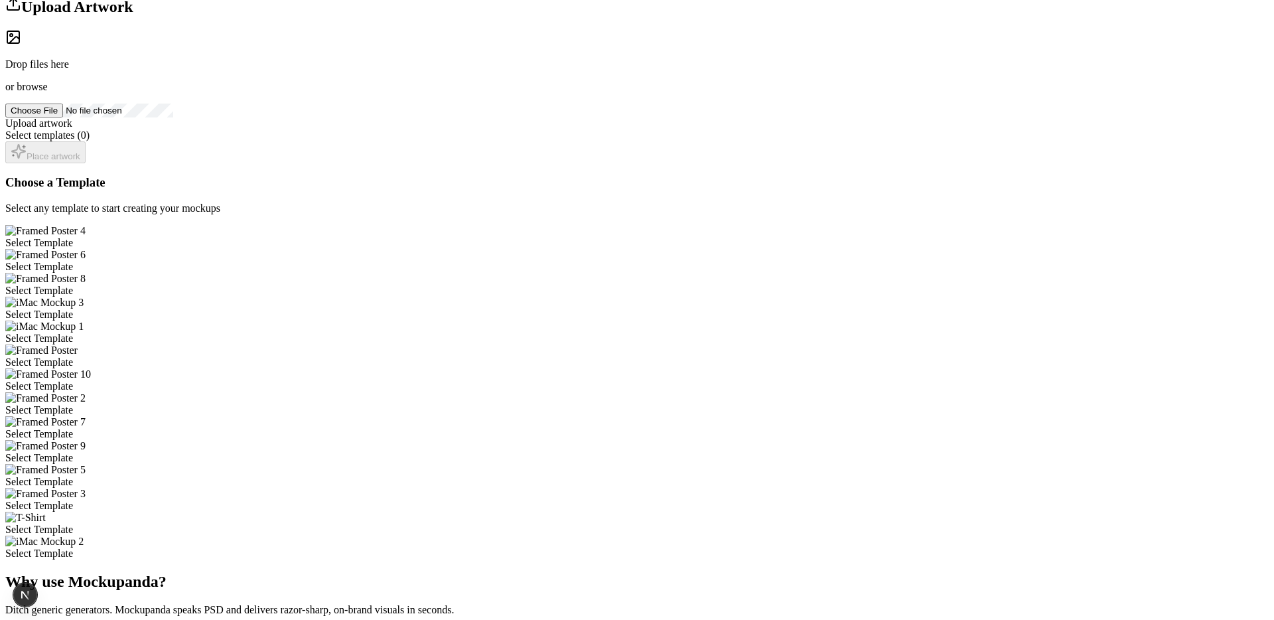
scroll to position [191, 0]
click at [687, 359] on div "Select Template" at bounding box center [636, 365] width 1263 height 12
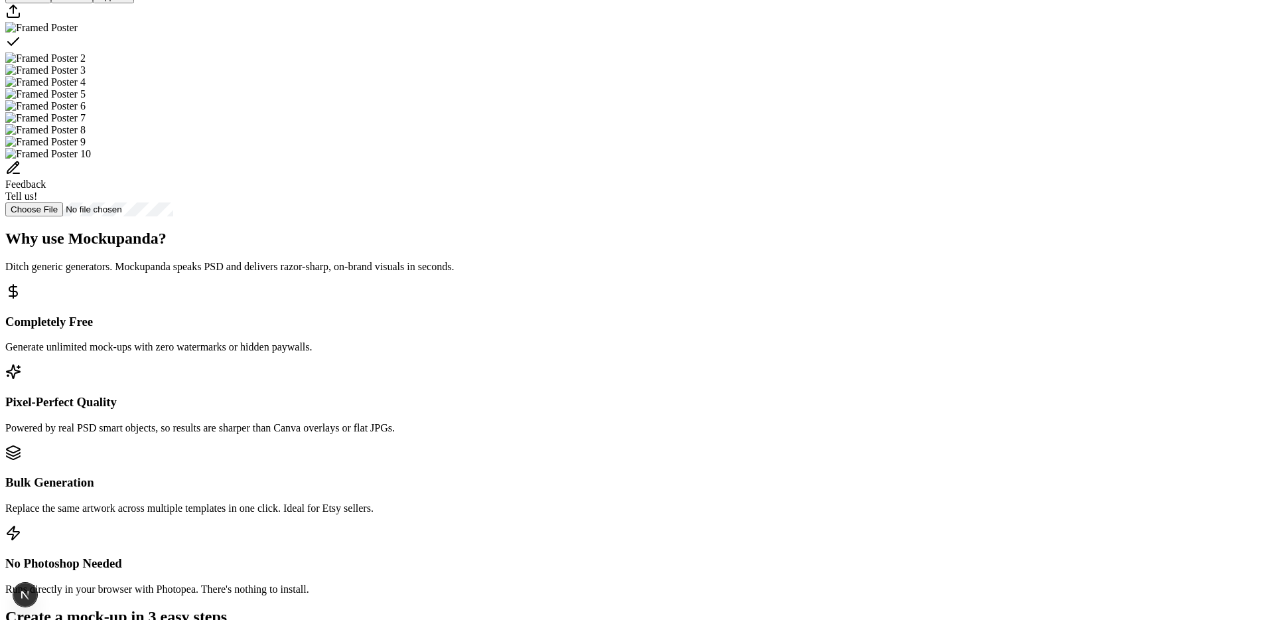
scroll to position [462, 0]
click at [654, 50] on div "Select template Framed Poster" at bounding box center [636, 40] width 1263 height 19
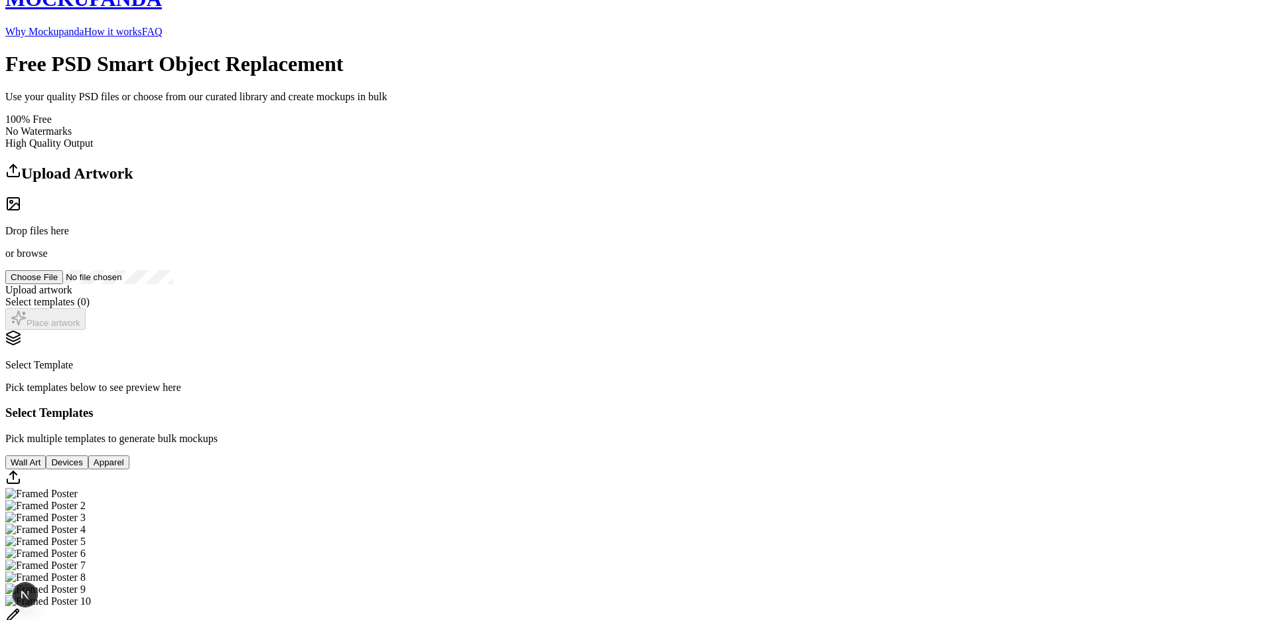
scroll to position [0, 0]
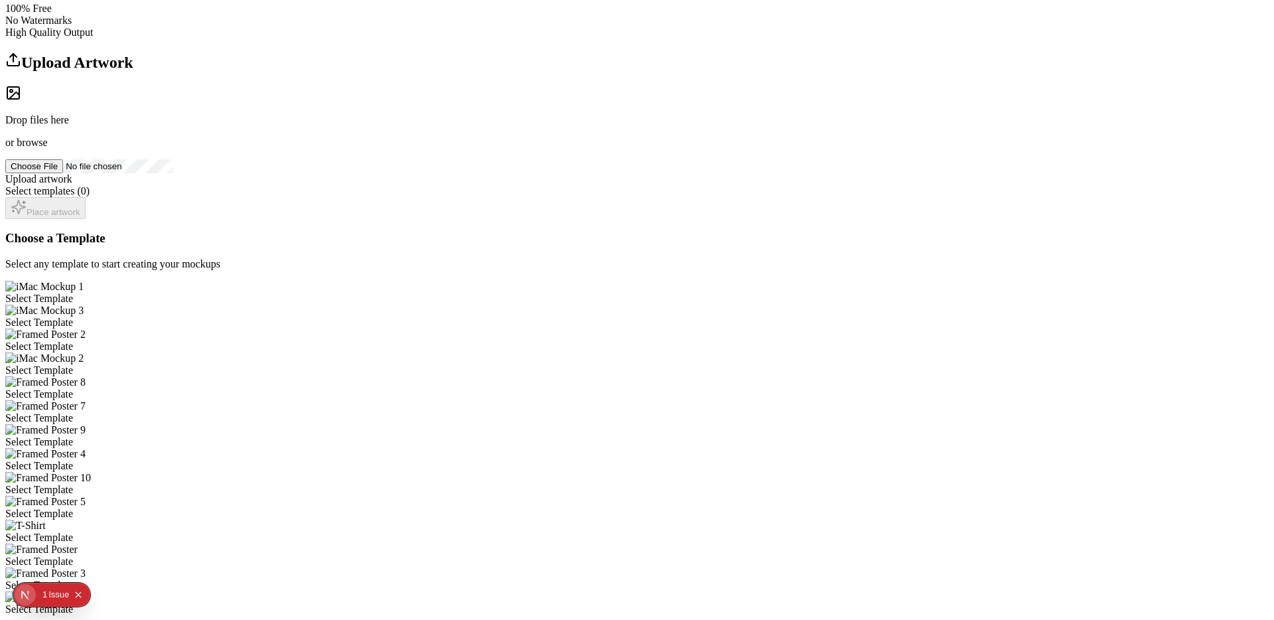
scroll to position [140, 0]
click at [674, 314] on div "Select Template" at bounding box center [636, 320] width 1263 height 12
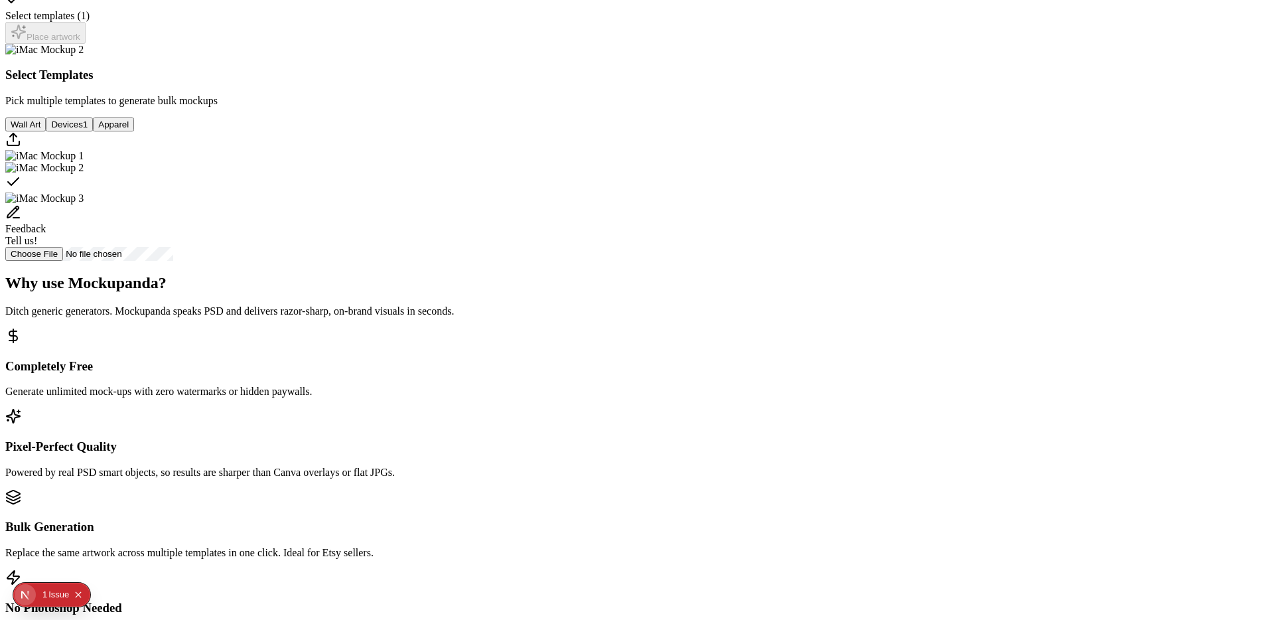
scroll to position [407, 0]
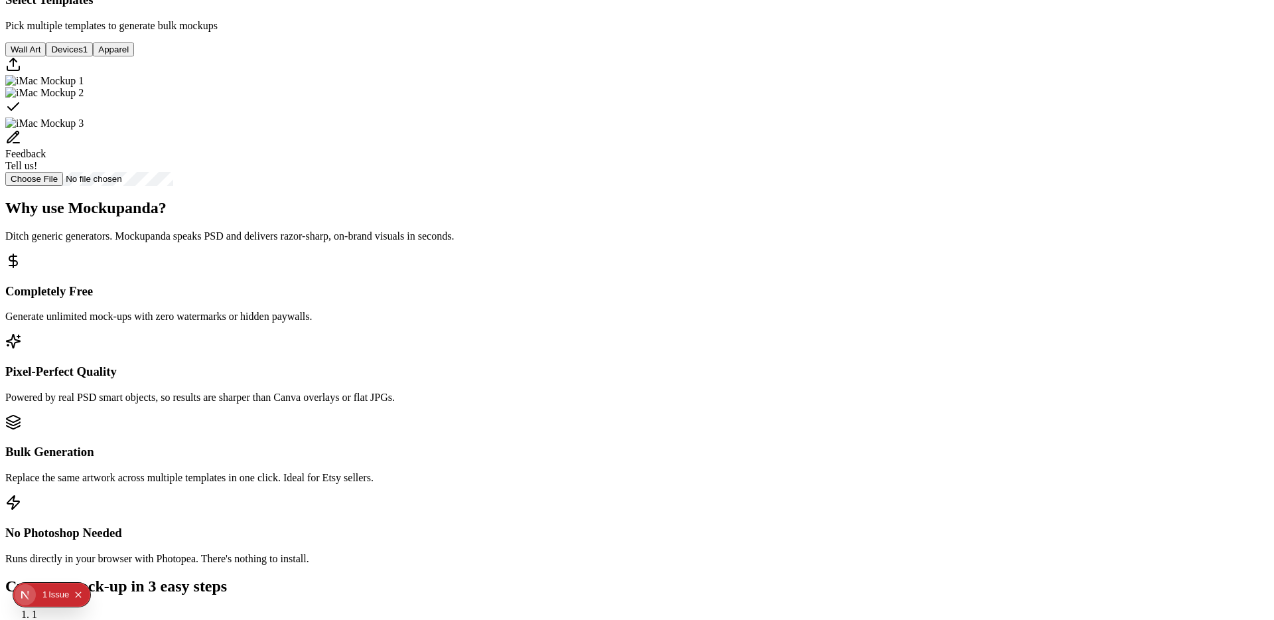
click at [84, 87] on img "Select template iMac Mockup 1" at bounding box center [44, 81] width 78 height 12
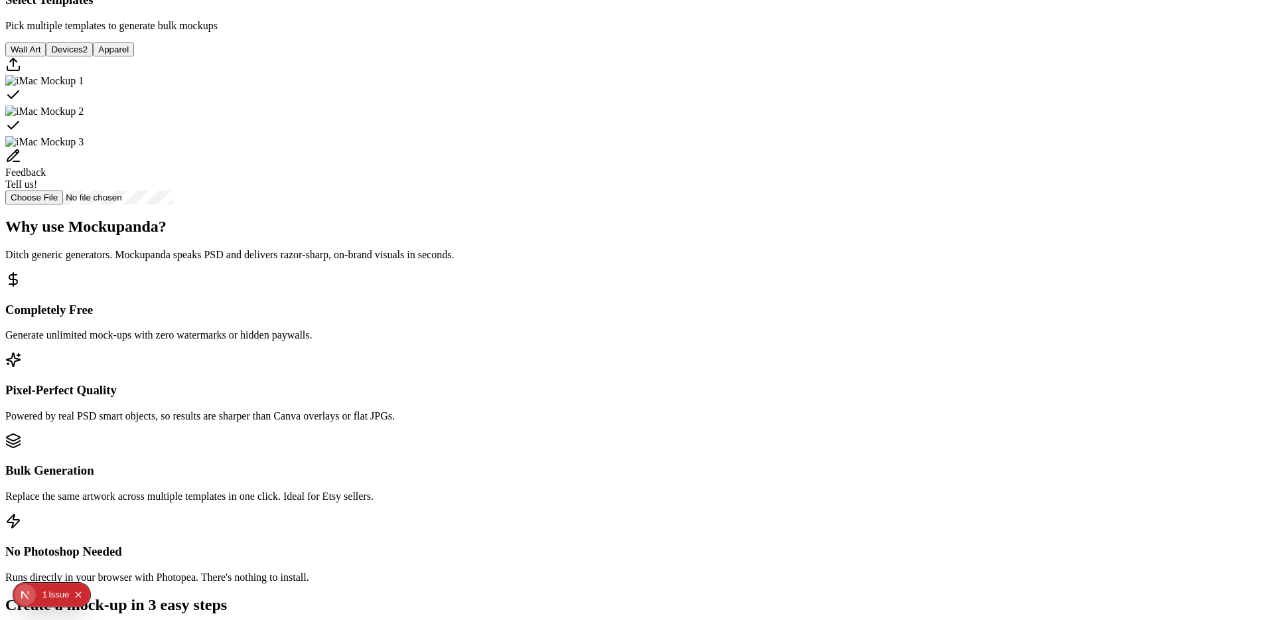
click at [46, 56] on button "Wall Art" at bounding box center [25, 49] width 40 height 14
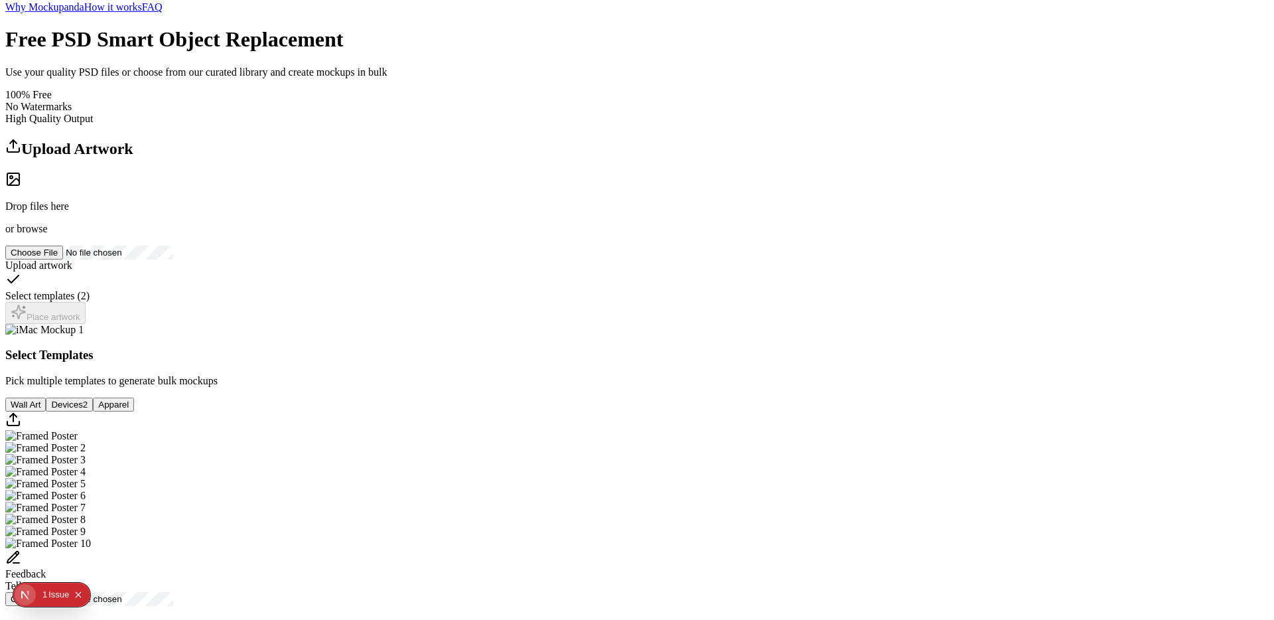
scroll to position [0, 0]
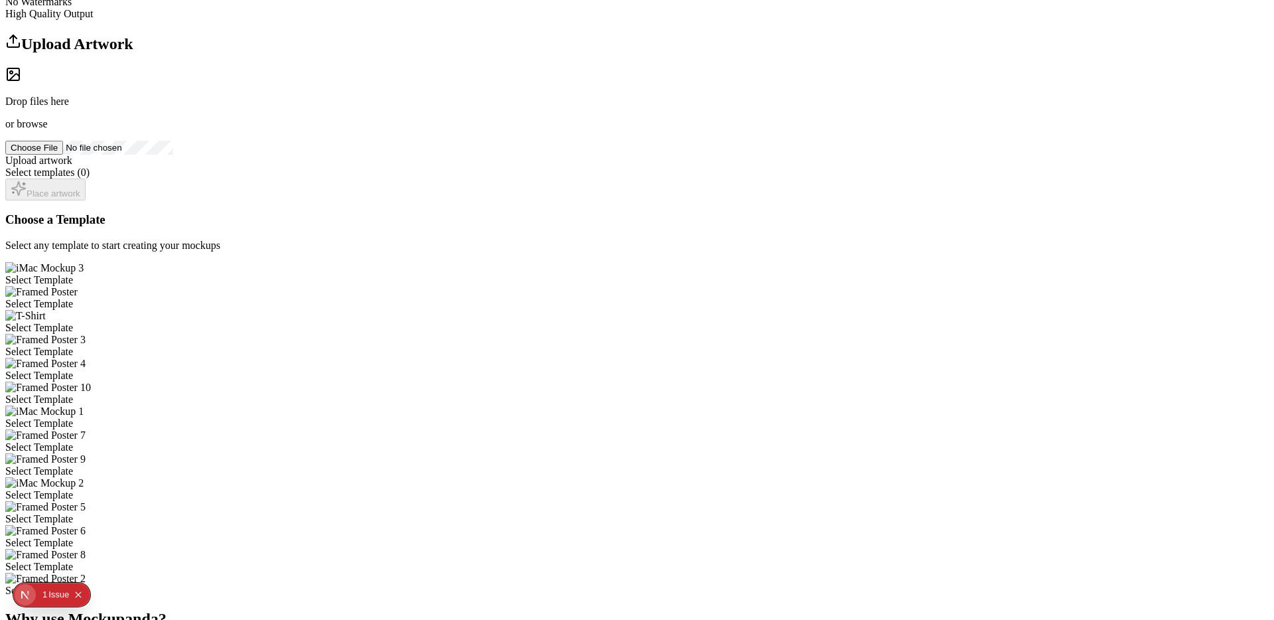
scroll to position [169, 0]
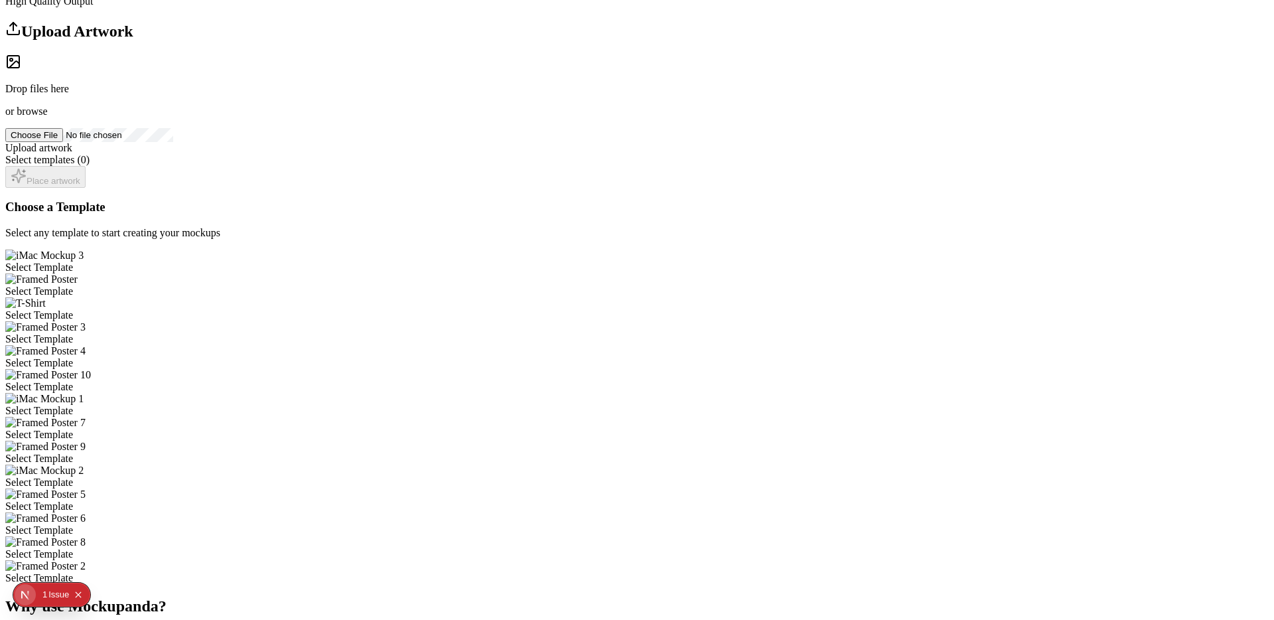
click at [679, 285] on div "Select Template" at bounding box center [636, 291] width 1263 height 12
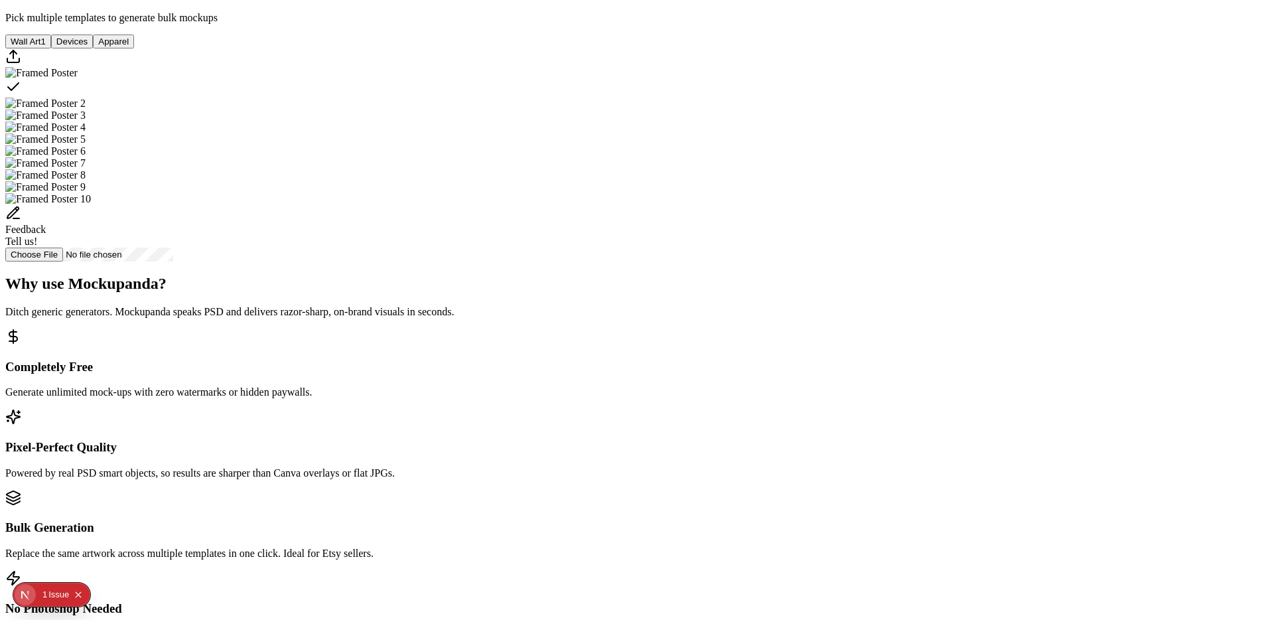
scroll to position [417, 0]
click at [86, 107] on img "Select template Framed Poster 2" at bounding box center [45, 102] width 80 height 12
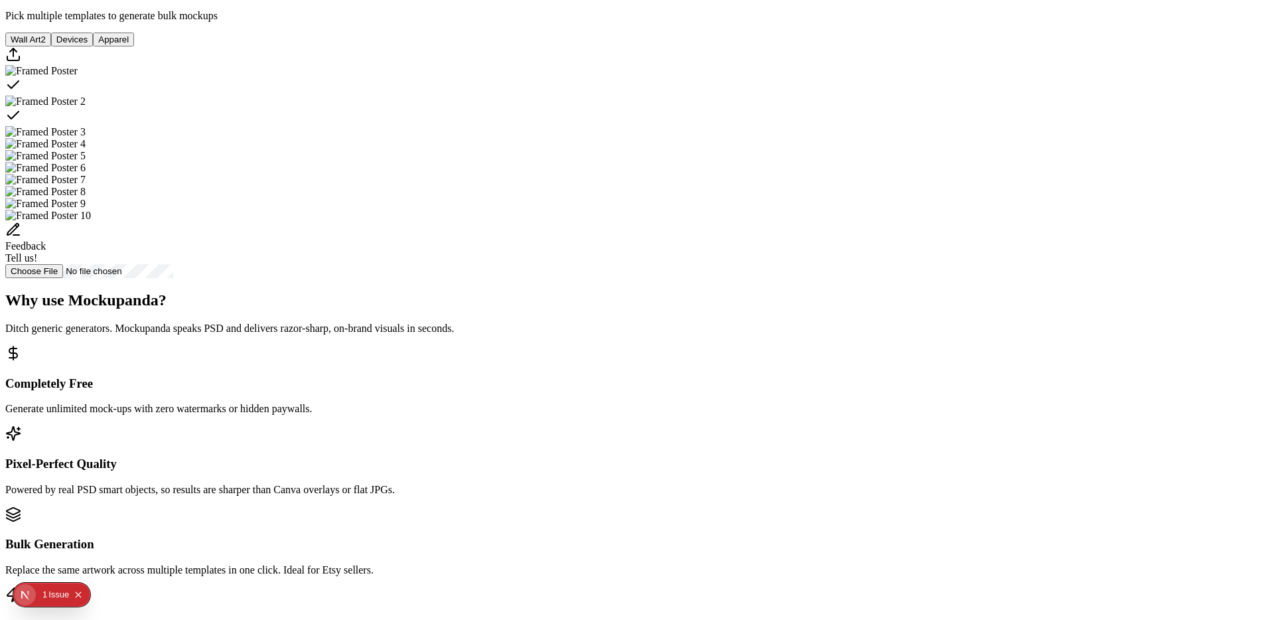
click at [86, 138] on img "Select template Framed Poster 3" at bounding box center [45, 132] width 80 height 12
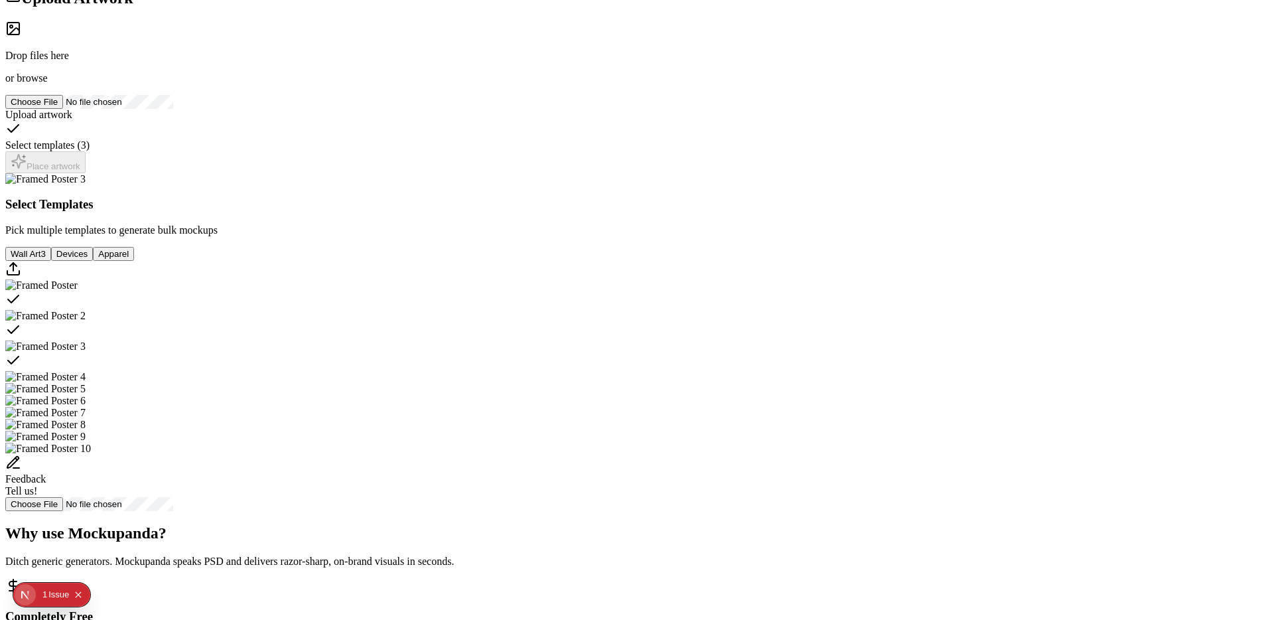
scroll to position [194, 0]
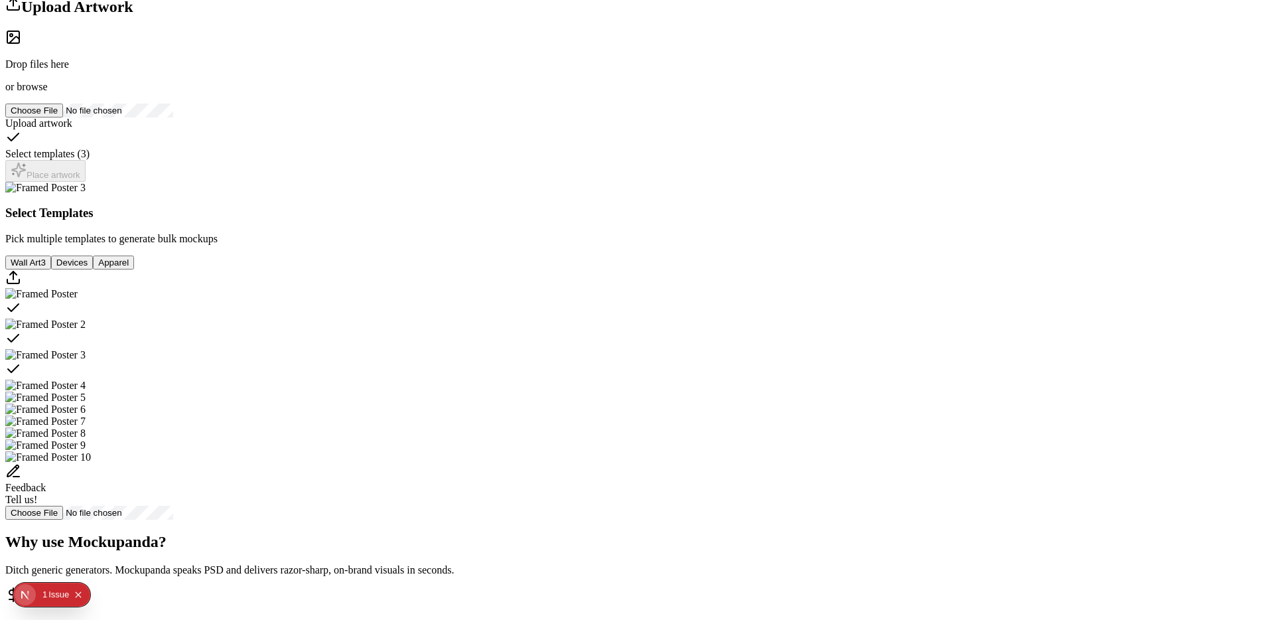
click at [393, 93] on div "Drop files here or browse" at bounding box center [636, 61] width 1263 height 64
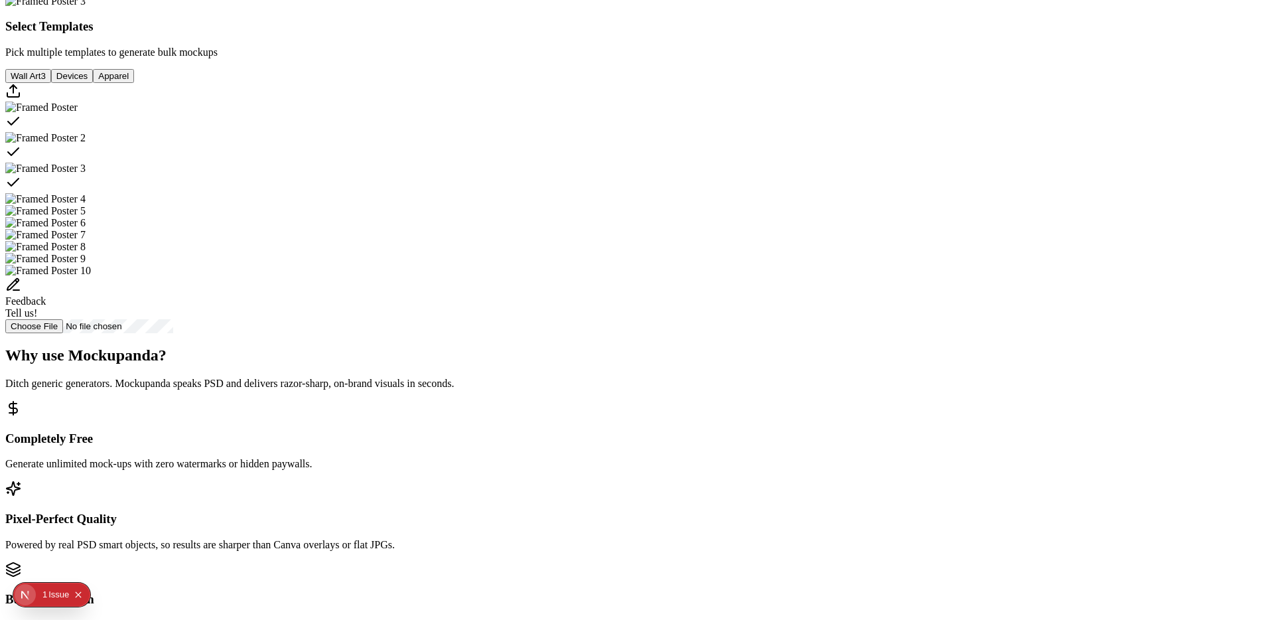
scroll to position [407, 0]
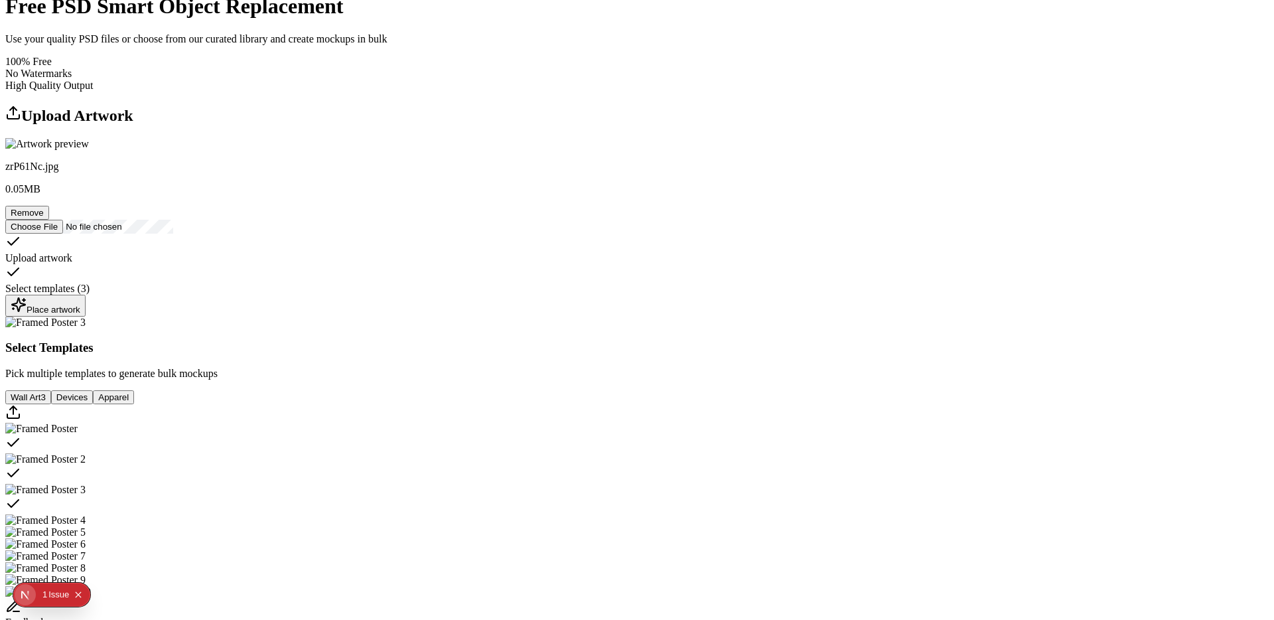
scroll to position [400, 0]
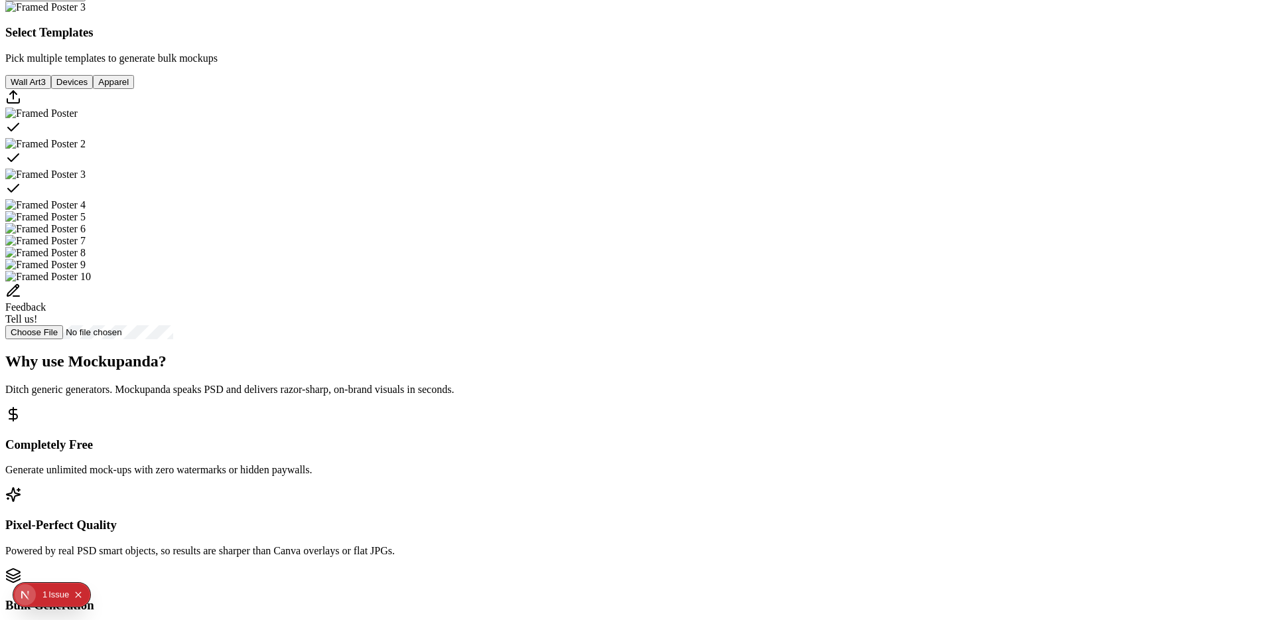
click at [765, 169] on div "Select template Framed Poster 2" at bounding box center [636, 159] width 1263 height 19
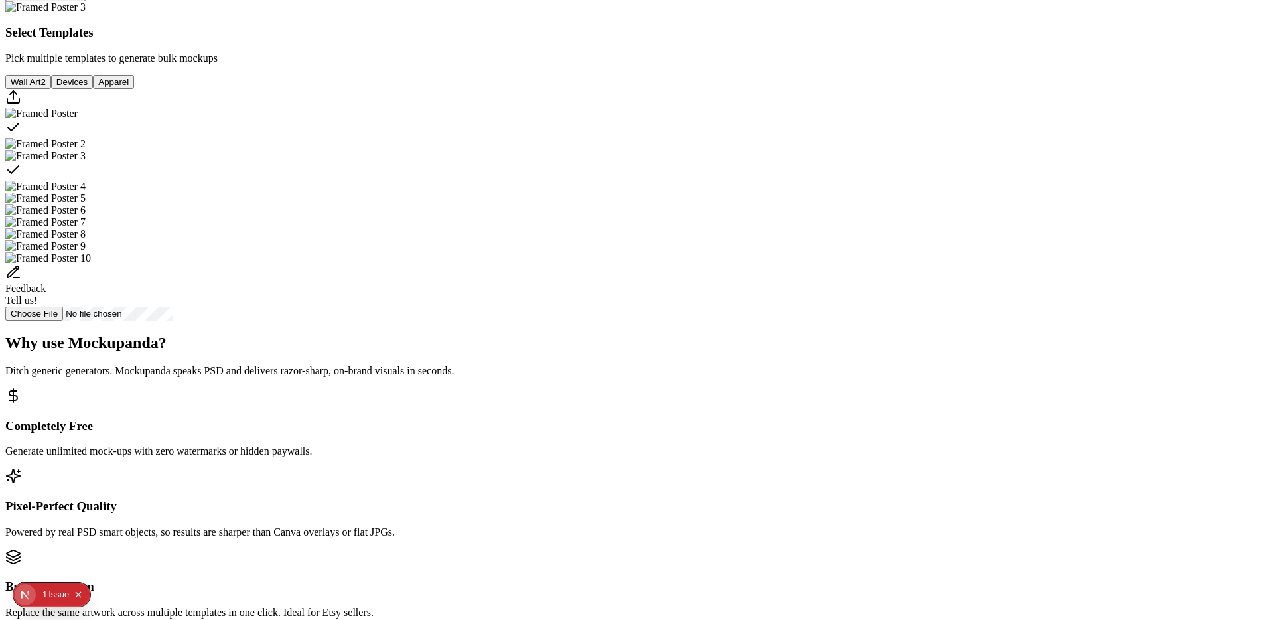
drag, startPoint x: 834, startPoint y: 423, endPoint x: 665, endPoint y: 379, distance: 174.3
click at [834, 180] on div "Select template Framed Poster 3" at bounding box center [636, 171] width 1263 height 19
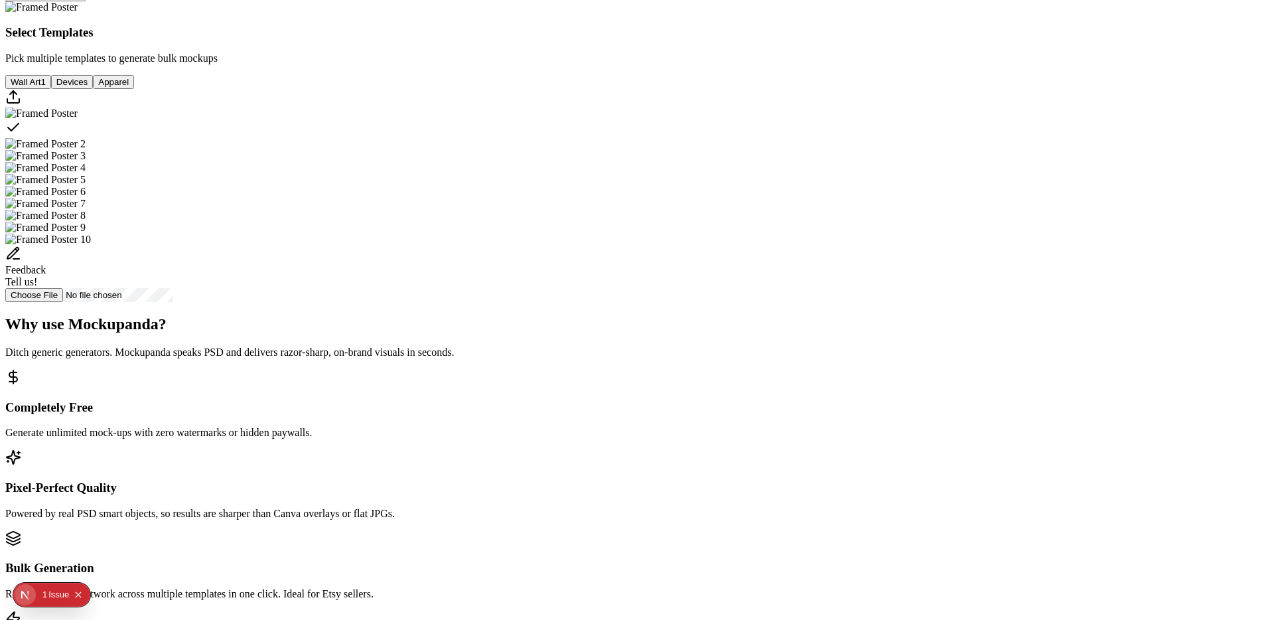
click at [93, 89] on button "Devices" at bounding box center [72, 82] width 42 height 14
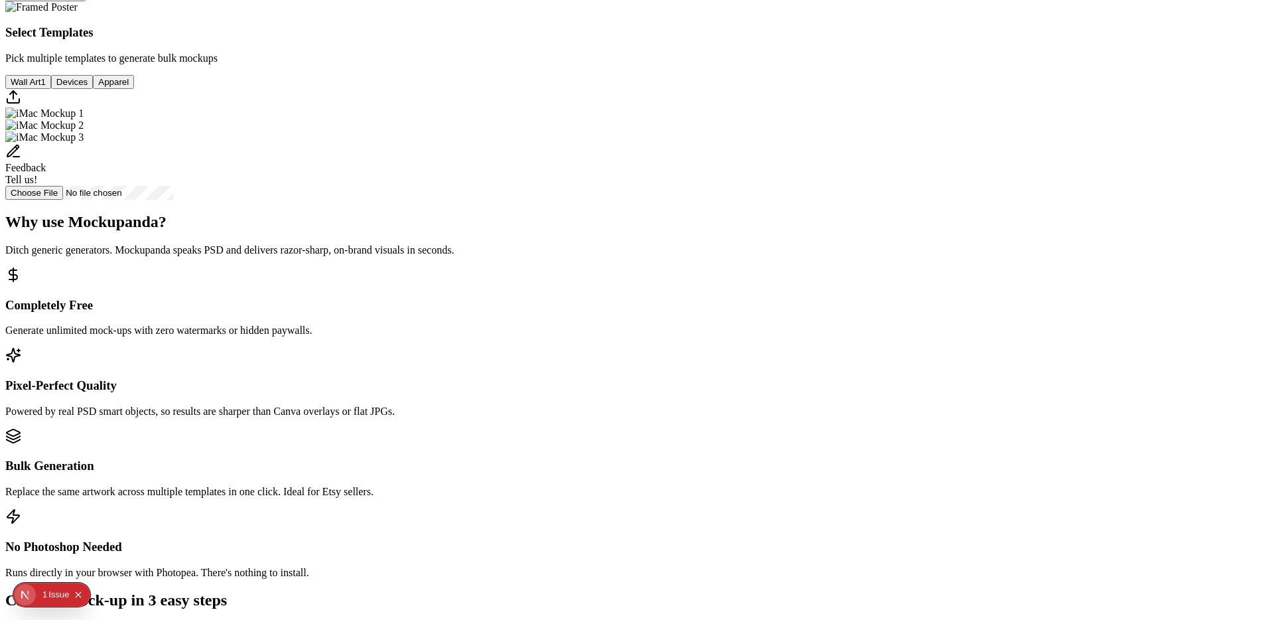
click at [84, 131] on img "Select template iMac Mockup 2" at bounding box center [44, 125] width 78 height 12
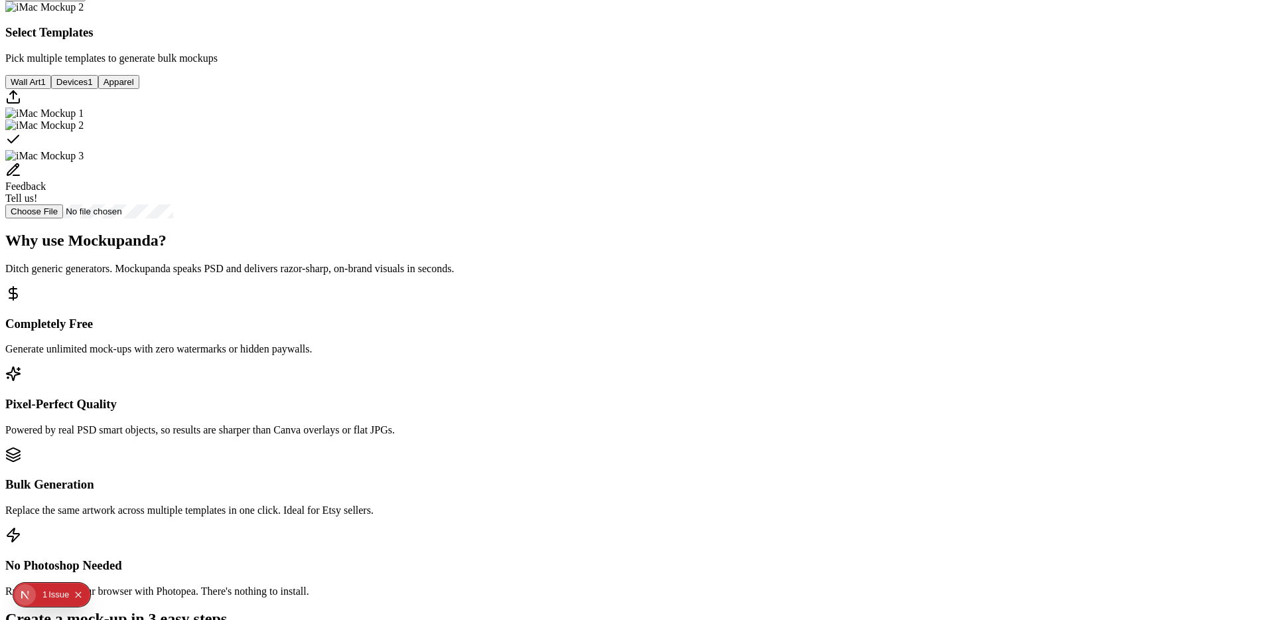
click at [139, 89] on button "Apparel" at bounding box center [118, 82] width 41 height 14
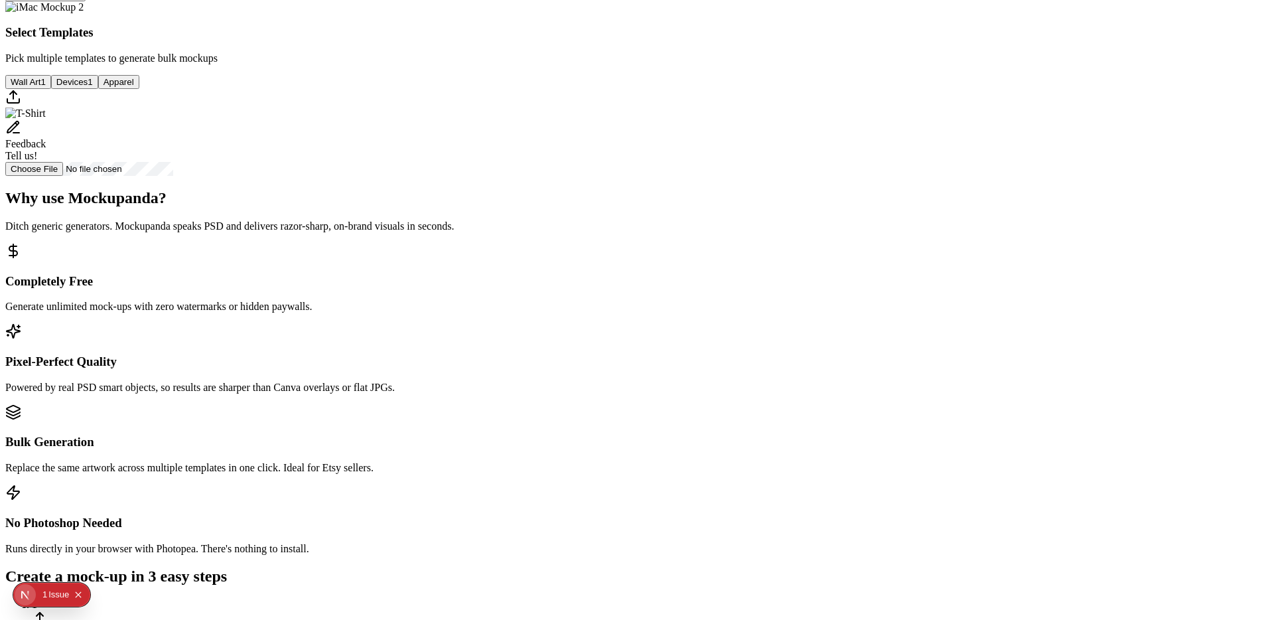
click at [46, 119] on img "Select template T-Shirt" at bounding box center [25, 113] width 40 height 12
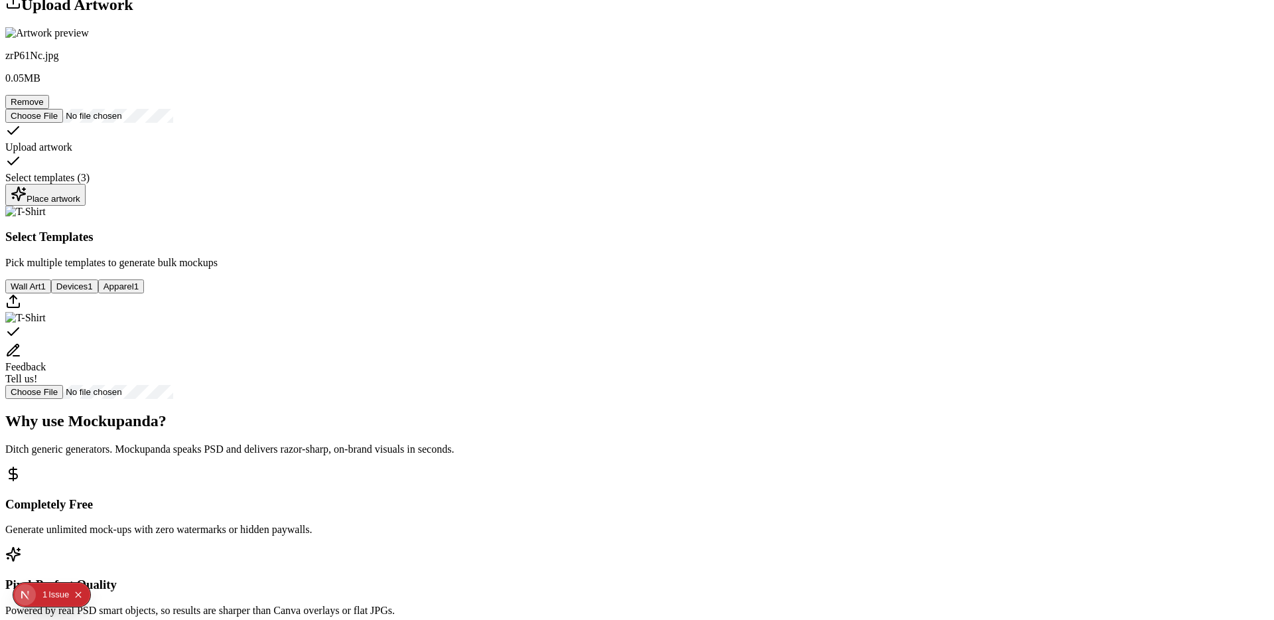
scroll to position [180, 0]
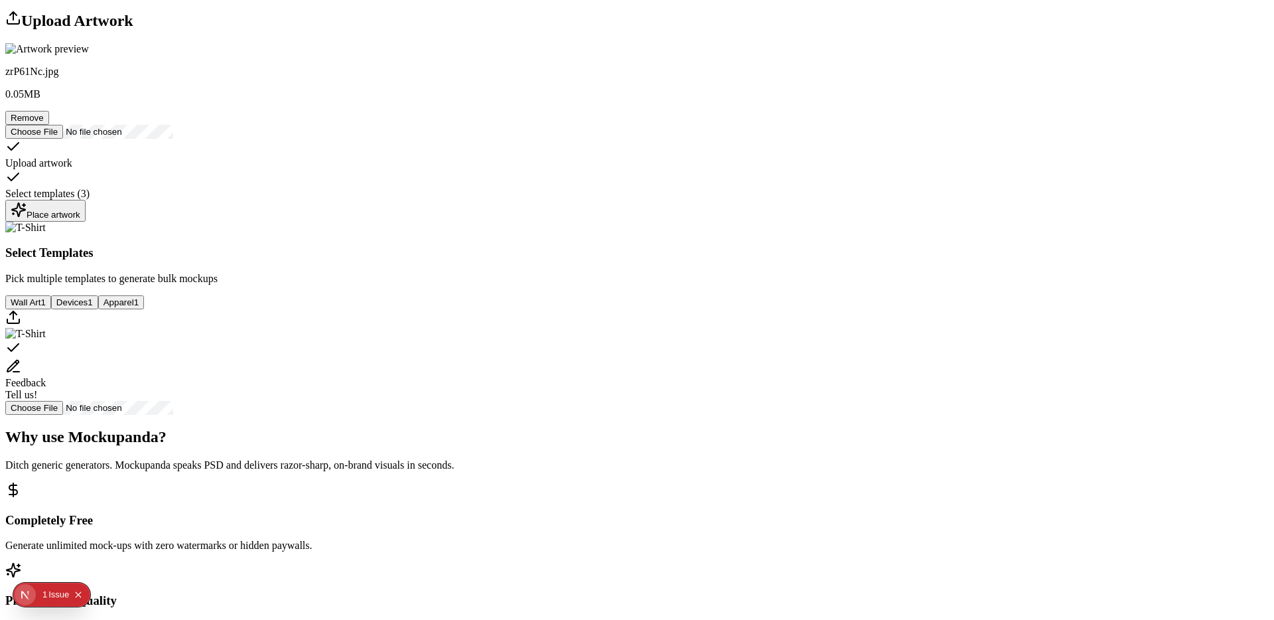
click at [80, 220] on div "Place artwork" at bounding box center [46, 211] width 70 height 18
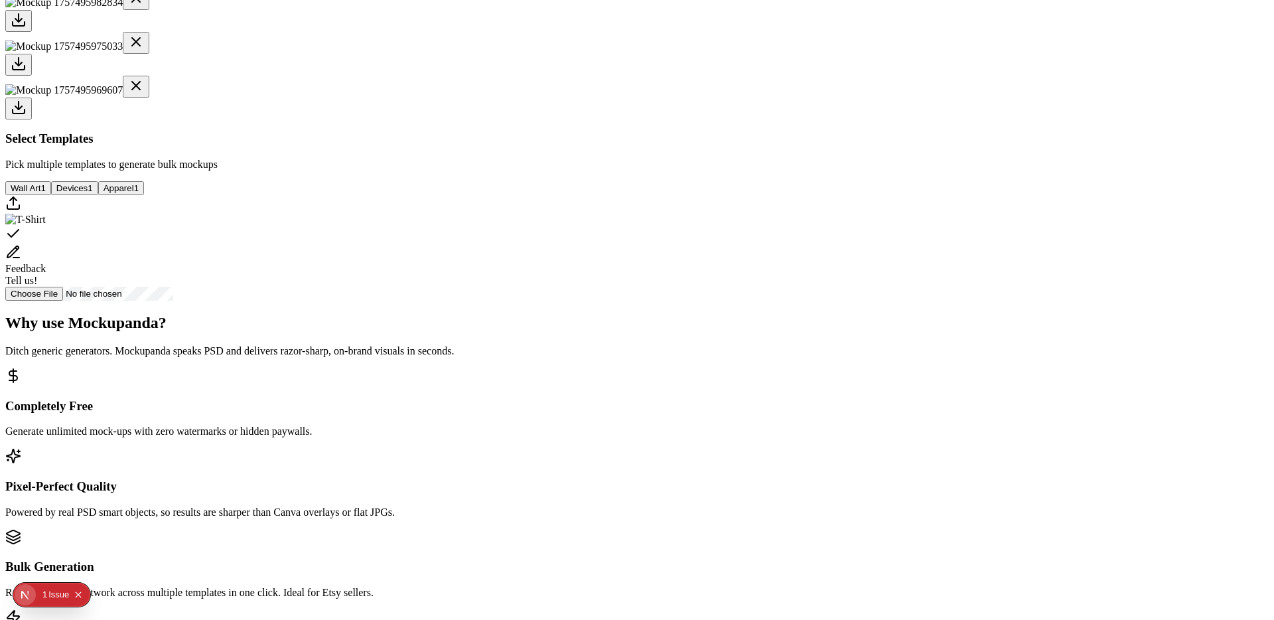
scroll to position [436, 0]
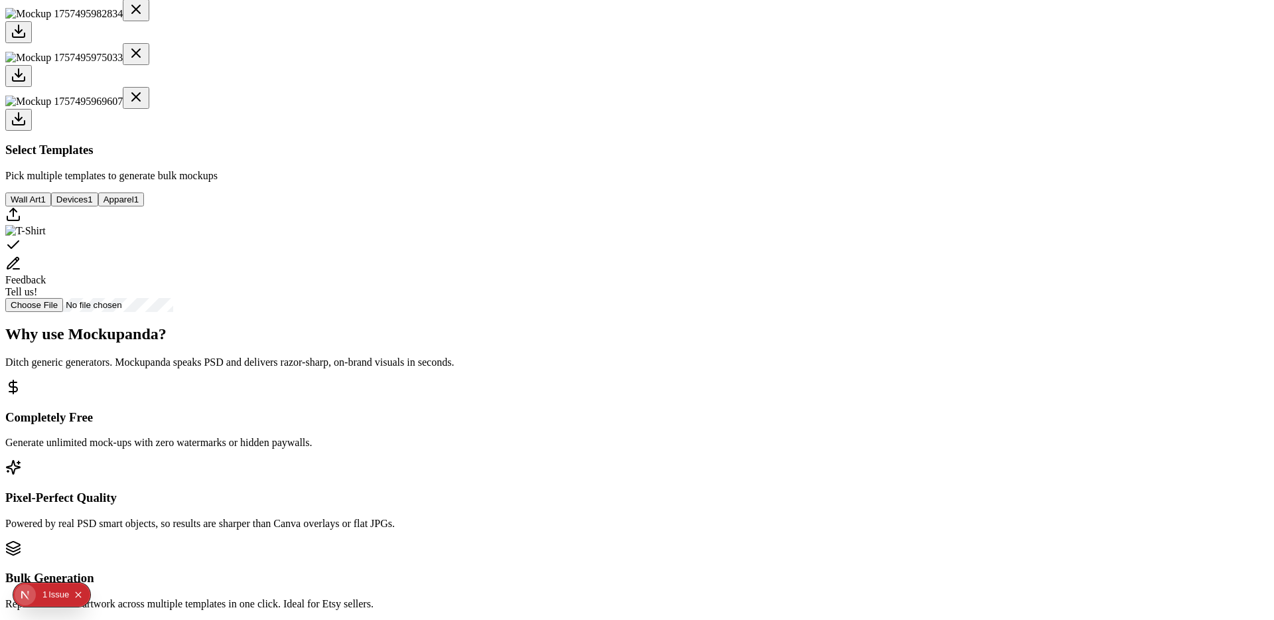
click at [612, 87] on div at bounding box center [636, 76] width 1263 height 22
click at [631, 131] on div at bounding box center [636, 120] width 1263 height 22
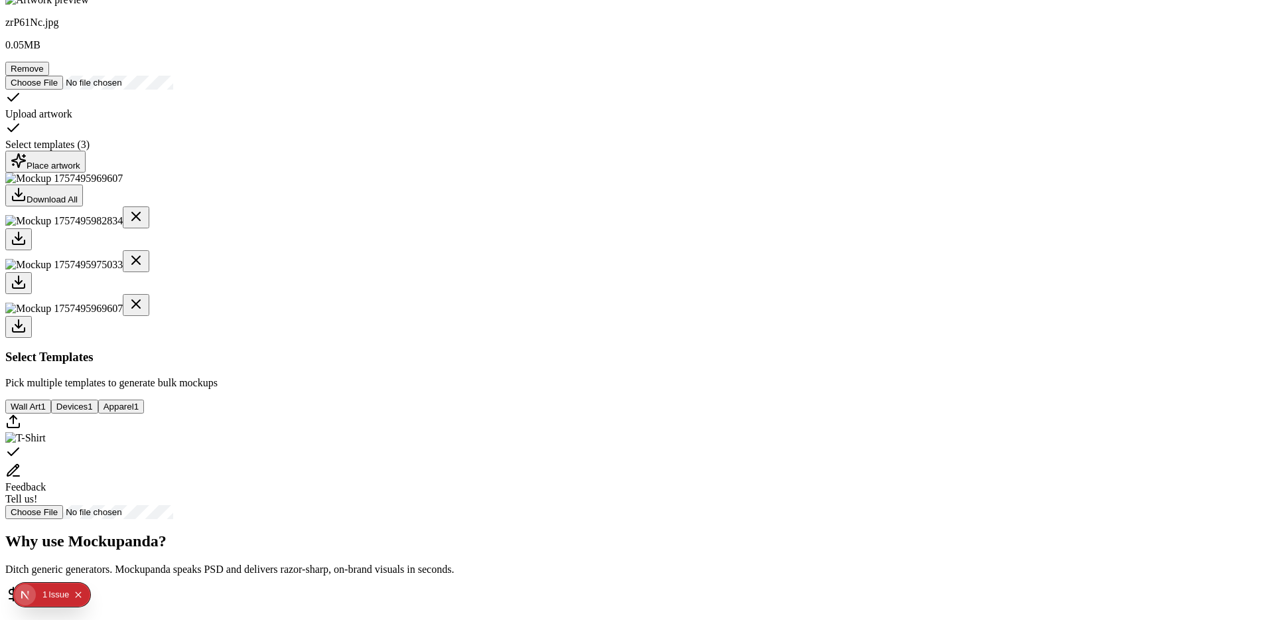
scroll to position [227, 0]
click at [602, 296] on div at bounding box center [636, 285] width 1263 height 22
click at [534, 252] on div at bounding box center [636, 241] width 1263 height 22
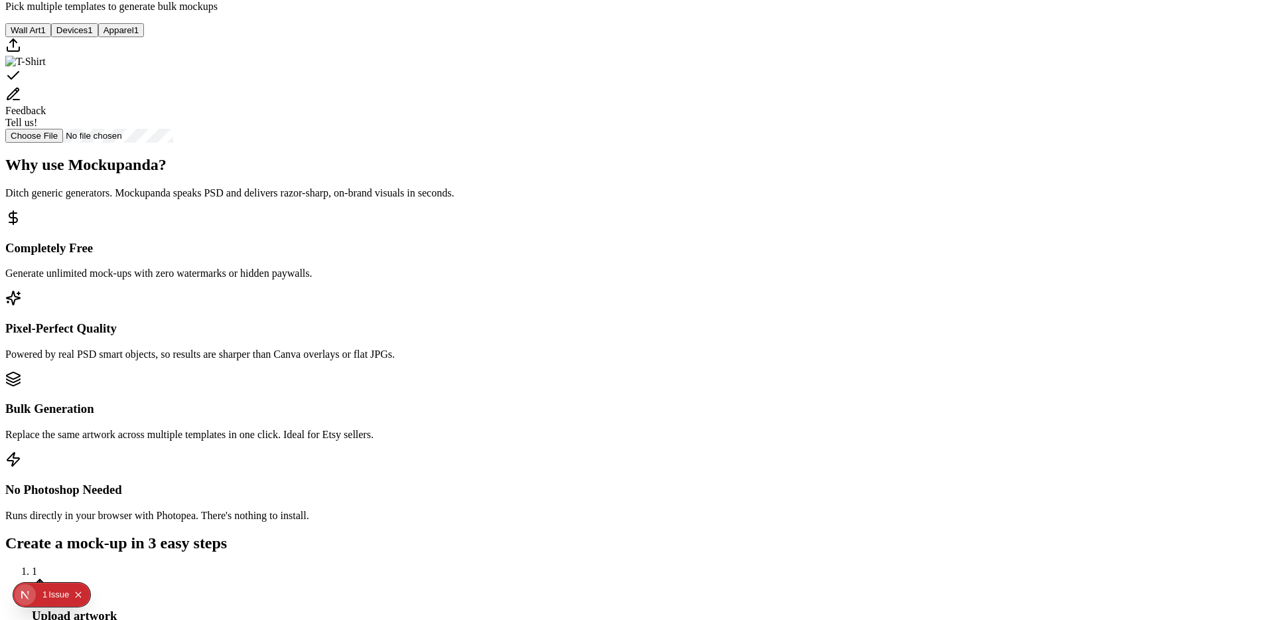
scroll to position [597, 0]
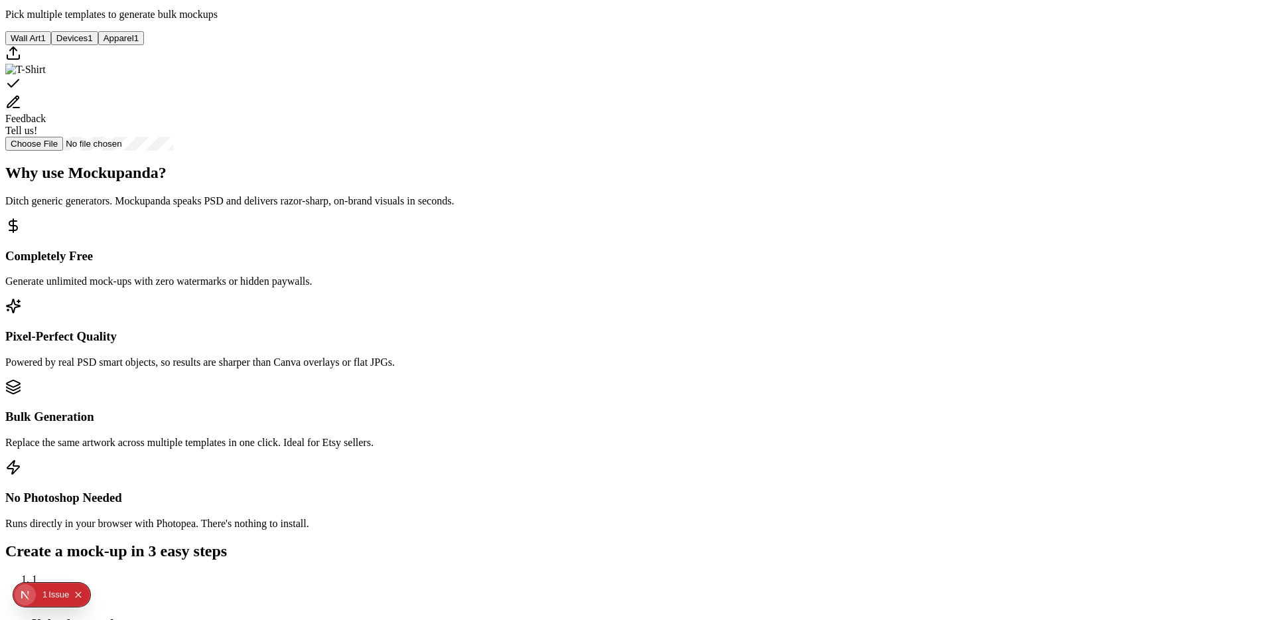
click at [98, 45] on button "Devices 1" at bounding box center [74, 38] width 47 height 14
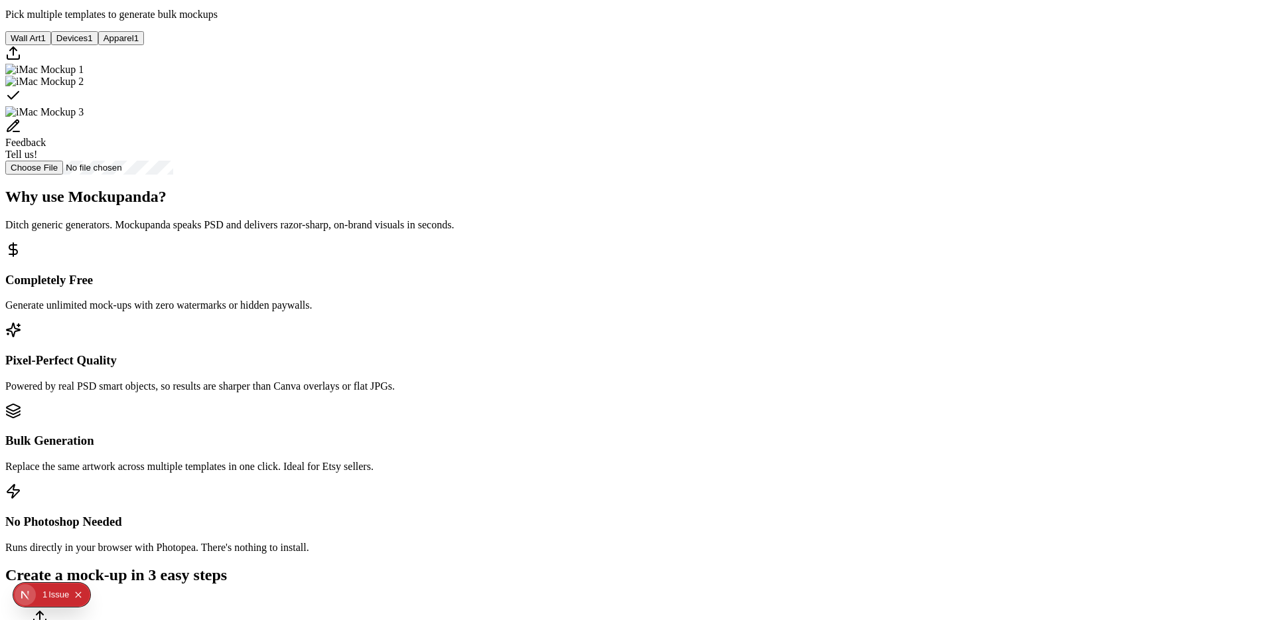
click at [51, 45] on button "Wall Art 1" at bounding box center [28, 38] width 46 height 14
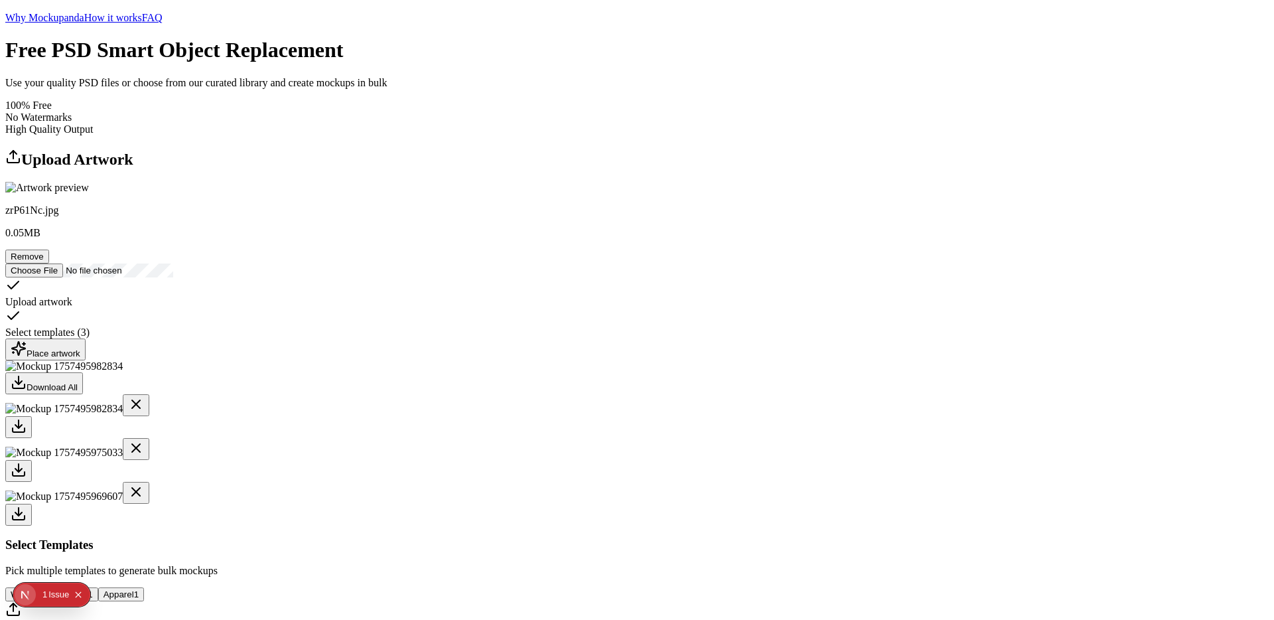
scroll to position [0, 0]
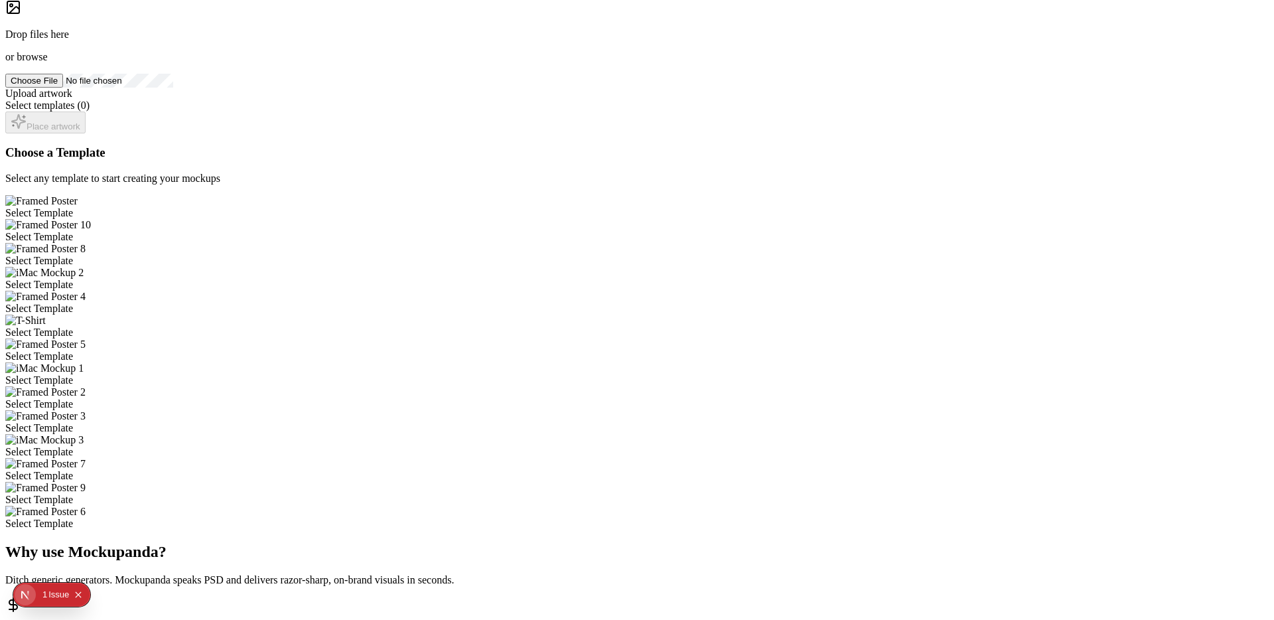
scroll to position [220, 0]
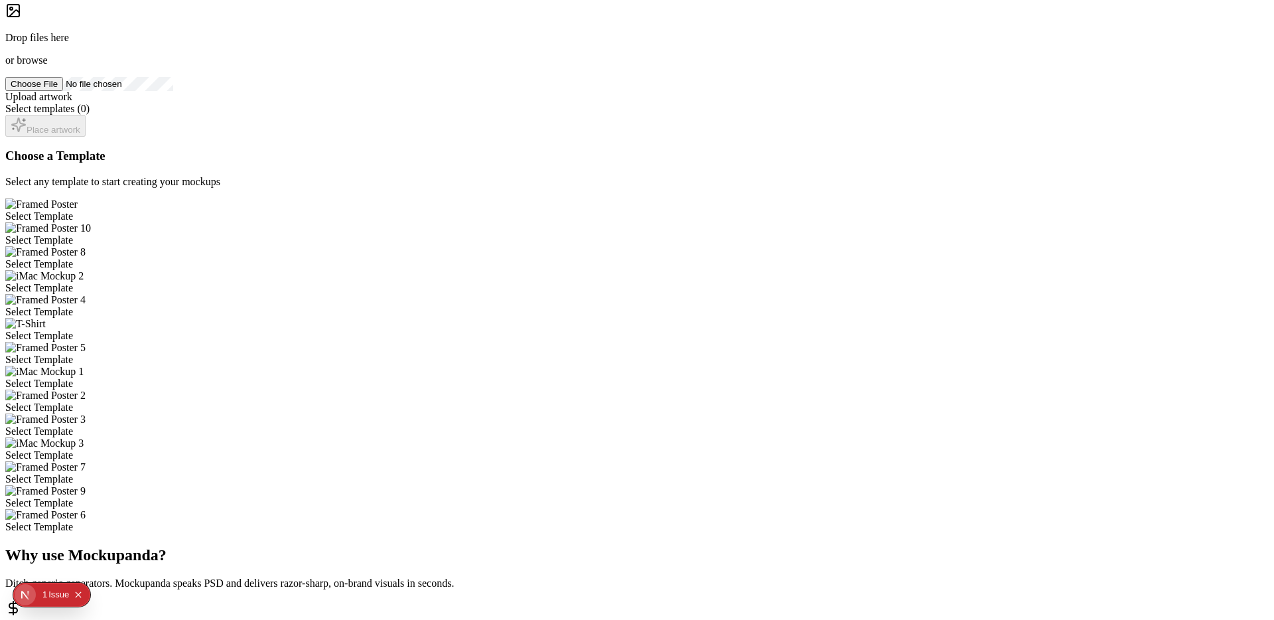
click at [671, 234] on div "Select Template" at bounding box center [636, 240] width 1263 height 12
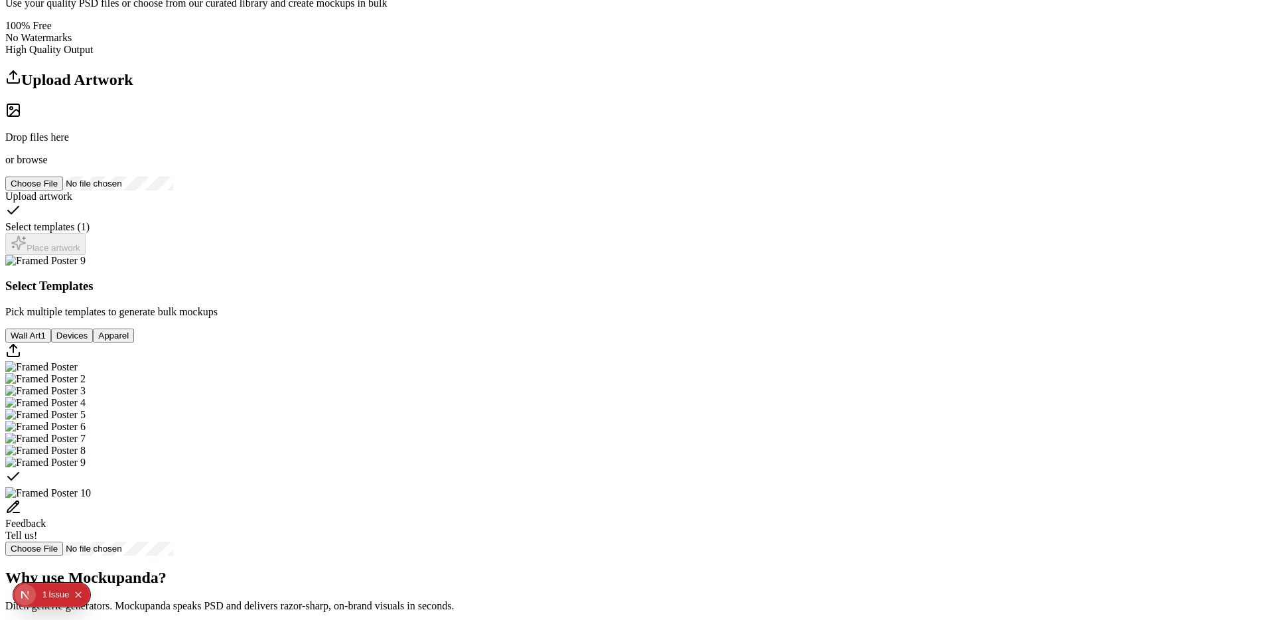
scroll to position [0, 0]
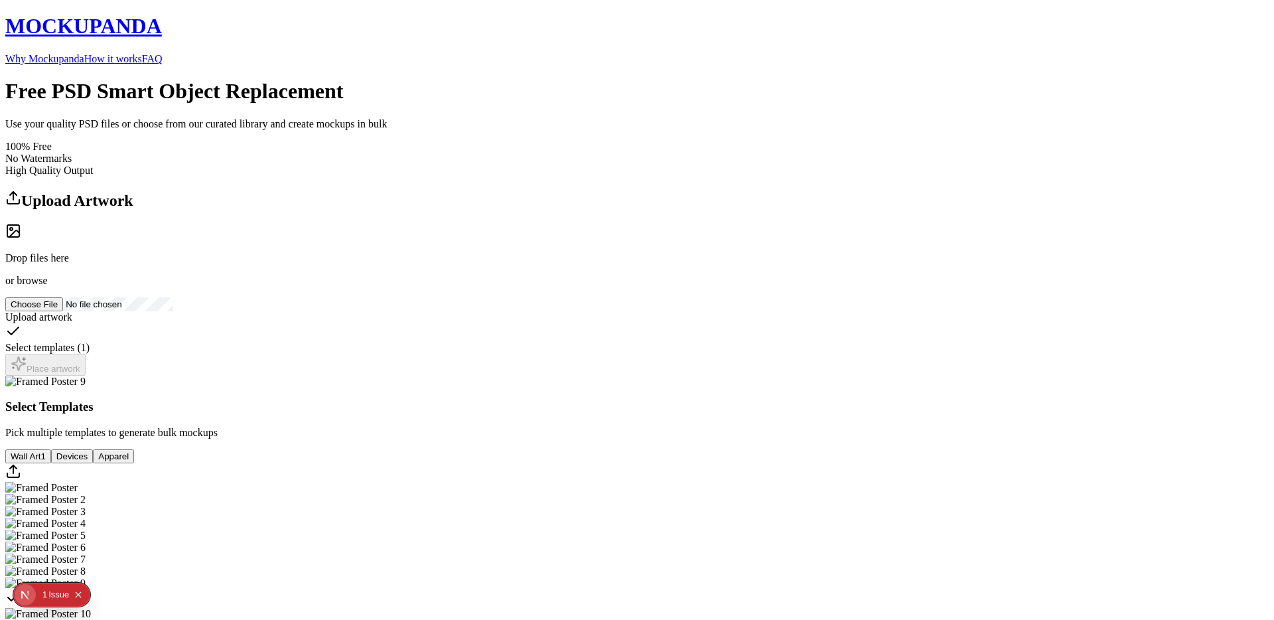
click at [326, 84] on div "Free PSD Smart Object Replacement Use your quality PSD files or choose from our…" at bounding box center [636, 127] width 1263 height 97
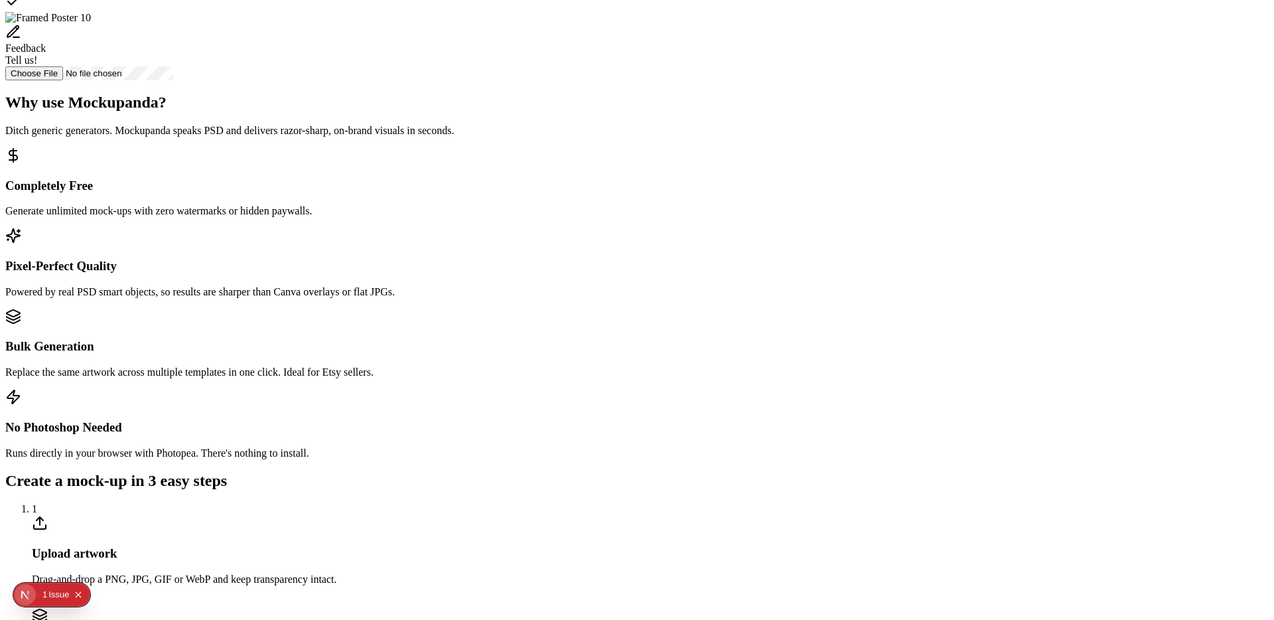
scroll to position [616, 0]
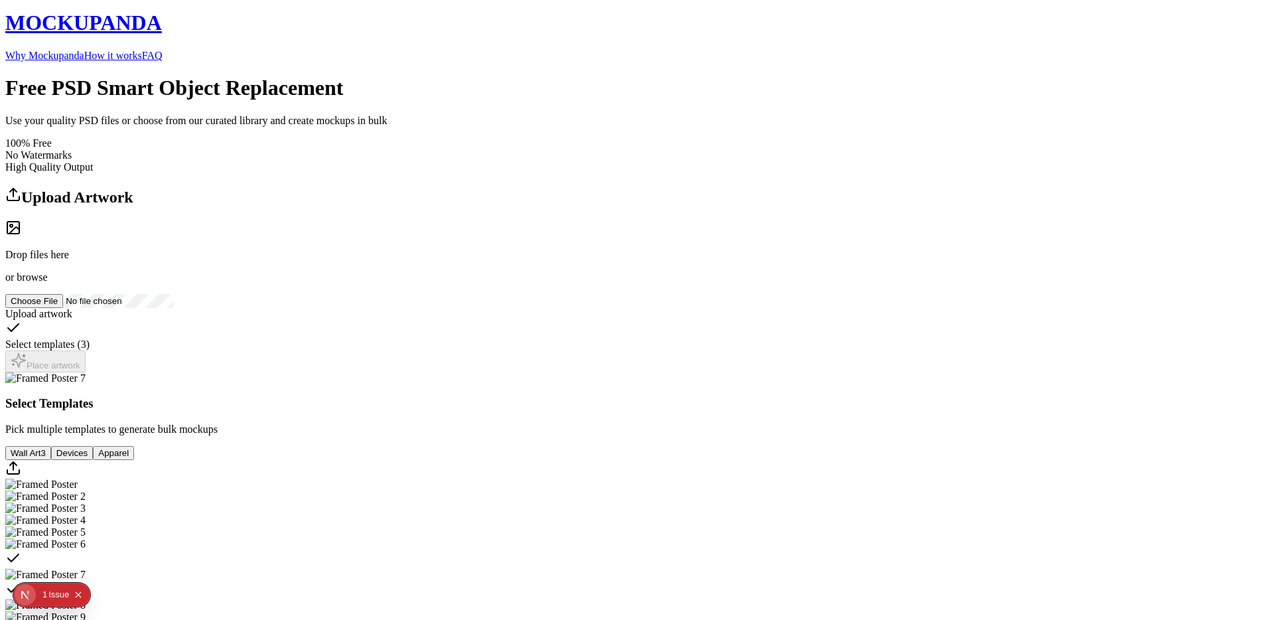
scroll to position [0, 0]
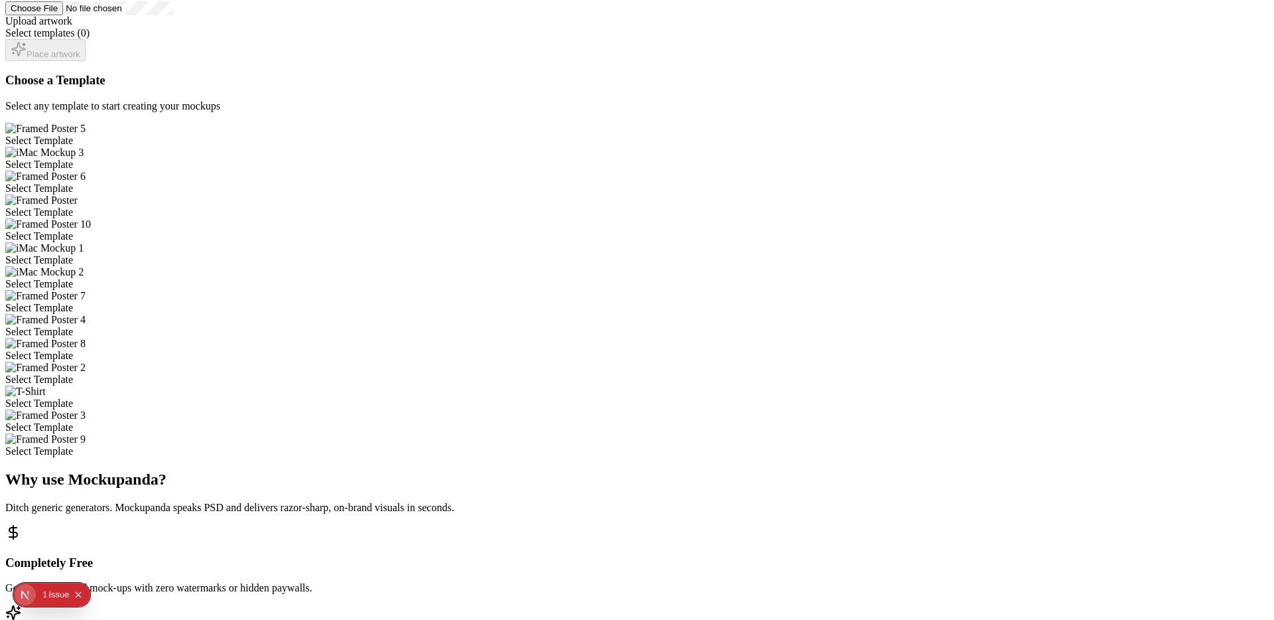
scroll to position [301, 0]
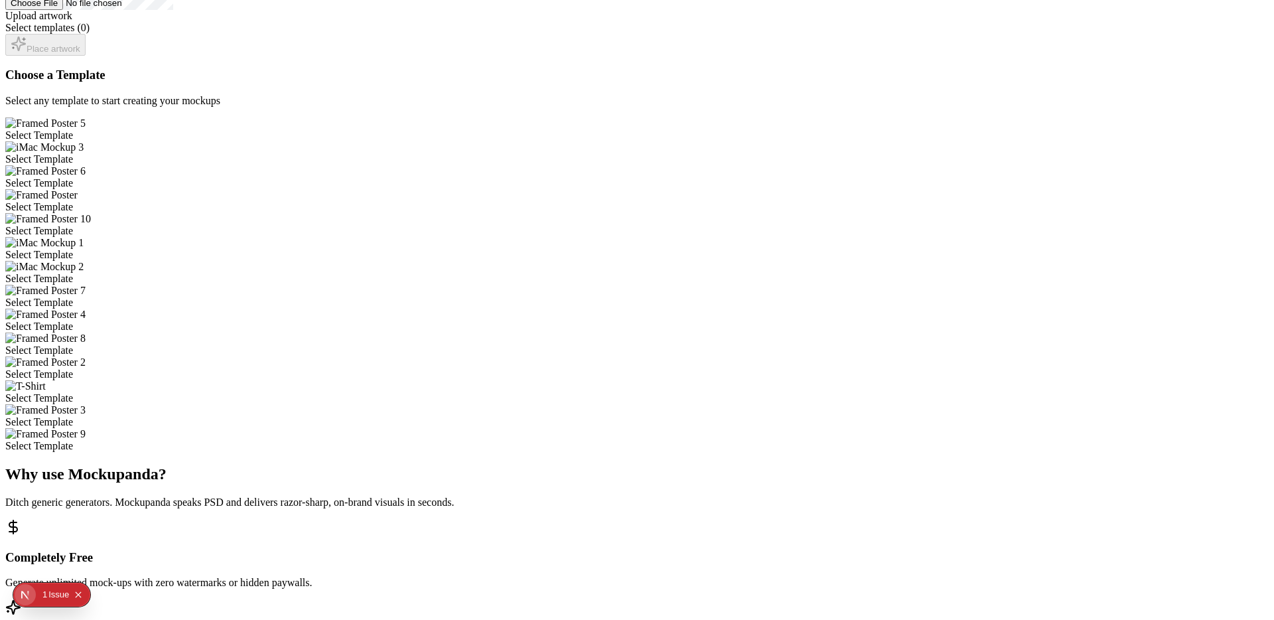
click at [565, 225] on div "Select Template" at bounding box center [636, 231] width 1263 height 12
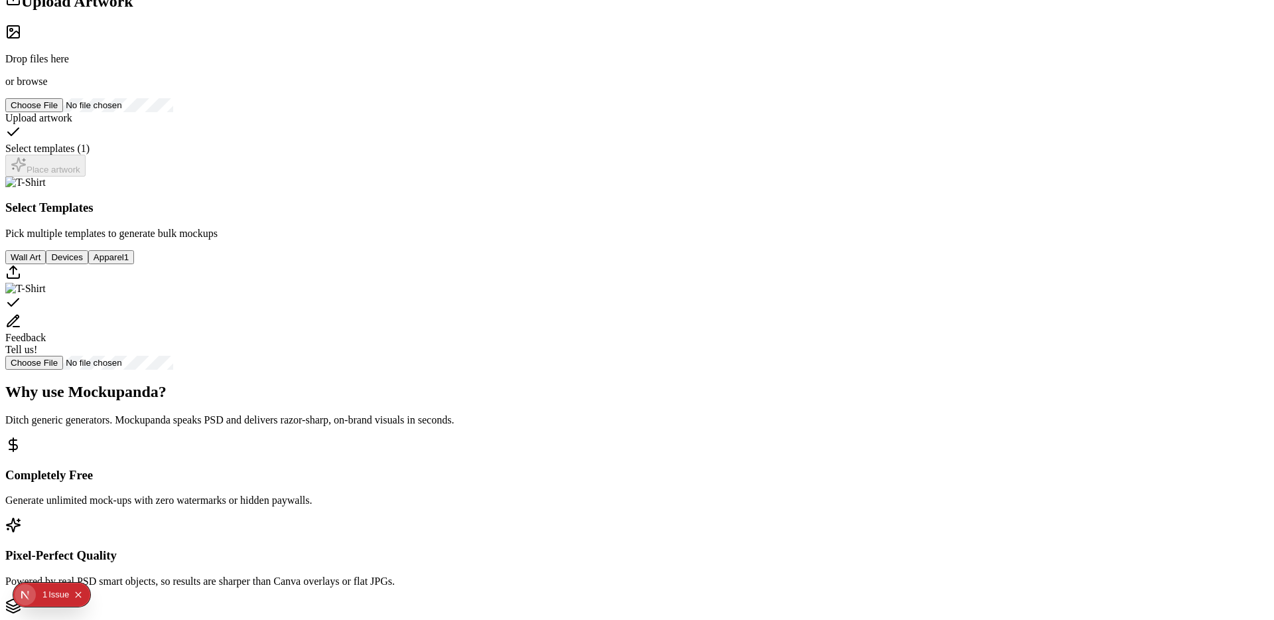
scroll to position [196, 0]
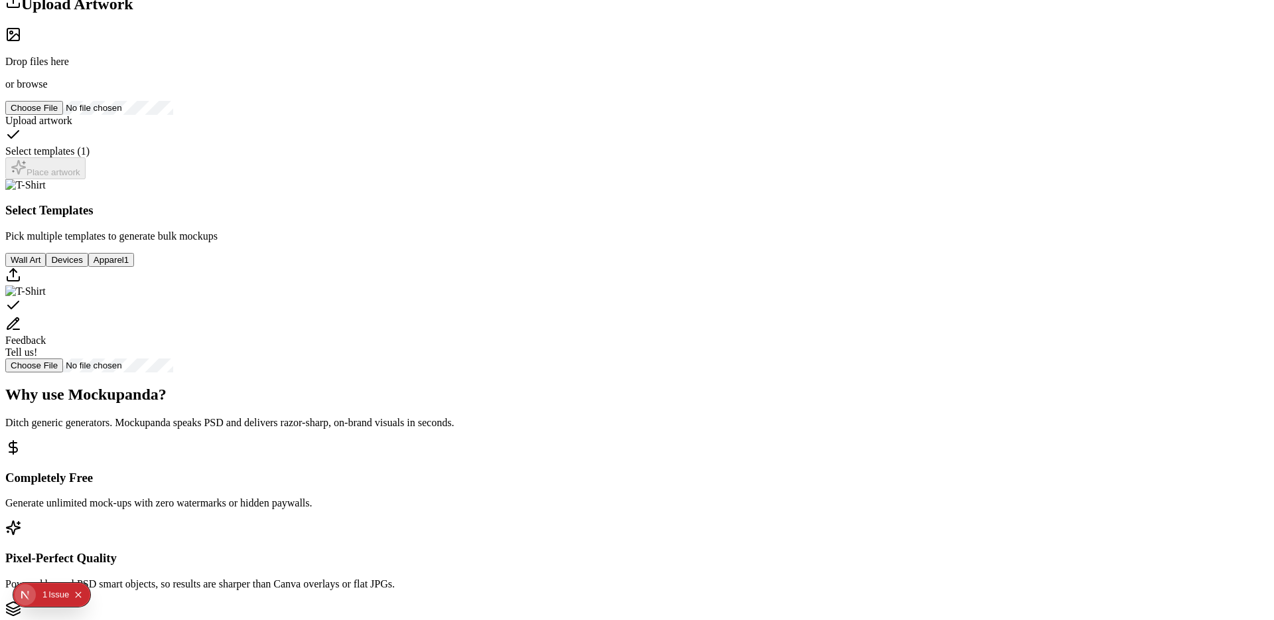
click at [407, 90] on div "Drop files here or browse" at bounding box center [636, 59] width 1263 height 64
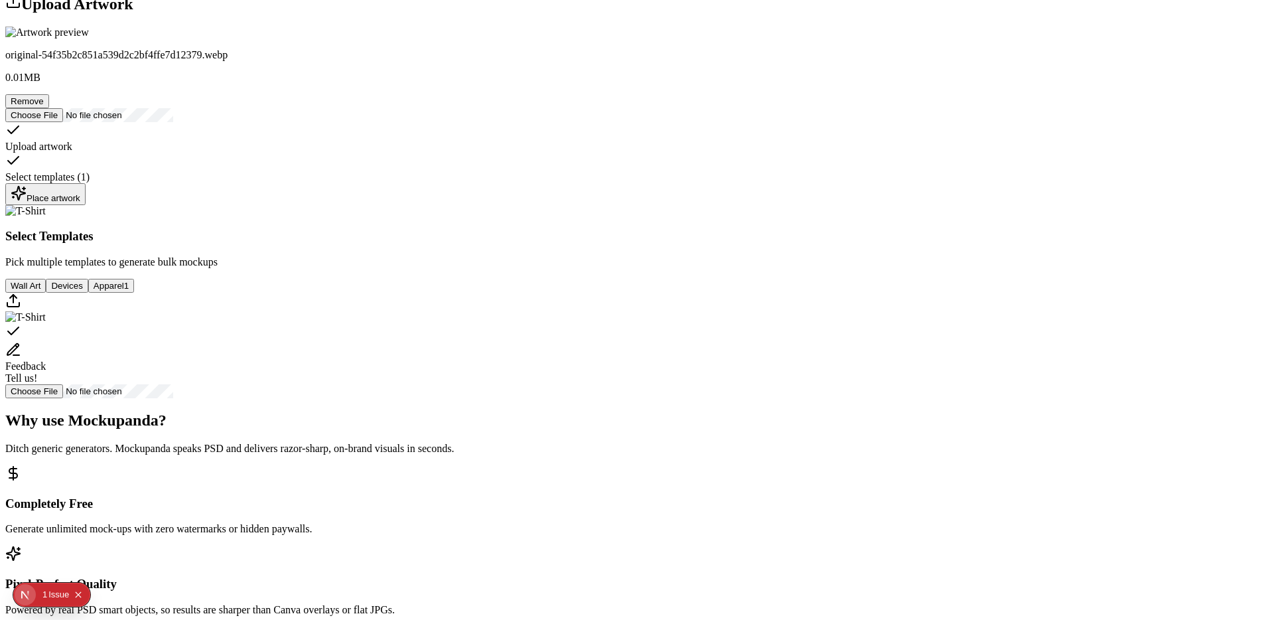
click at [80, 203] on div "Place artwork" at bounding box center [46, 194] width 70 height 18
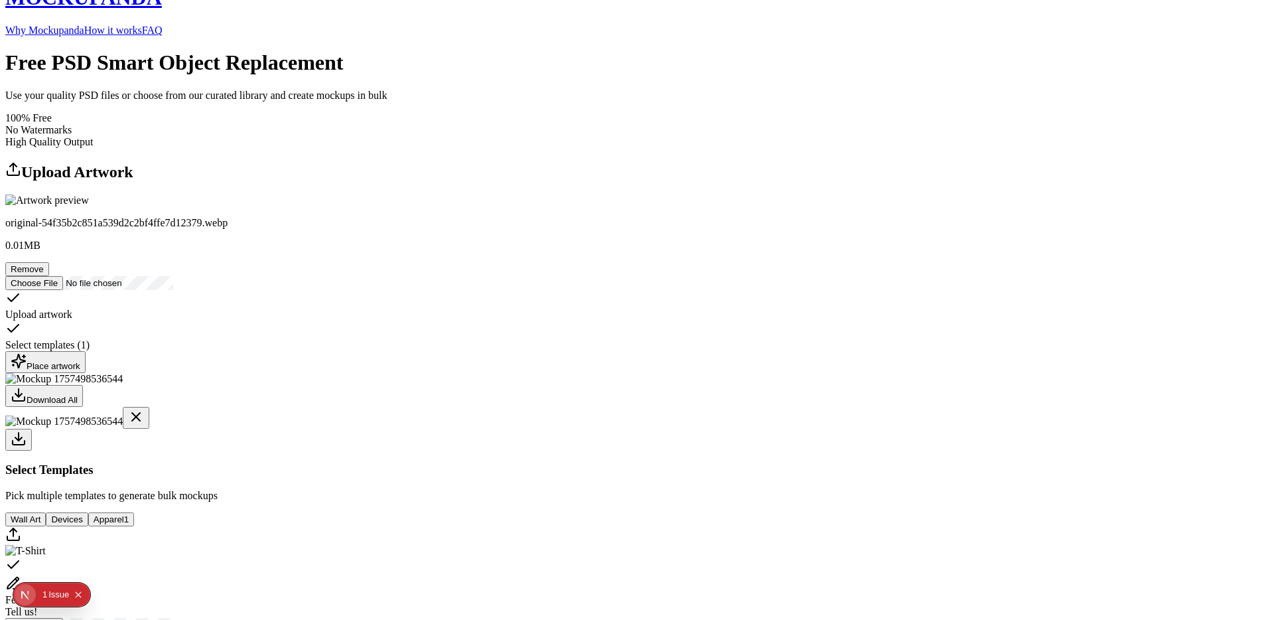
scroll to position [0, 0]
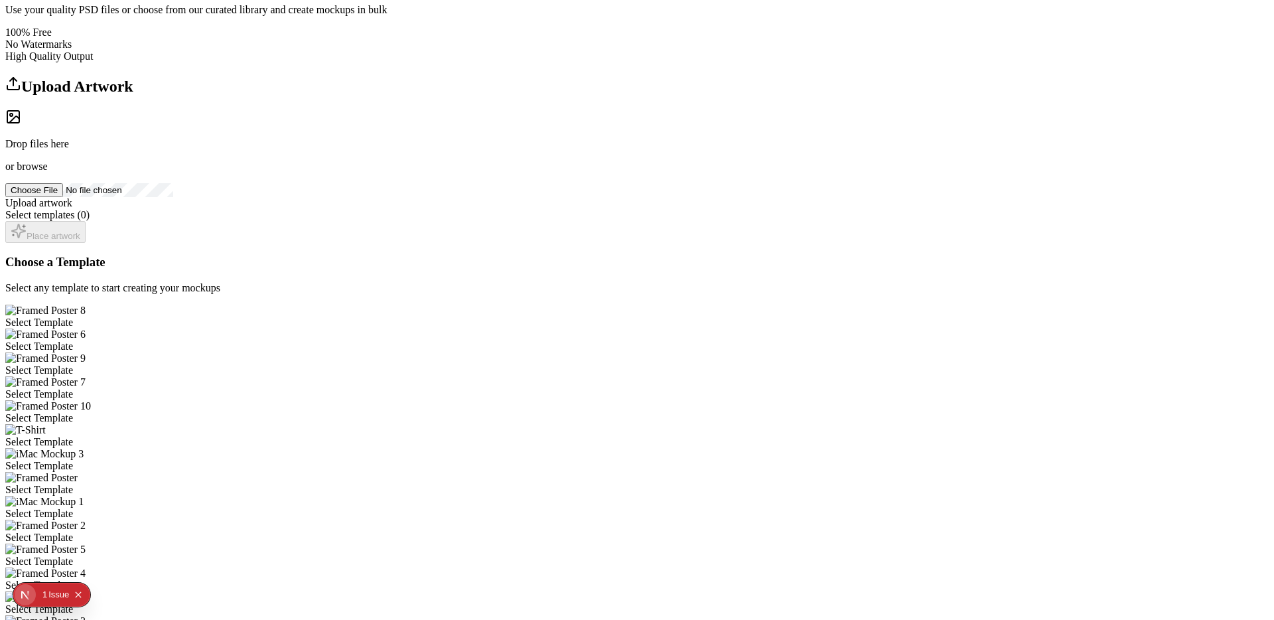
scroll to position [125, 0]
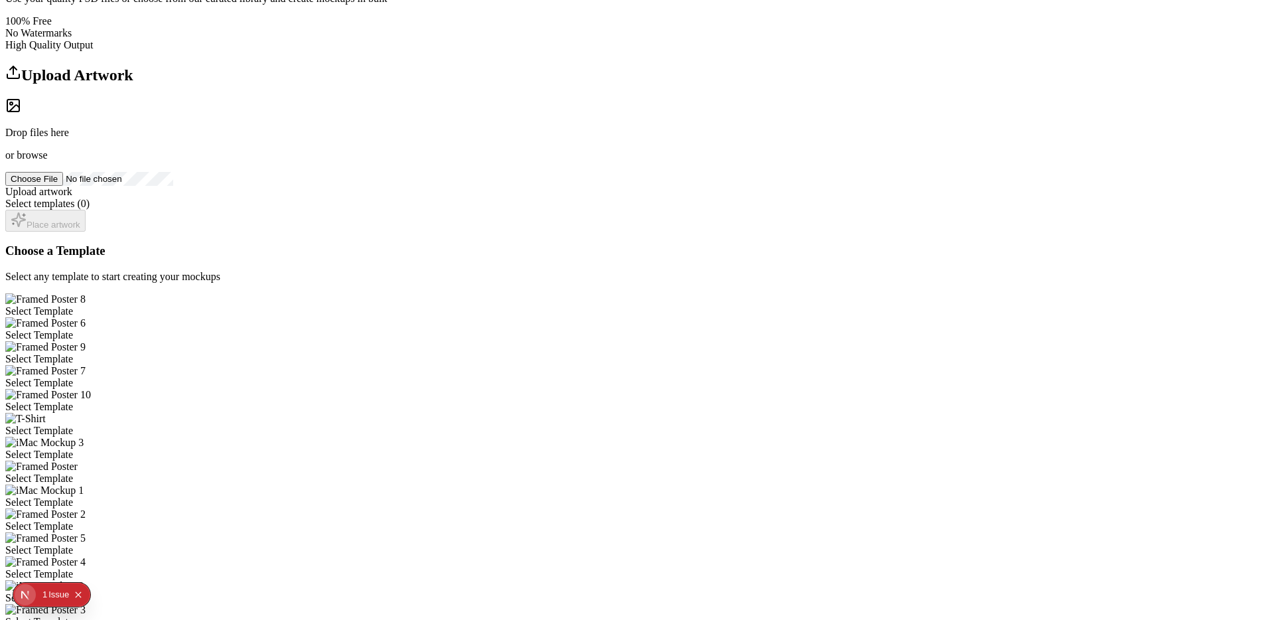
click at [567, 496] on div "Select Template" at bounding box center [636, 502] width 1263 height 12
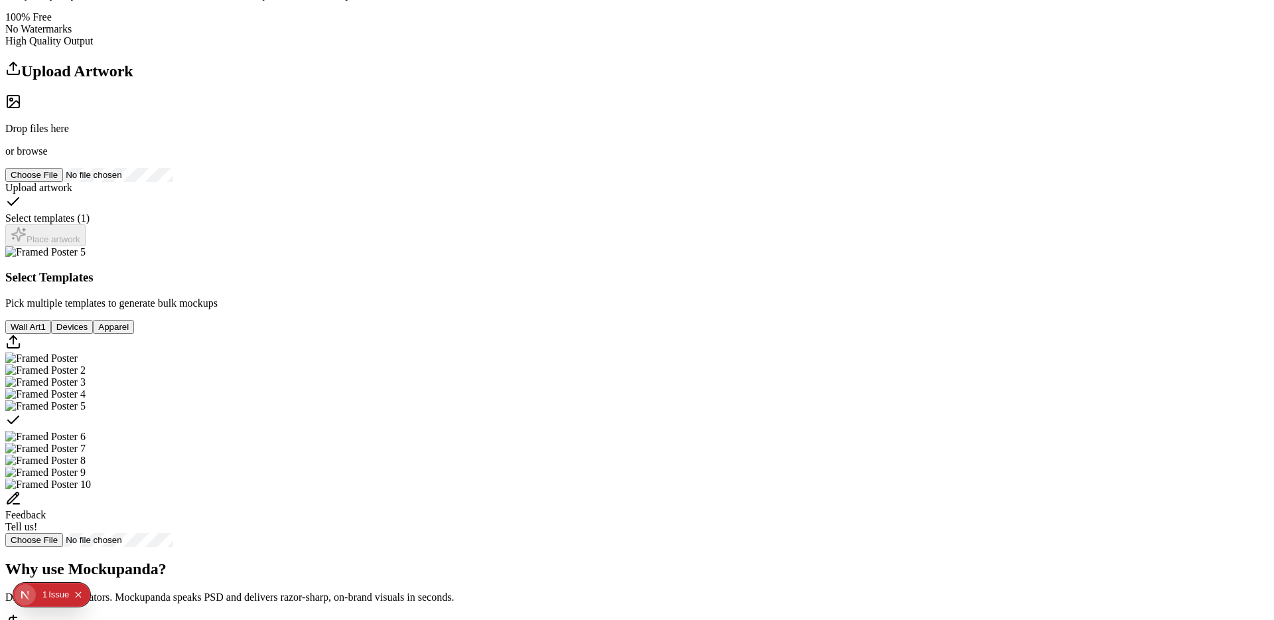
scroll to position [174, 0]
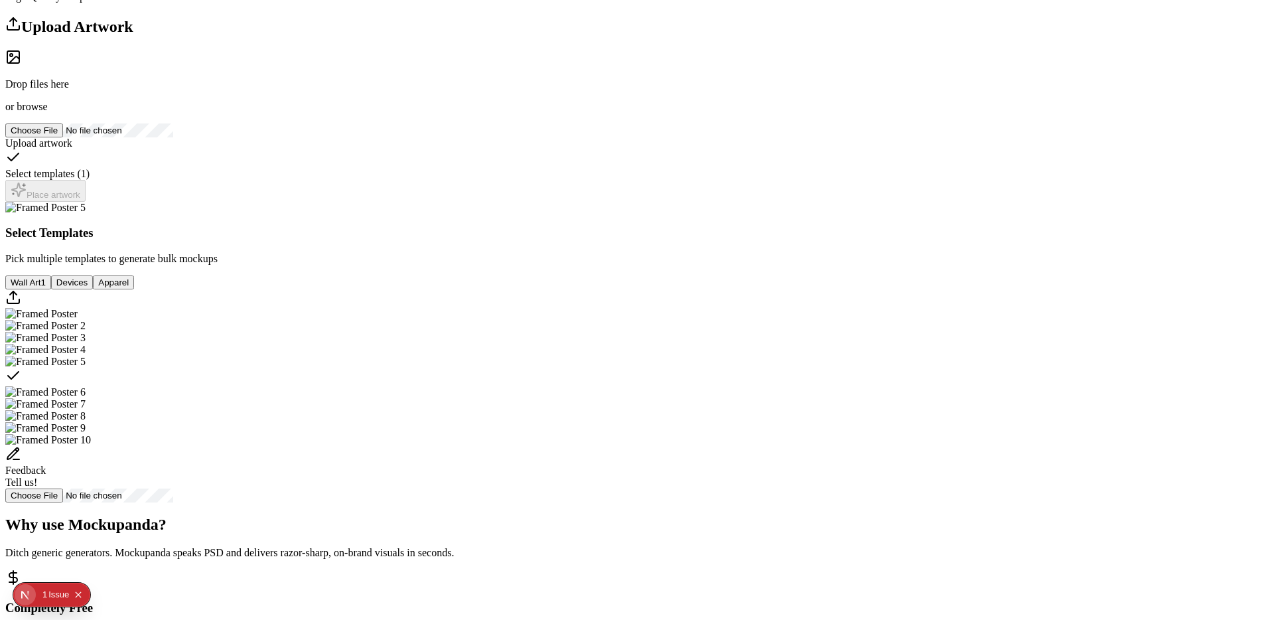
click at [402, 113] on p "or browse" at bounding box center [636, 107] width 1263 height 12
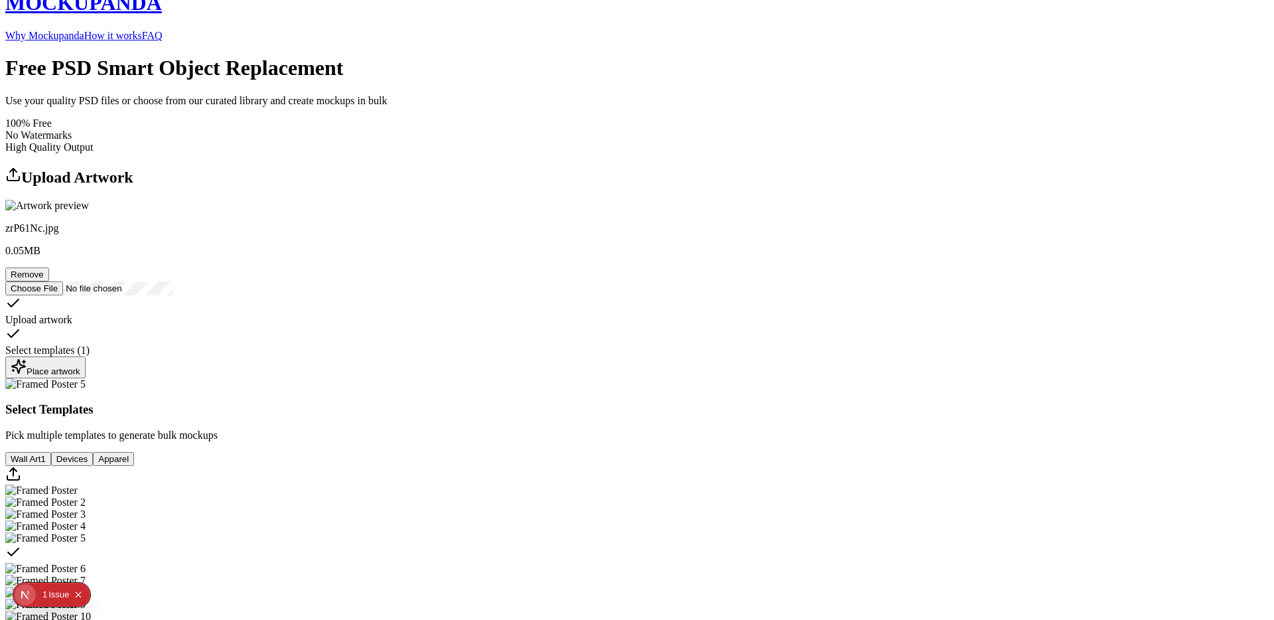
scroll to position [0, 0]
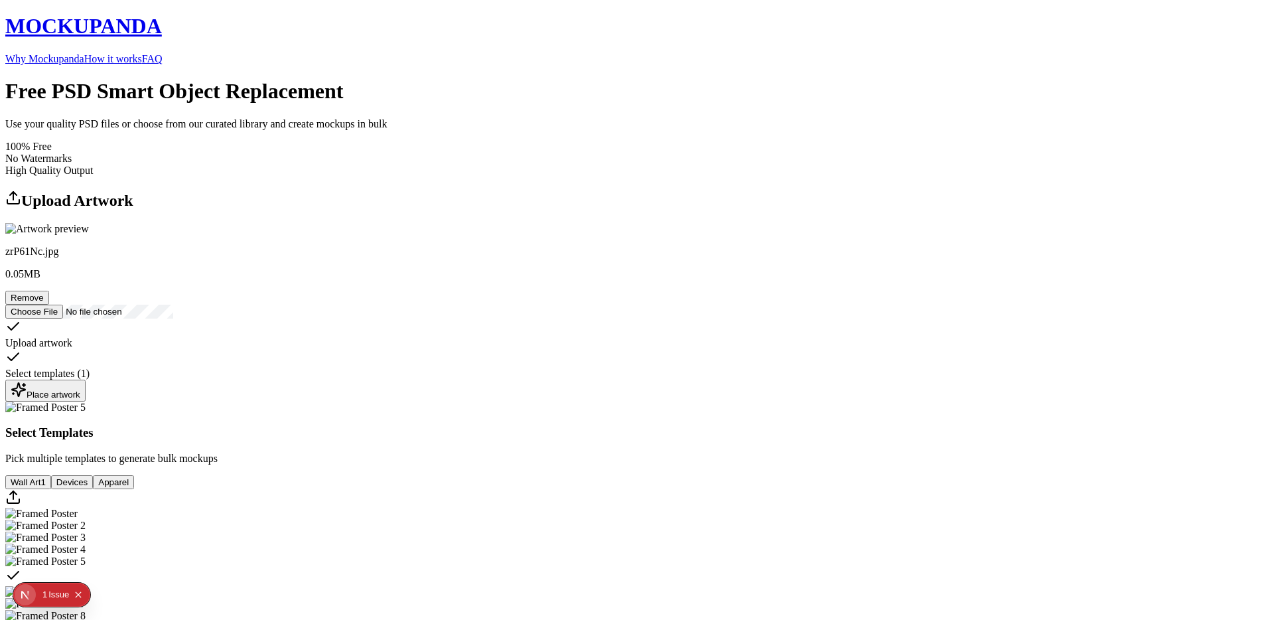
click at [84, 53] on link "Why Mockupanda" at bounding box center [44, 58] width 79 height 11
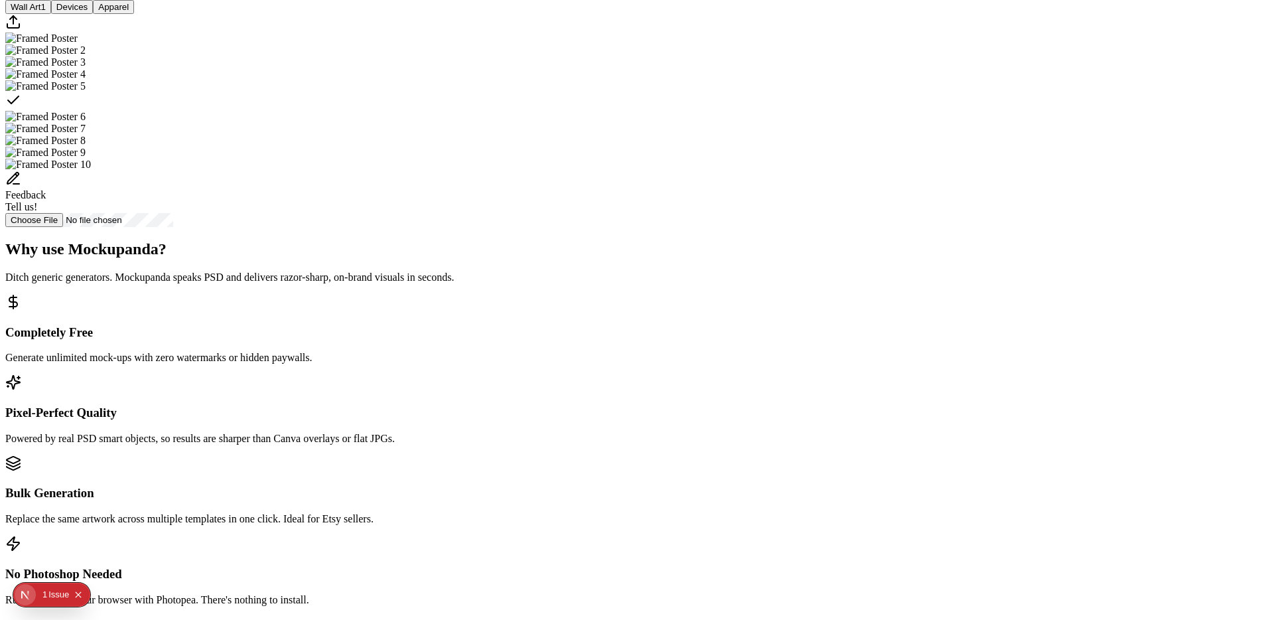
scroll to position [463, 0]
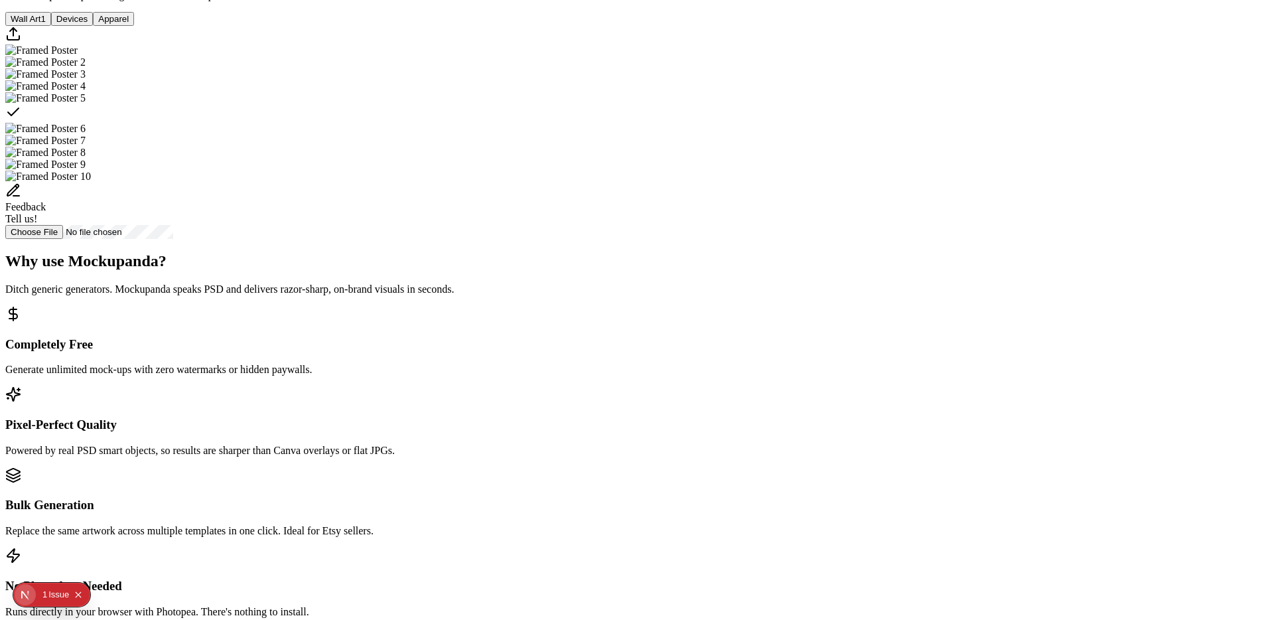
click at [78, 56] on img "Select template Framed Poster" at bounding box center [41, 50] width 72 height 12
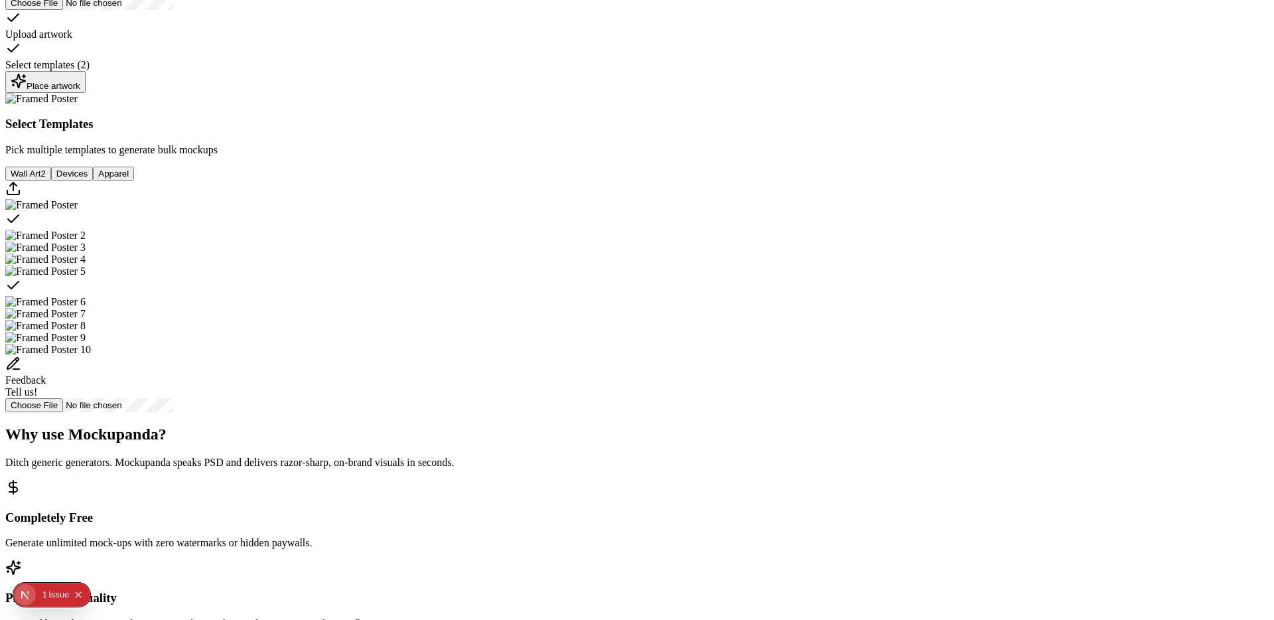
scroll to position [374, 0]
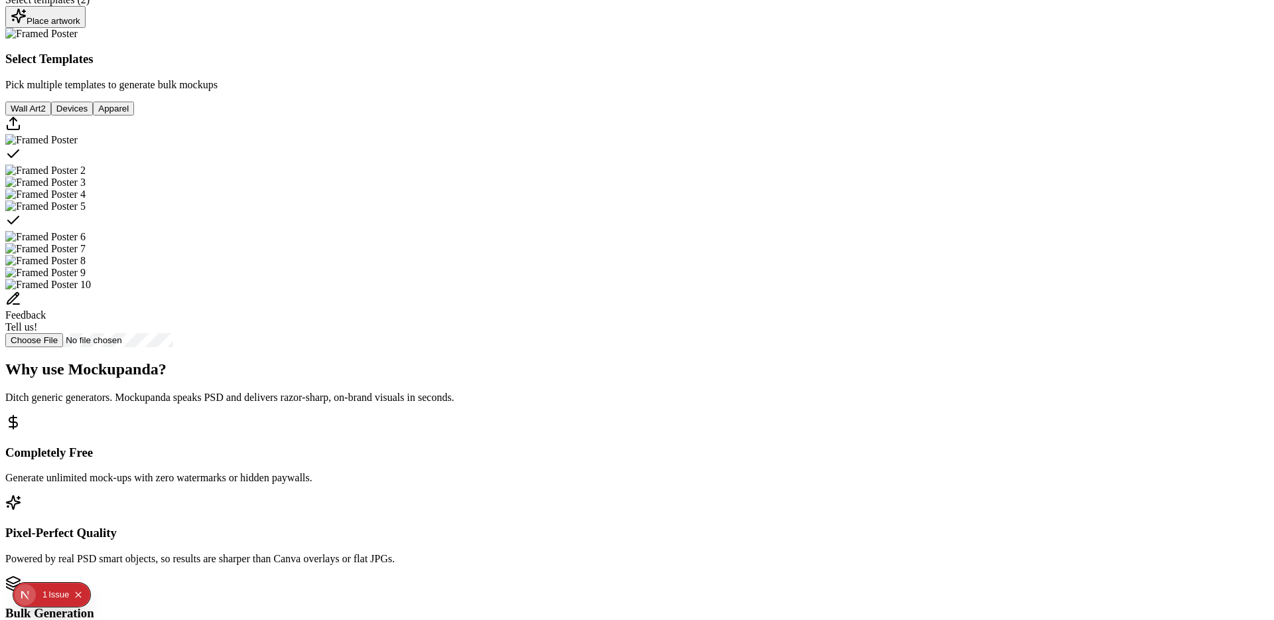
click at [80, 26] on div "Place artwork" at bounding box center [46, 17] width 70 height 18
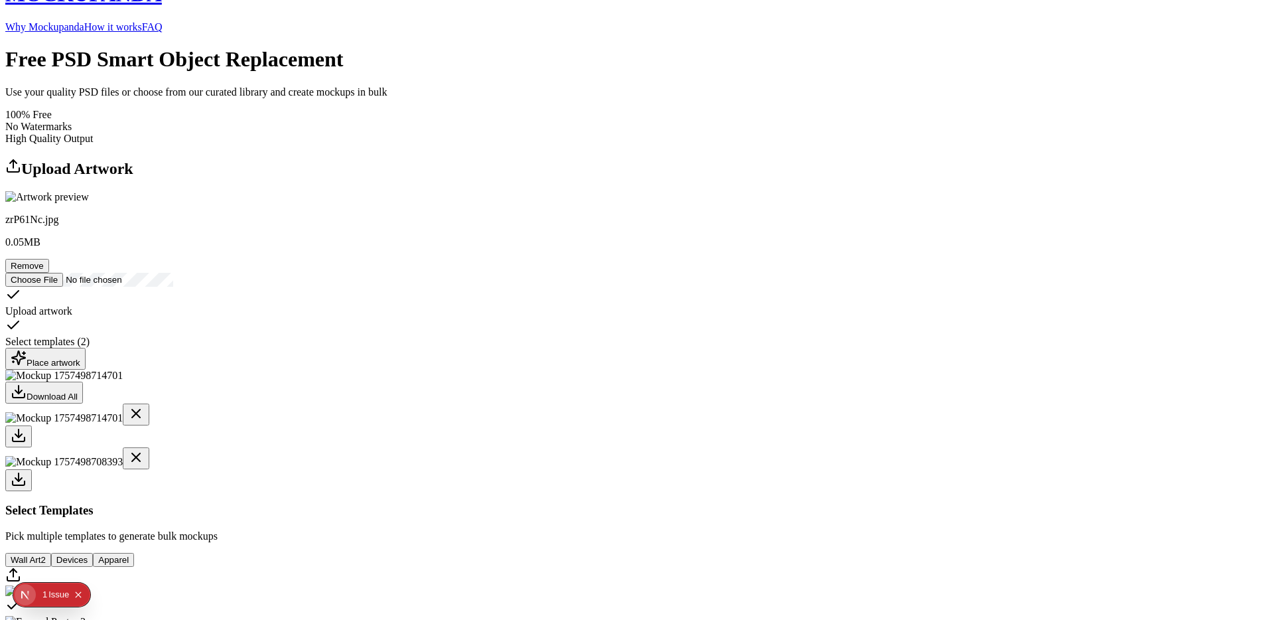
scroll to position [0, 0]
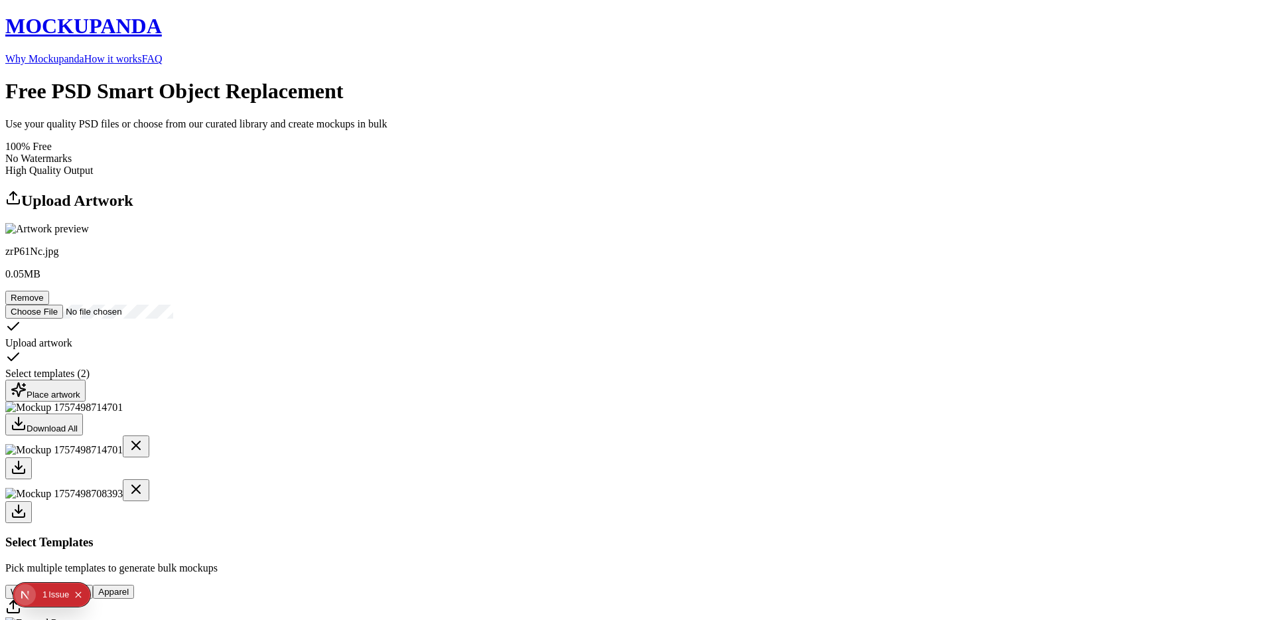
click at [84, 53] on link "Why Mockupanda" at bounding box center [44, 58] width 79 height 11
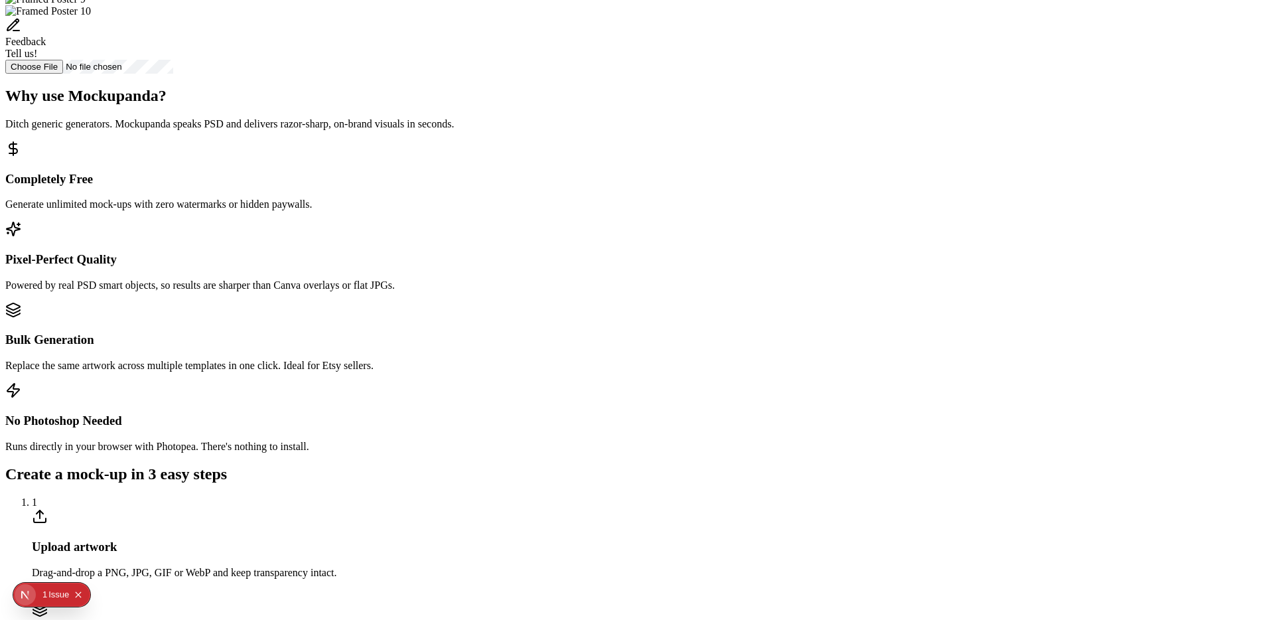
scroll to position [767, 0]
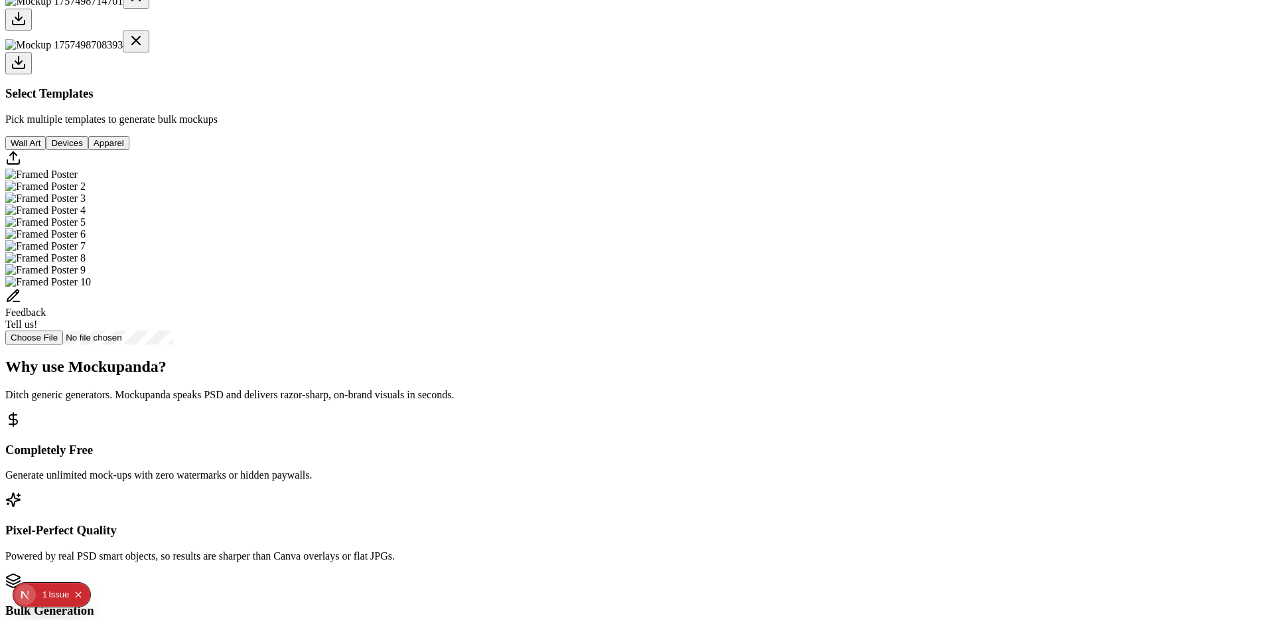
scroll to position [497, 0]
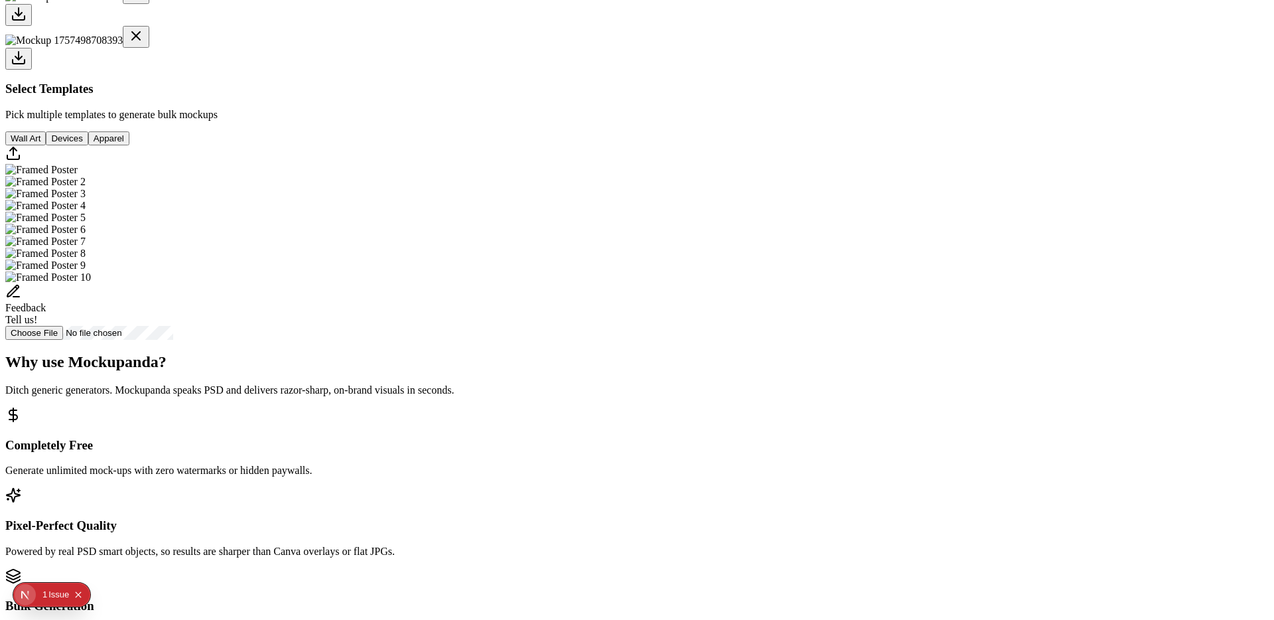
click at [78, 176] on img "Select template Framed Poster" at bounding box center [41, 170] width 72 height 12
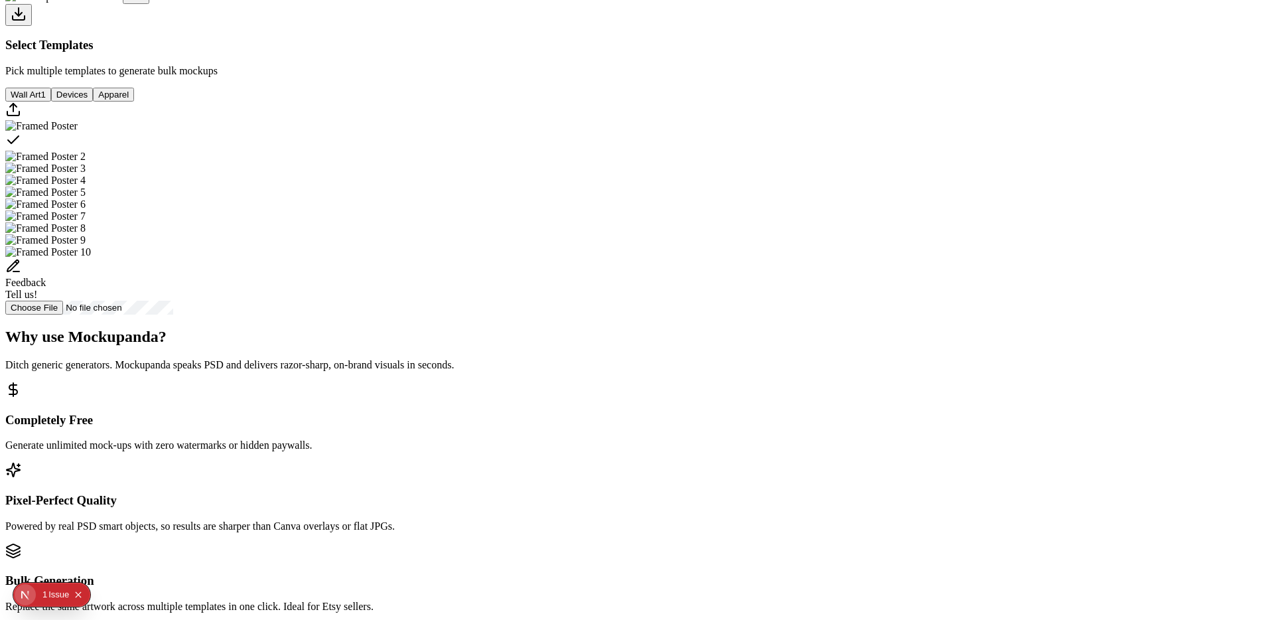
click at [86, 163] on img "Select template Framed Poster 2" at bounding box center [45, 157] width 80 height 12
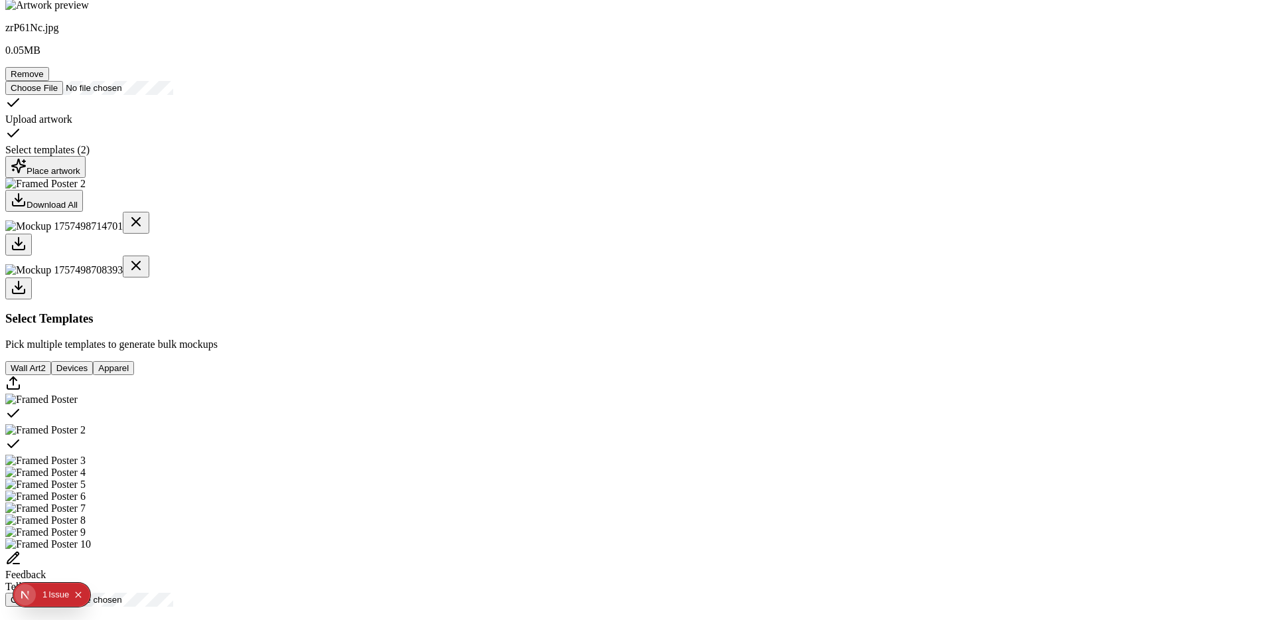
scroll to position [0, 0]
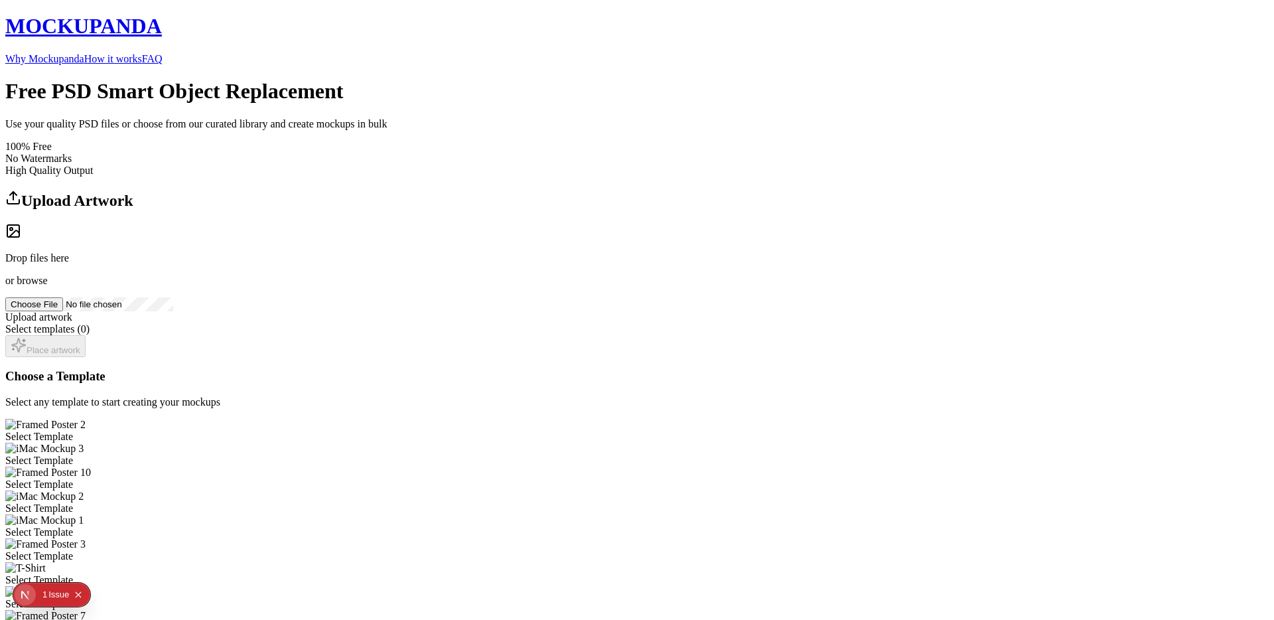
click at [84, 53] on link "Why Mockupanda" at bounding box center [44, 58] width 79 height 11
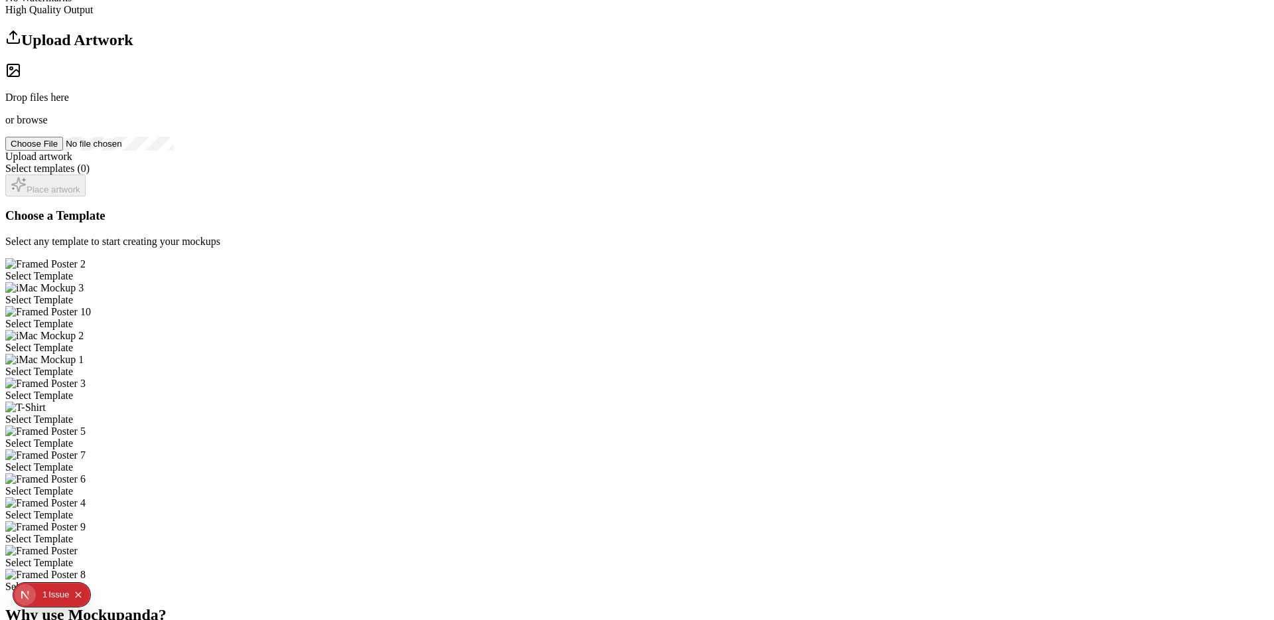
scroll to position [176, 0]
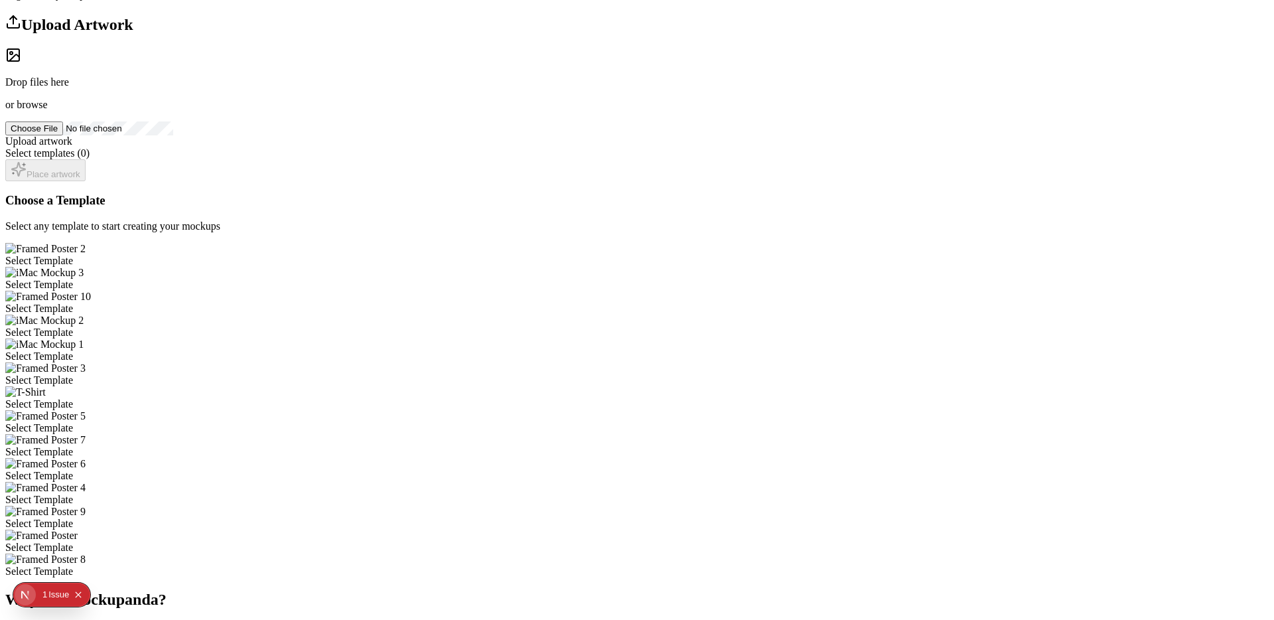
click at [533, 350] on div "Select Template" at bounding box center [636, 356] width 1263 height 12
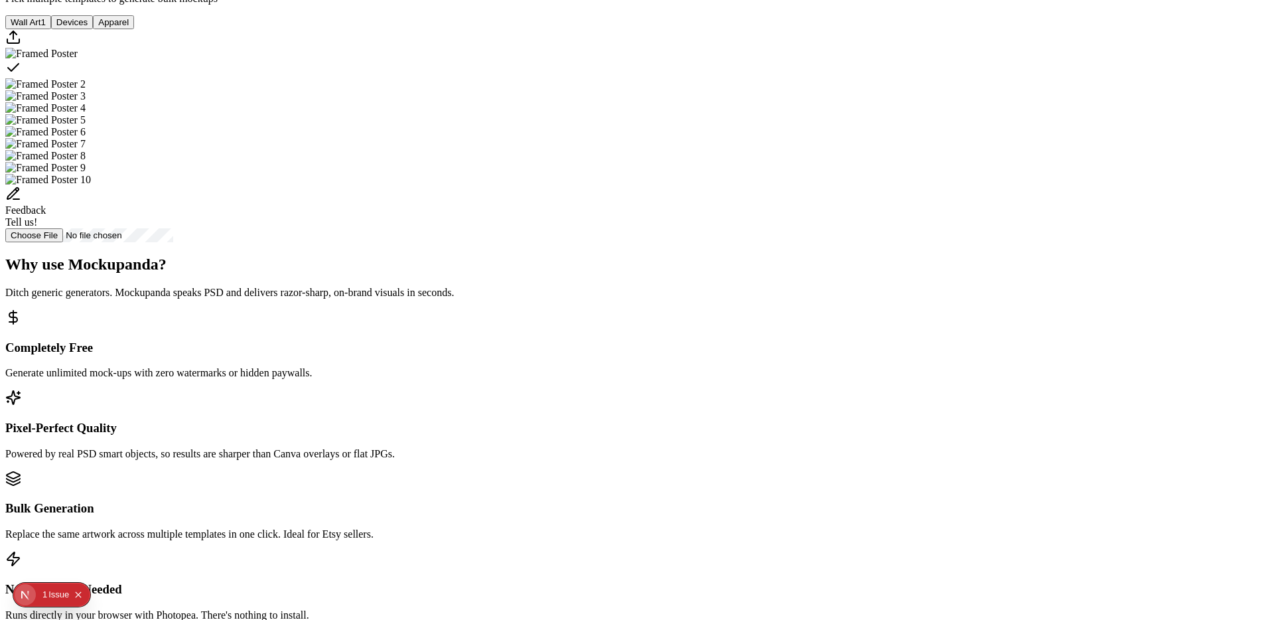
scroll to position [454, 0]
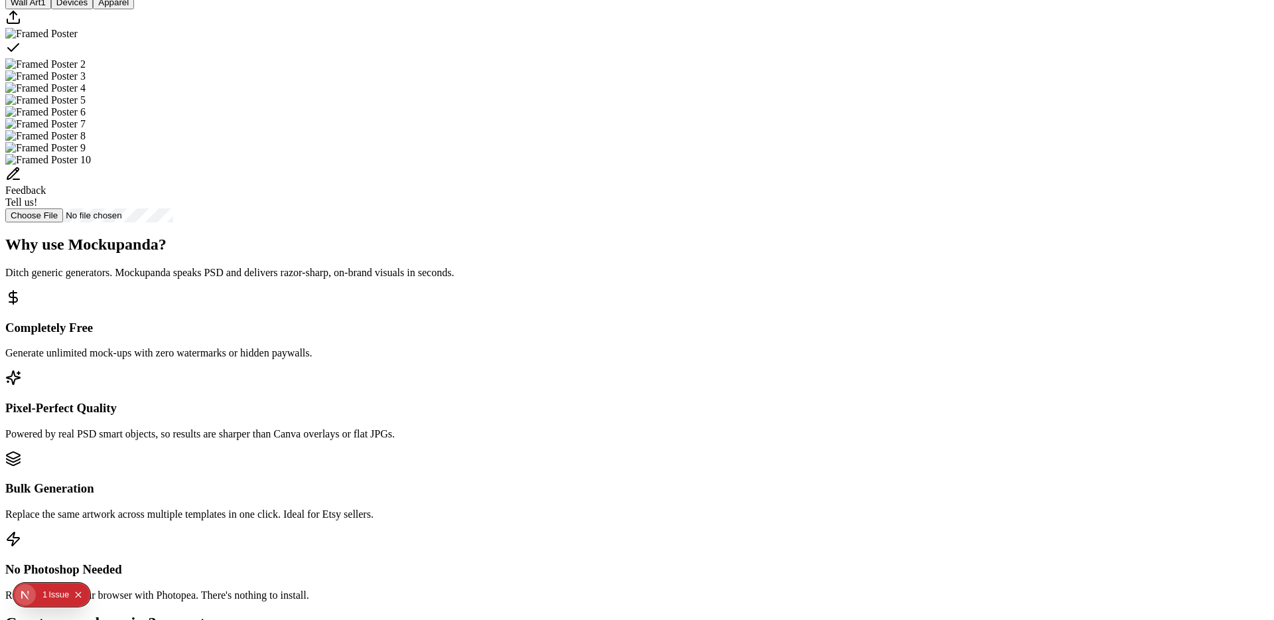
click at [86, 70] on img "Select template Framed Poster 2" at bounding box center [45, 64] width 80 height 12
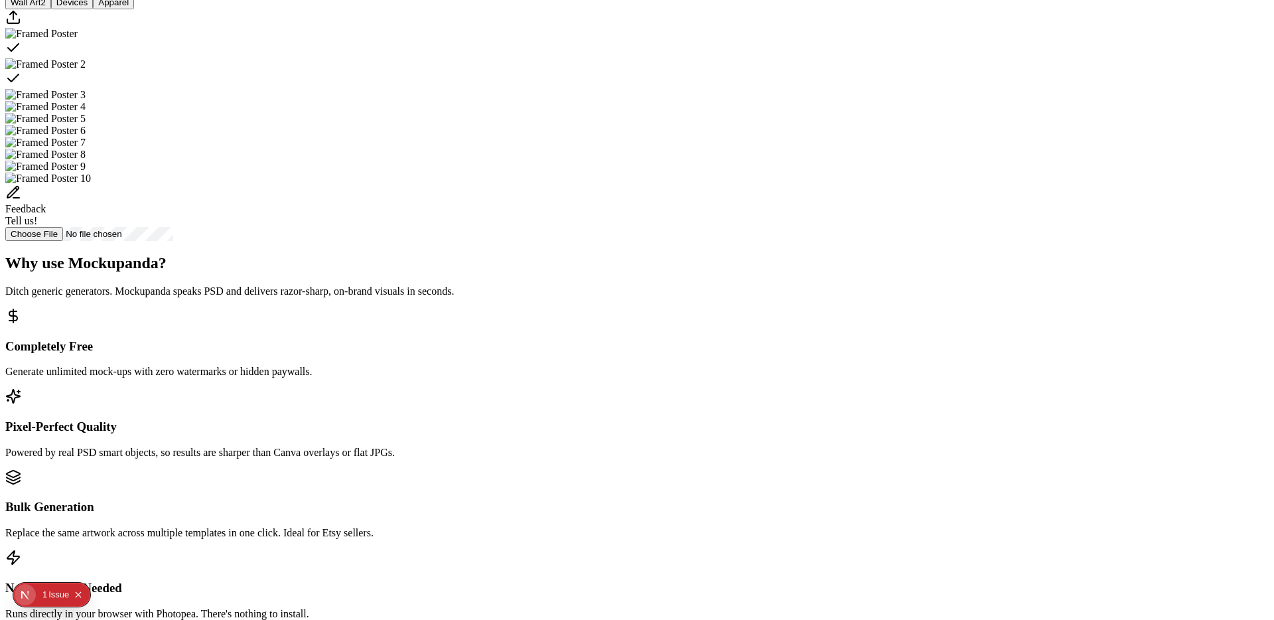
click at [86, 101] on img "Select template Framed Poster 3" at bounding box center [45, 95] width 80 height 12
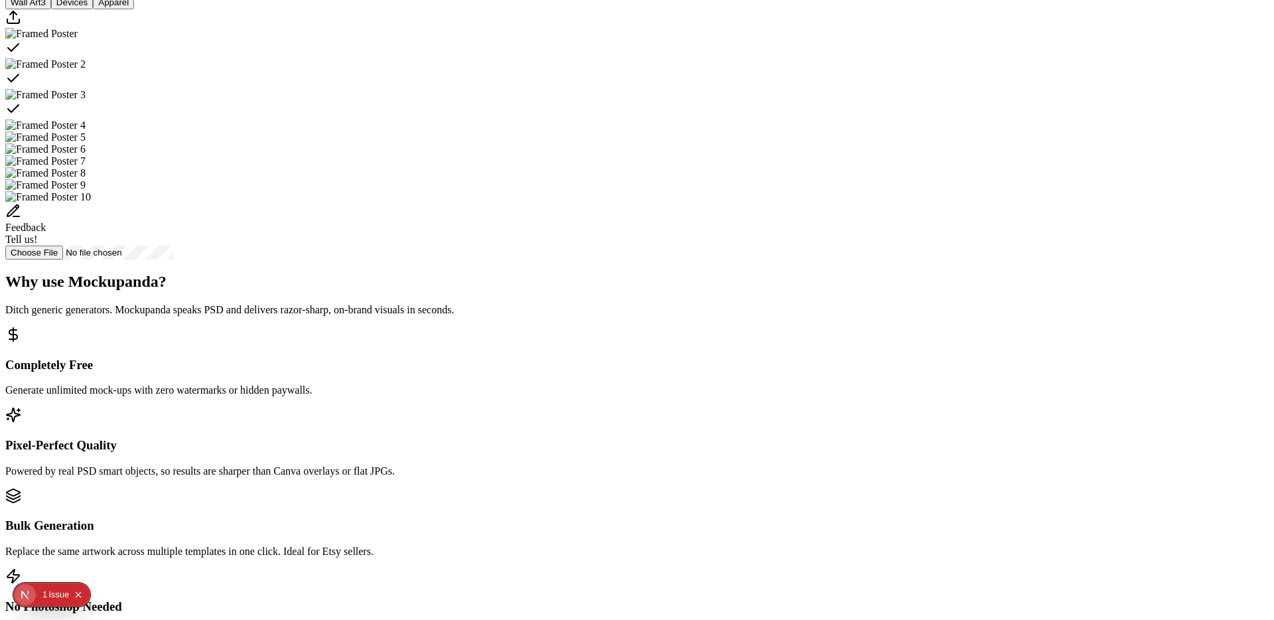
scroll to position [447, 0]
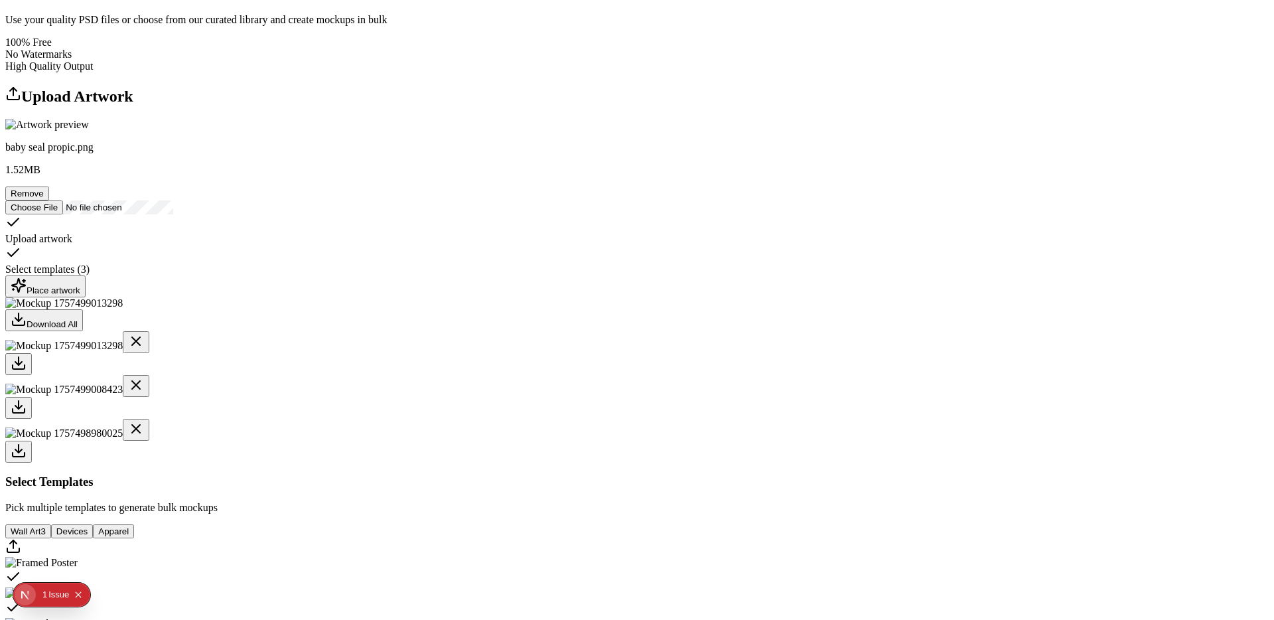
scroll to position [0, 0]
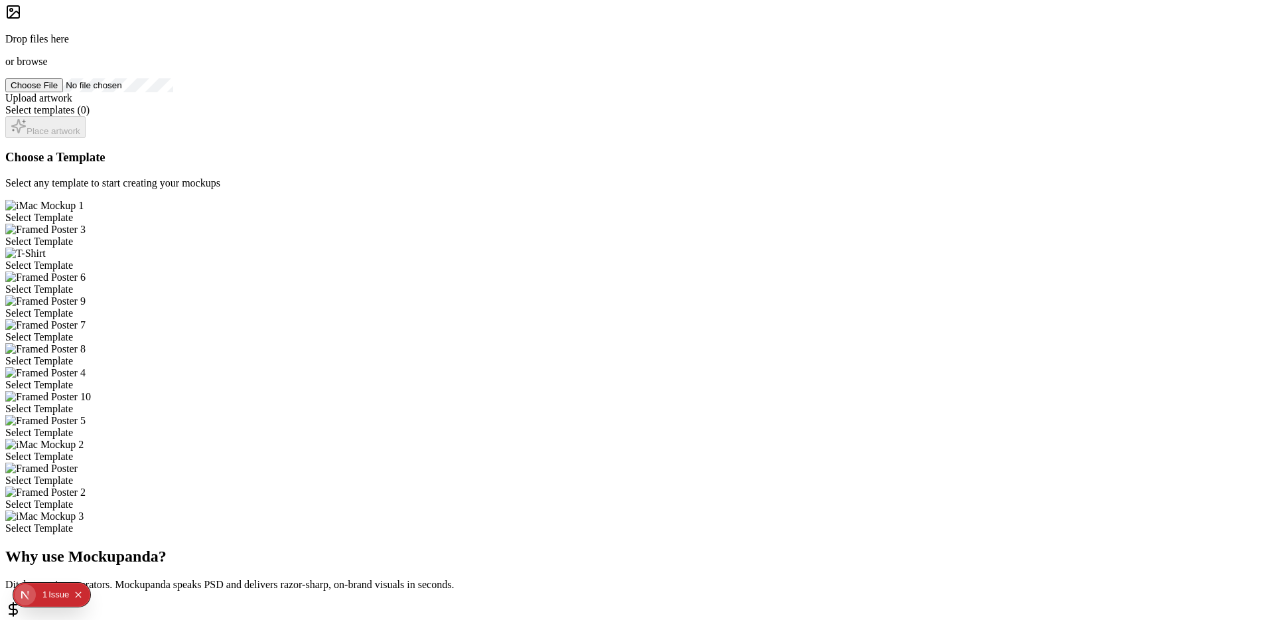
scroll to position [237, 0]
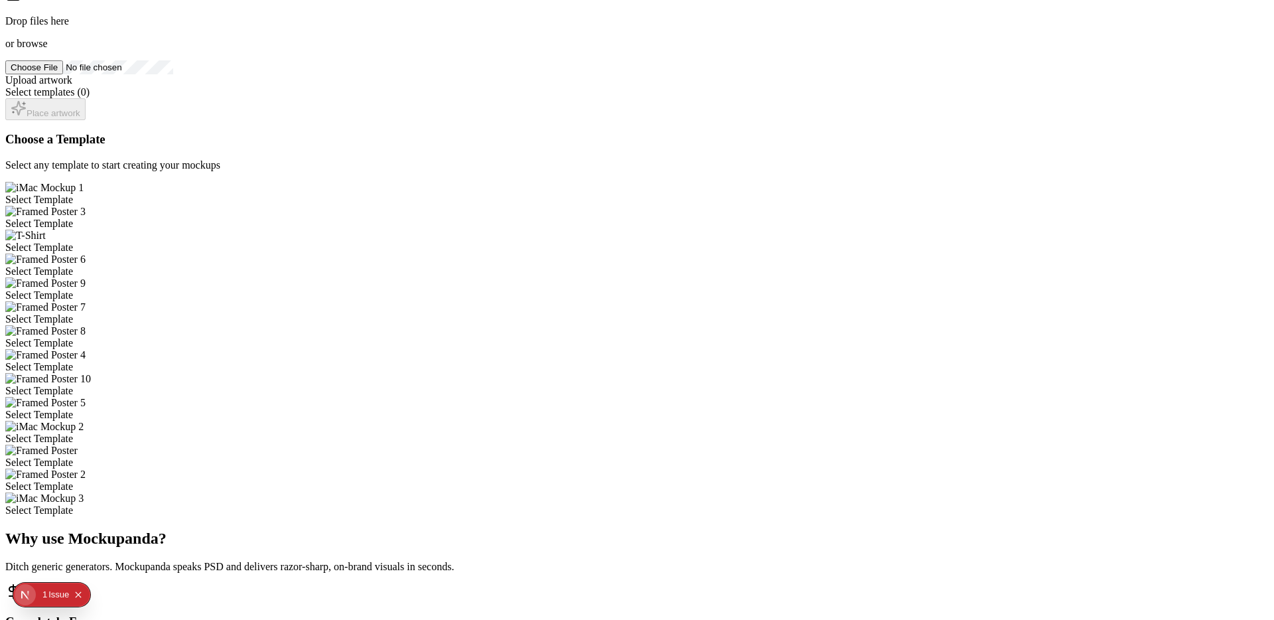
click at [686, 313] on div "Select Template" at bounding box center [636, 319] width 1263 height 12
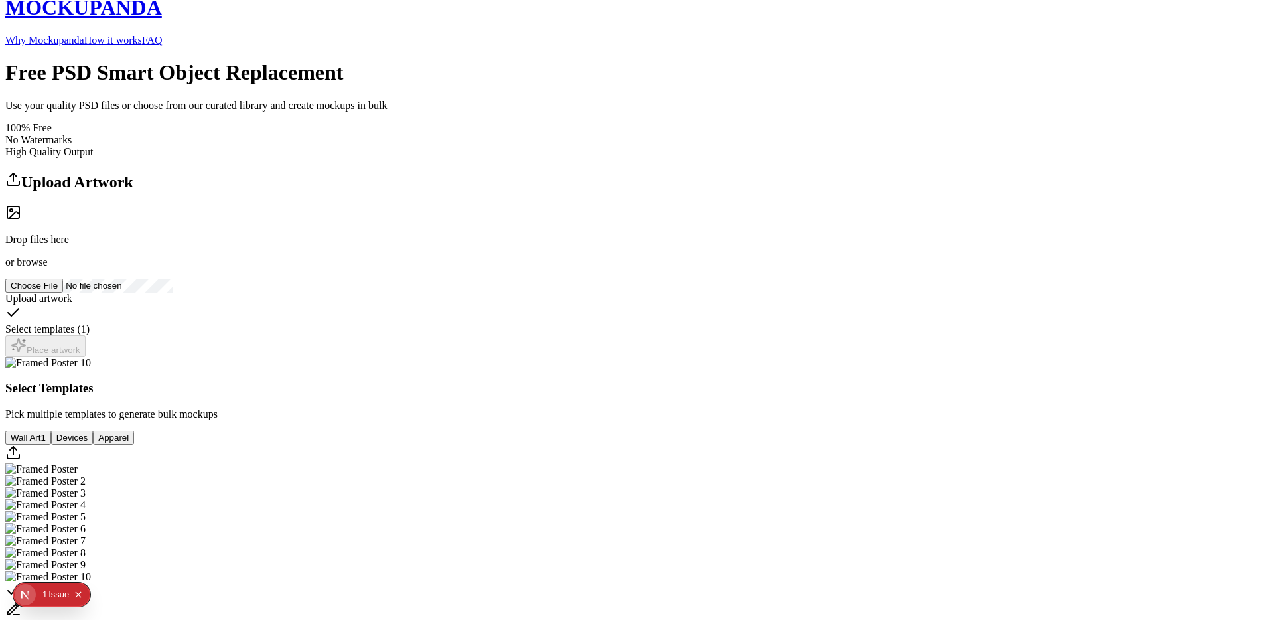
scroll to position [0, 0]
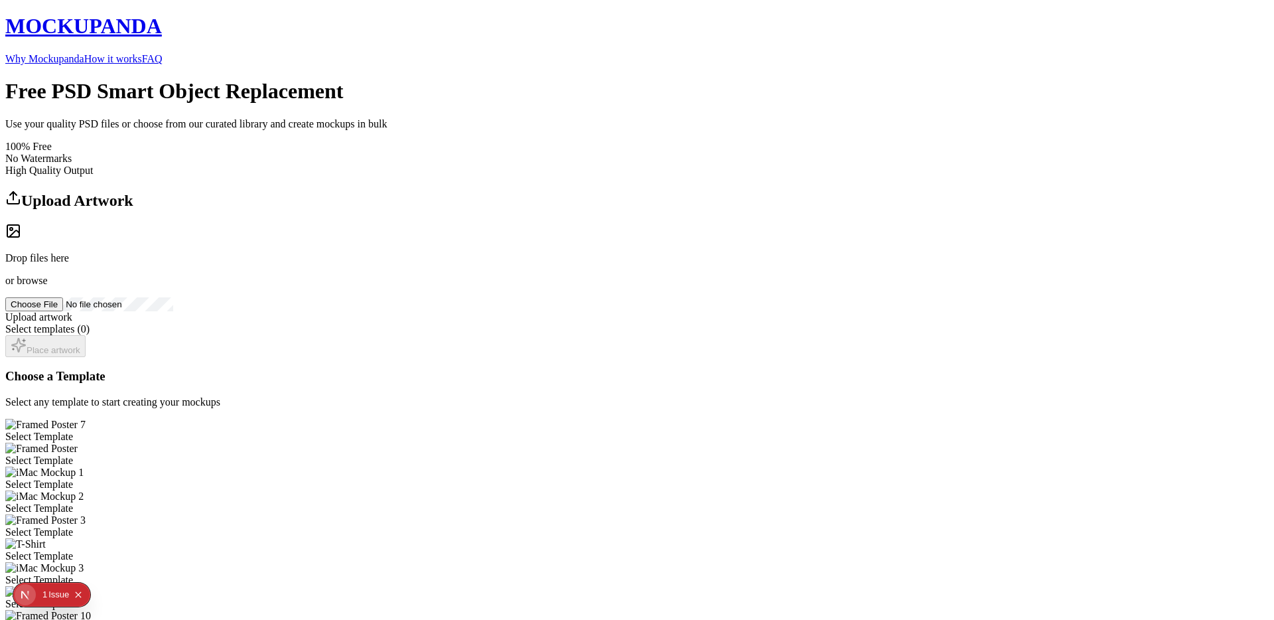
click at [575, 431] on div "Select Template" at bounding box center [636, 437] width 1263 height 12
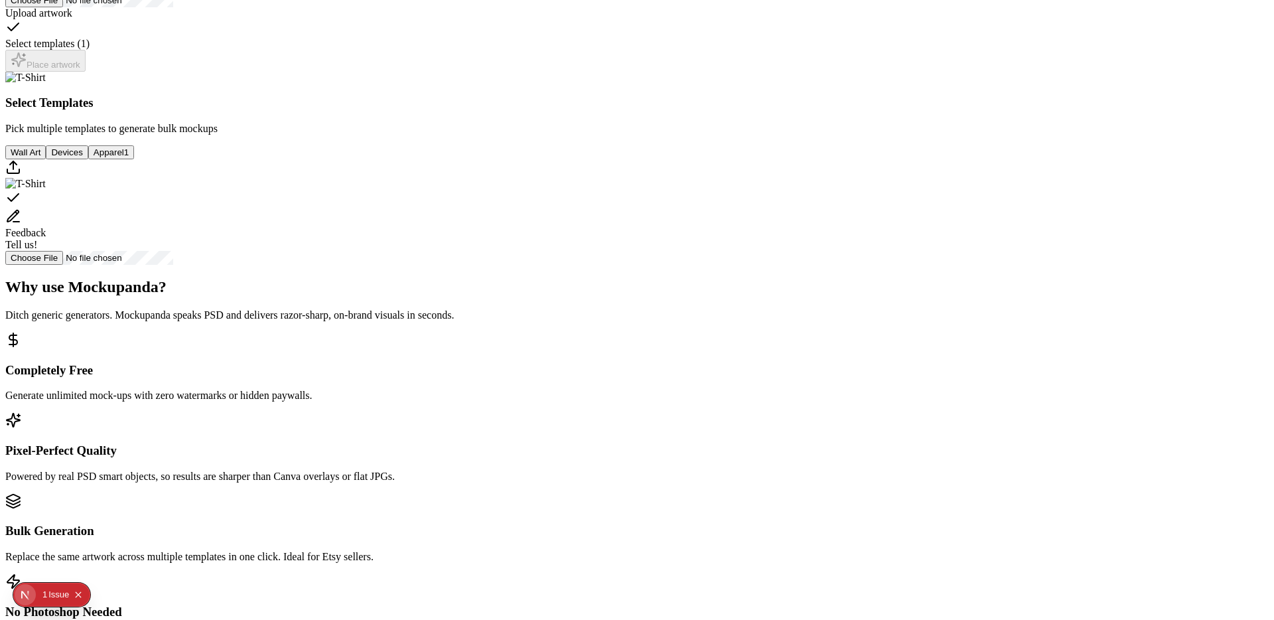
scroll to position [311, 0]
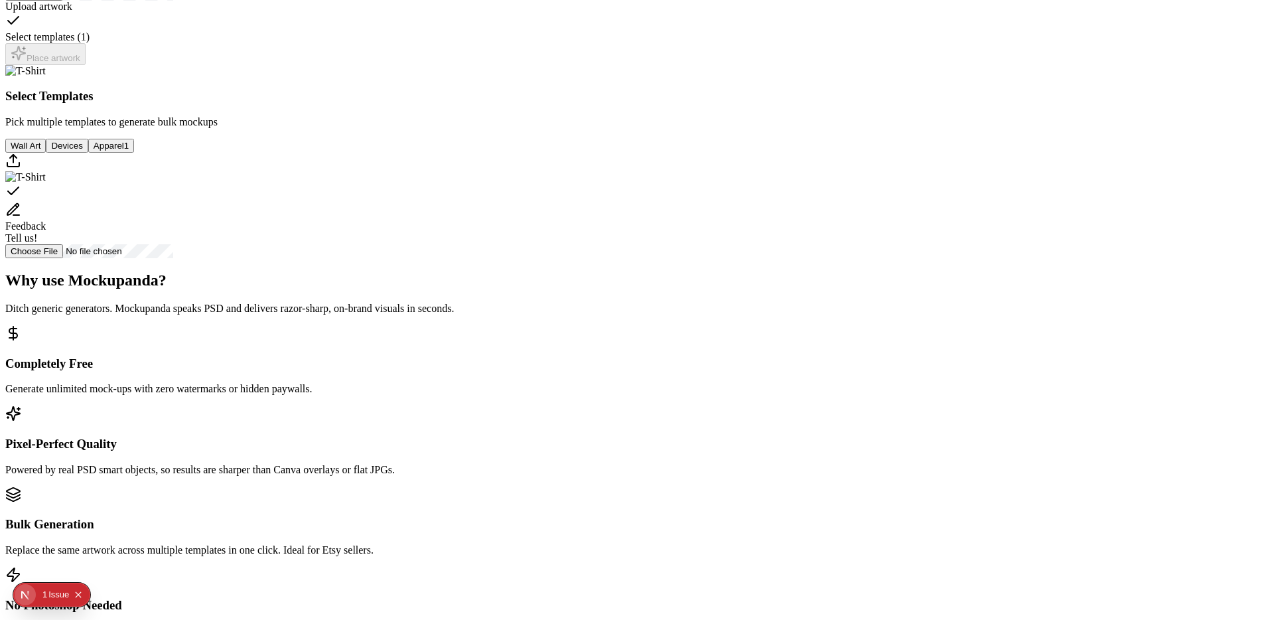
click at [88, 153] on button "Devices" at bounding box center [67, 146] width 42 height 14
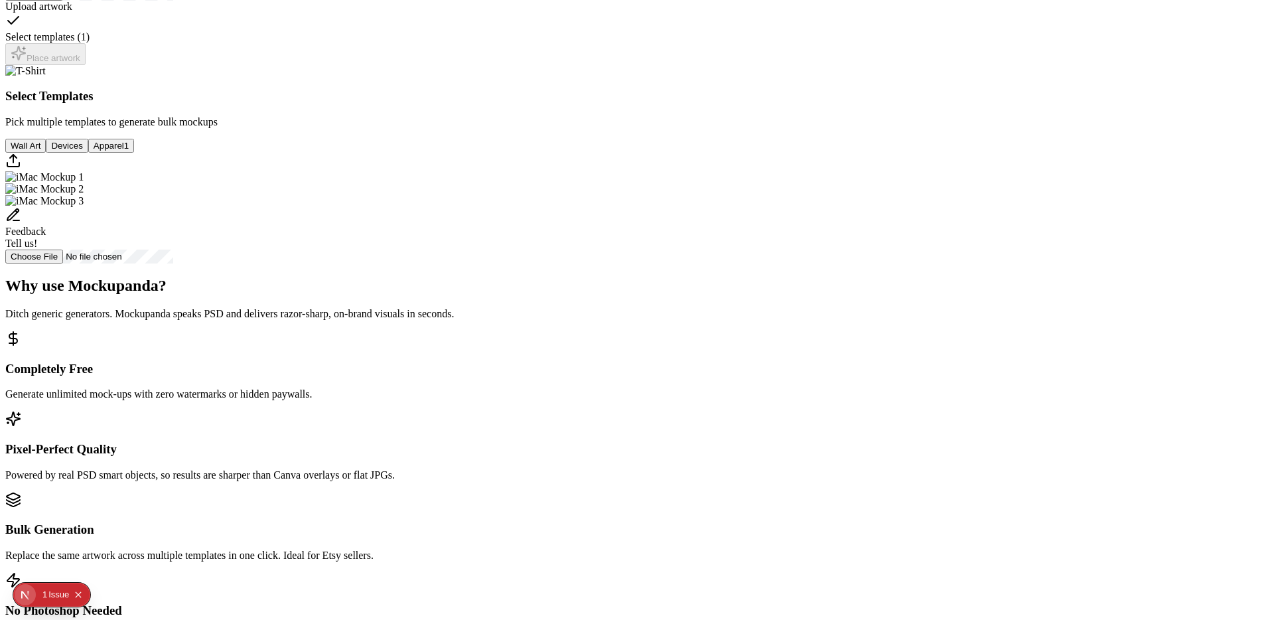
click at [84, 195] on img "Select template iMac Mockup 2" at bounding box center [44, 189] width 78 height 12
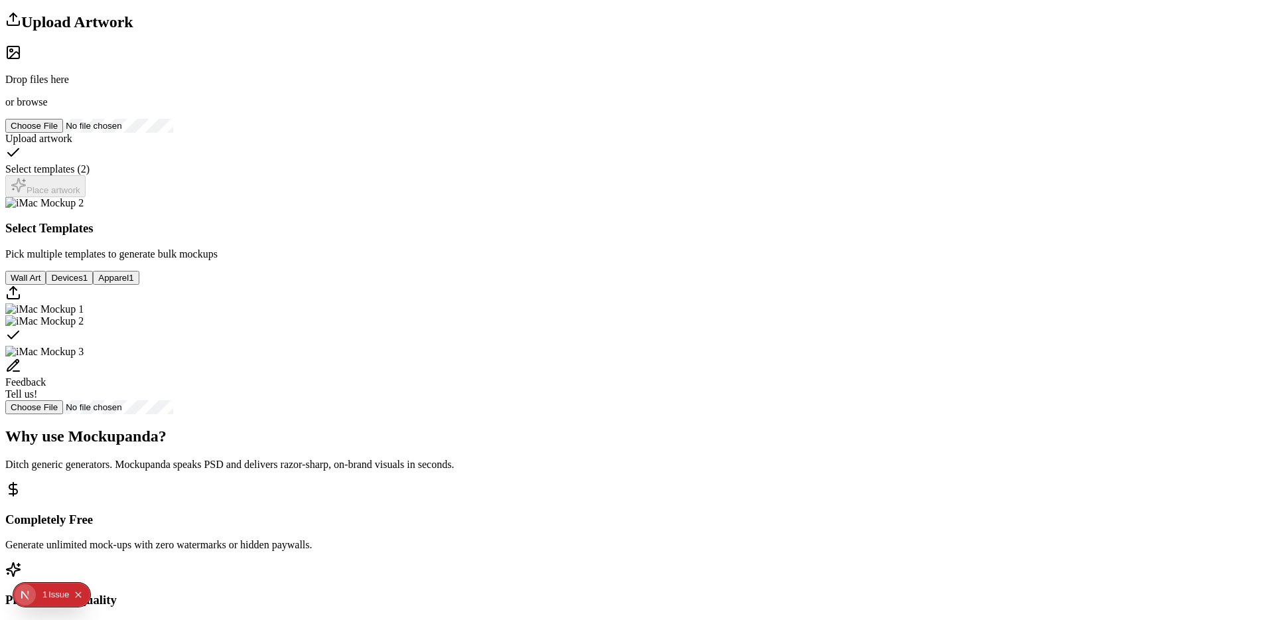
scroll to position [180, 0]
click at [356, 29] on div "Upload Artwork" at bounding box center [636, 19] width 1263 height 20
click at [13, 50] on circle at bounding box center [11, 48] width 3 height 3
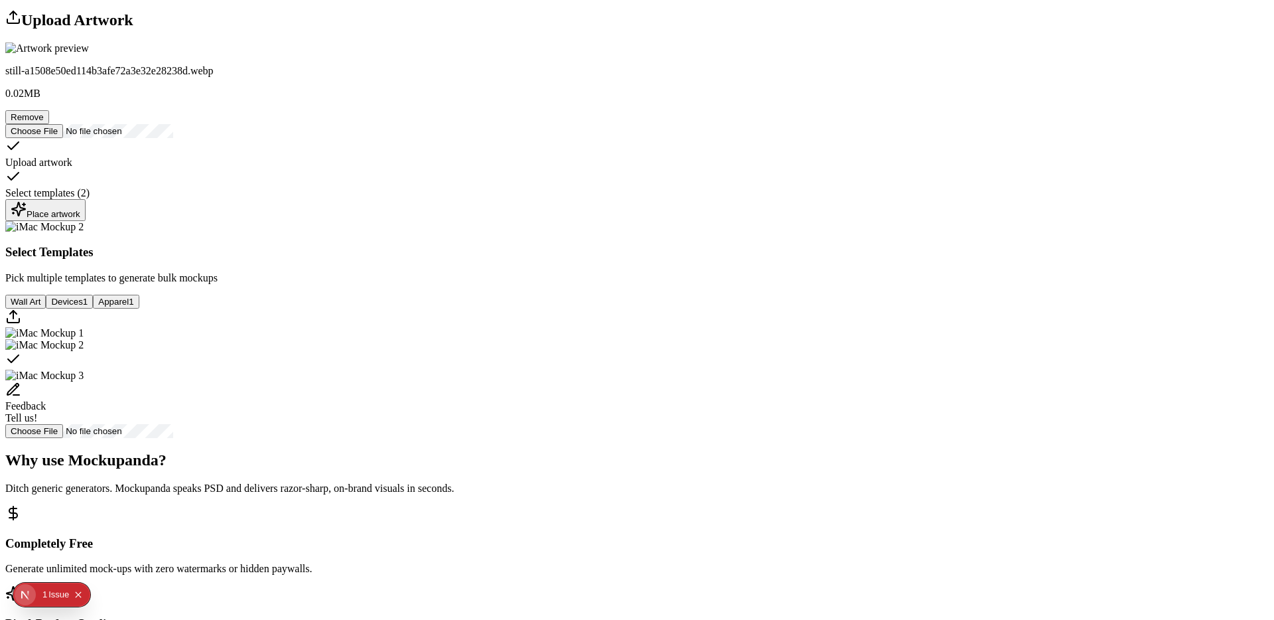
click at [80, 219] on div "Place artwork" at bounding box center [46, 210] width 70 height 18
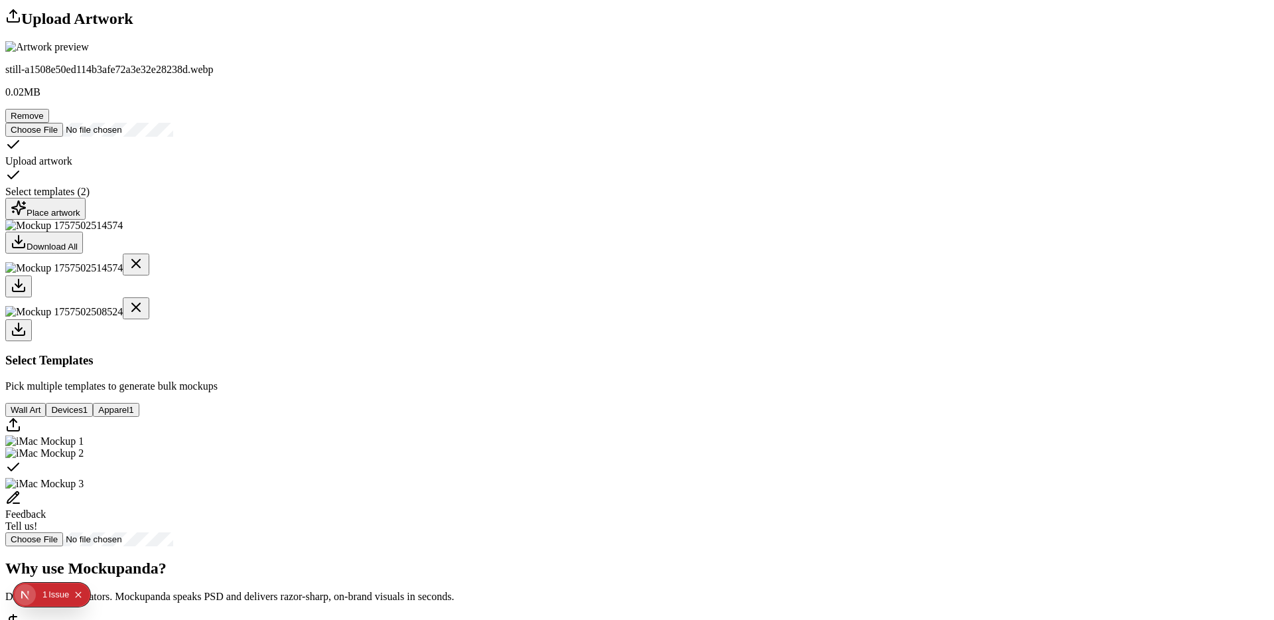
scroll to position [178, 0]
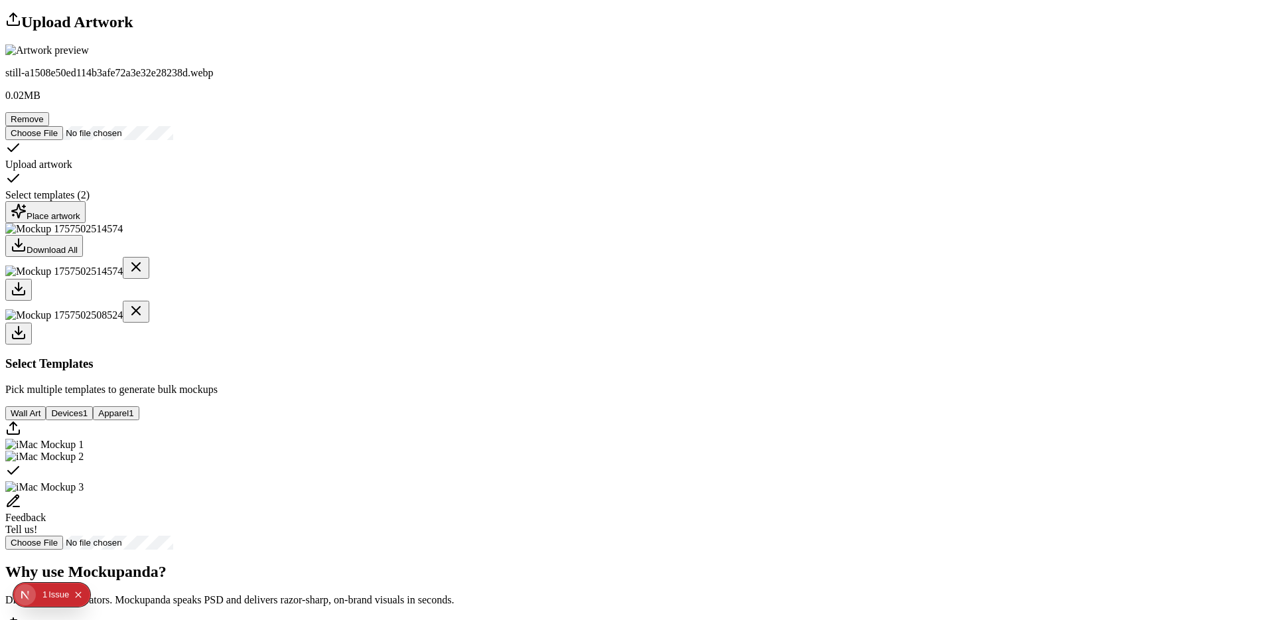
click at [49, 126] on button "Remove" at bounding box center [27, 119] width 44 height 14
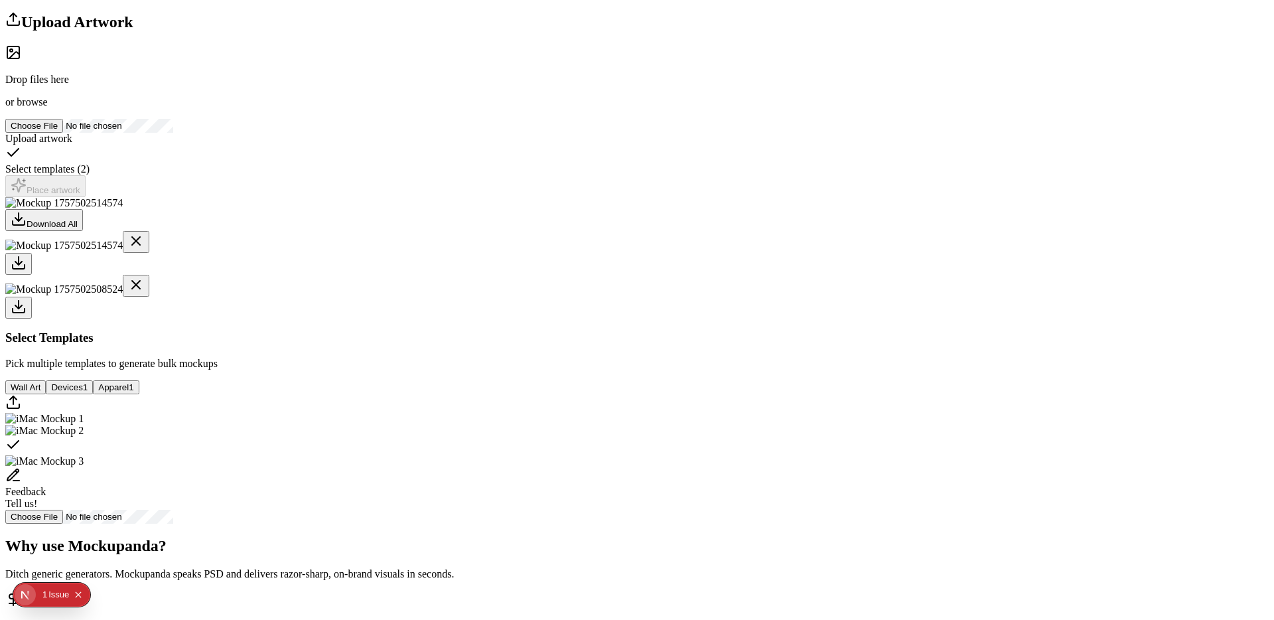
click at [47, 107] on span "browse" at bounding box center [32, 101] width 31 height 11
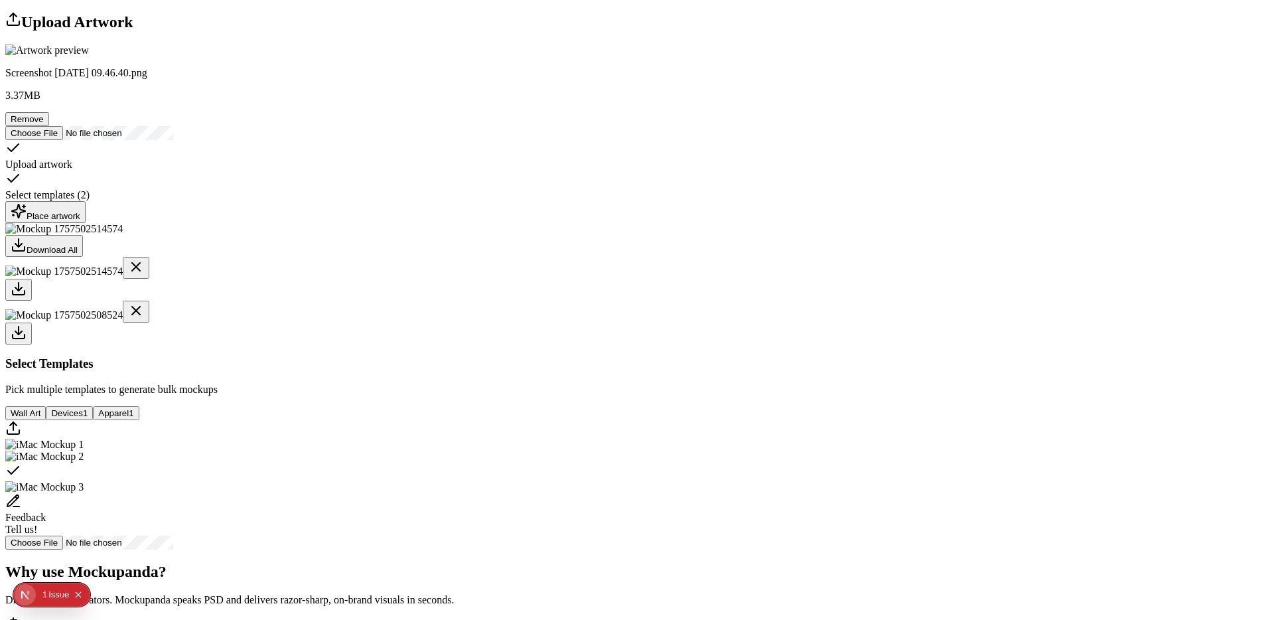
click at [80, 221] on div "Place artwork" at bounding box center [46, 212] width 70 height 18
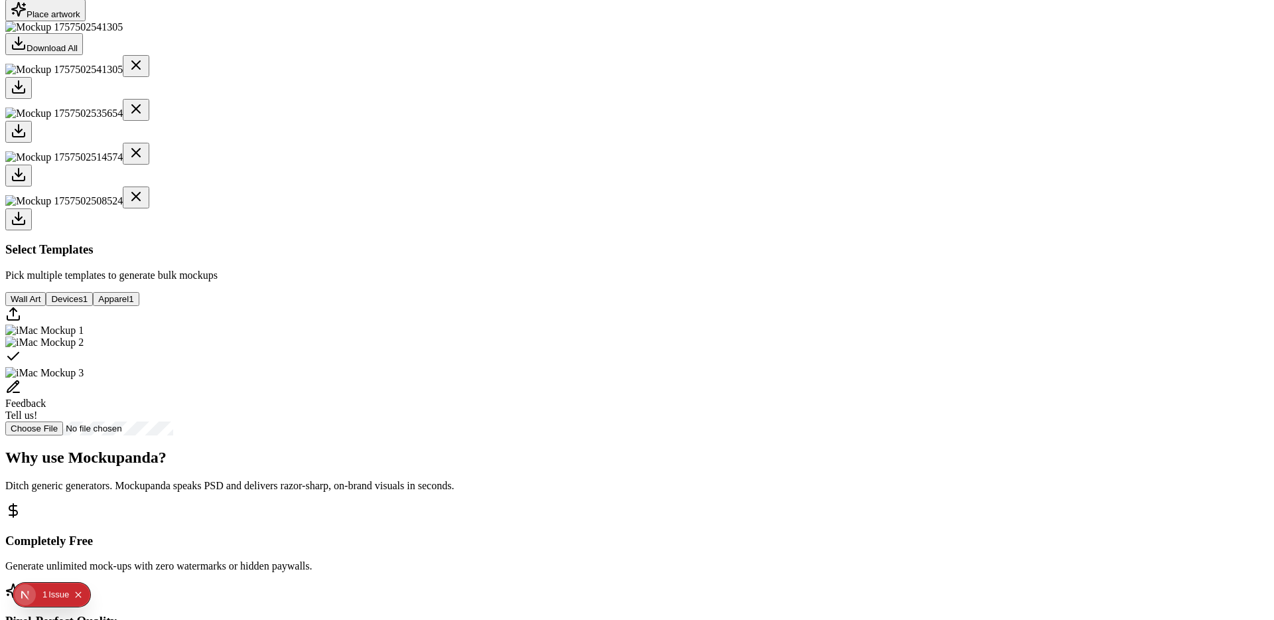
scroll to position [173, 0]
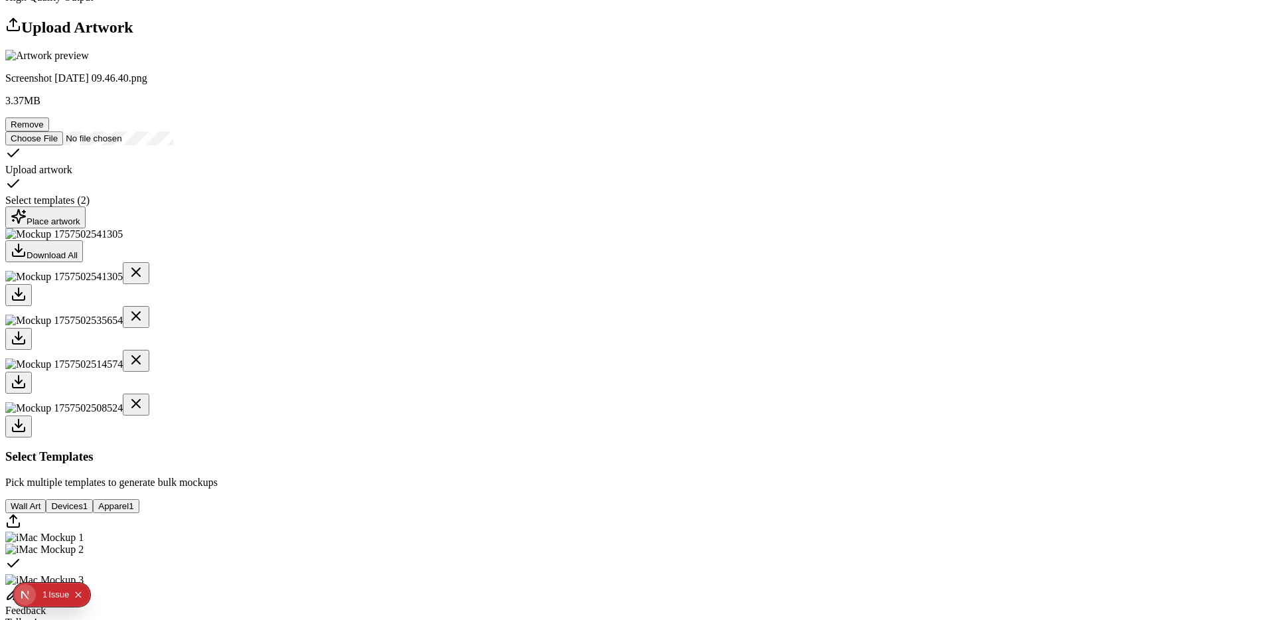
click at [569, 350] on div at bounding box center [636, 339] width 1263 height 22
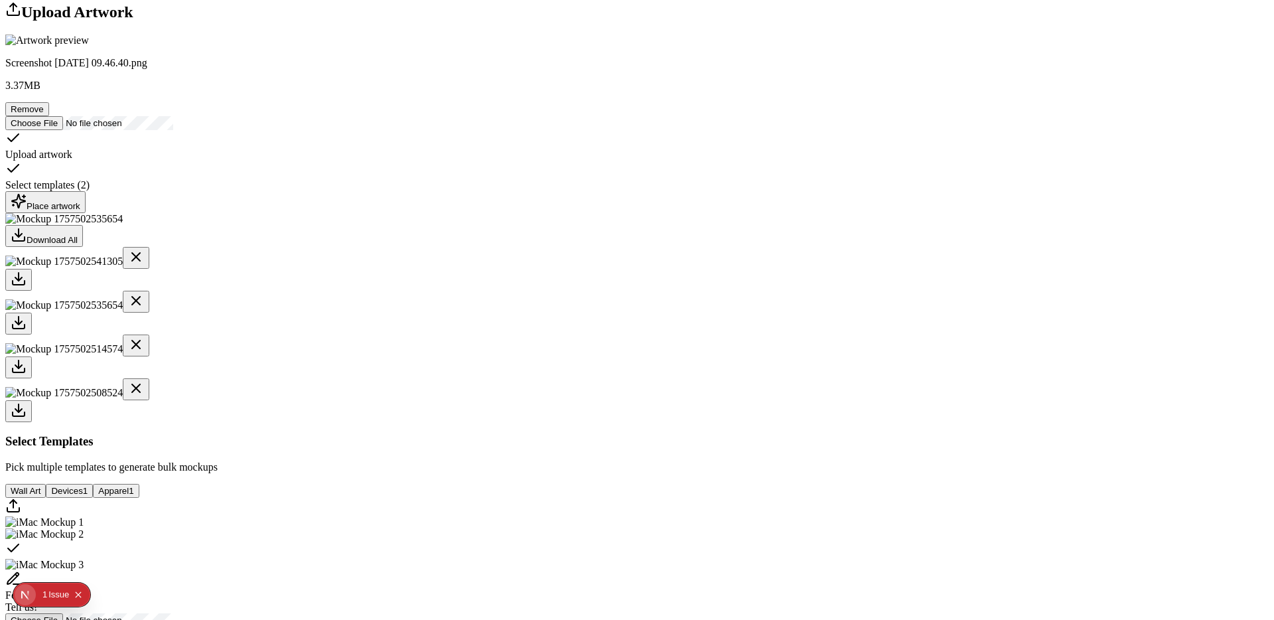
scroll to position [188, 0]
click at [49, 117] on button "Remove" at bounding box center [27, 110] width 44 height 14
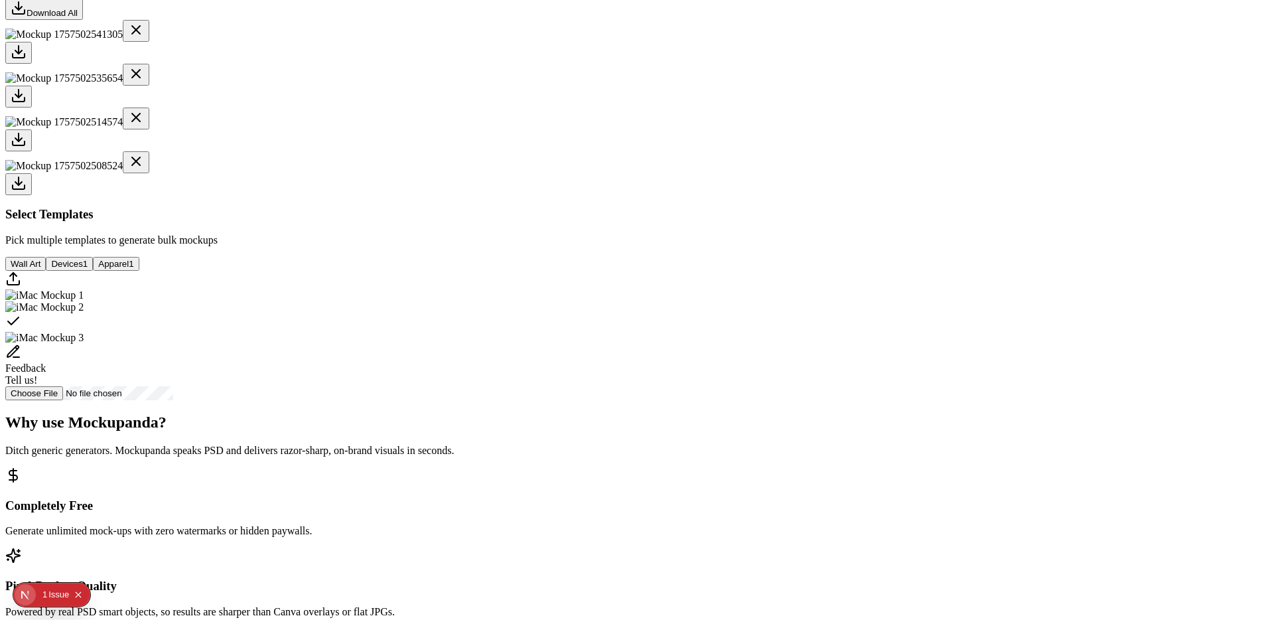
scroll to position [0, 0]
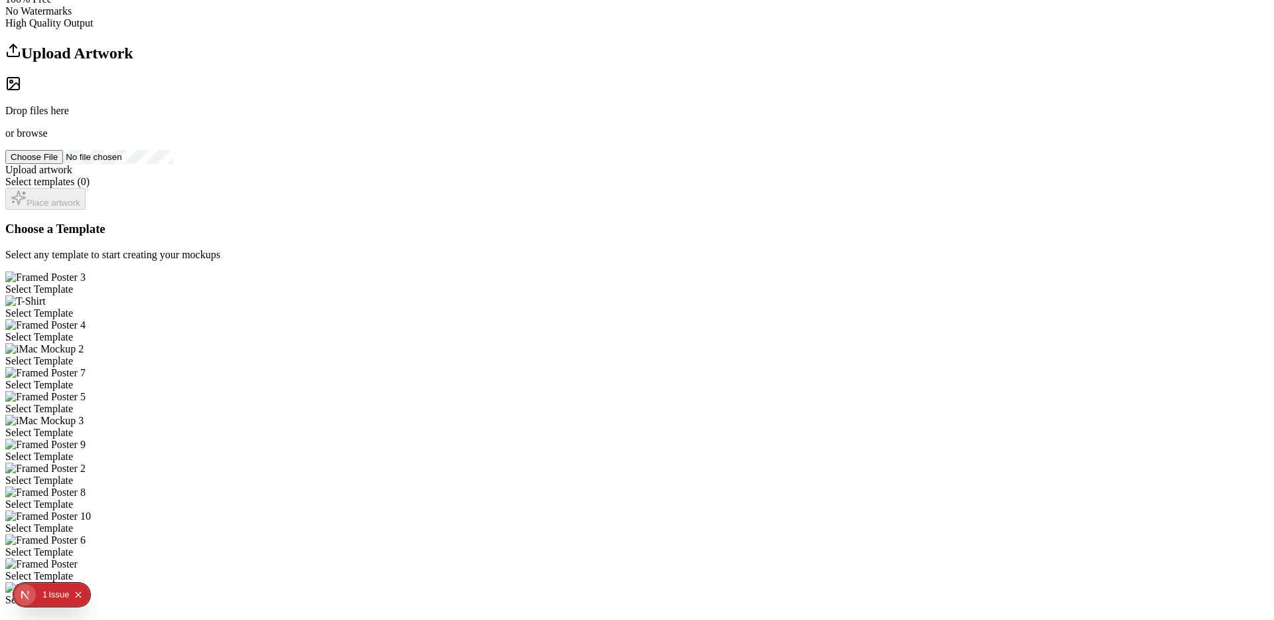
scroll to position [145, 0]
click at [697, 309] on div "Select Template" at bounding box center [636, 315] width 1263 height 12
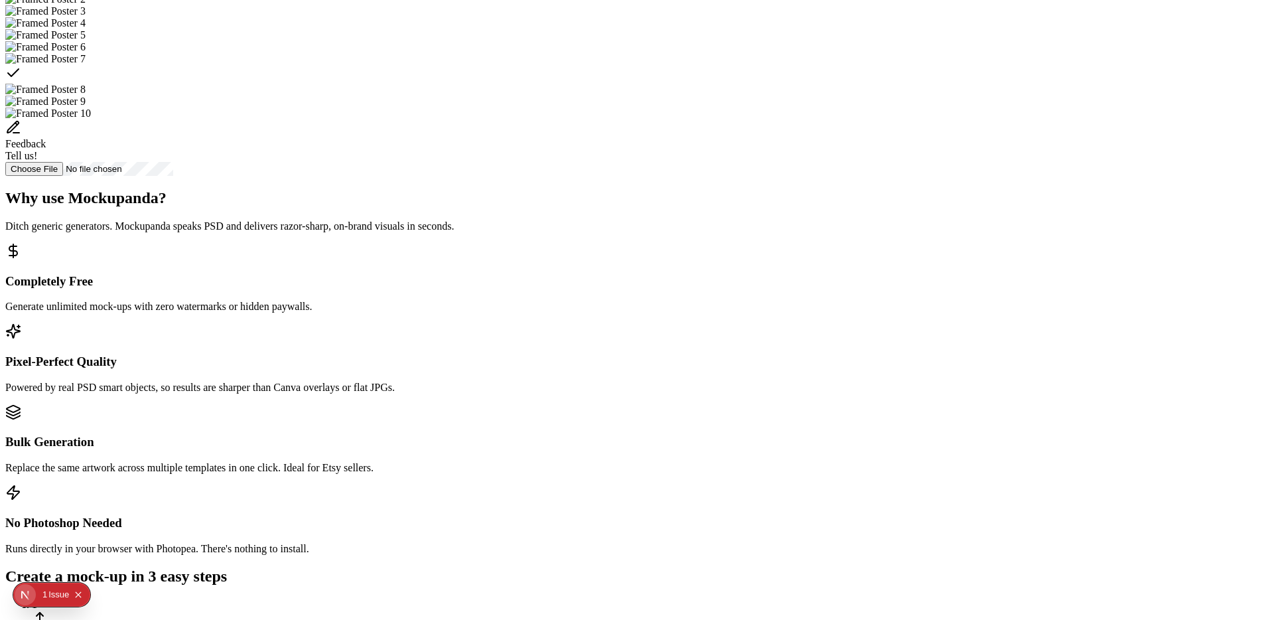
scroll to position [498, 0]
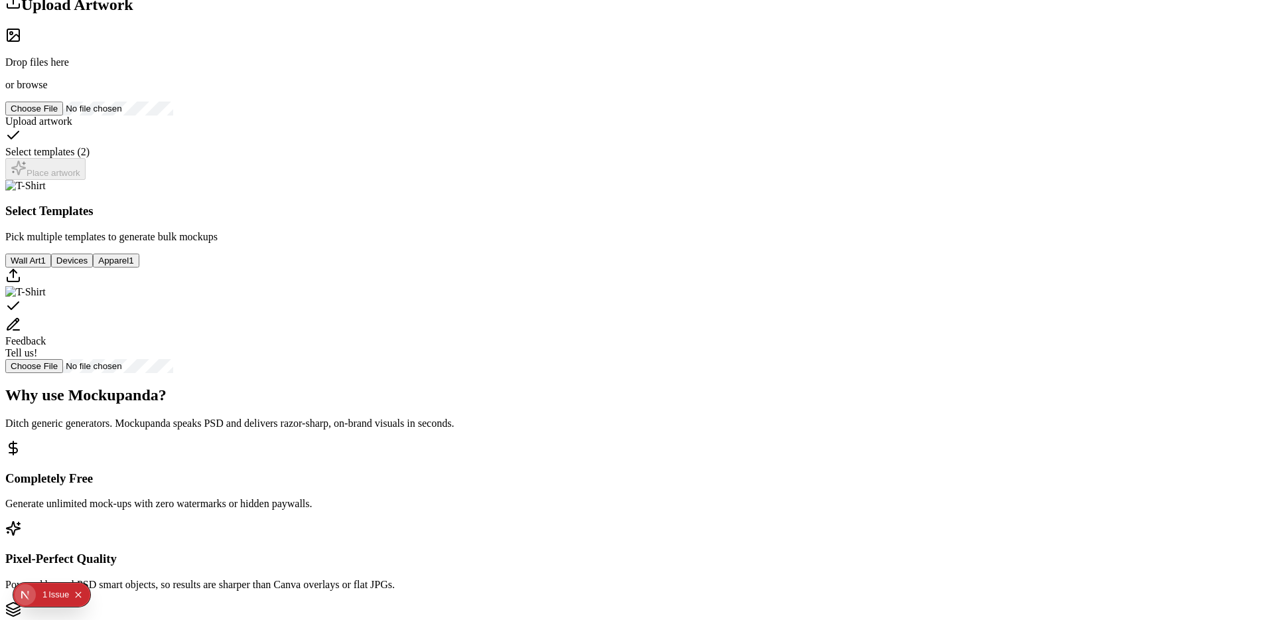
scroll to position [191, 0]
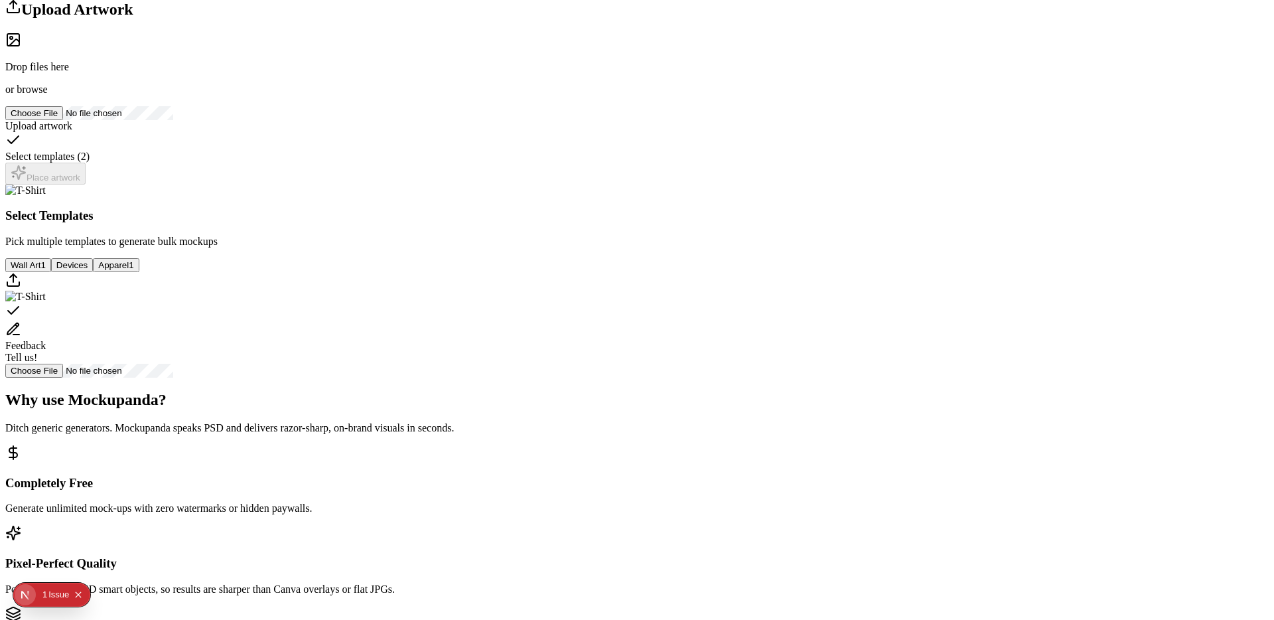
click at [47, 95] on span "browse" at bounding box center [32, 89] width 31 height 11
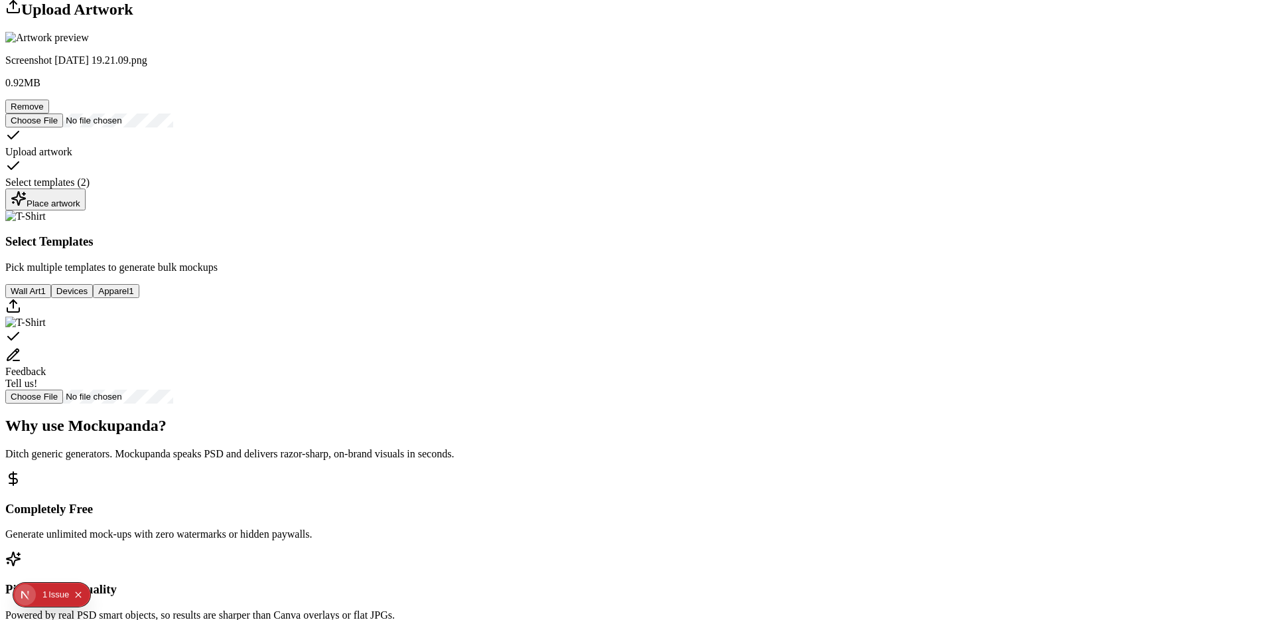
scroll to position [190, 0]
click at [80, 210] on div "Place artwork" at bounding box center [46, 201] width 70 height 18
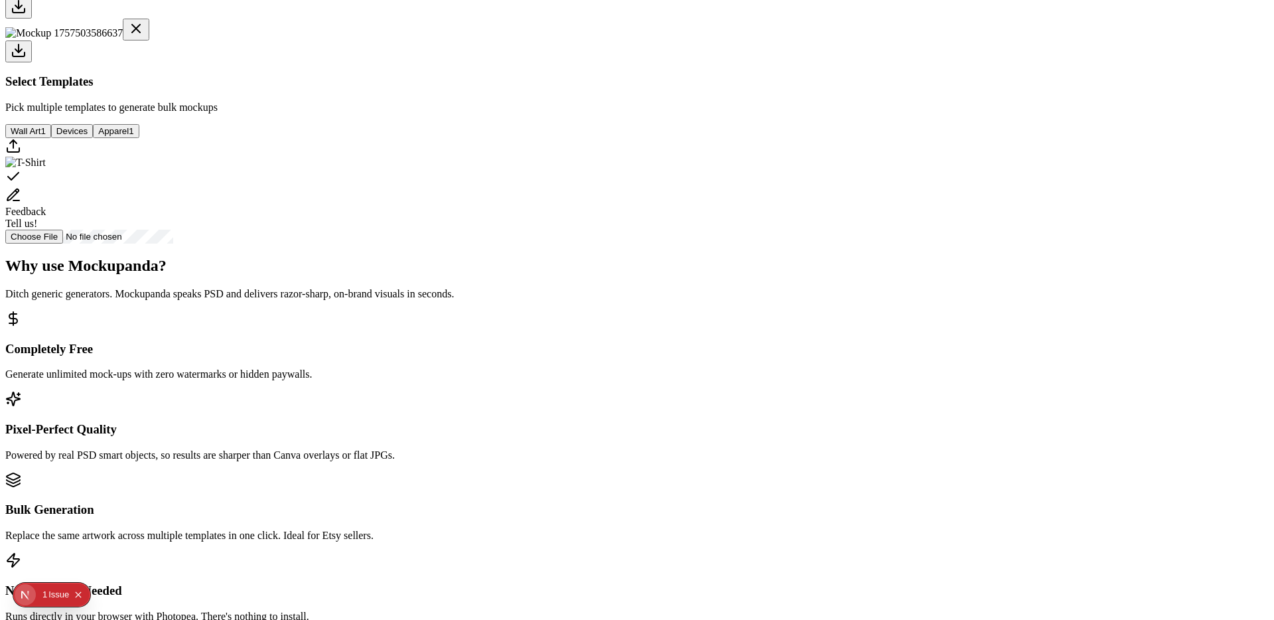
scroll to position [466, 0]
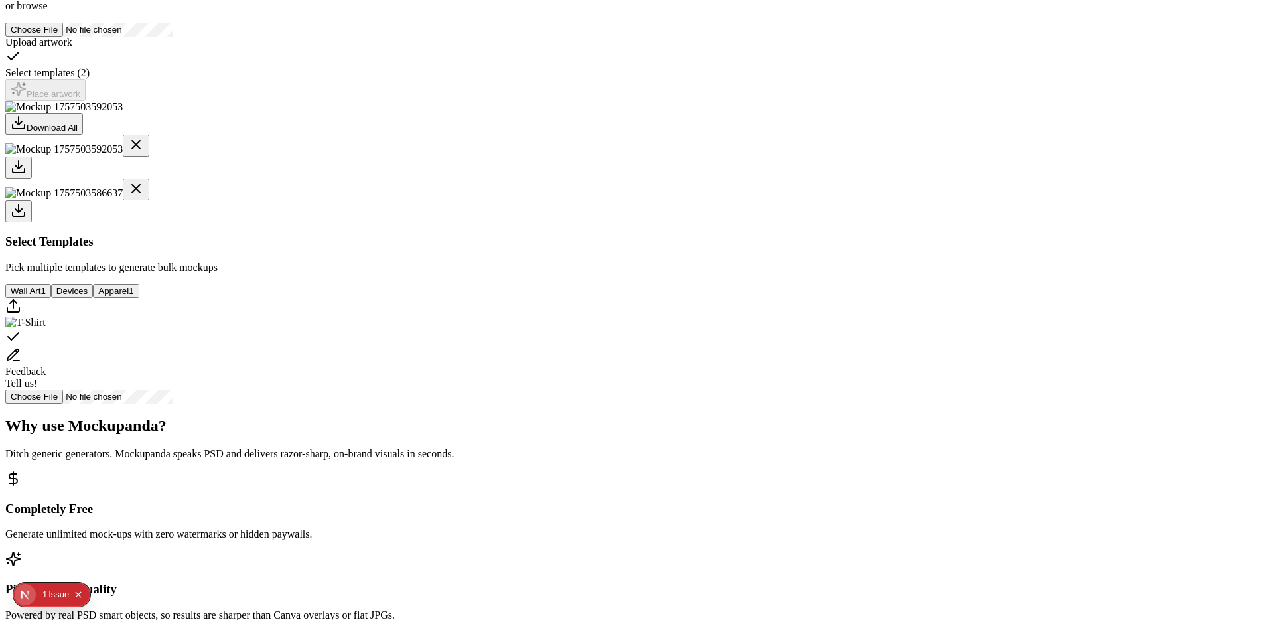
scroll to position [354, 0]
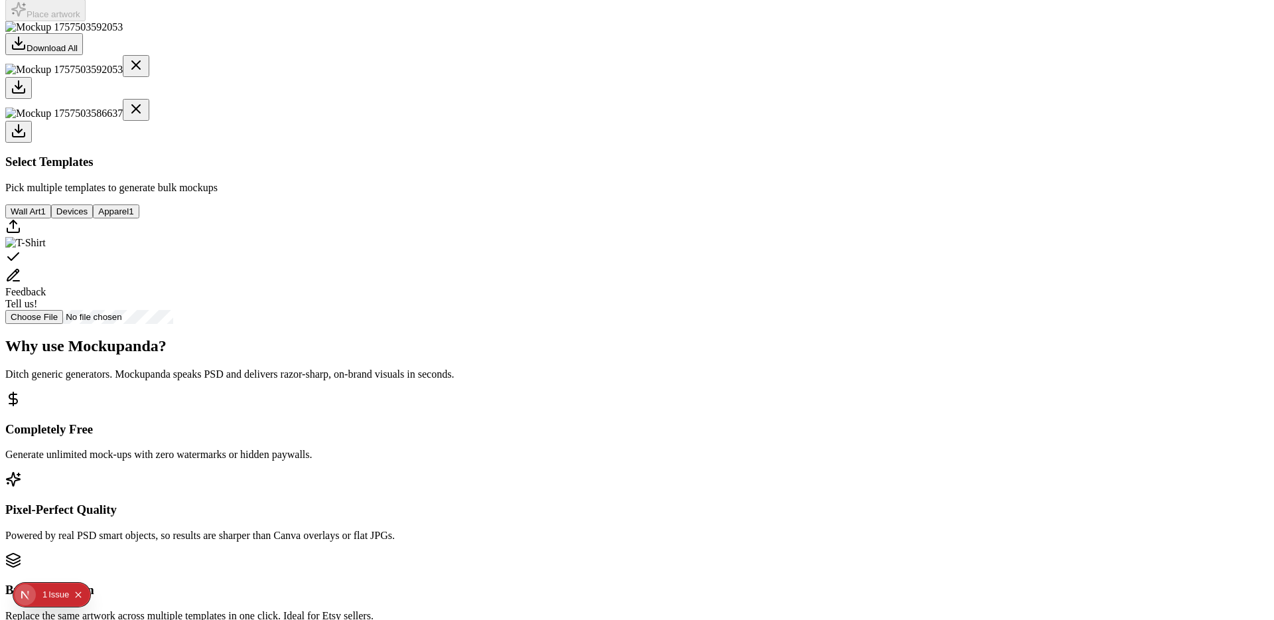
click at [144, 73] on icon at bounding box center [136, 65] width 16 height 16
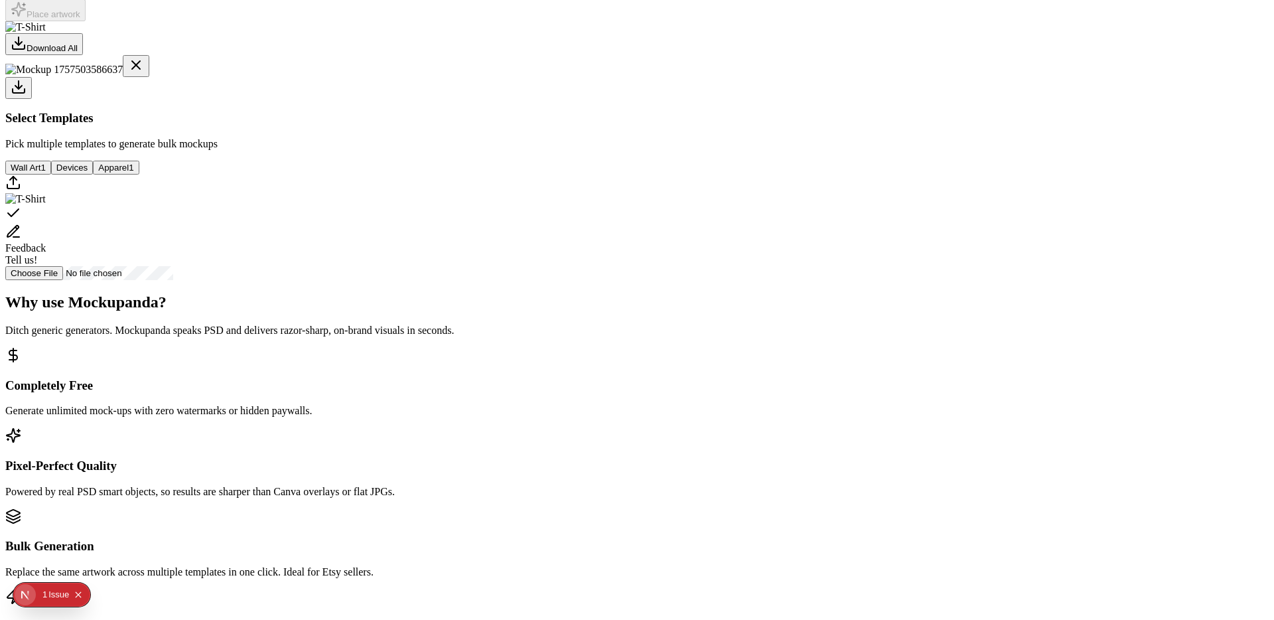
click at [140, 69] on icon at bounding box center [136, 65] width 8 height 8
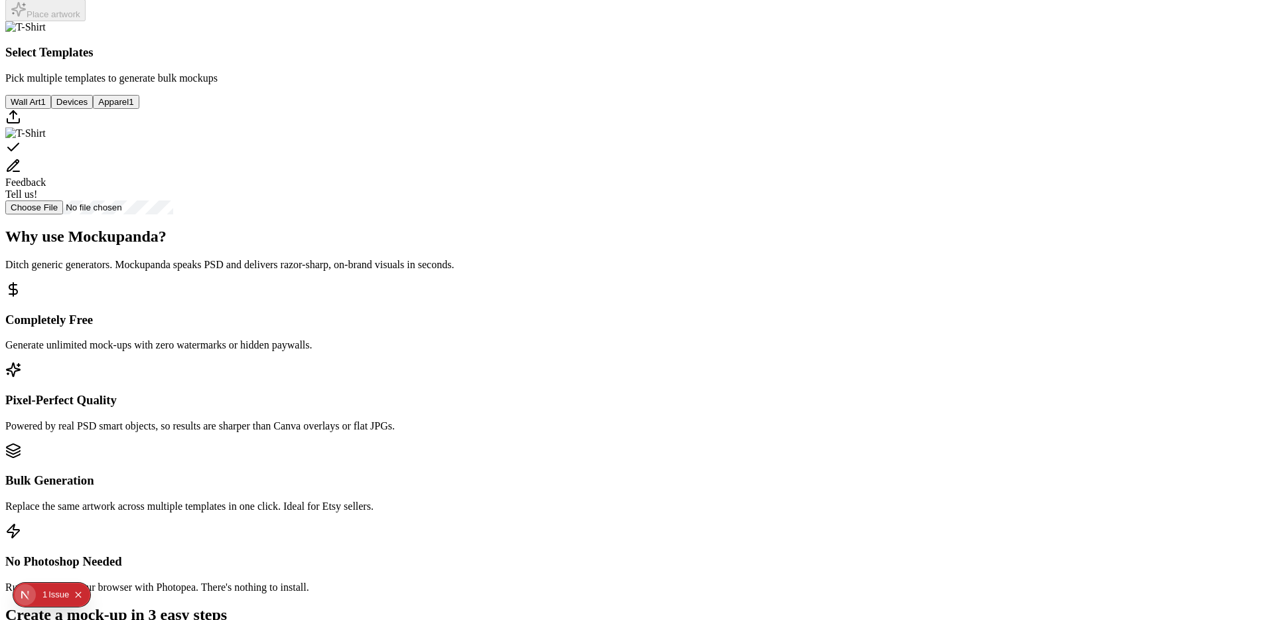
click at [658, 158] on div "Select template T-Shirt" at bounding box center [636, 148] width 1263 height 19
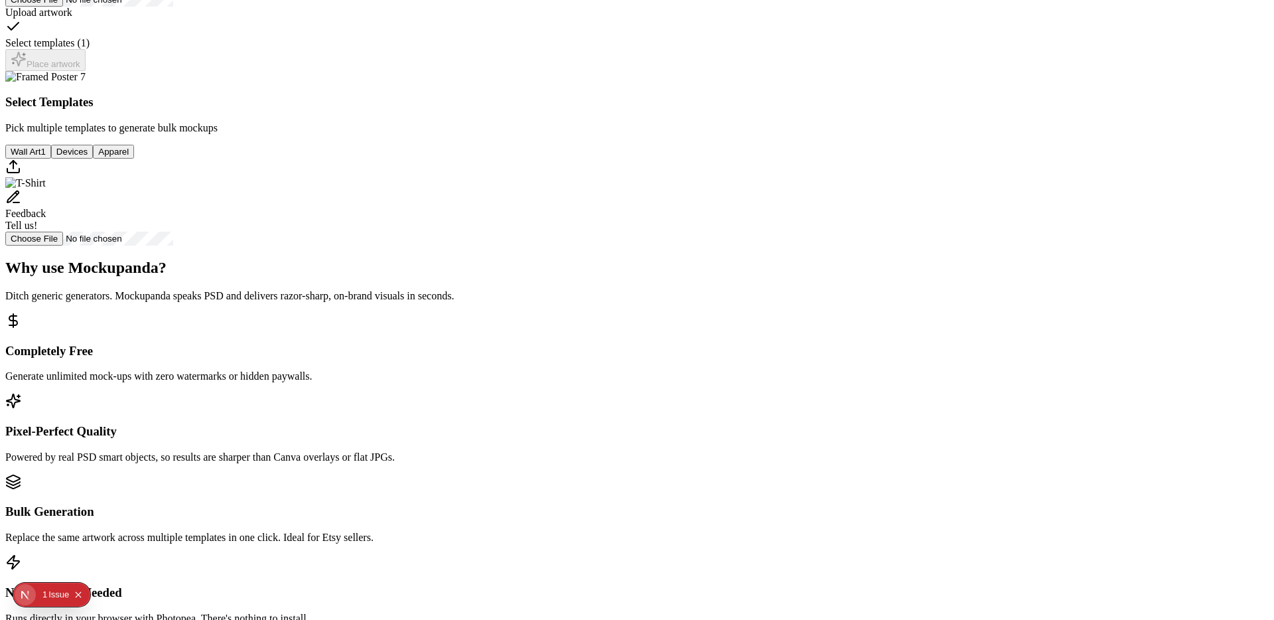
scroll to position [304, 0]
click at [51, 159] on button "Wall Art 1" at bounding box center [28, 152] width 46 height 14
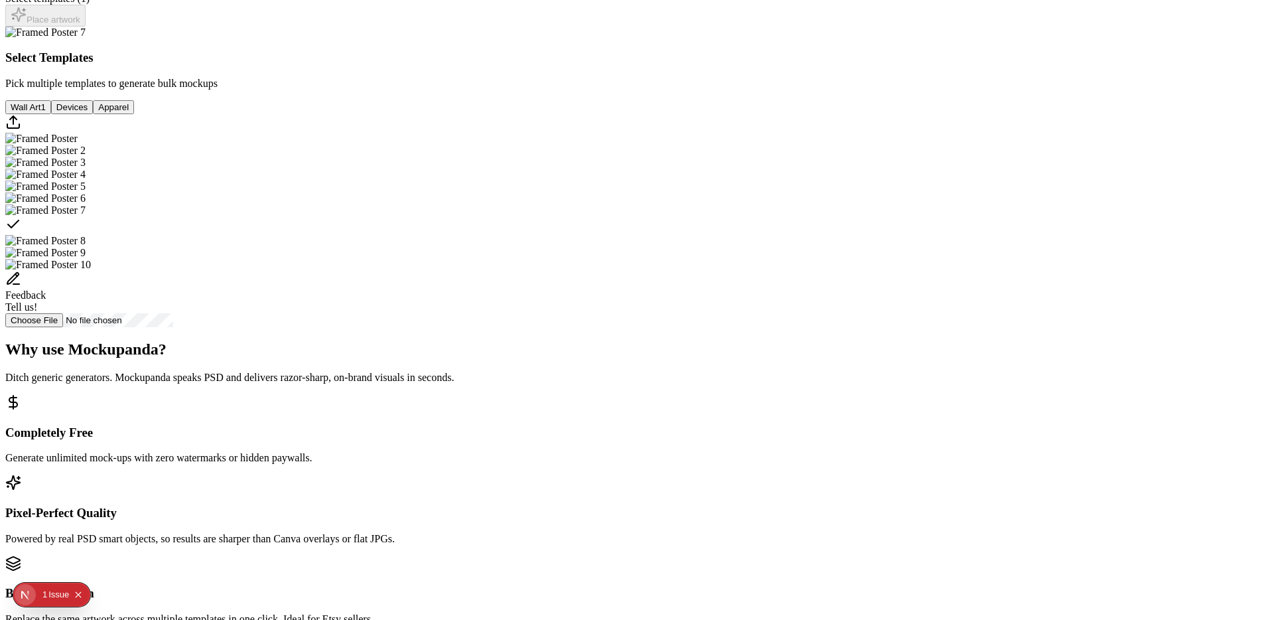
scroll to position [350, 0]
click at [93, 113] on button "Devices" at bounding box center [72, 107] width 42 height 14
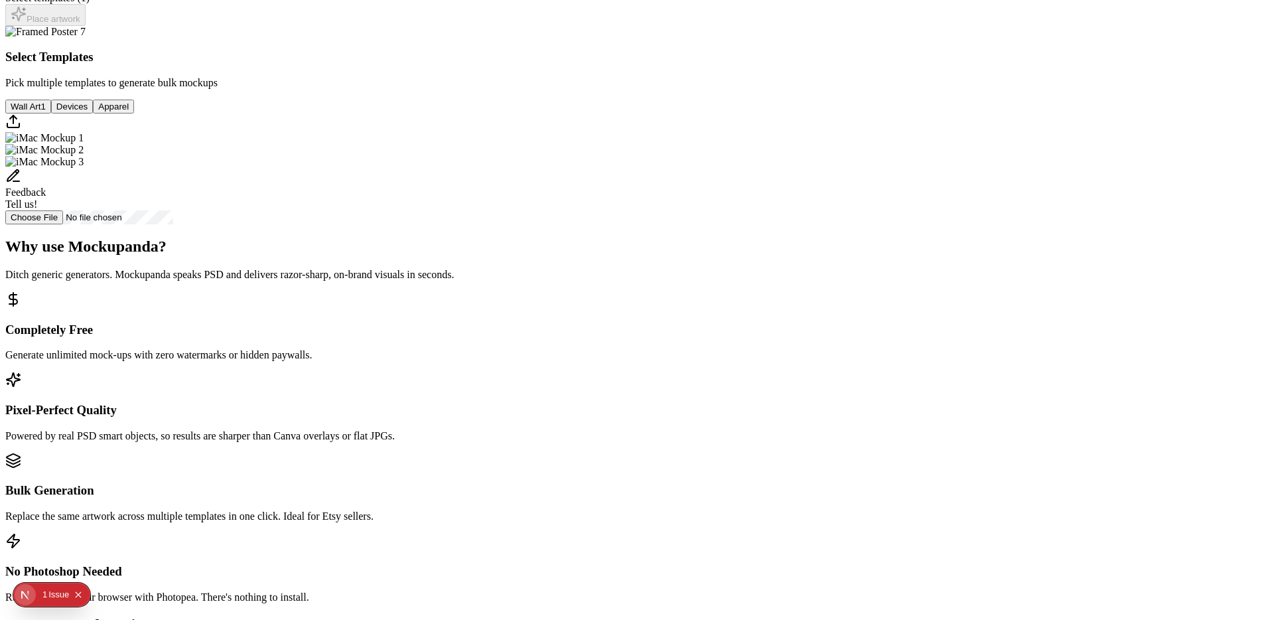
click at [134, 113] on button "Apparel" at bounding box center [113, 107] width 41 height 14
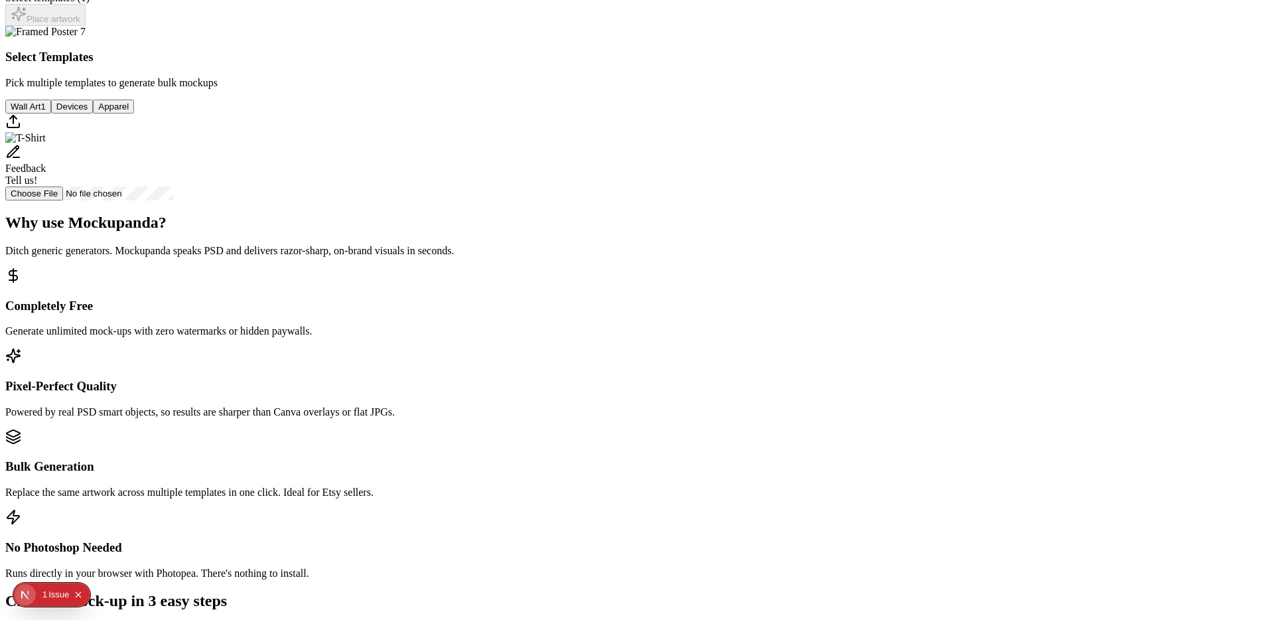
click at [46, 144] on img "Select template T-Shirt" at bounding box center [25, 138] width 40 height 12
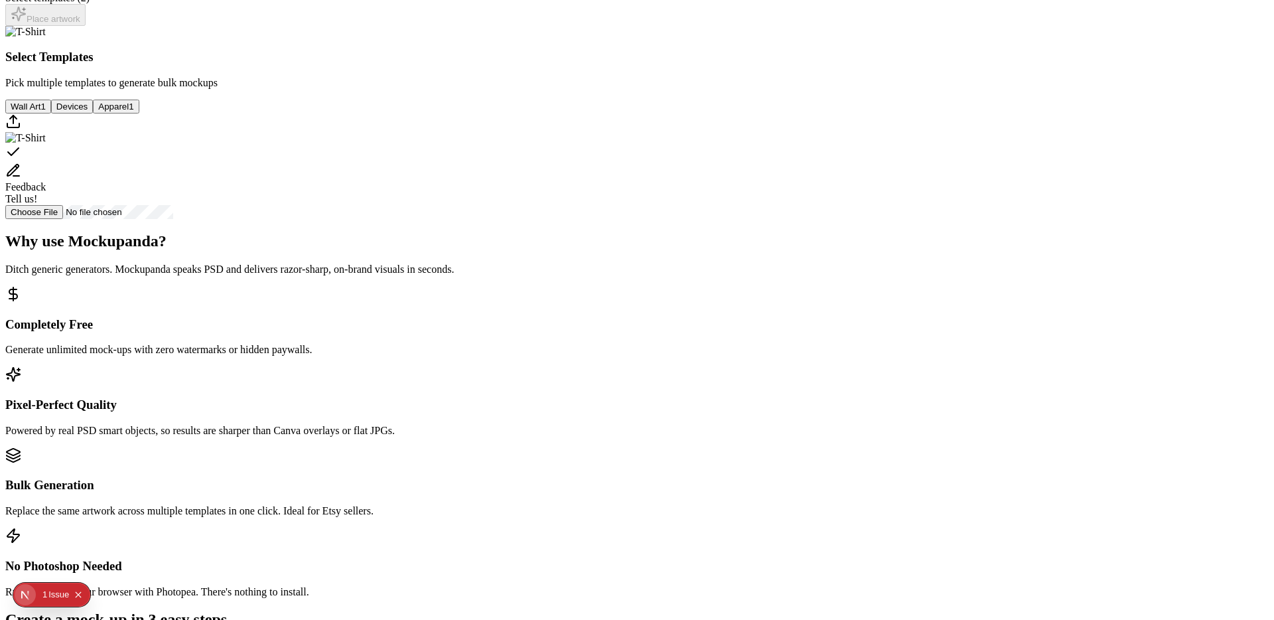
click at [51, 113] on button "Wall Art 1" at bounding box center [28, 107] width 46 height 14
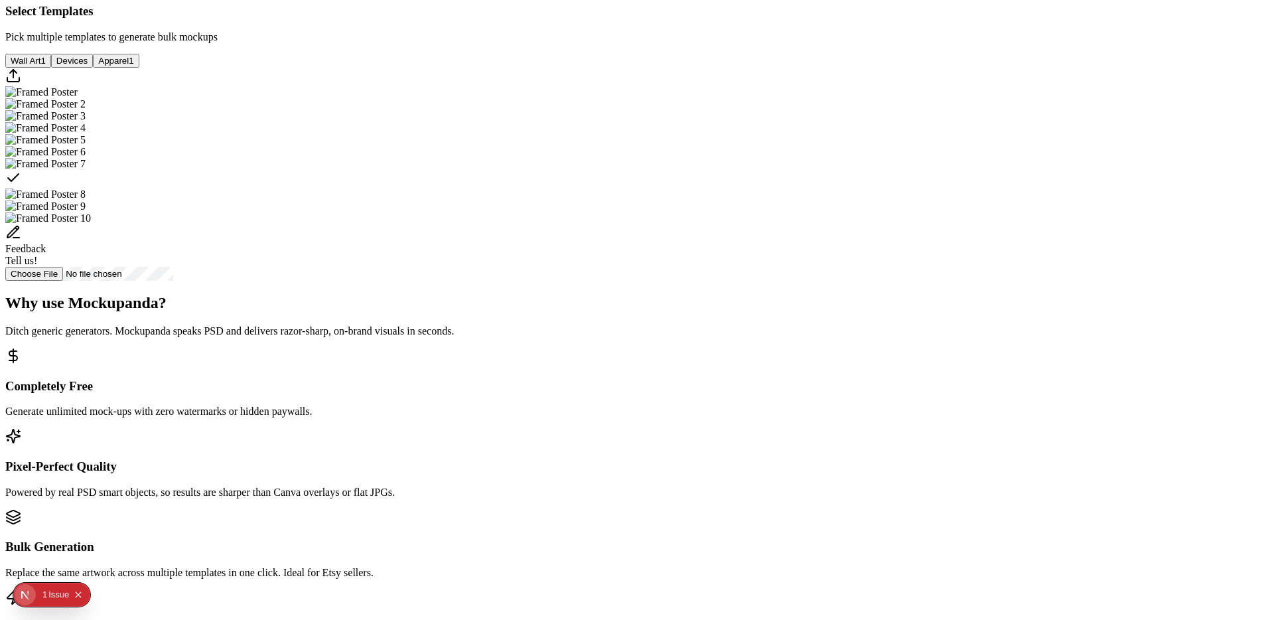
scroll to position [387, 0]
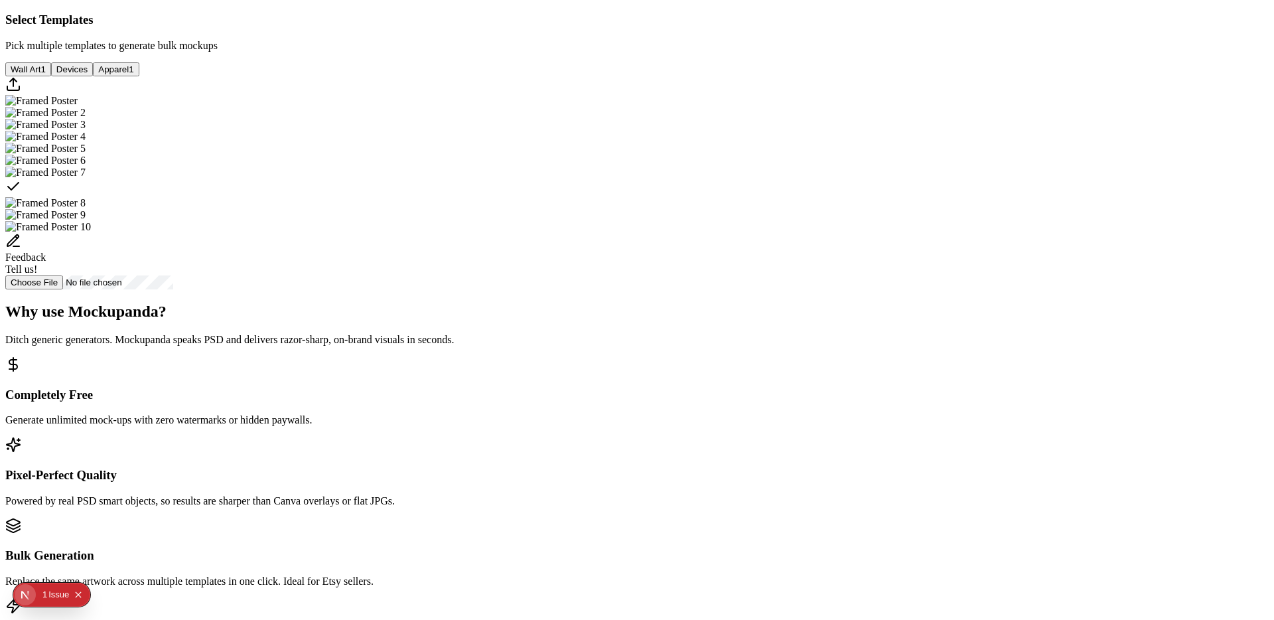
click at [78, 107] on img "Select template Framed Poster" at bounding box center [41, 101] width 72 height 12
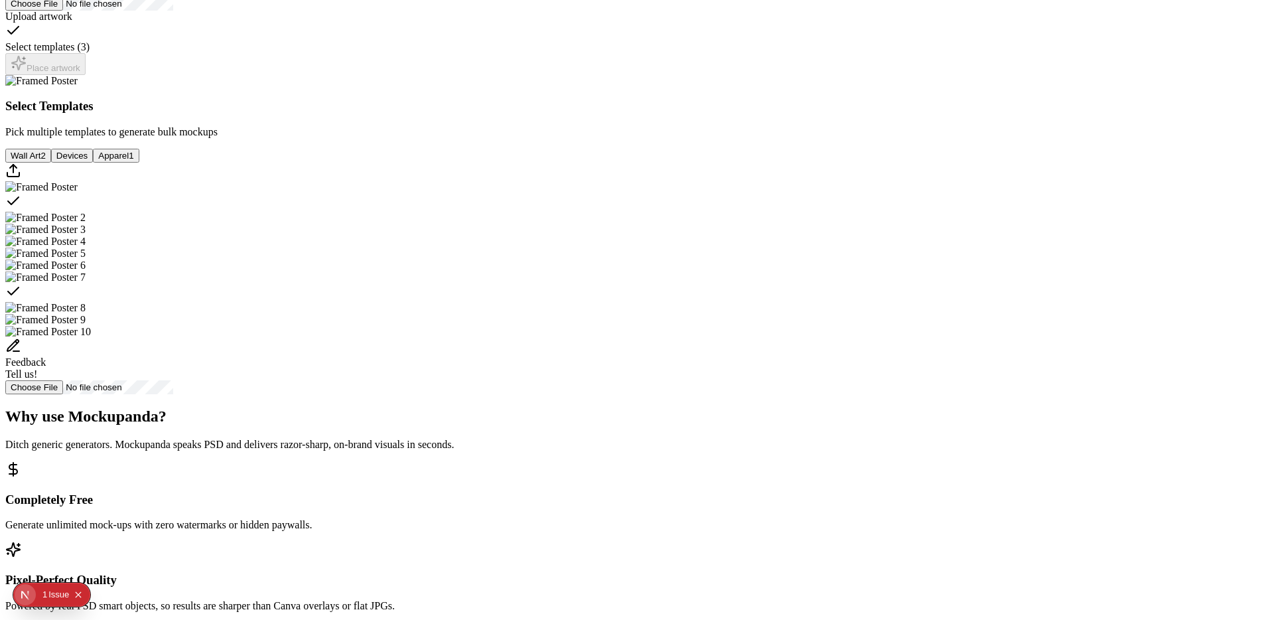
scroll to position [303, 0]
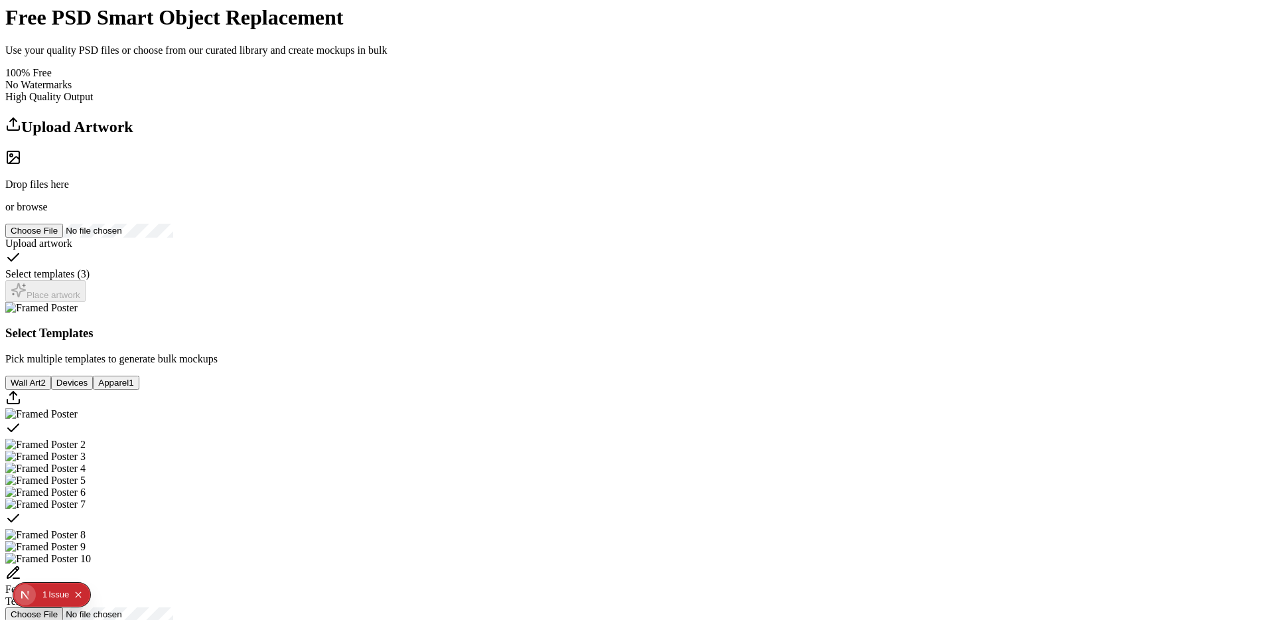
scroll to position [0, 0]
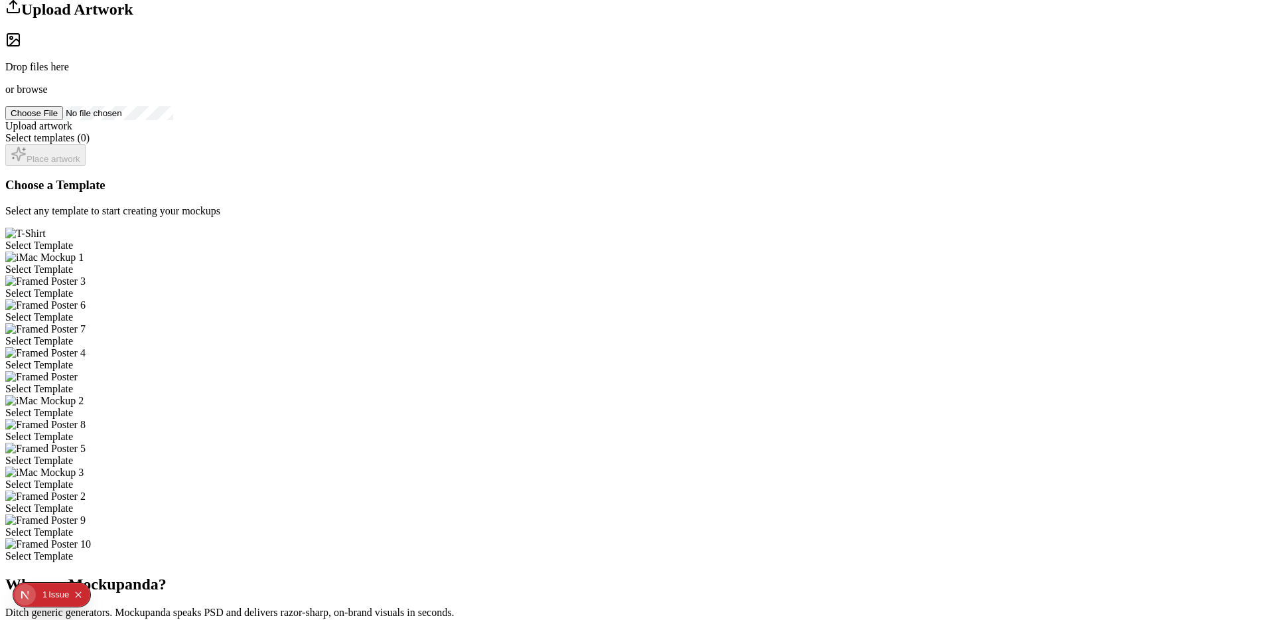
click at [527, 240] on div "Select Template" at bounding box center [636, 246] width 1263 height 12
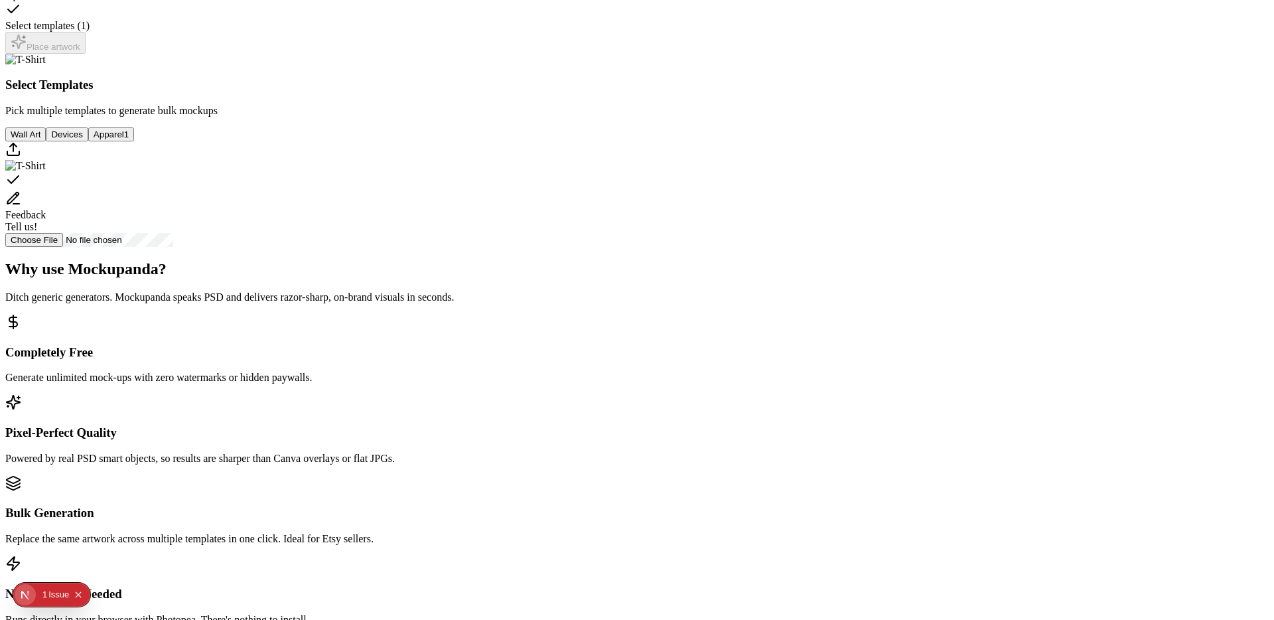
scroll to position [318, 0]
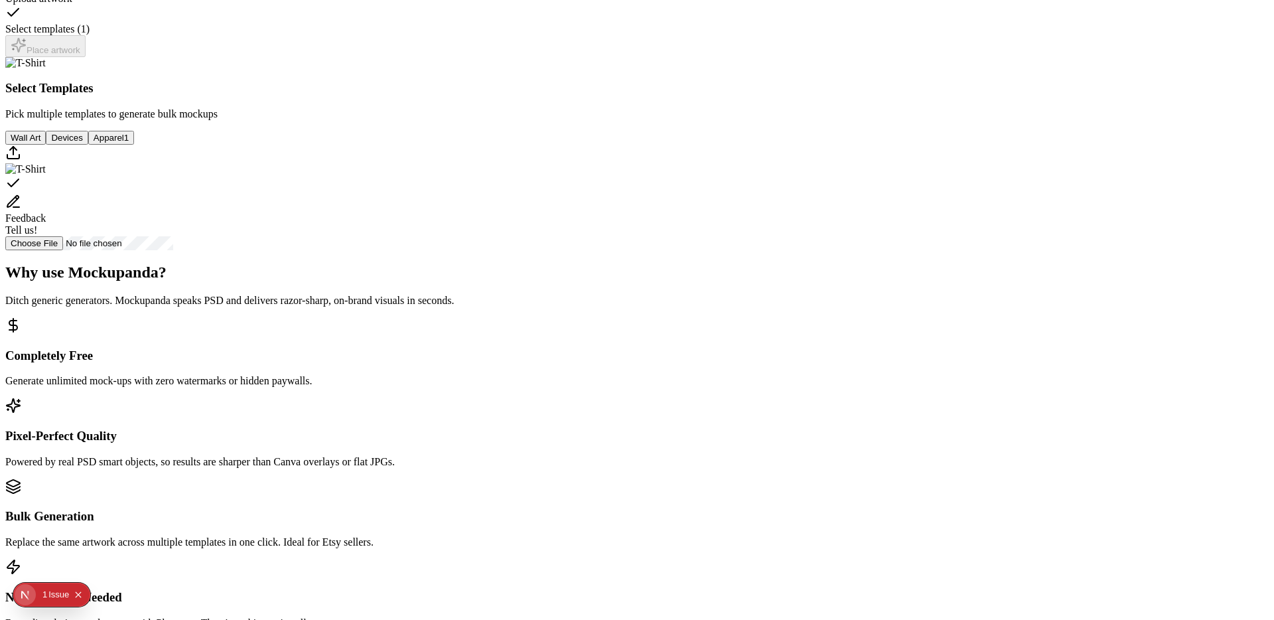
click at [46, 145] on button "Wall Art" at bounding box center [25, 138] width 40 height 14
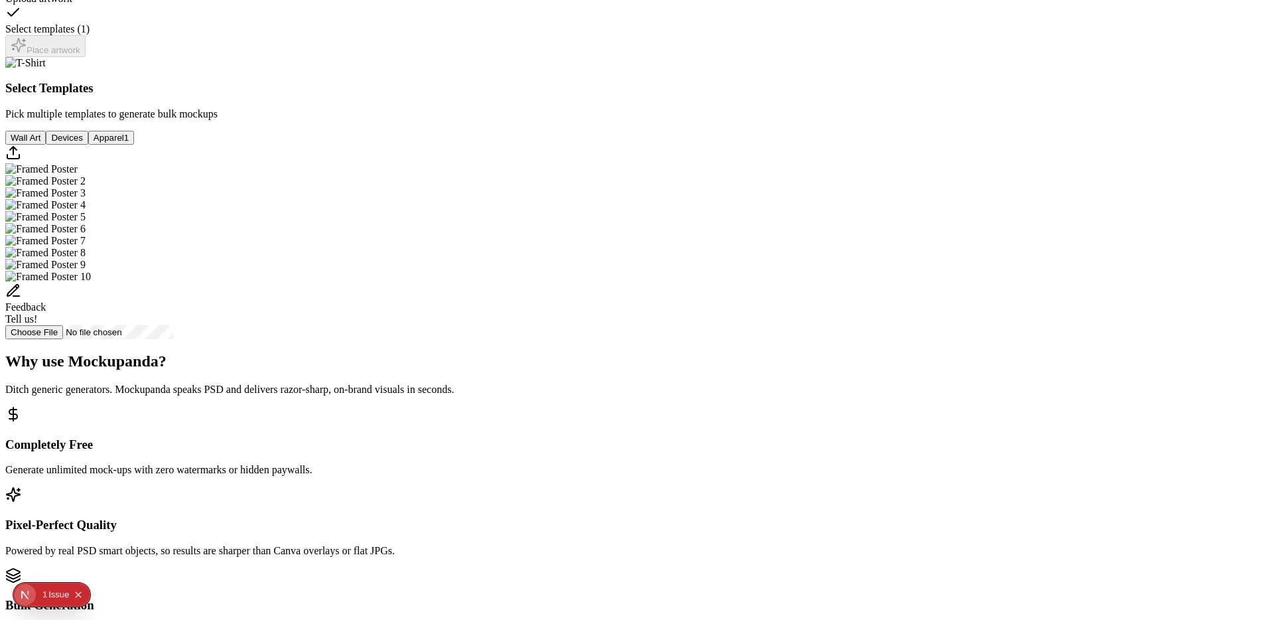
click at [88, 145] on button "Devices" at bounding box center [67, 138] width 42 height 14
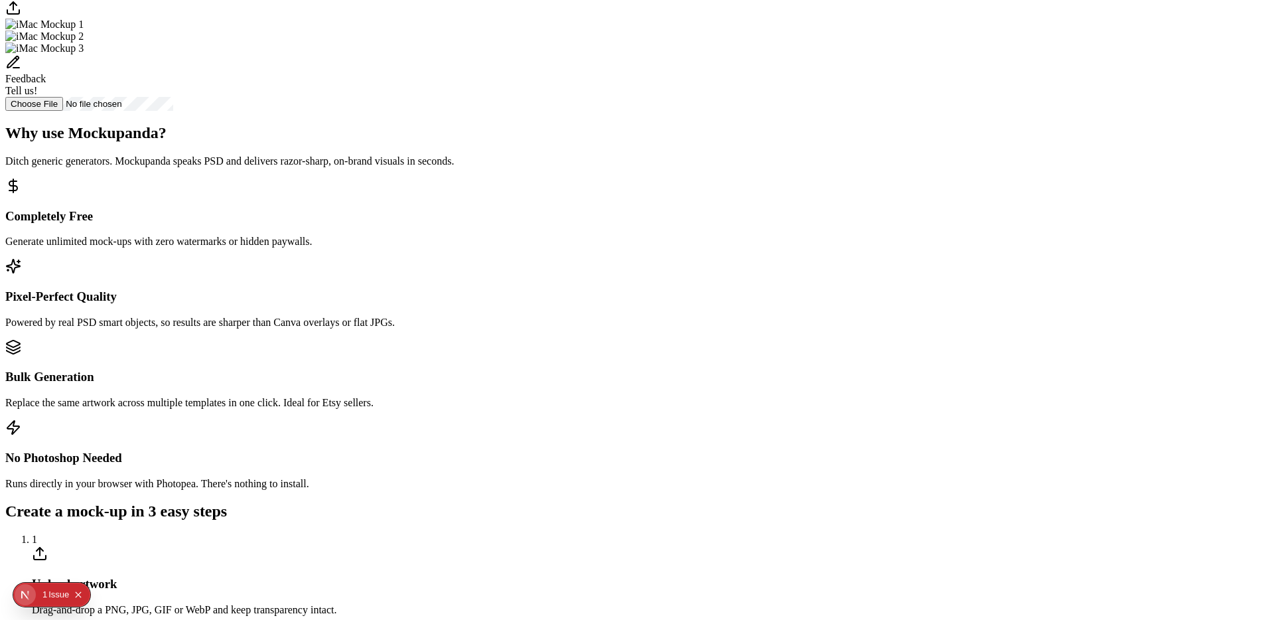
scroll to position [459, 0]
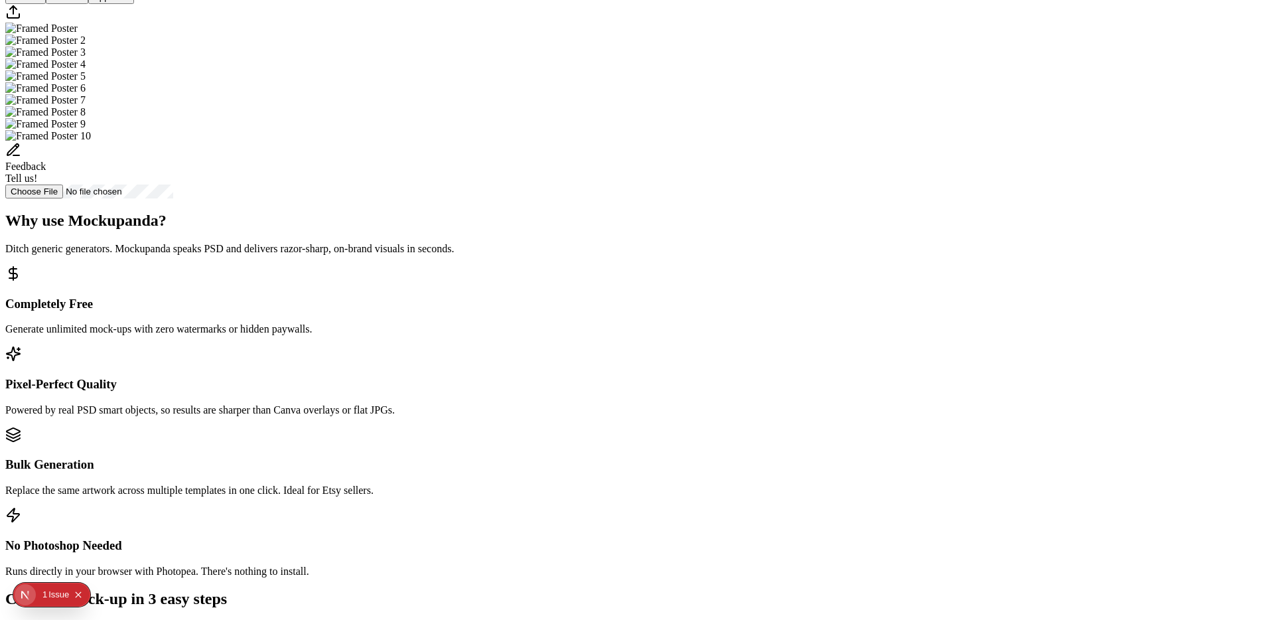
click at [78, 35] on img "Select template Framed Poster" at bounding box center [41, 29] width 72 height 12
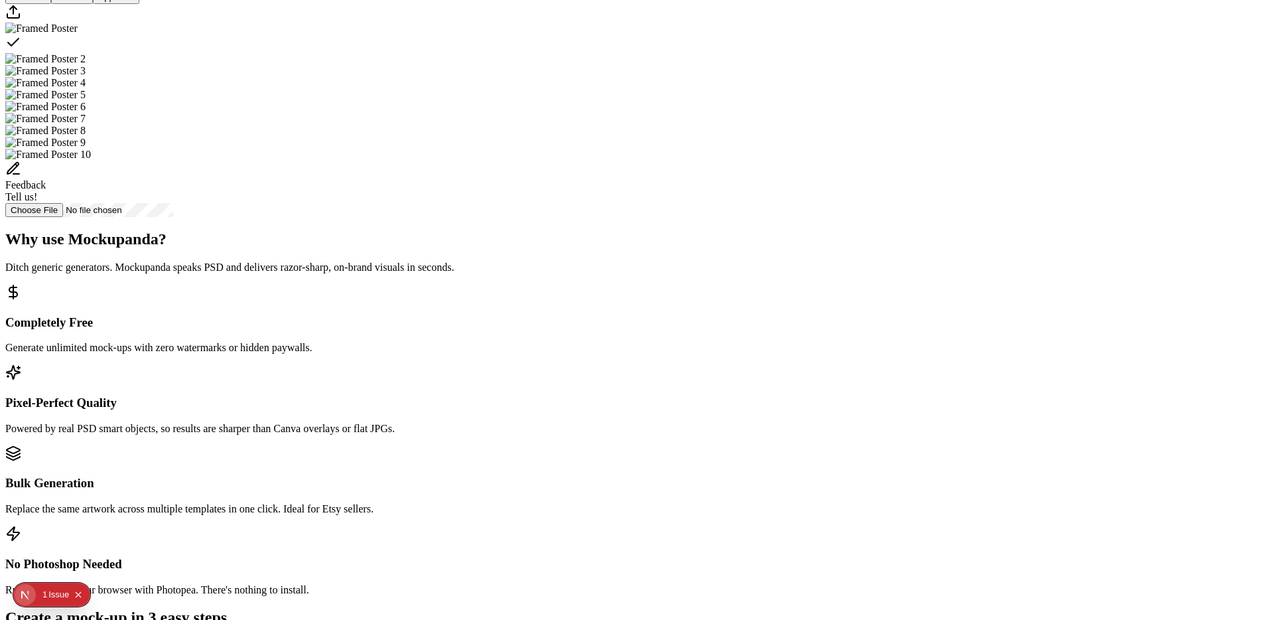
click at [86, 65] on img "Select template Framed Poster 2" at bounding box center [45, 59] width 80 height 12
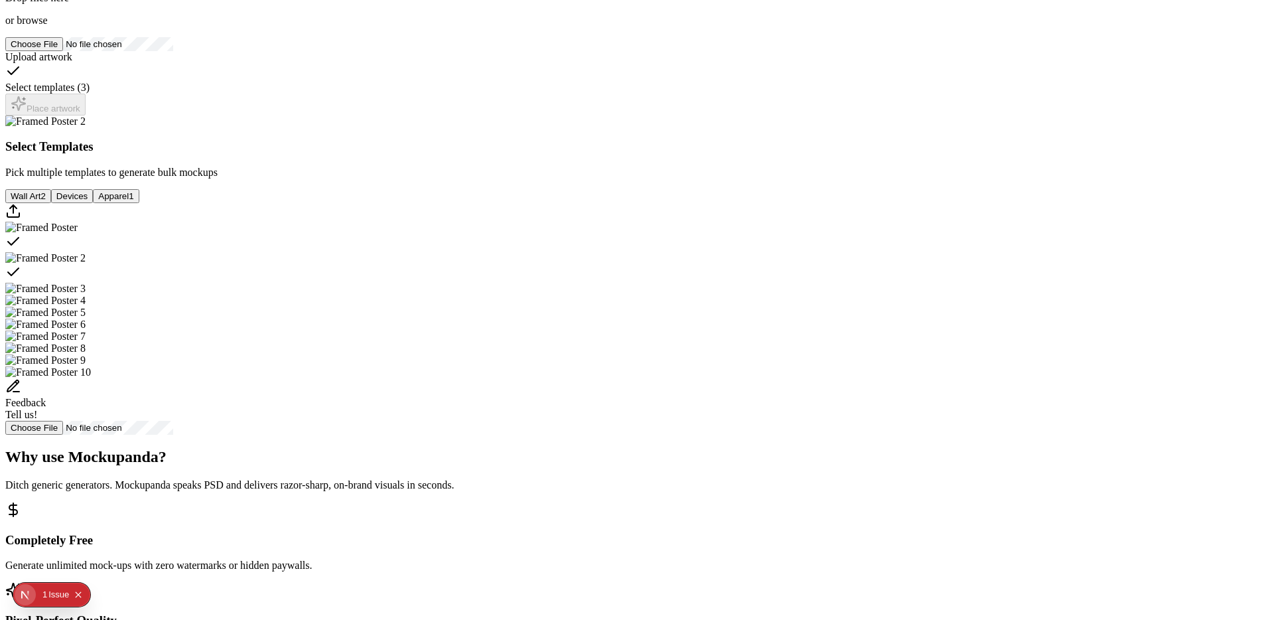
scroll to position [287, 0]
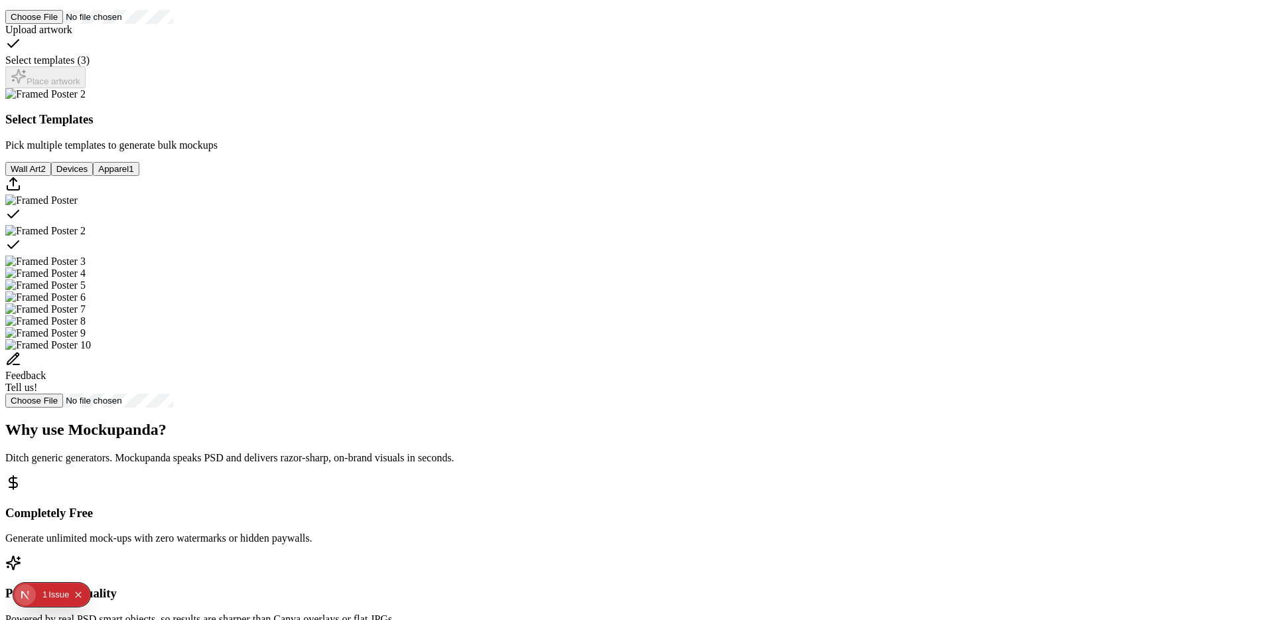
click at [648, 225] on div "Select template Framed Poster" at bounding box center [636, 215] width 1263 height 19
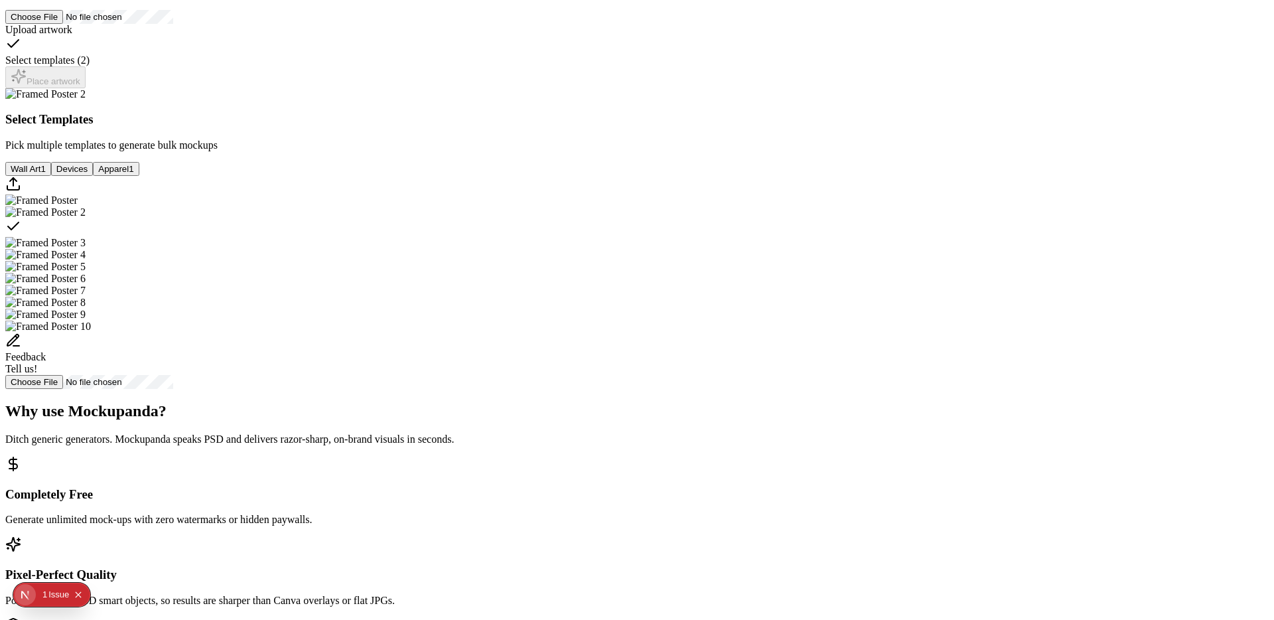
click at [715, 237] on div "Select template Framed Poster 2" at bounding box center [636, 227] width 1263 height 19
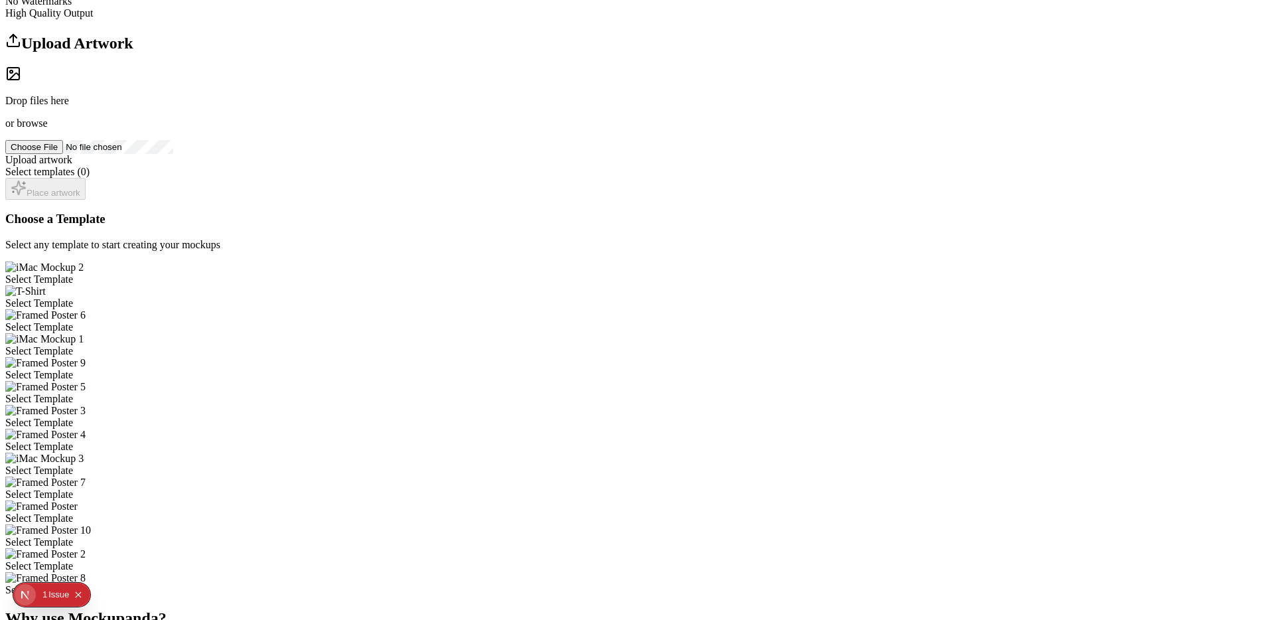
scroll to position [155, 0]
click at [671, 300] on div "Select Template" at bounding box center [636, 306] width 1263 height 12
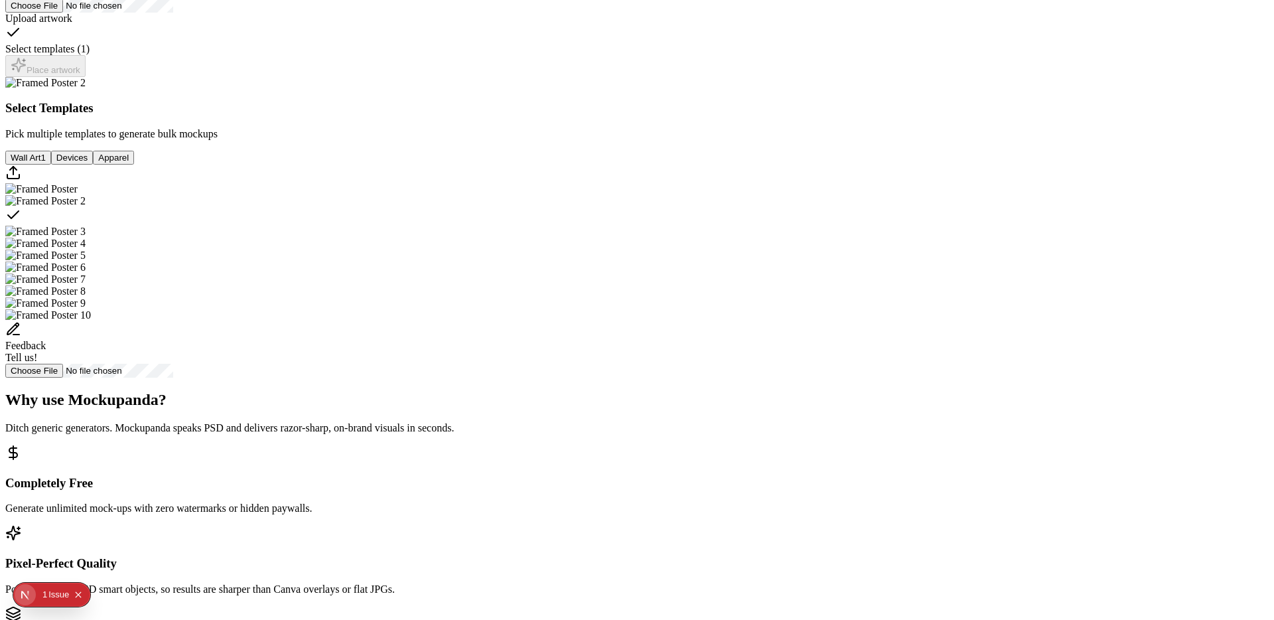
scroll to position [329, 0]
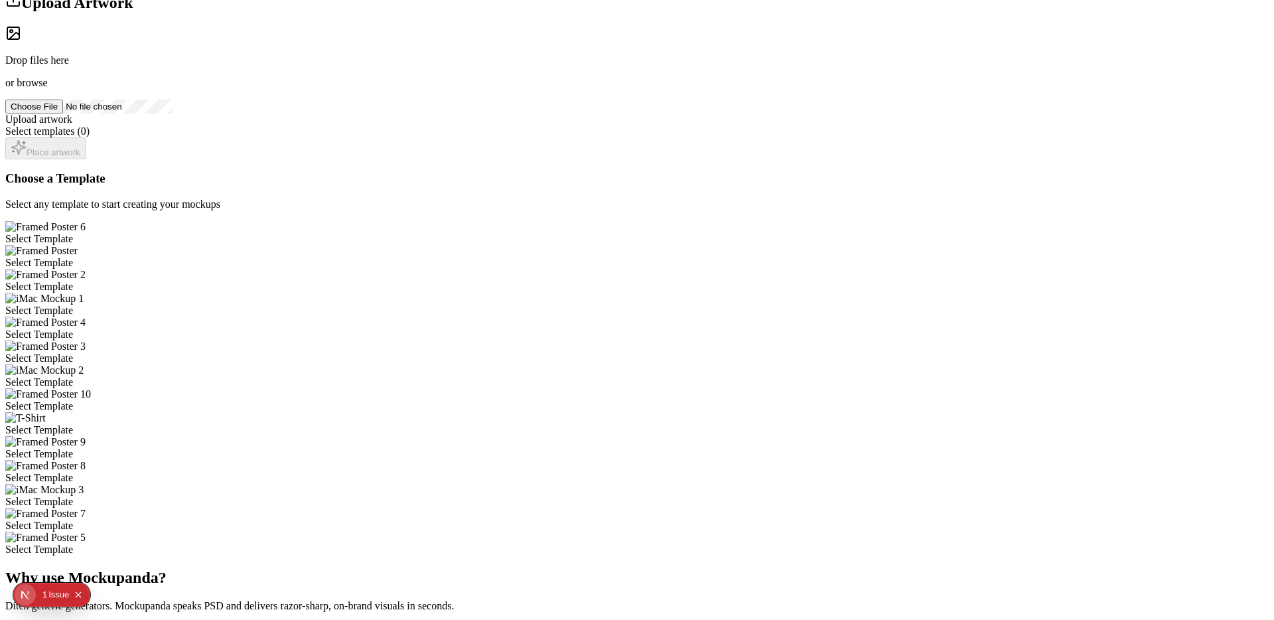
scroll to position [194, 0]
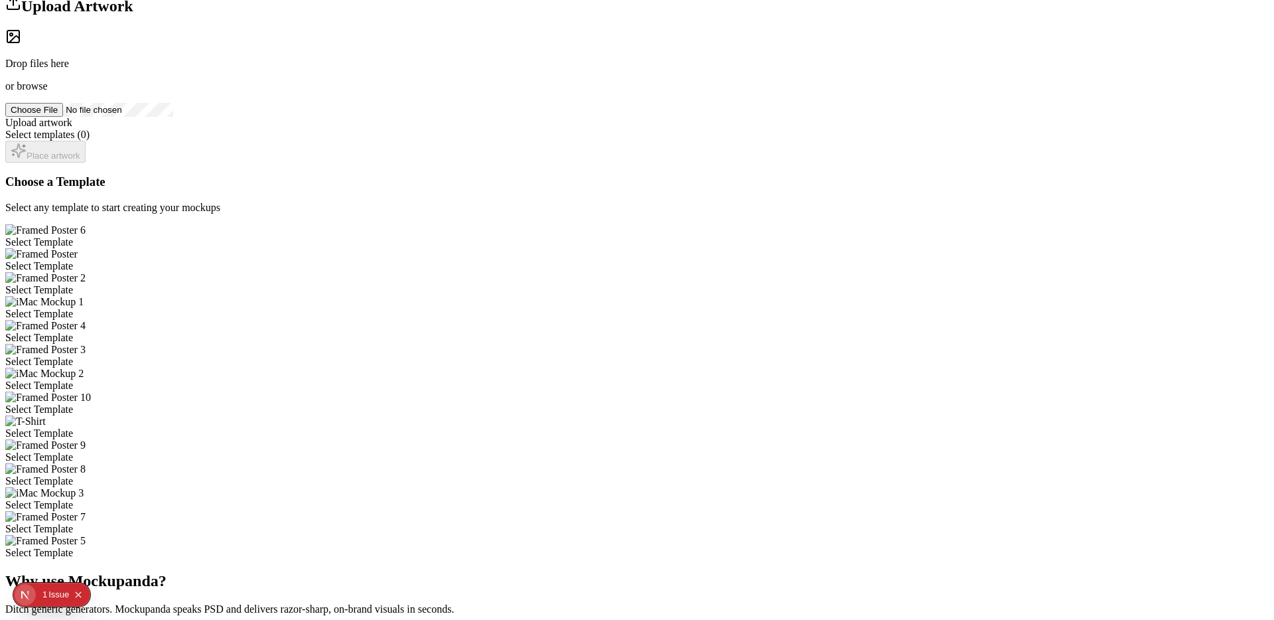
click at [544, 427] on div "Select Template" at bounding box center [636, 433] width 1263 height 12
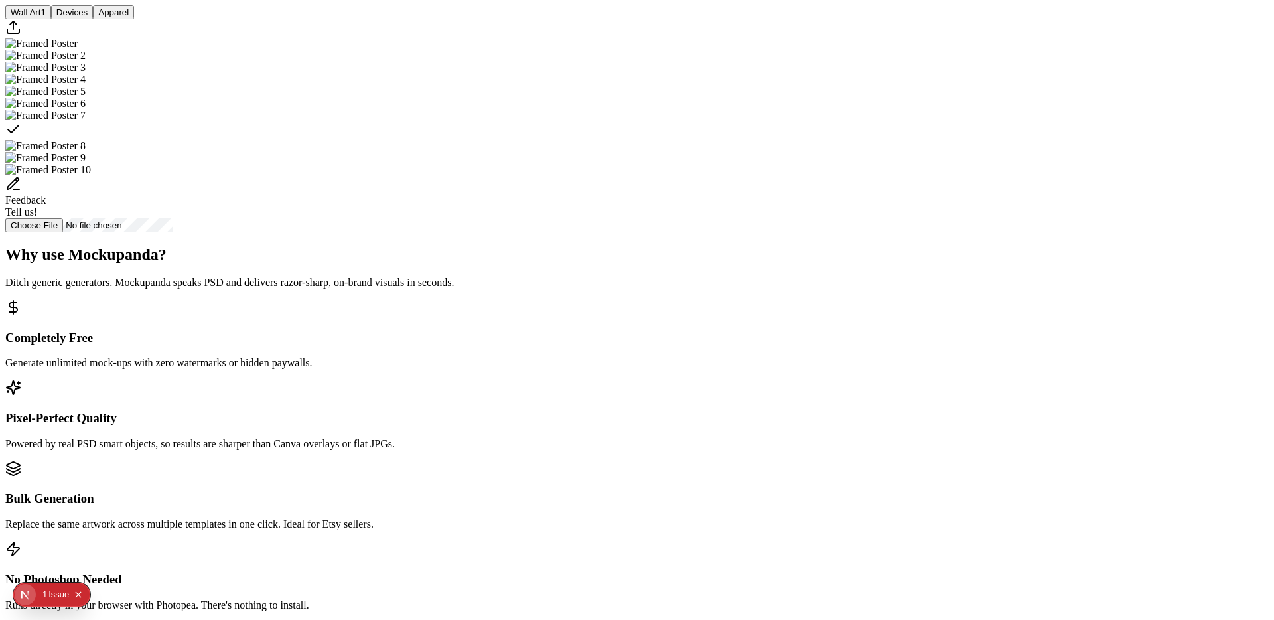
scroll to position [475, 0]
